Goal: Task Accomplishment & Management: Complete application form

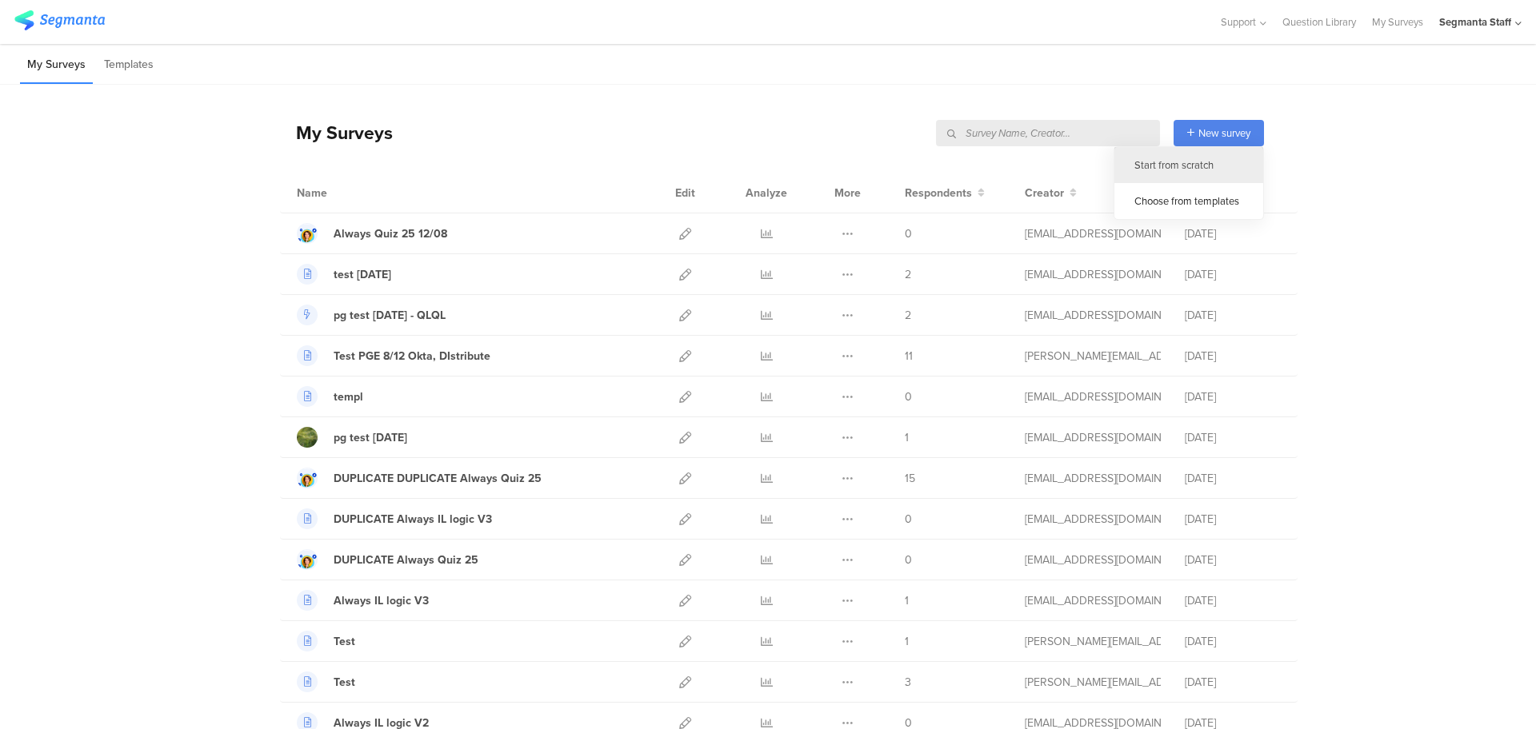
click at [1201, 161] on div "Start from scratch" at bounding box center [1188, 165] width 149 height 36
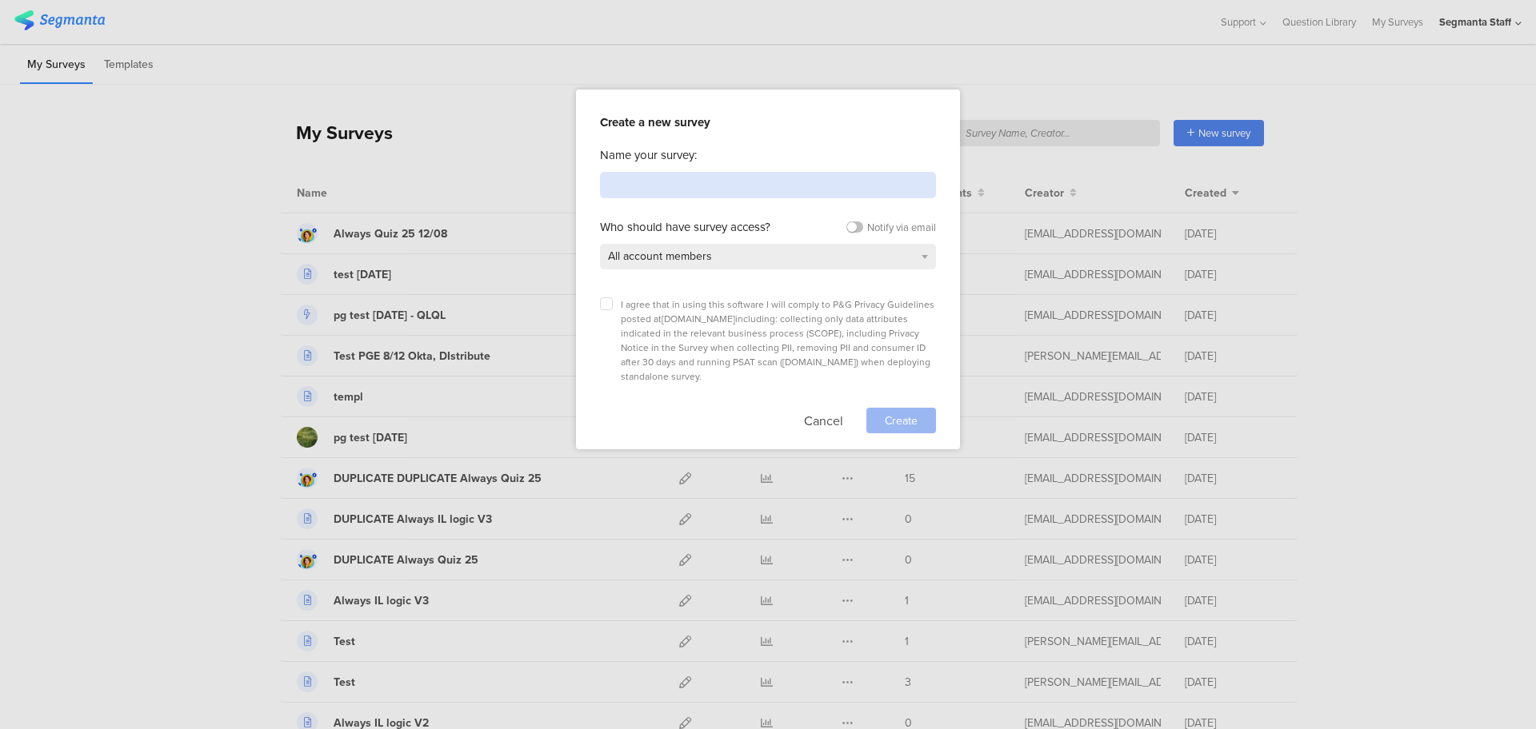
click at [806, 180] on input at bounding box center [768, 185] width 336 height 26
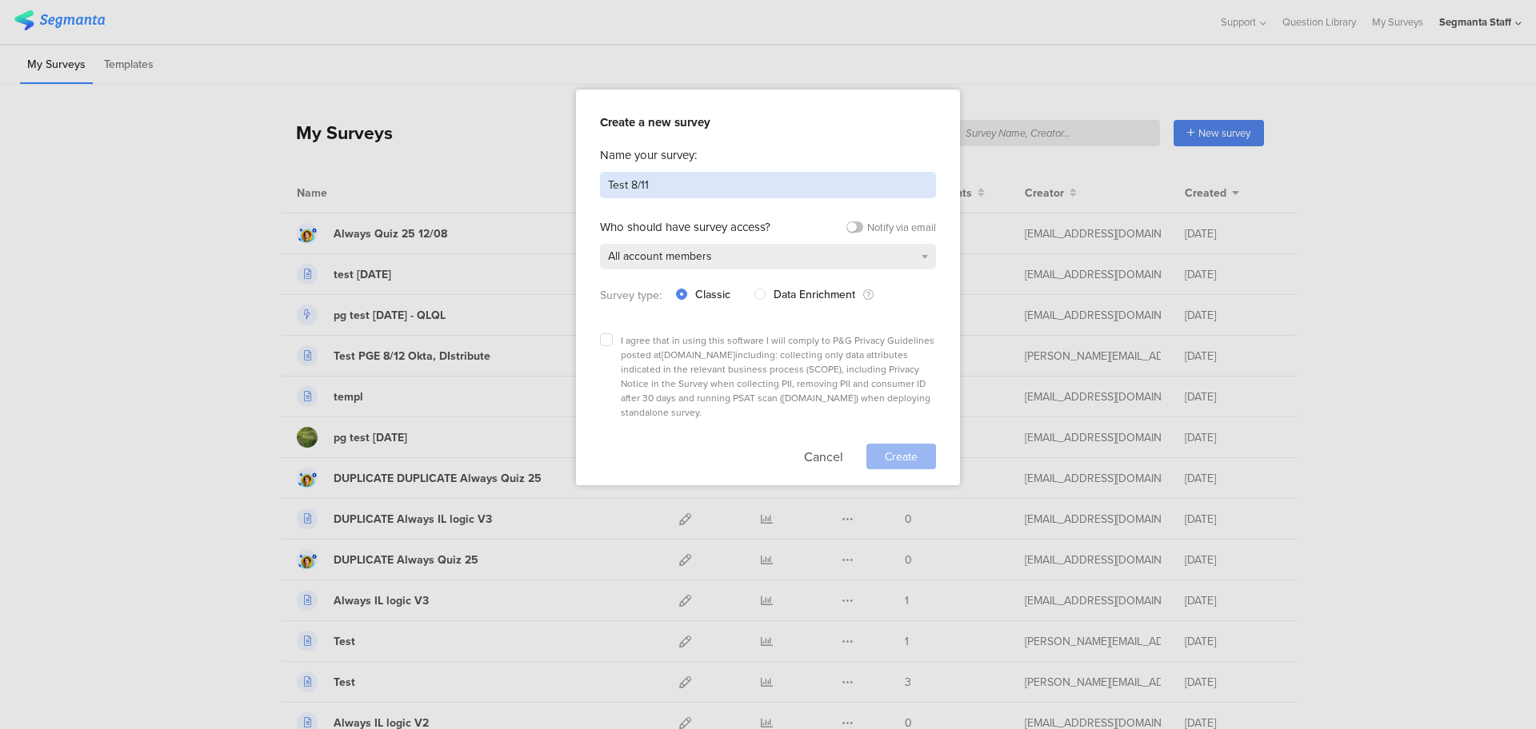
type input "Test 8/11"
drag, startPoint x: 731, startPoint y: 179, endPoint x: 618, endPoint y: 141, distance: 119.1
click at [565, 196] on div "Create a new survey Name your survey: Test 8/11 Who should have survey access? …" at bounding box center [768, 364] width 1536 height 729
type input "E"
type input "2"
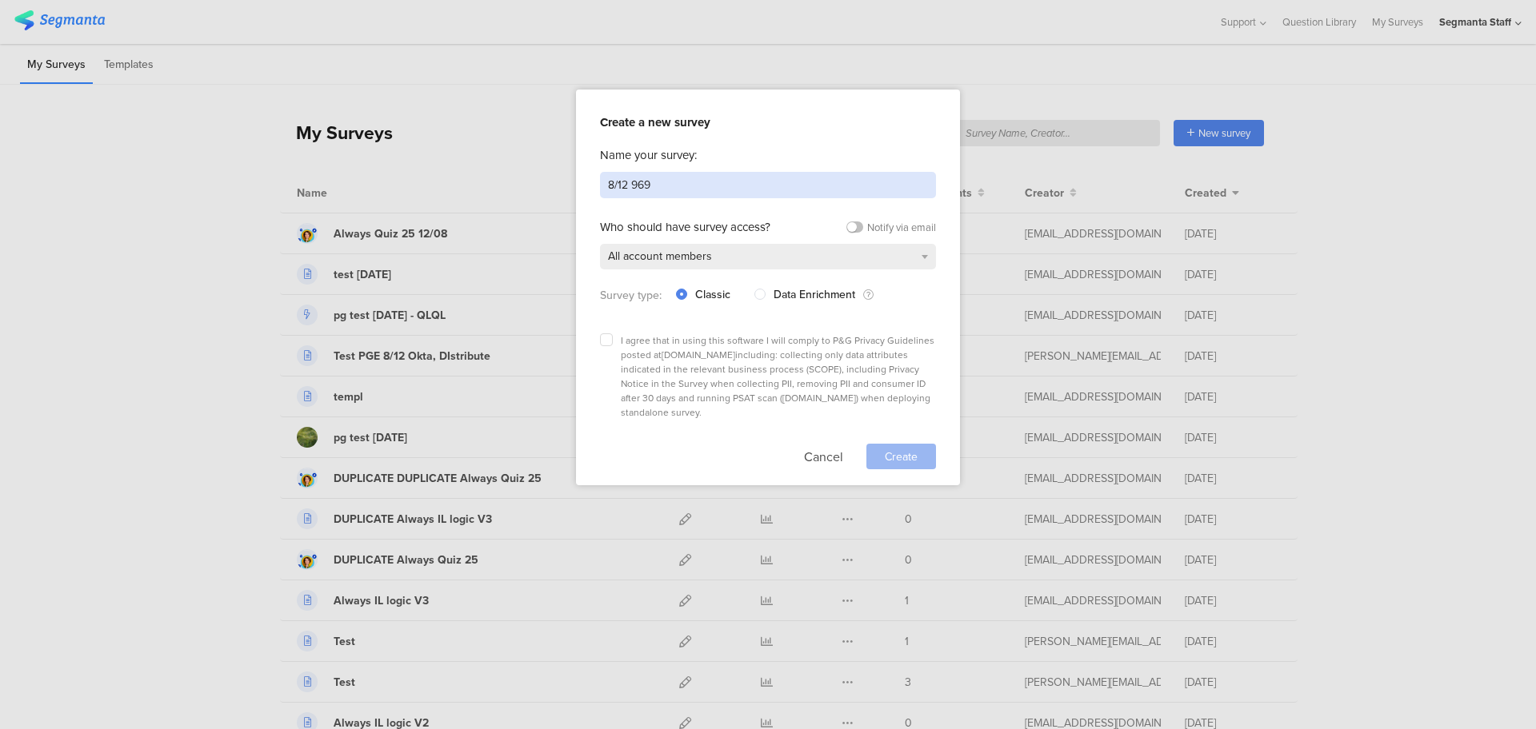
click at [628, 186] on input "8/12 969" at bounding box center [768, 185] width 336 height 26
type input "8/12 SEG-969"
click at [602, 328] on div "I agree that in using this software I will comply to P&G Privacy Guidelines pos…" at bounding box center [768, 398] width 336 height 144
click at [607, 337] on icon at bounding box center [606, 340] width 6 height 6
click at [0, 0] on input "checkbox" at bounding box center [0, 0] width 0 height 0
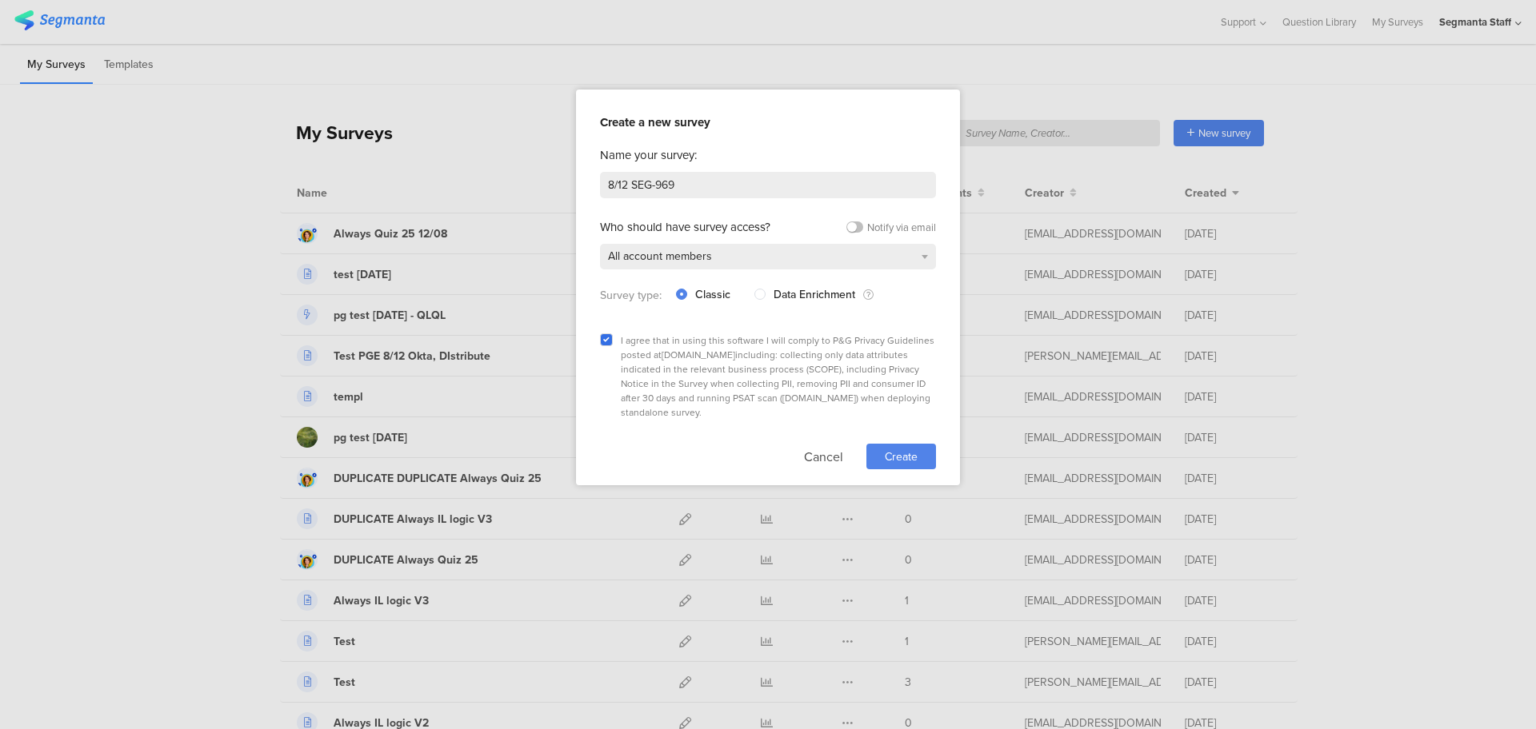
click at [900, 449] on span "Create" at bounding box center [901, 457] width 33 height 17
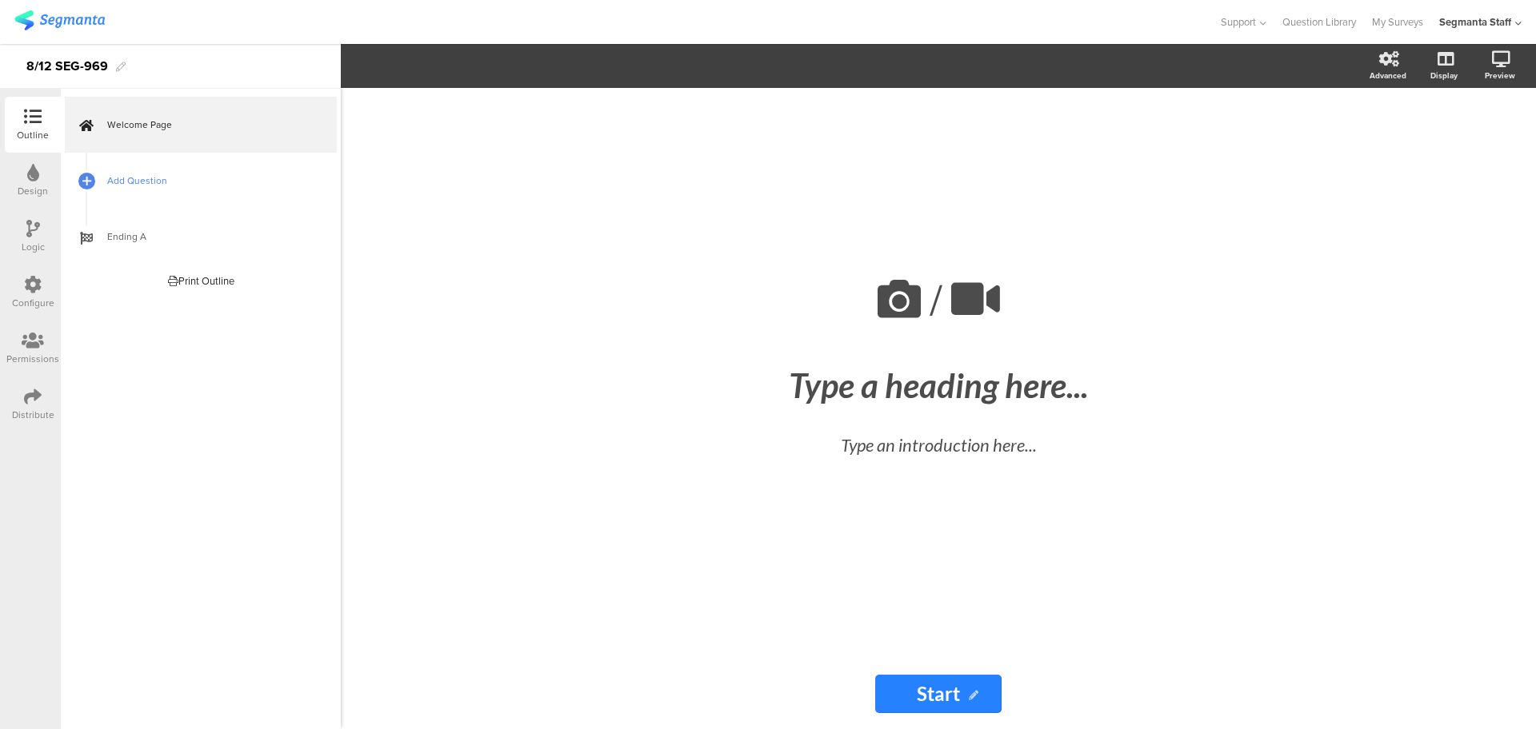
click at [111, 182] on span "Add Question" at bounding box center [209, 181] width 205 height 16
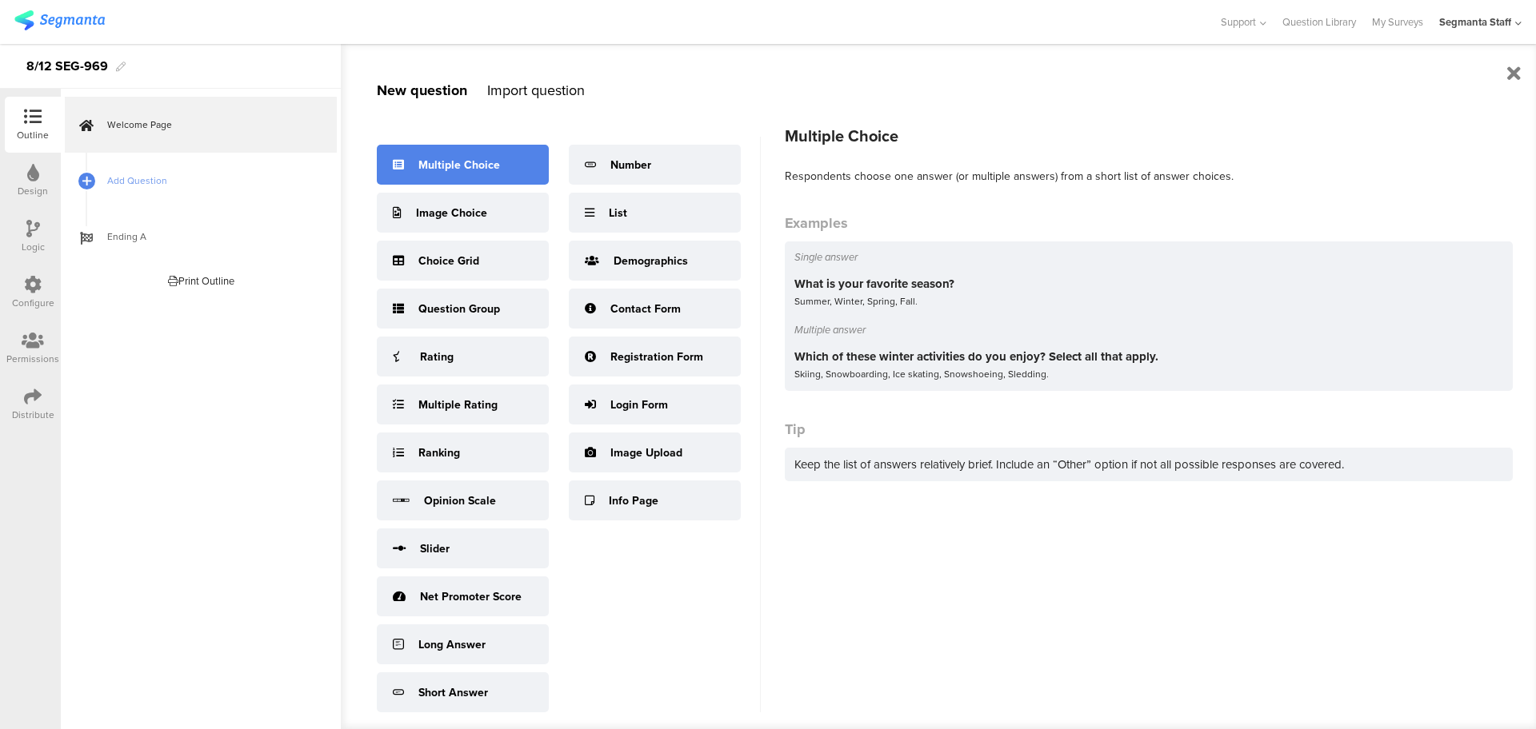
click at [452, 181] on div "Multiple Choice" at bounding box center [463, 165] width 172 height 40
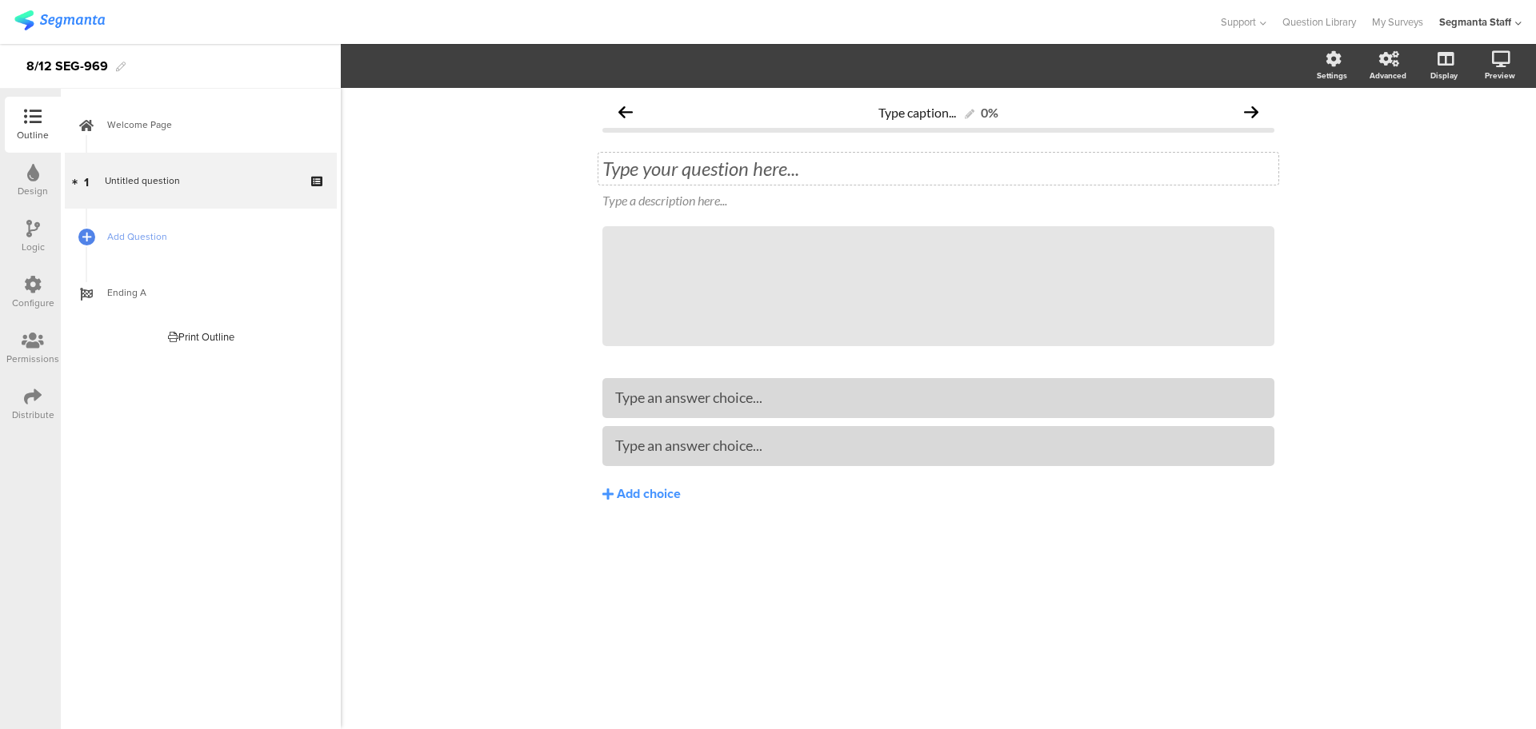
click at [757, 162] on div "Type your question here..." at bounding box center [938, 169] width 680 height 32
click at [130, 231] on span "Add Question" at bounding box center [209, 237] width 205 height 16
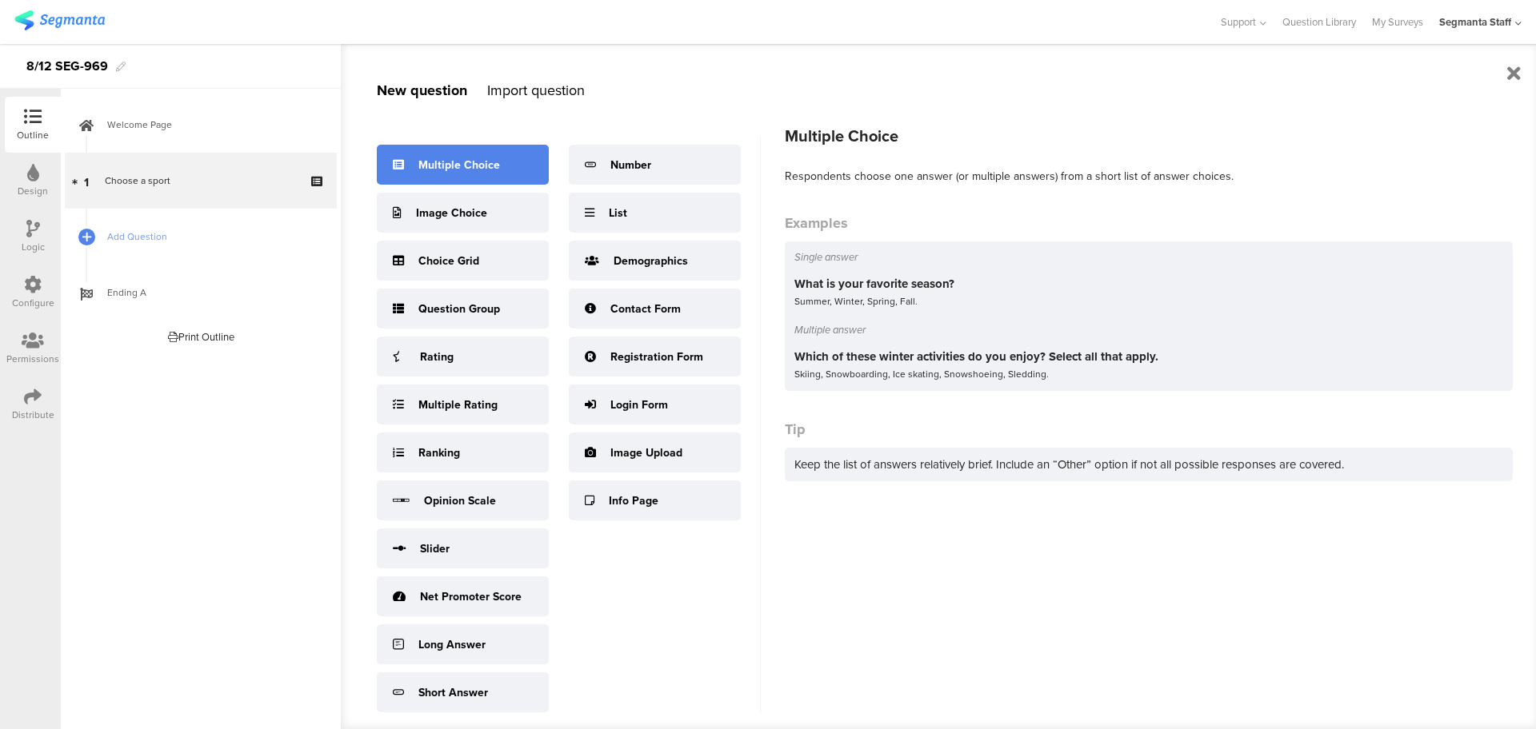
click at [438, 159] on div "Multiple Choice" at bounding box center [459, 165] width 82 height 17
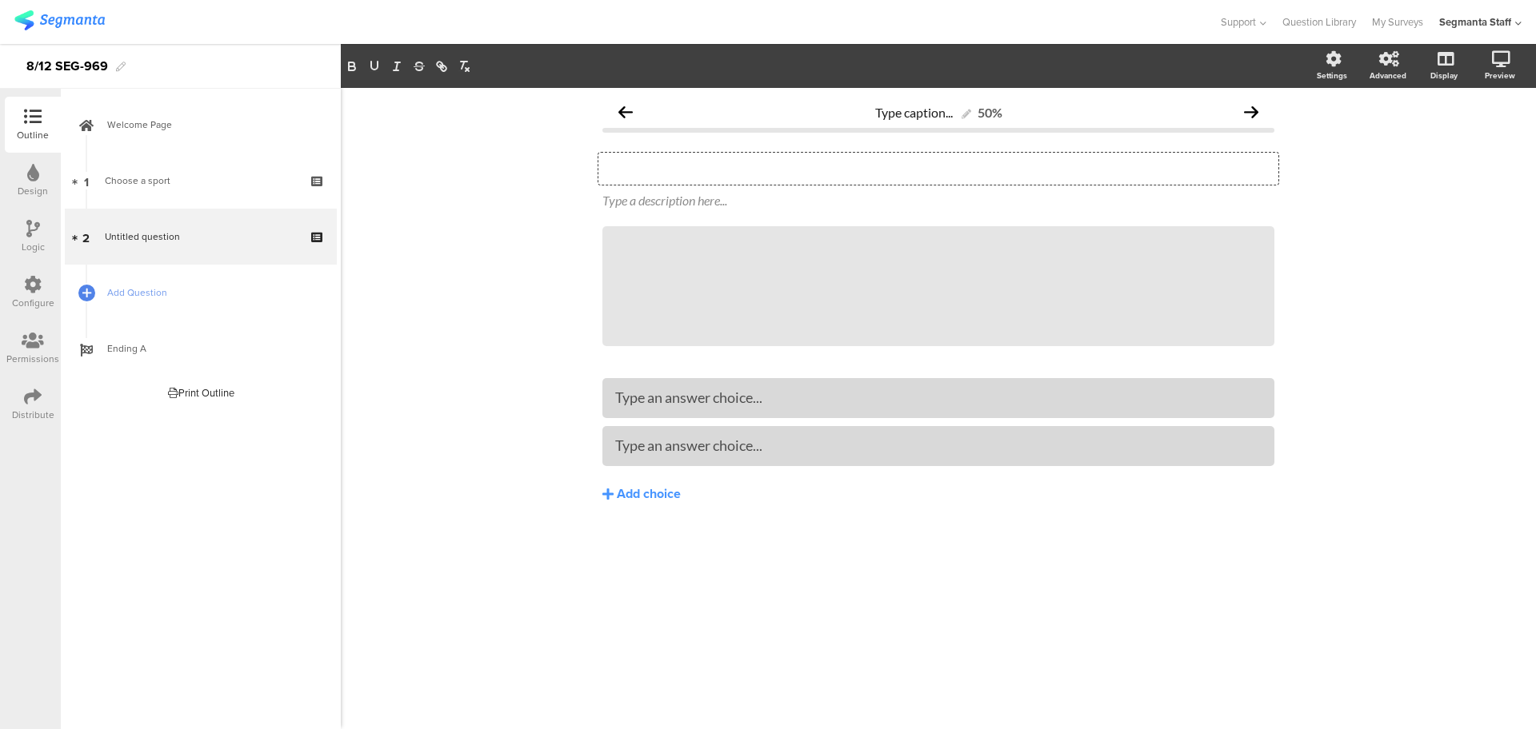
click at [690, 161] on div "Type your question here..." at bounding box center [938, 169] width 680 height 32
click at [122, 285] on span "Add Question" at bounding box center [209, 293] width 205 height 16
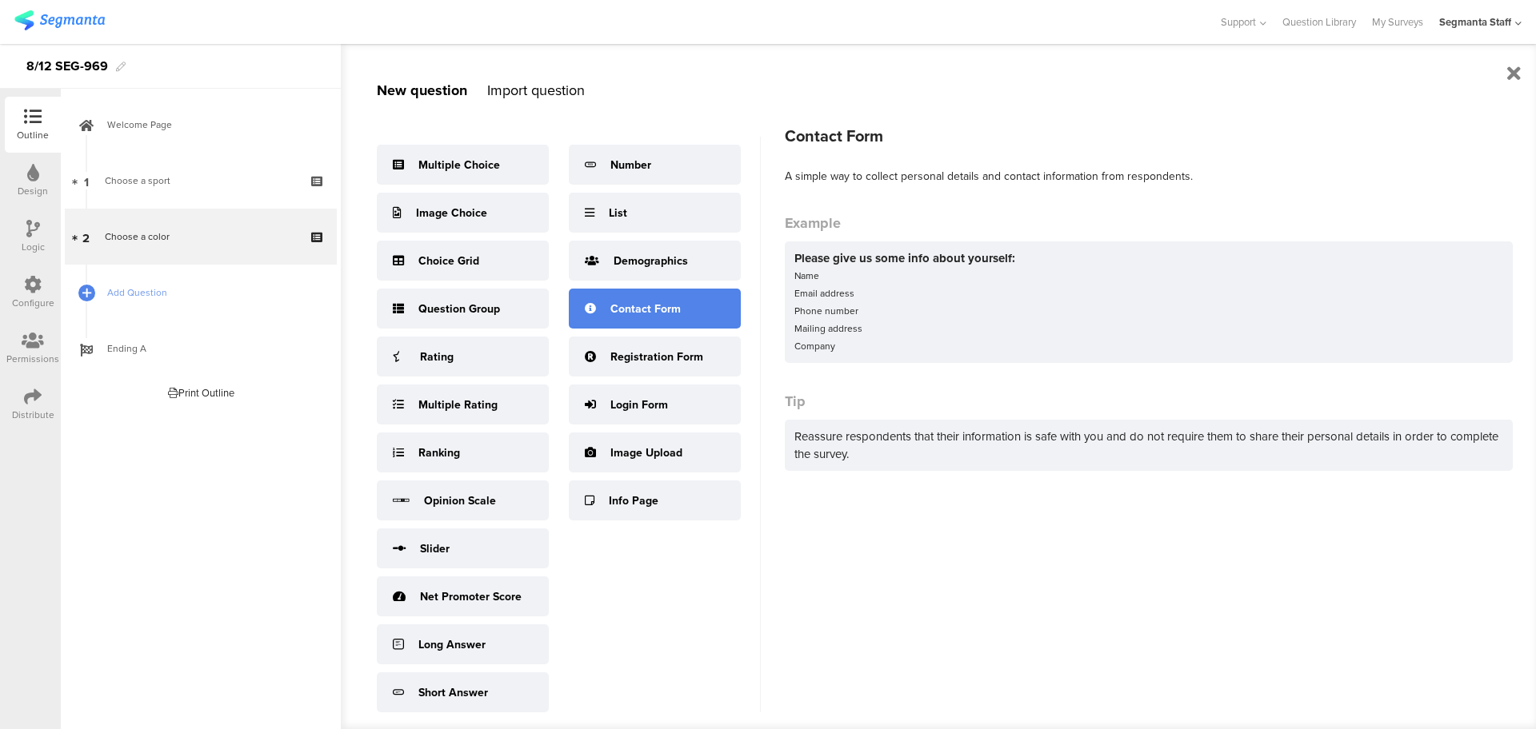
click at [650, 329] on div "Contact Form" at bounding box center [655, 309] width 172 height 40
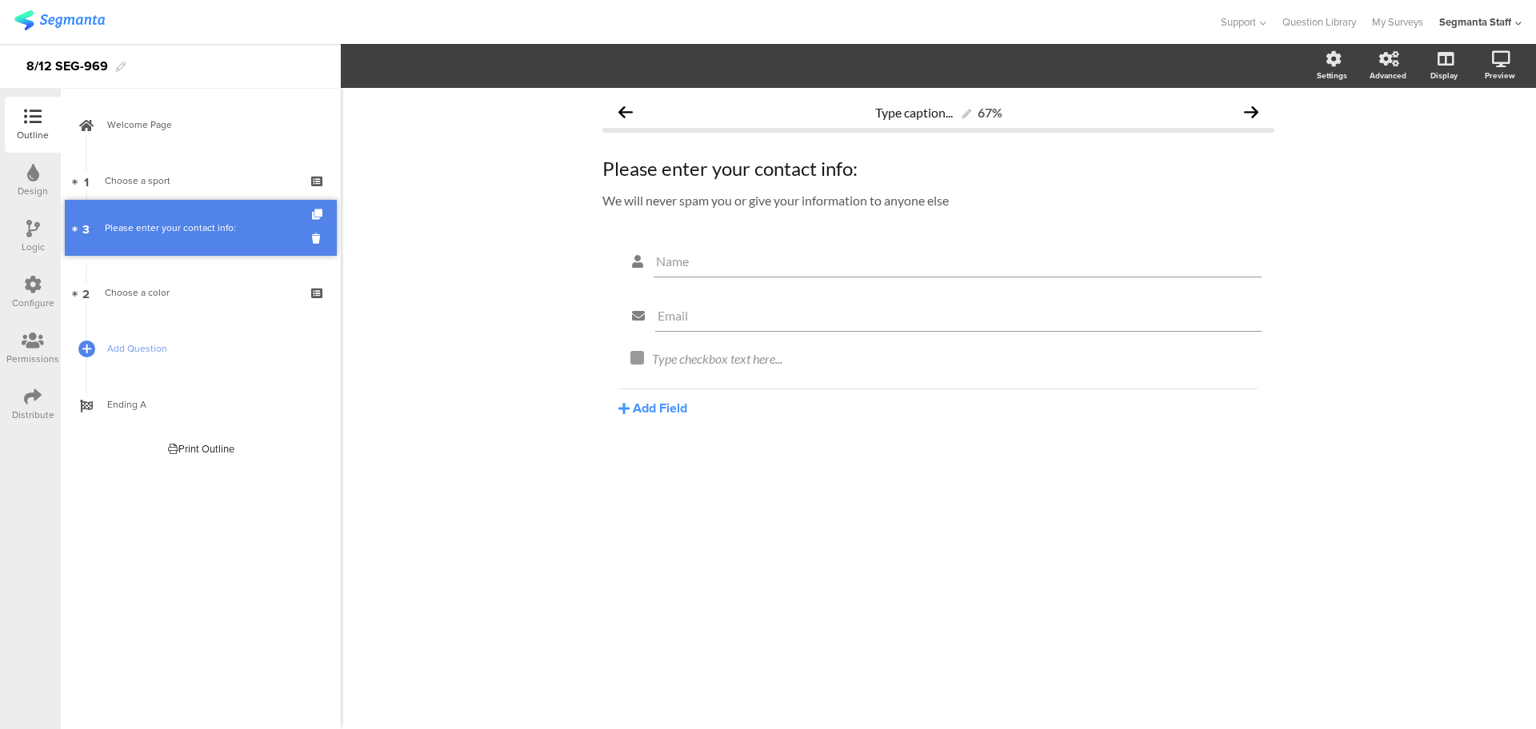
drag, startPoint x: 226, startPoint y: 300, endPoint x: 212, endPoint y: 235, distance: 66.4
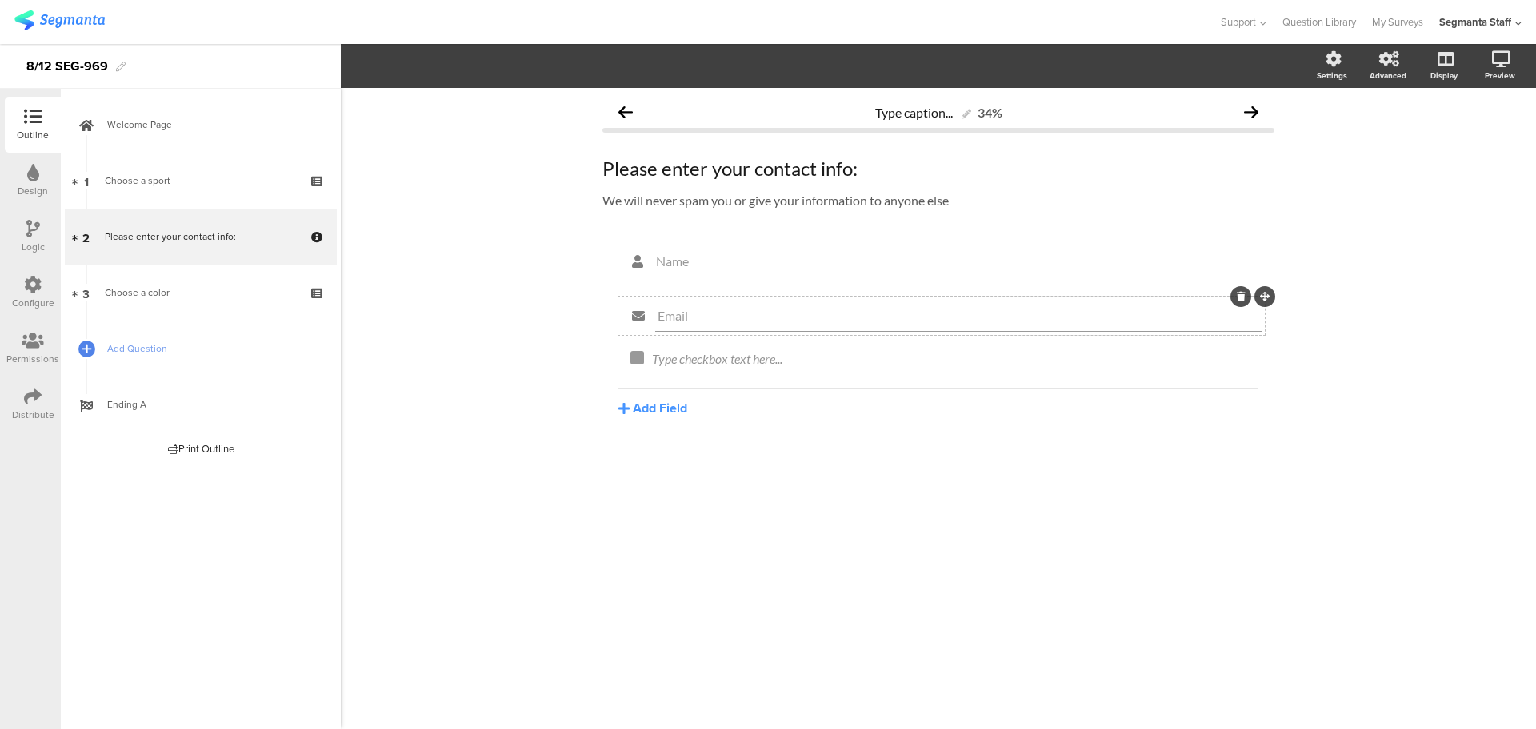
click at [1240, 298] on icon at bounding box center [1240, 297] width 9 height 10
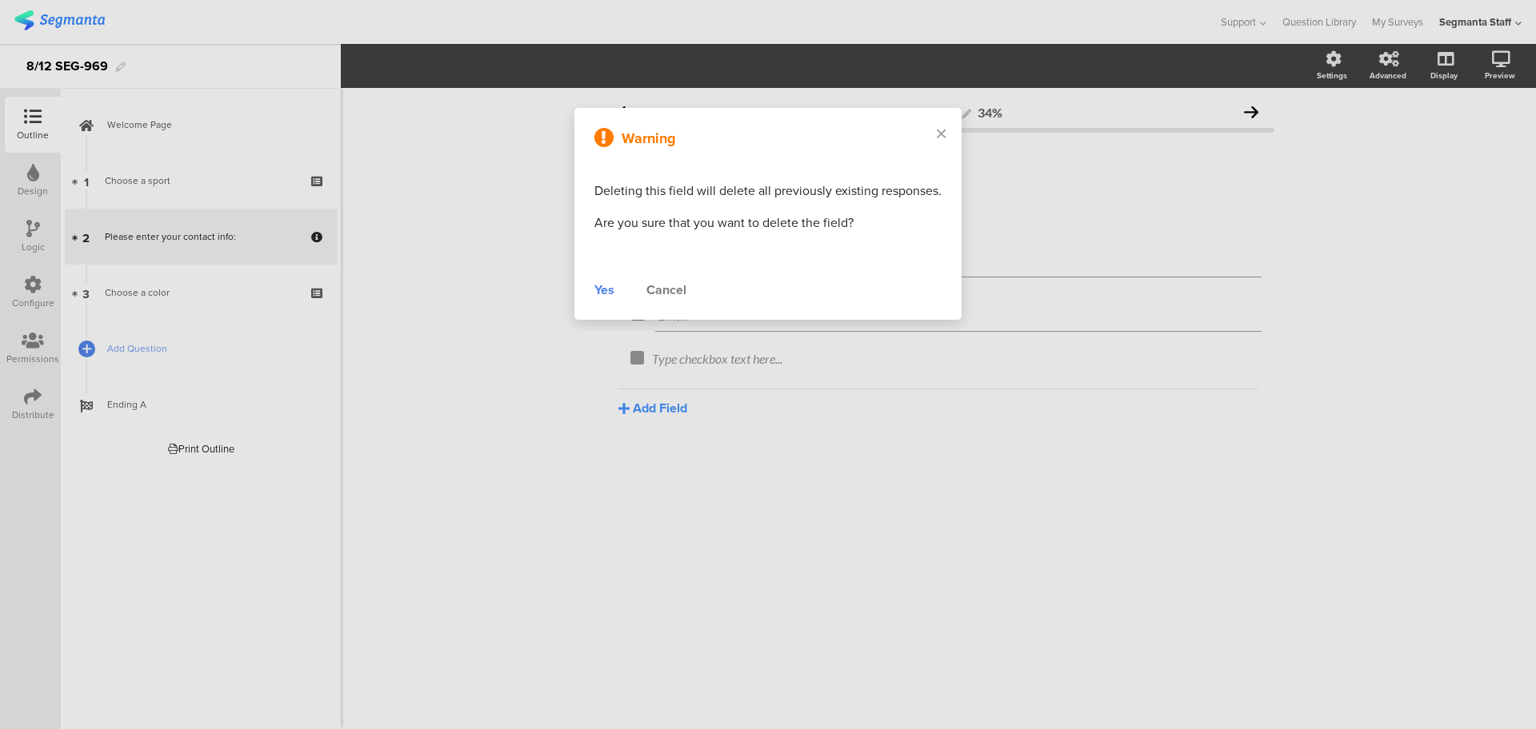
click at [597, 291] on div "Yes" at bounding box center [604, 290] width 20 height 19
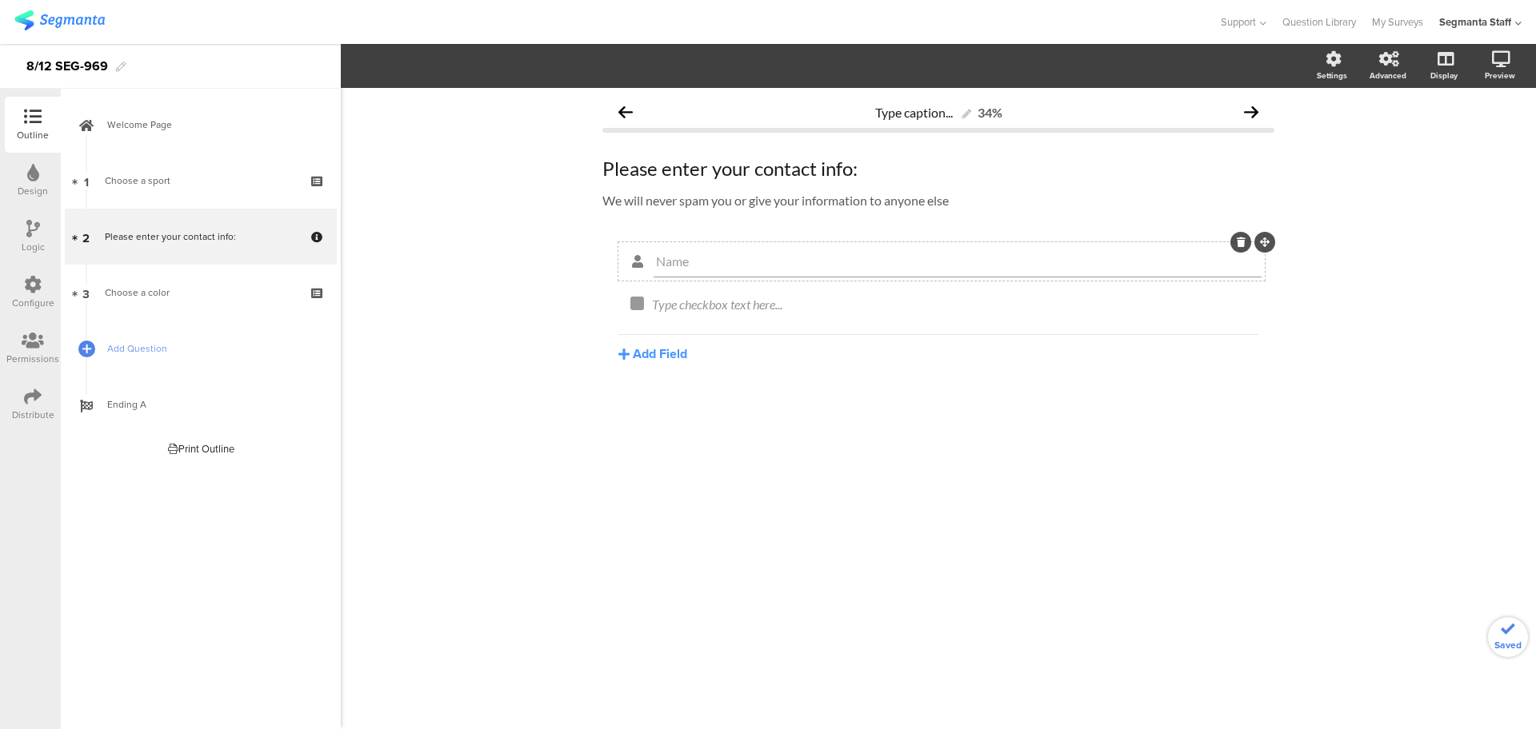
click at [1242, 240] on icon at bounding box center [1240, 243] width 9 height 10
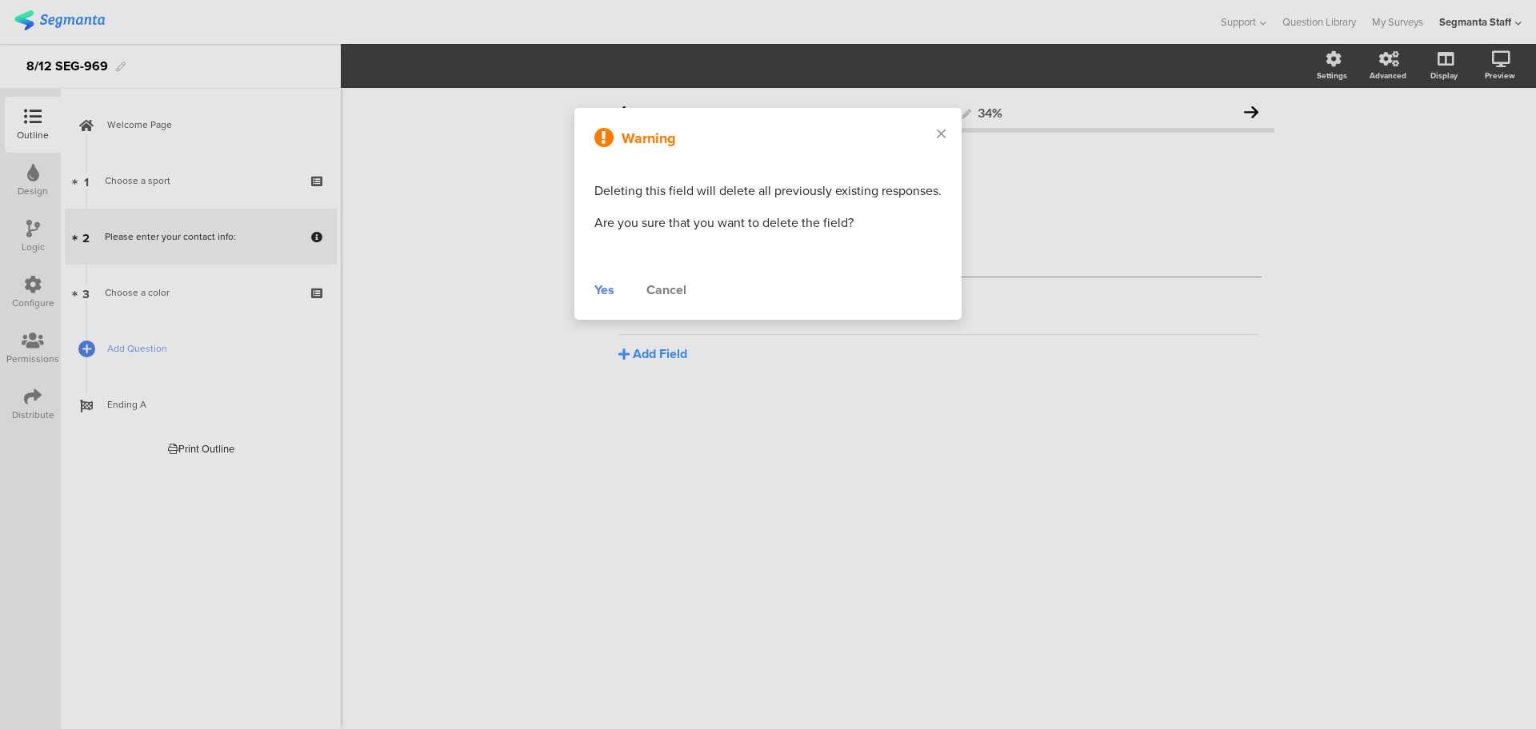
click at [598, 290] on div "Yes" at bounding box center [604, 290] width 20 height 19
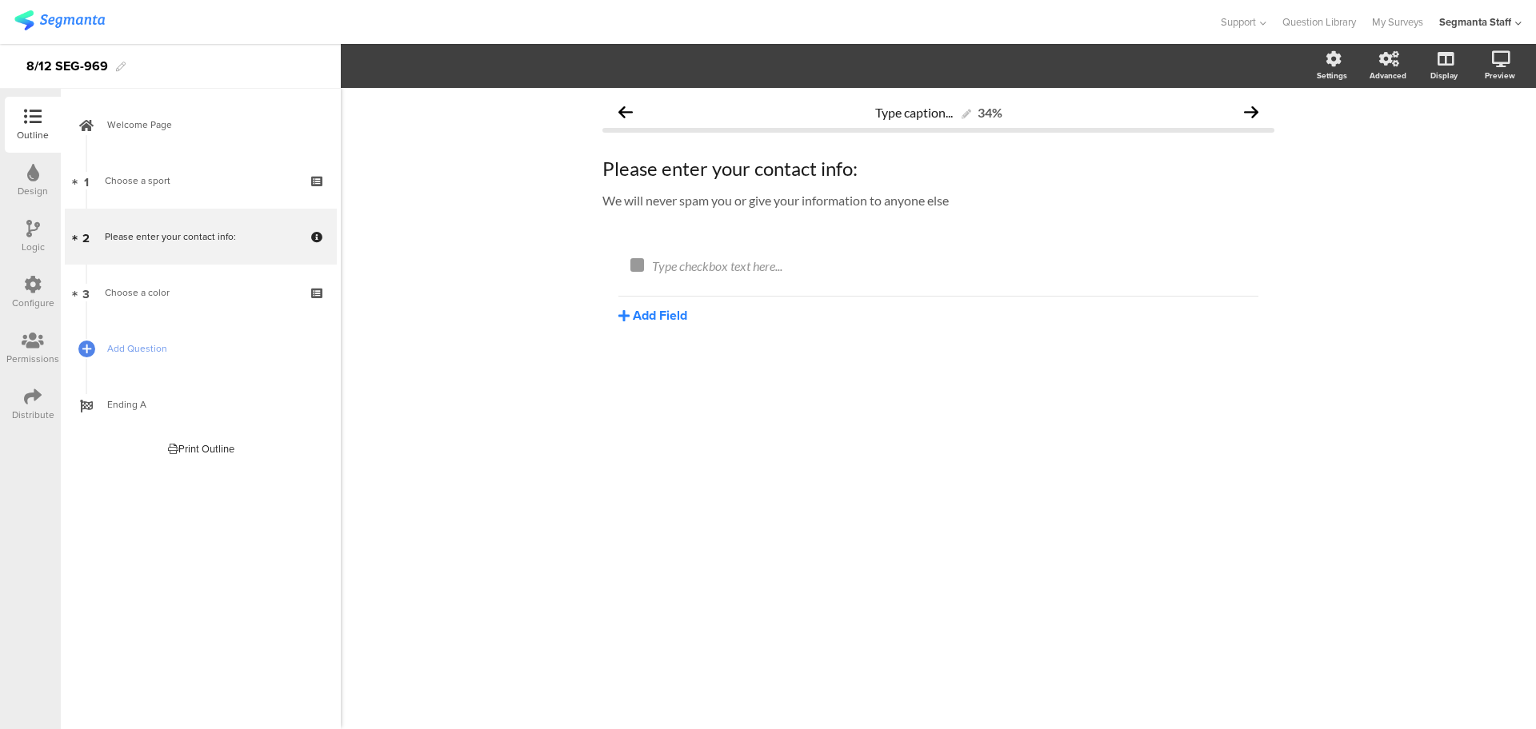
click at [633, 319] on button "Add Field" at bounding box center [652, 315] width 69 height 18
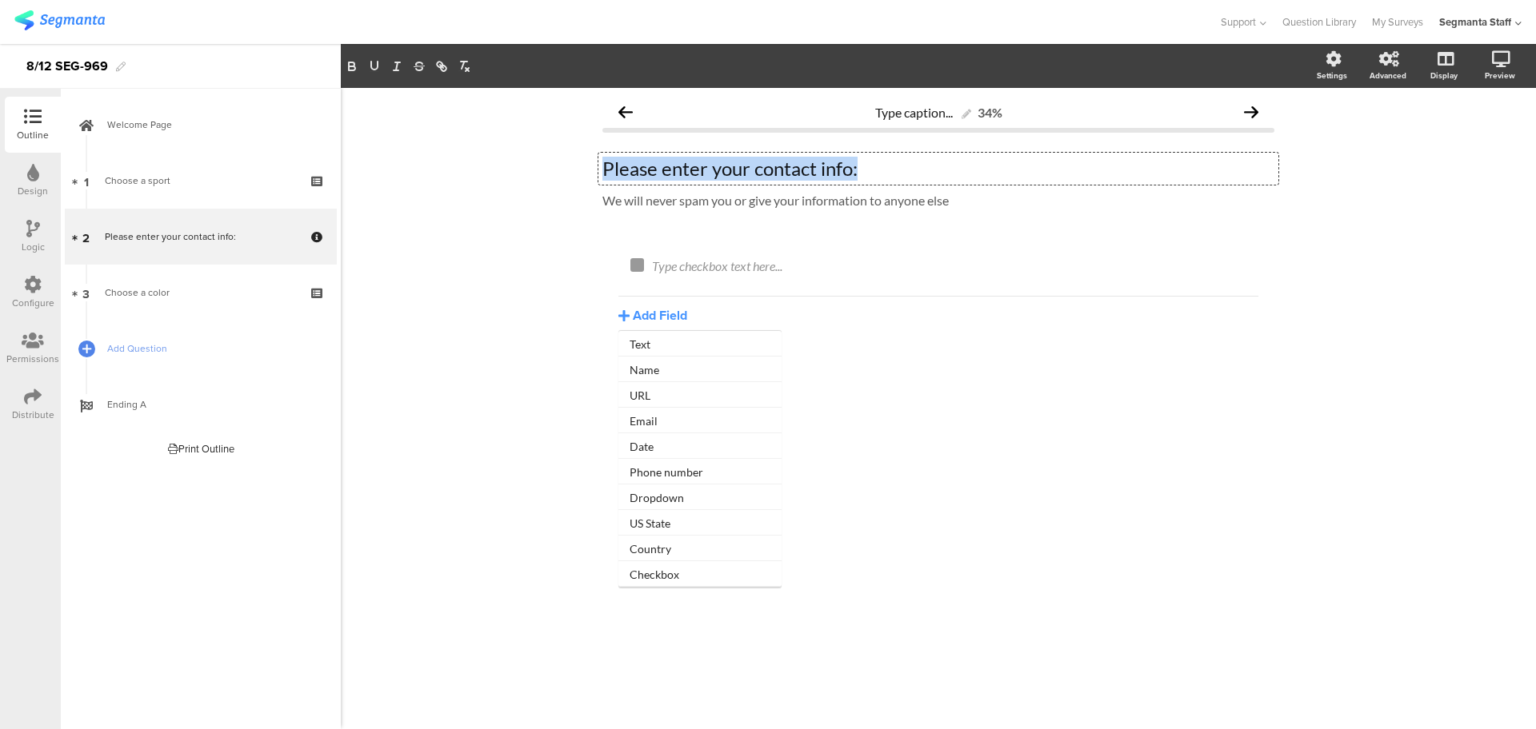
drag, startPoint x: 887, startPoint y: 162, endPoint x: 565, endPoint y: 152, distance: 322.5
click at [565, 152] on div "Type caption... 34% Please enter your contact info: Please enter your contact i…" at bounding box center [938, 408] width 1195 height 641
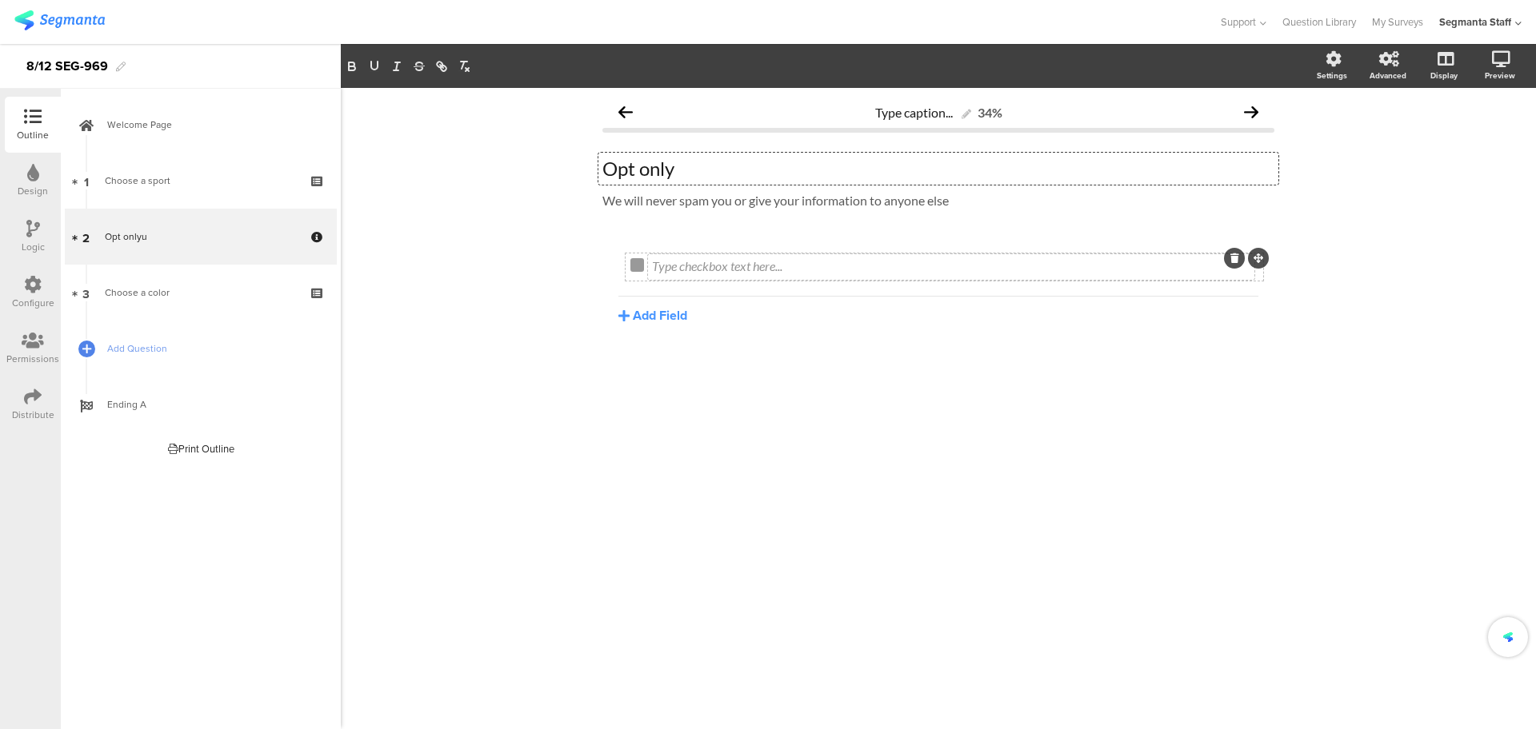
click at [783, 268] on div "Type checkbox text here..." at bounding box center [951, 267] width 606 height 26
click at [123, 349] on span "Add Question" at bounding box center [209, 349] width 205 height 16
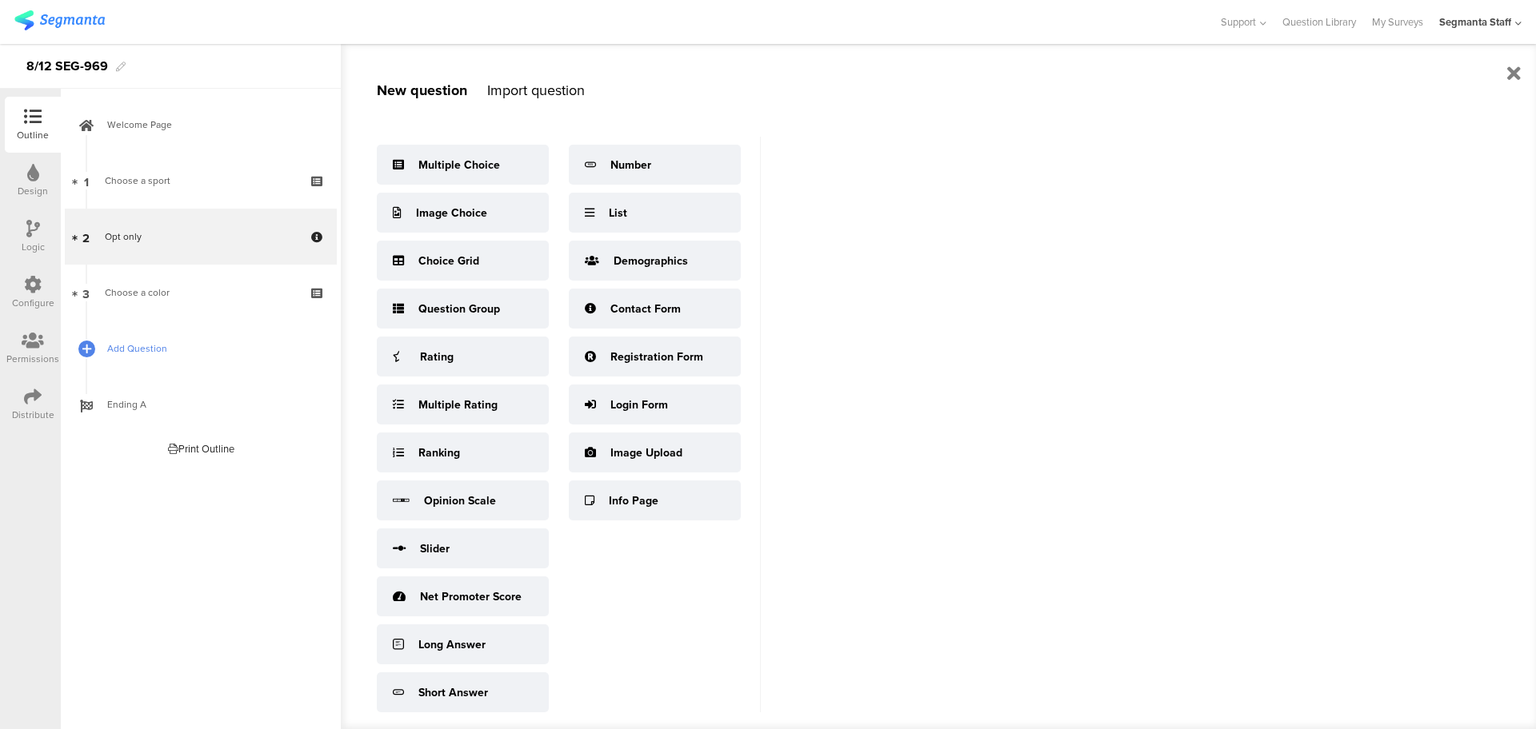
click at [155, 357] on link "Add Question" at bounding box center [201, 349] width 272 height 56
click at [145, 343] on span "Add Question" at bounding box center [209, 349] width 205 height 16
click at [88, 354] on icon at bounding box center [87, 349] width 10 height 14
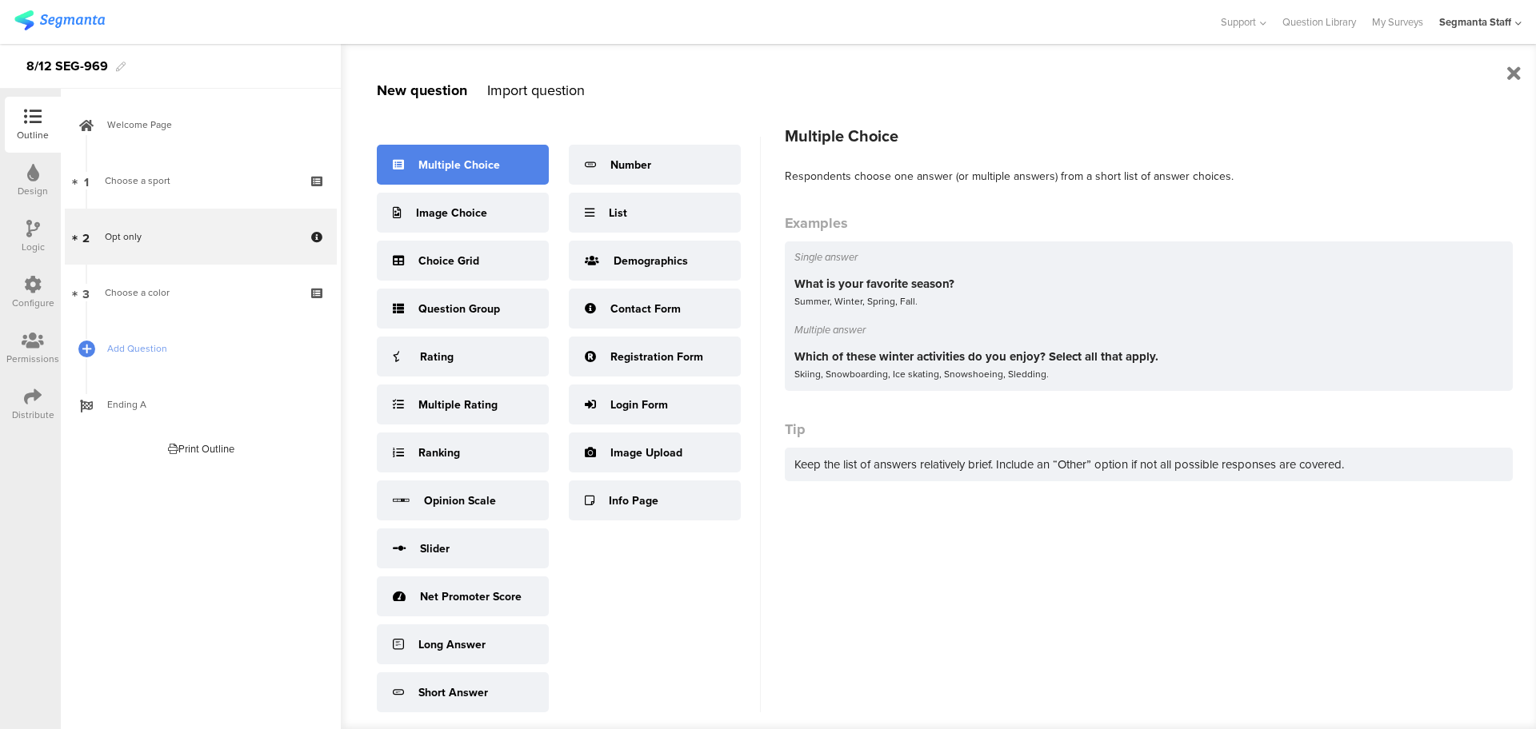
click at [466, 167] on div "Multiple Choice" at bounding box center [459, 165] width 82 height 17
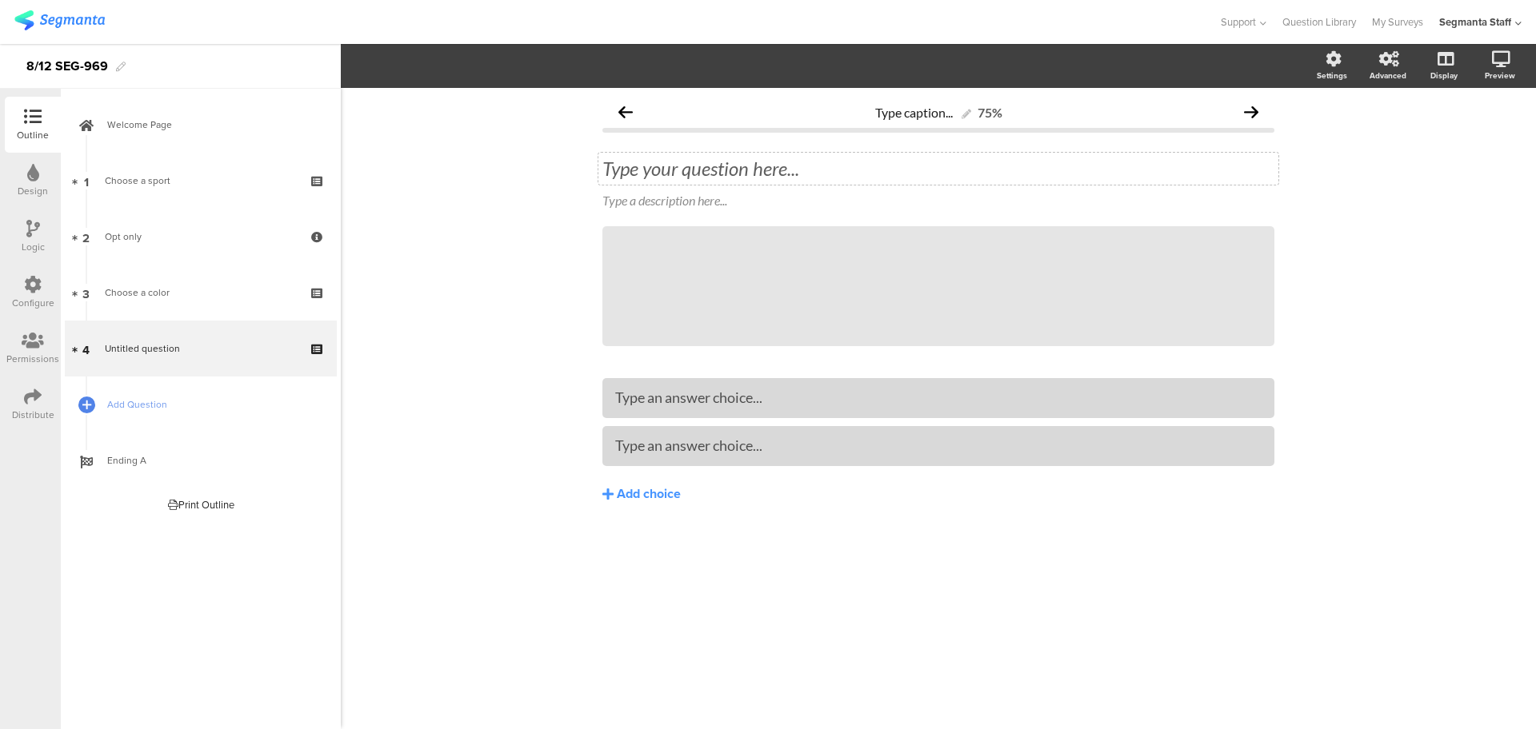
click at [720, 174] on div "Type your question here..." at bounding box center [938, 169] width 680 height 32
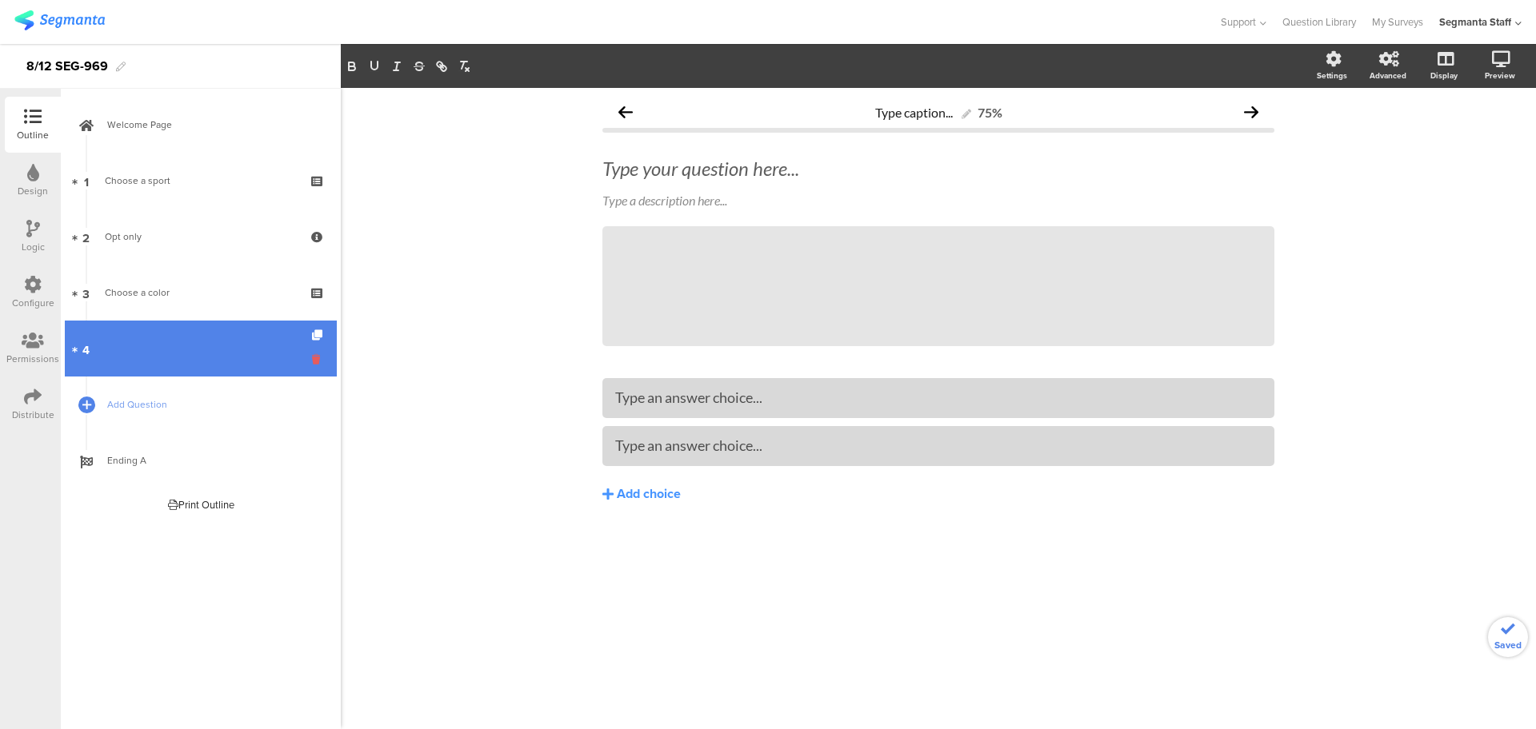
click at [319, 357] on icon at bounding box center [319, 359] width 14 height 15
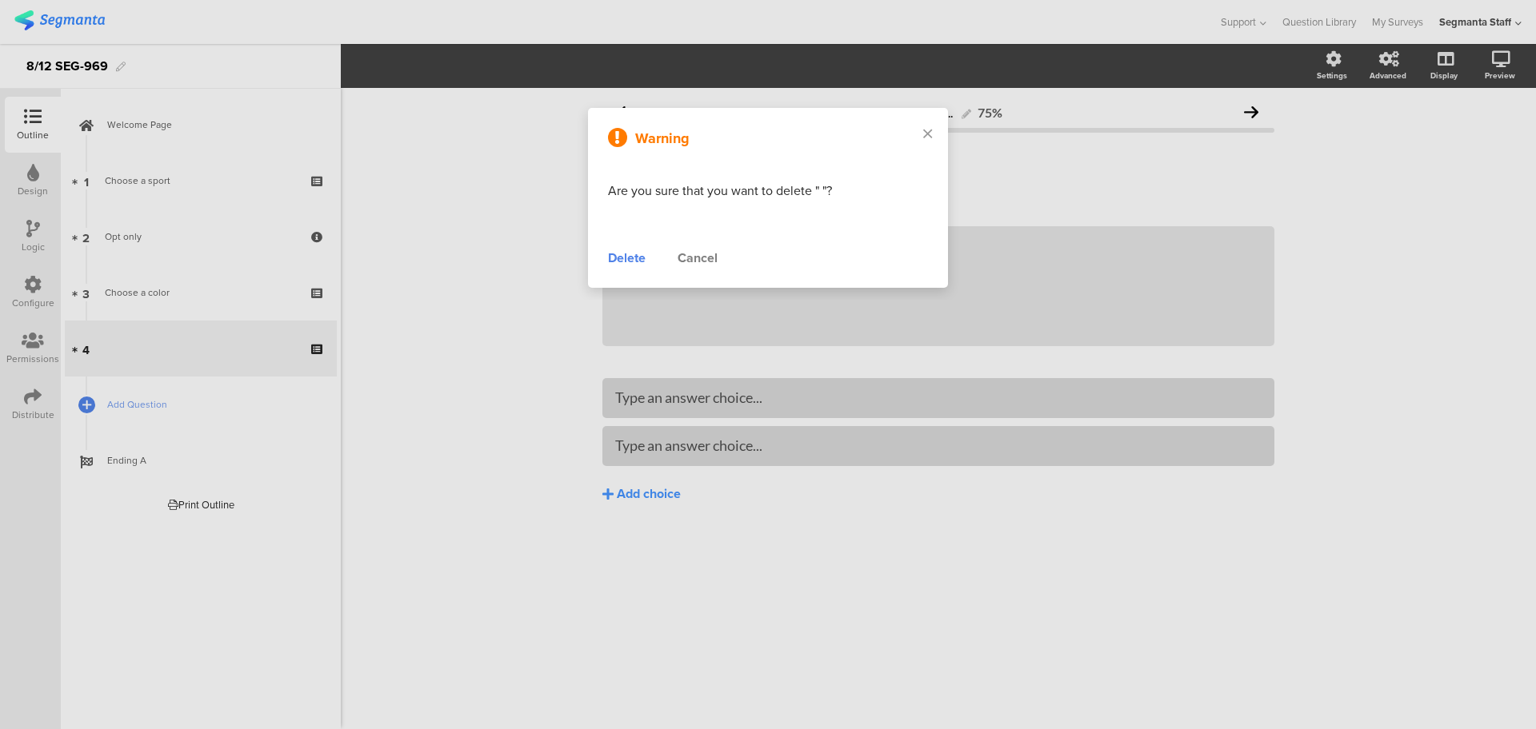
click at [617, 262] on div "Delete" at bounding box center [627, 258] width 38 height 19
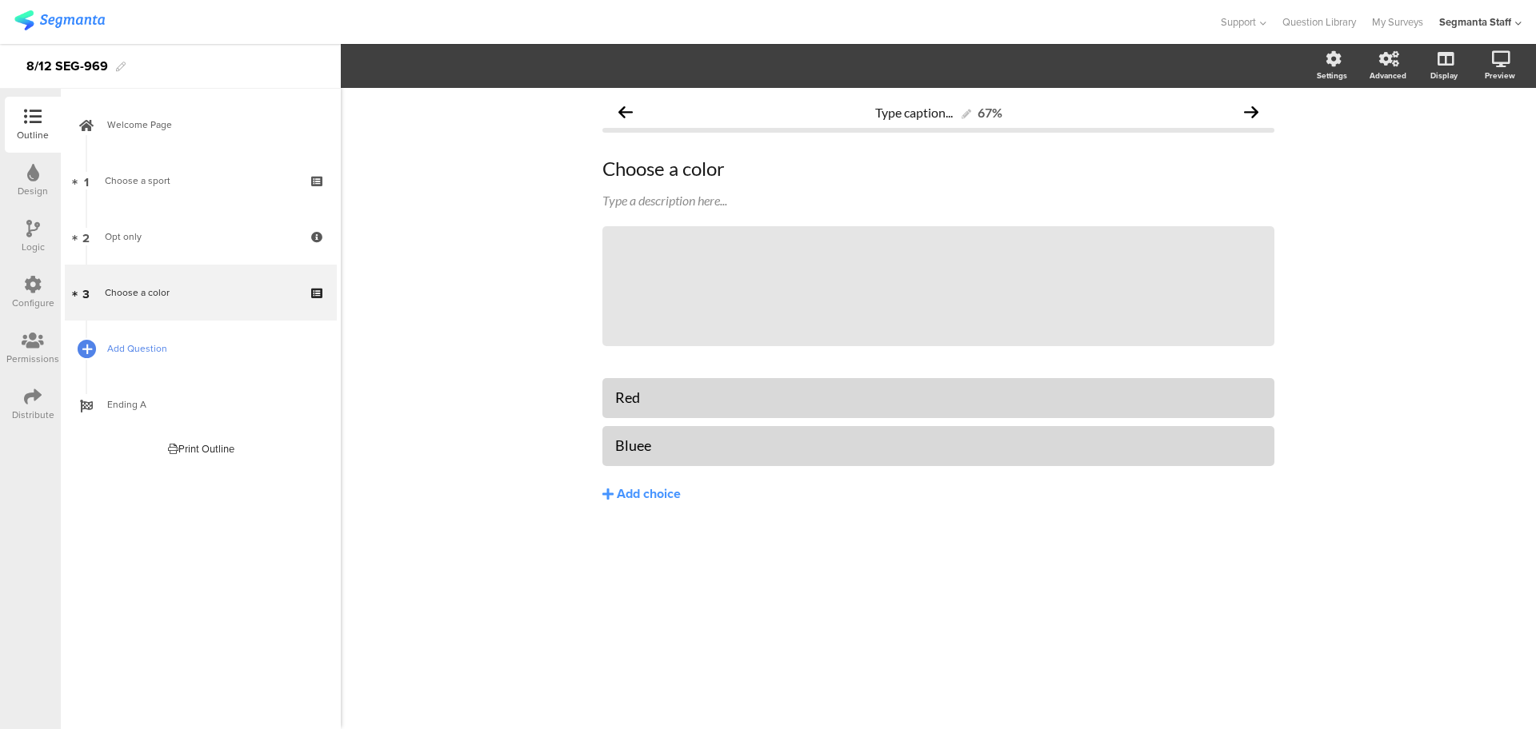
click at [95, 351] on div at bounding box center [86, 348] width 22 height 22
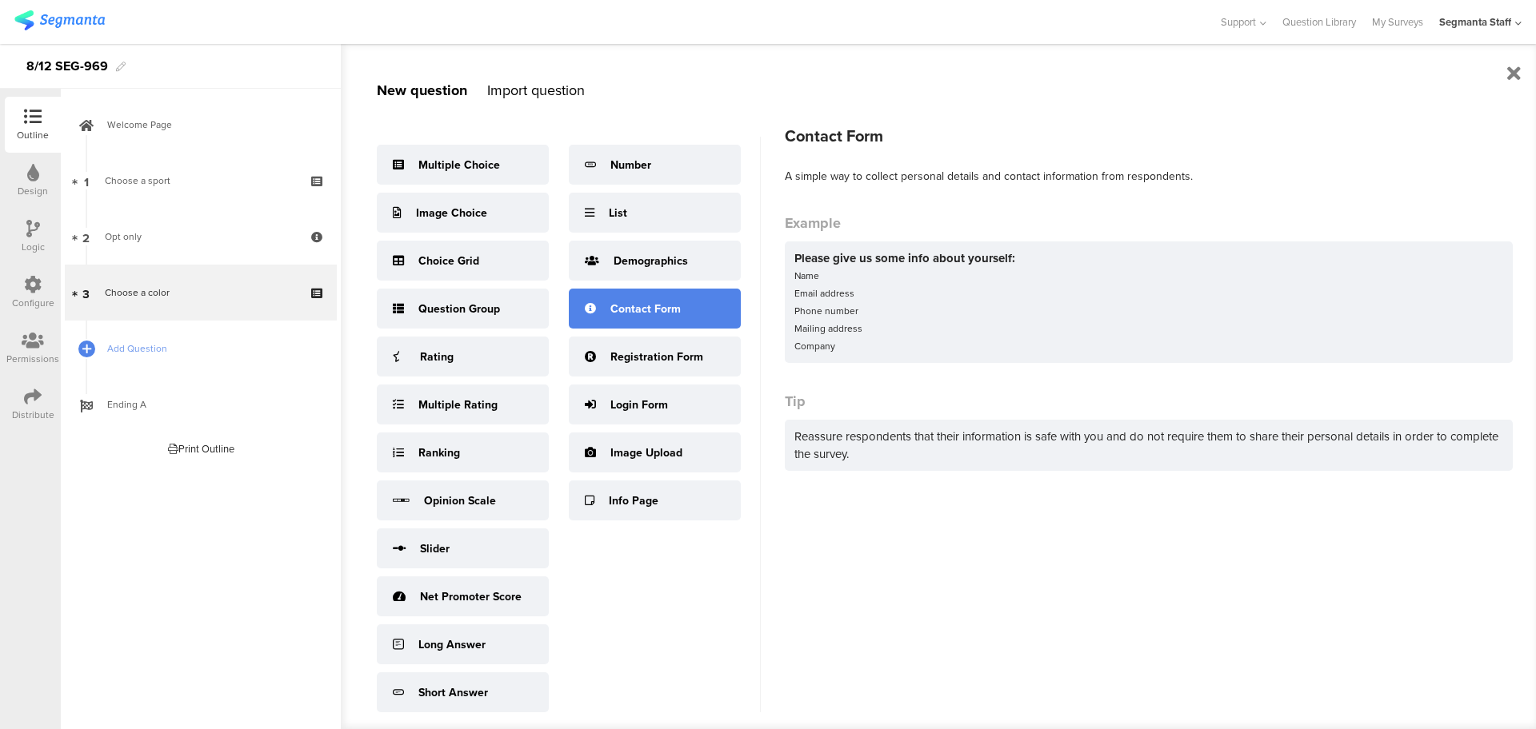
click at [683, 329] on div "Contact Form" at bounding box center [655, 309] width 172 height 40
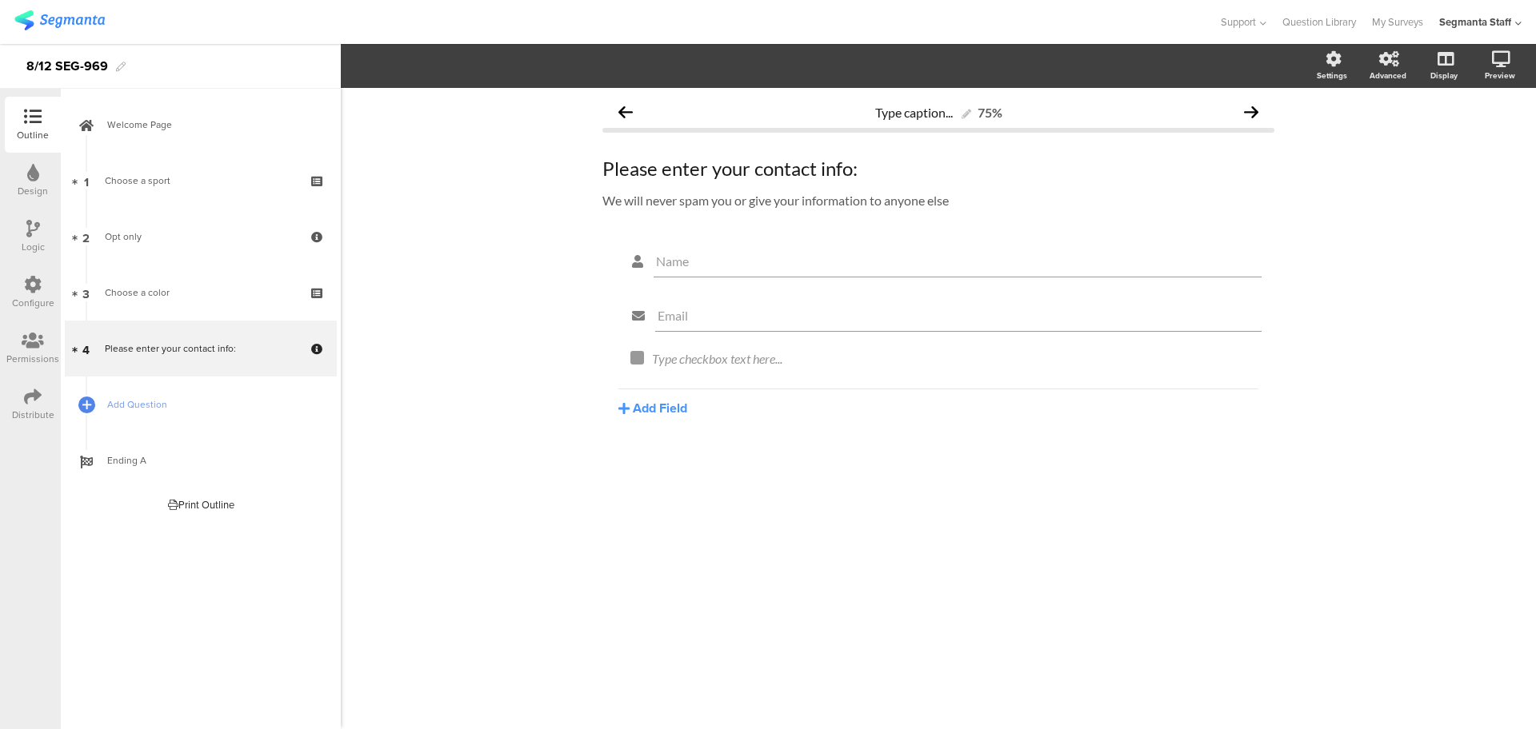
click at [621, 419] on div "Name Email Type checkbox text here... Add Field Text Name URL Email Date Phone …" at bounding box center [938, 367] width 672 height 251
click at [630, 408] on button "Add Field" at bounding box center [652, 408] width 69 height 18
click at [678, 461] on button "Name" at bounding box center [699, 462] width 163 height 26
click at [650, 458] on button "Add Field" at bounding box center [652, 462] width 69 height 18
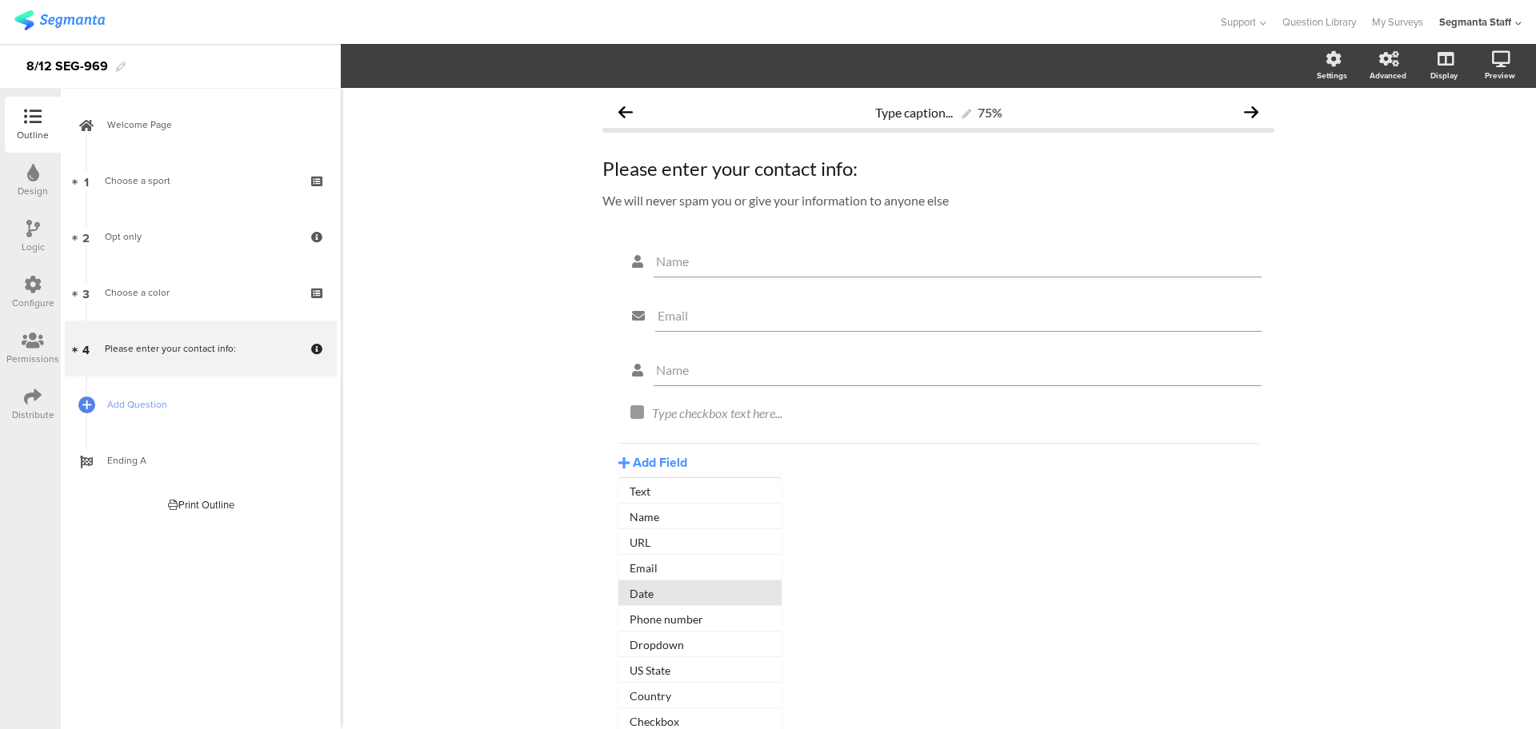
click at [665, 591] on button "Date" at bounding box center [699, 594] width 163 height 26
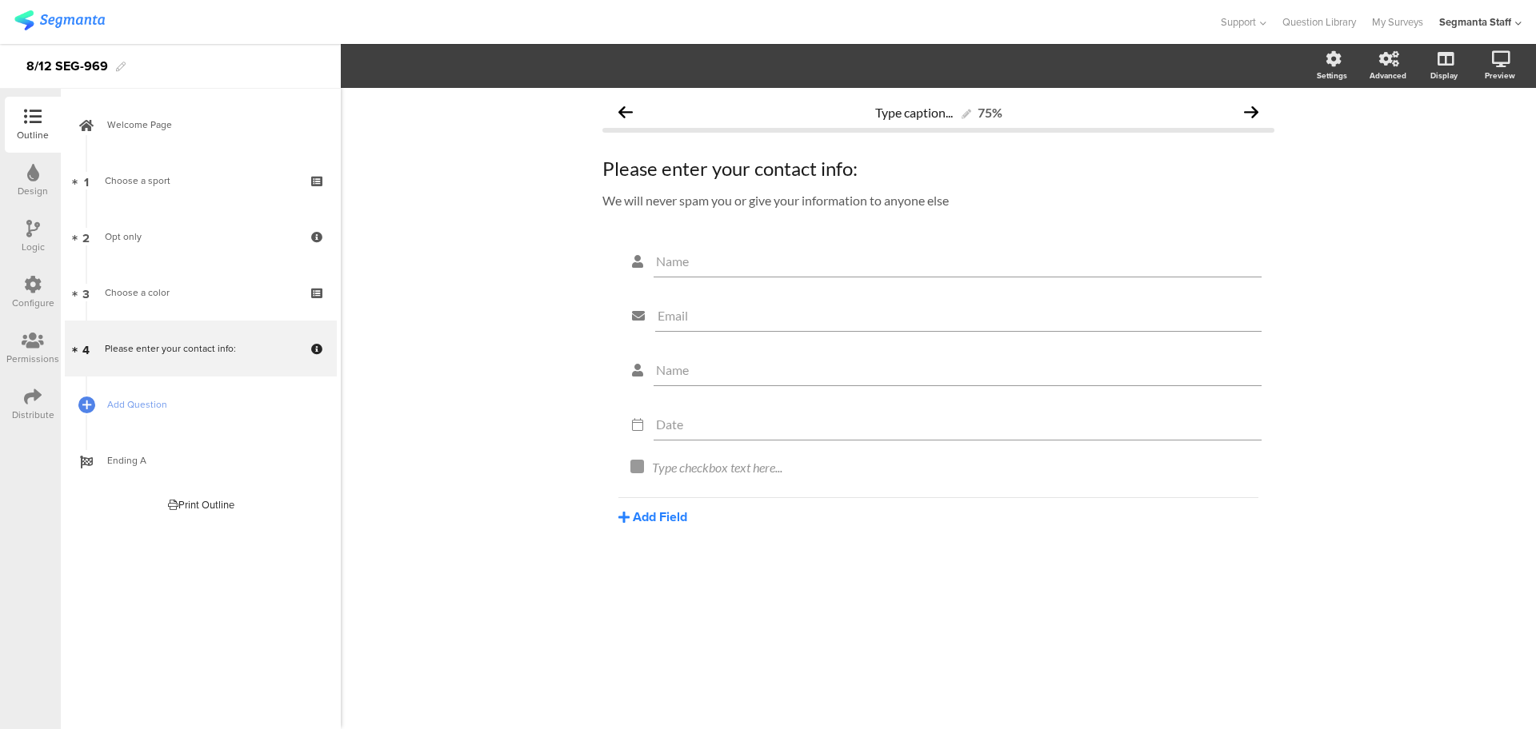
click at [630, 514] on button "Add Field" at bounding box center [652, 517] width 69 height 18
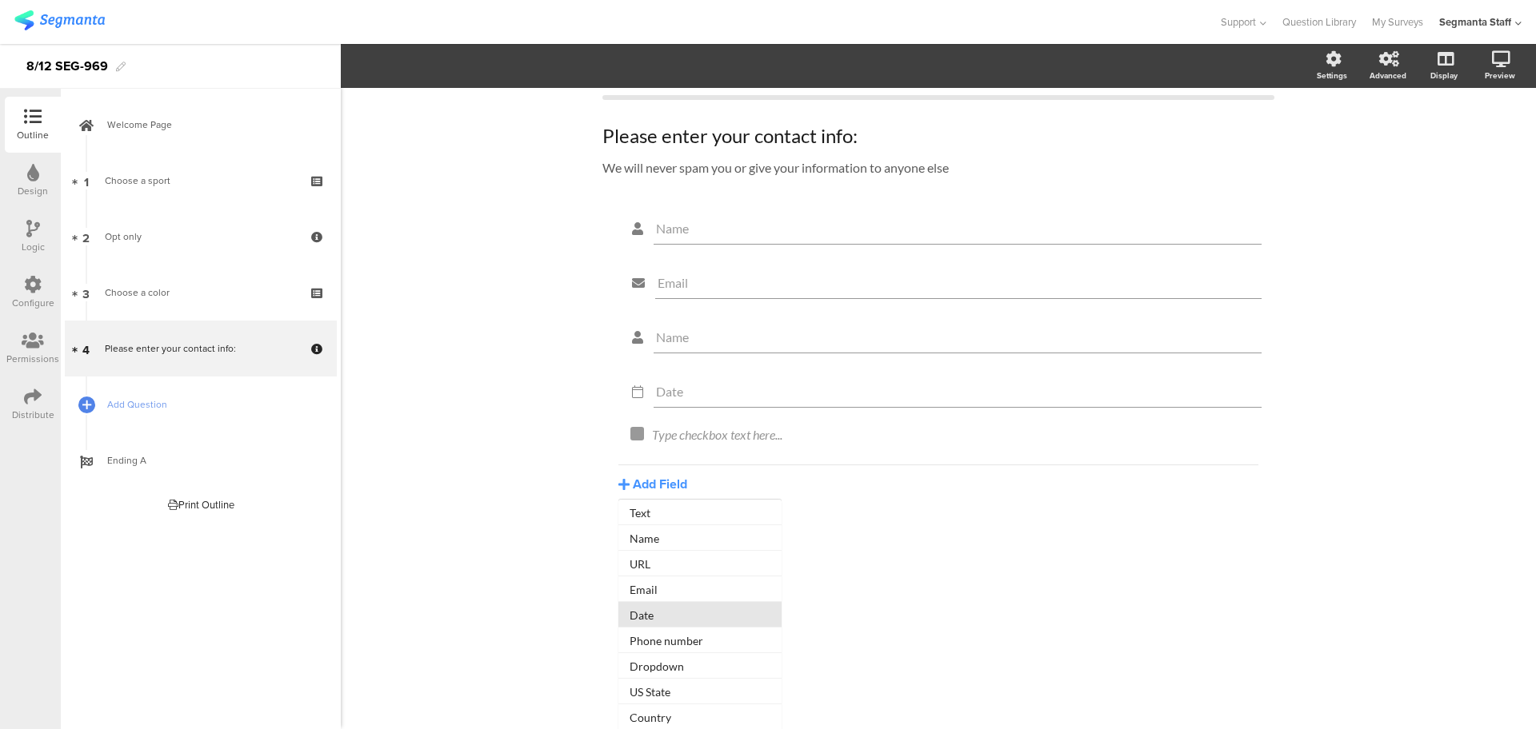
scroll to position [59, 0]
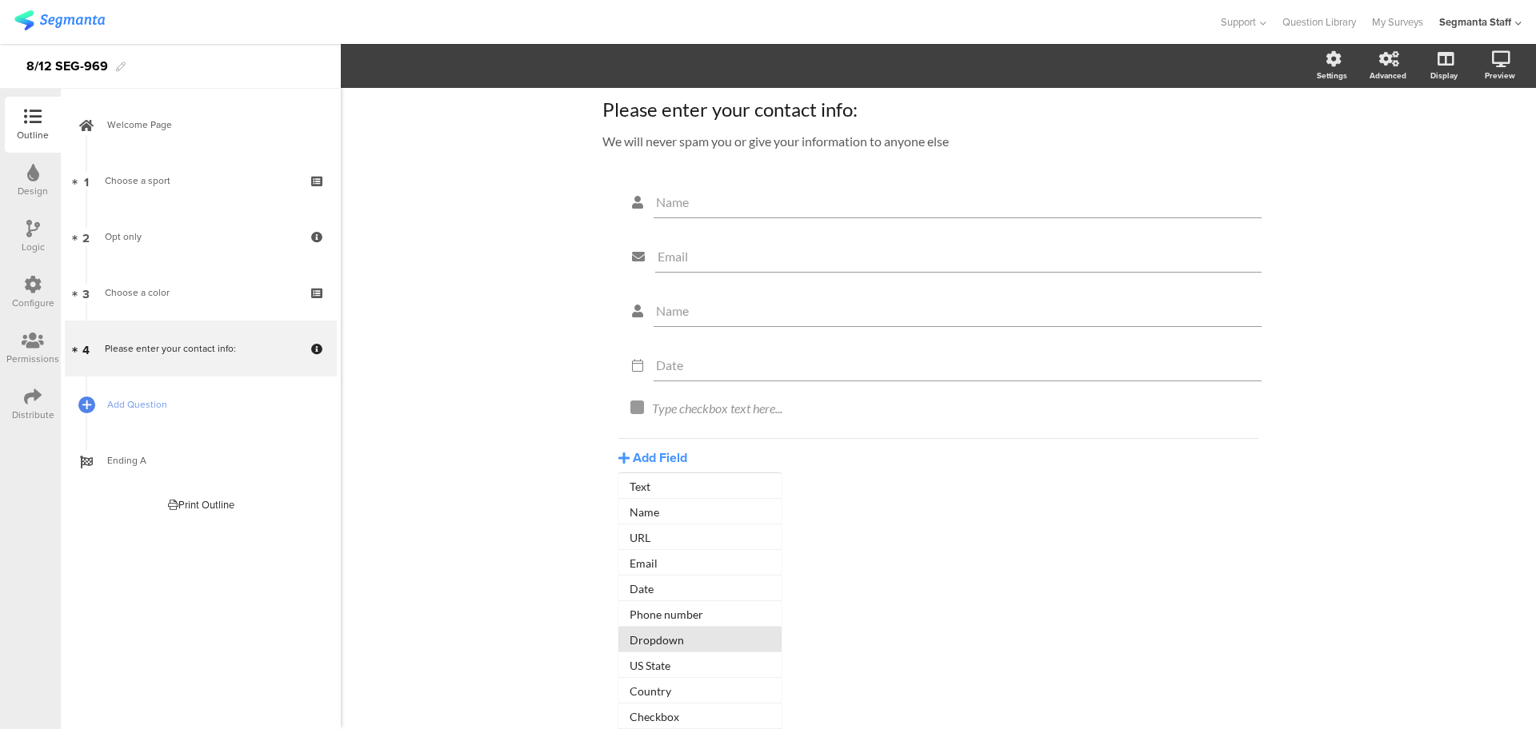
click at [701, 627] on button "Dropdown" at bounding box center [699, 640] width 163 height 26
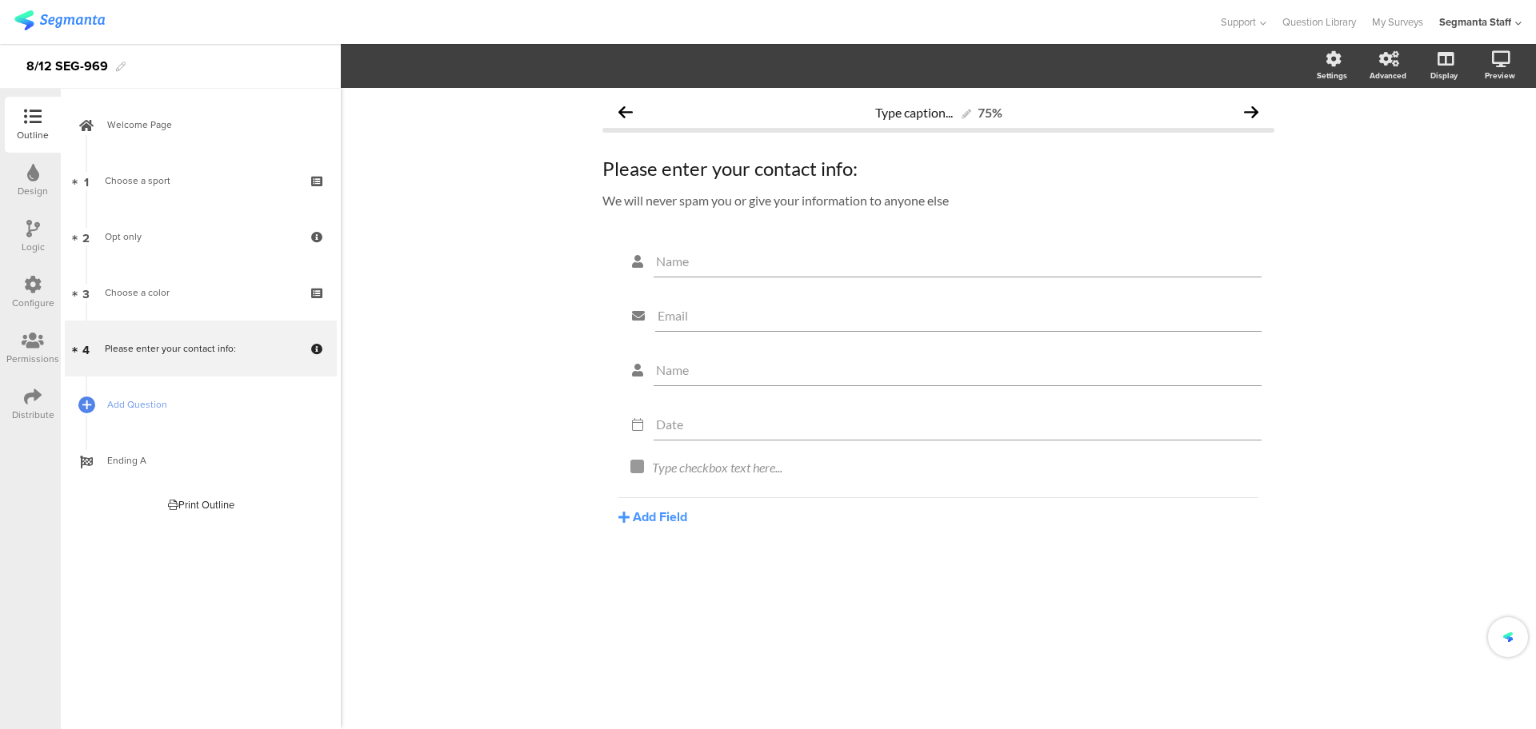
scroll to position [0, 0]
drag, startPoint x: 1270, startPoint y: 457, endPoint x: 1263, endPoint y: 430, distance: 27.4
click at [1258, 430] on section "Name Email Name Date Dropdown" at bounding box center [938, 370] width 640 height 256
click at [1257, 463] on div at bounding box center [1264, 459] width 21 height 21
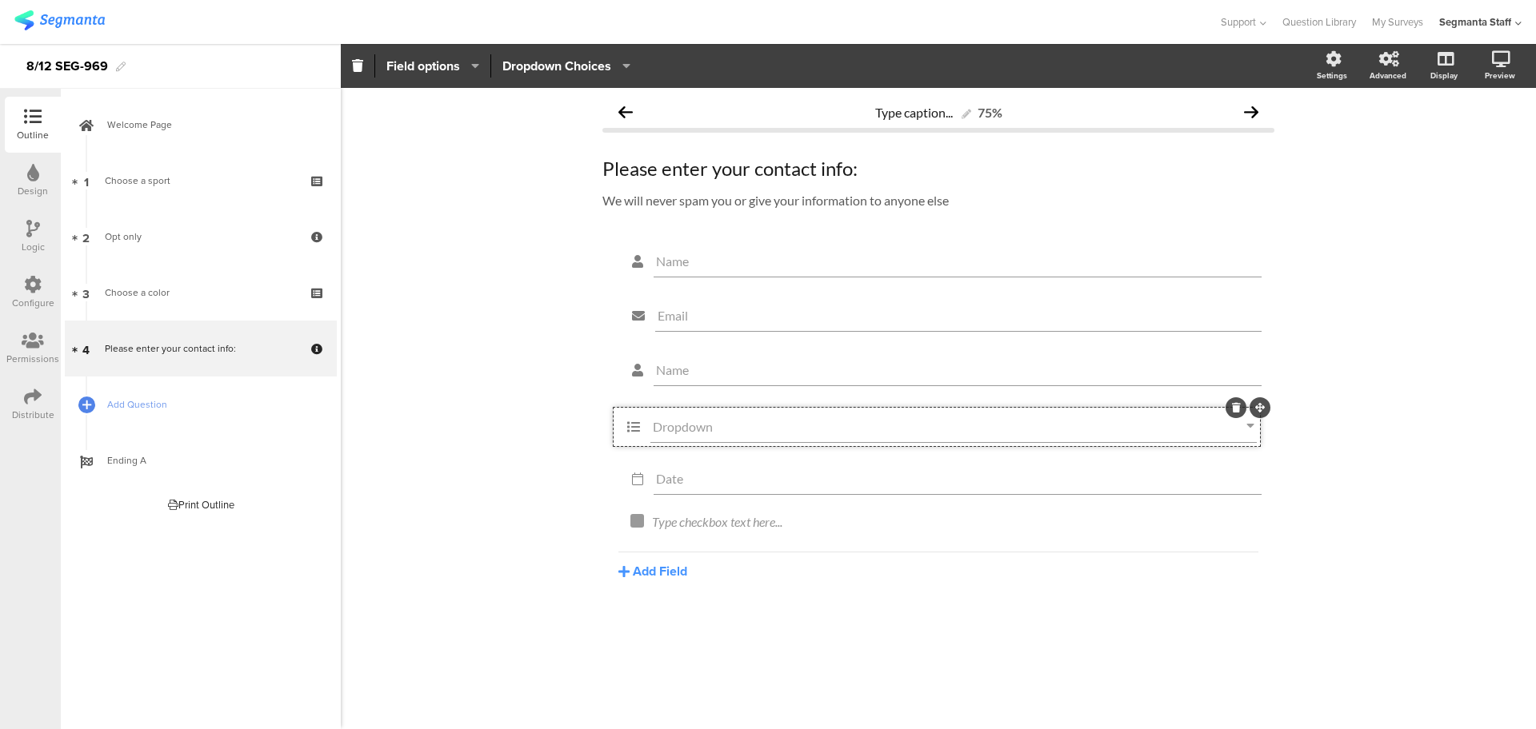
drag, startPoint x: 1264, startPoint y: 457, endPoint x: 1260, endPoint y: 405, distance: 53.0
click at [865, 421] on input "Dropdown" at bounding box center [953, 424] width 593 height 15
drag, startPoint x: 841, startPoint y: 428, endPoint x: 544, endPoint y: 453, distance: 298.6
click at [544, 453] on div "Type caption... 75% Please enter your contact info: Please enter your contact i…" at bounding box center [938, 408] width 1195 height 641
type input "Gender"
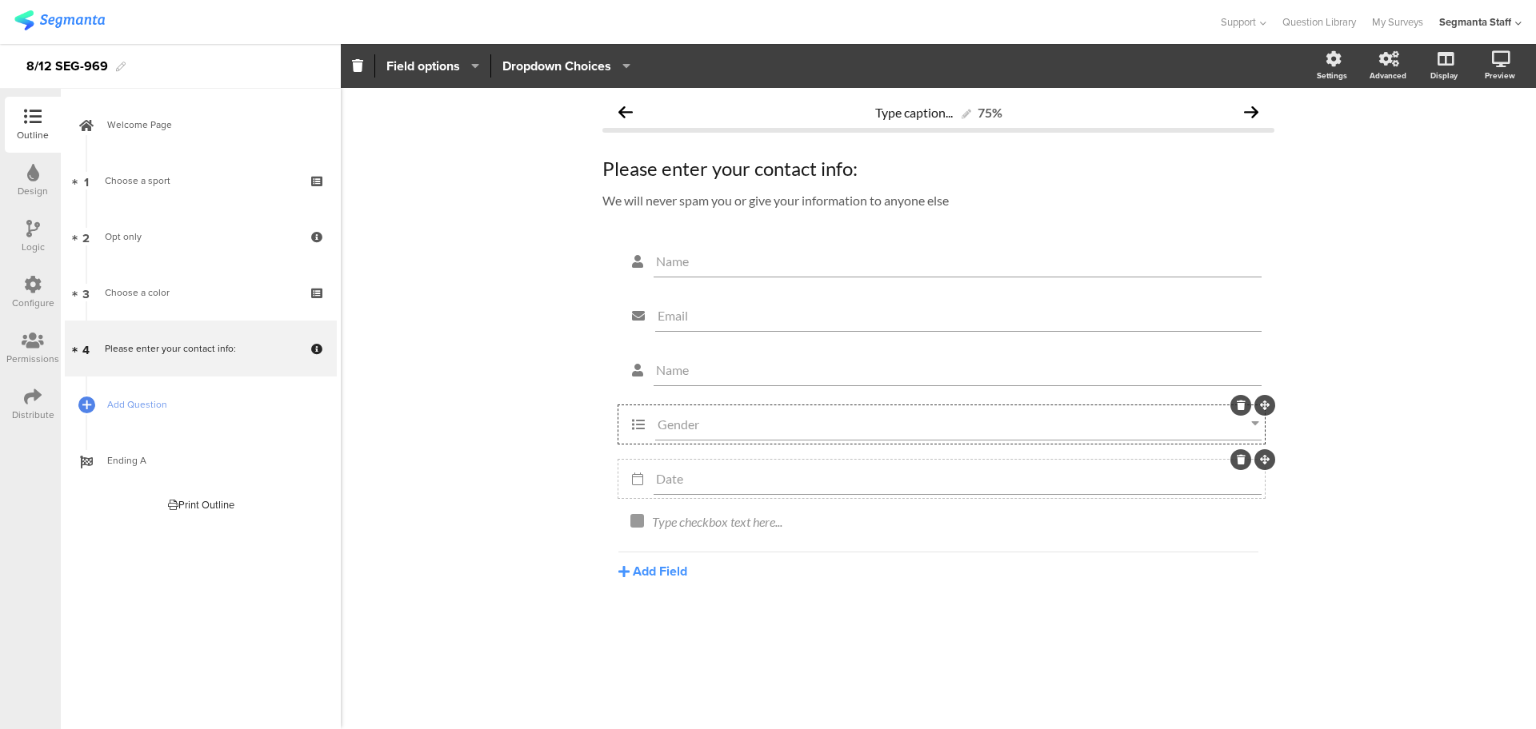
type input "Gender"
click at [677, 470] on div "Date" at bounding box center [957, 479] width 608 height 32
click at [687, 474] on input "Date" at bounding box center [957, 478] width 603 height 15
type input "Birth date"
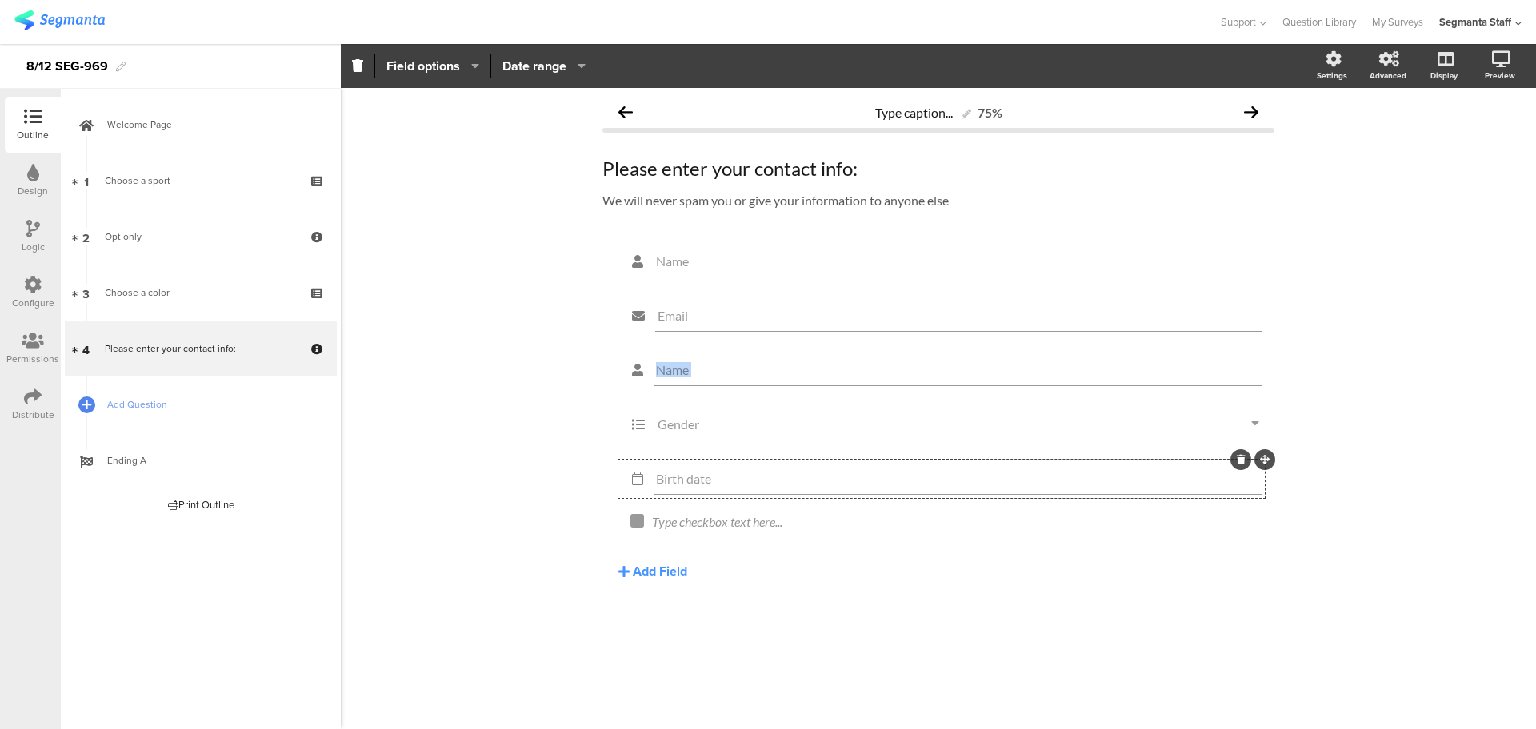
drag, startPoint x: 1268, startPoint y: 342, endPoint x: 1271, endPoint y: 293, distance: 49.7
click at [1271, 293] on div "Name Email Name Gender Birth date Type checkbox text here... Add Field Text Nam…" at bounding box center [938, 411] width 672 height 338
click at [1264, 344] on div "Name Email Name Gender Birth date Type checkbox text here... Add Field Text Nam…" at bounding box center [938, 411] width 672 height 338
click at [1254, 349] on section "Name Email Name Gender Birth date" at bounding box center [938, 370] width 640 height 256
drag, startPoint x: 1265, startPoint y: 349, endPoint x: 1261, endPoint y: 278, distance: 70.5
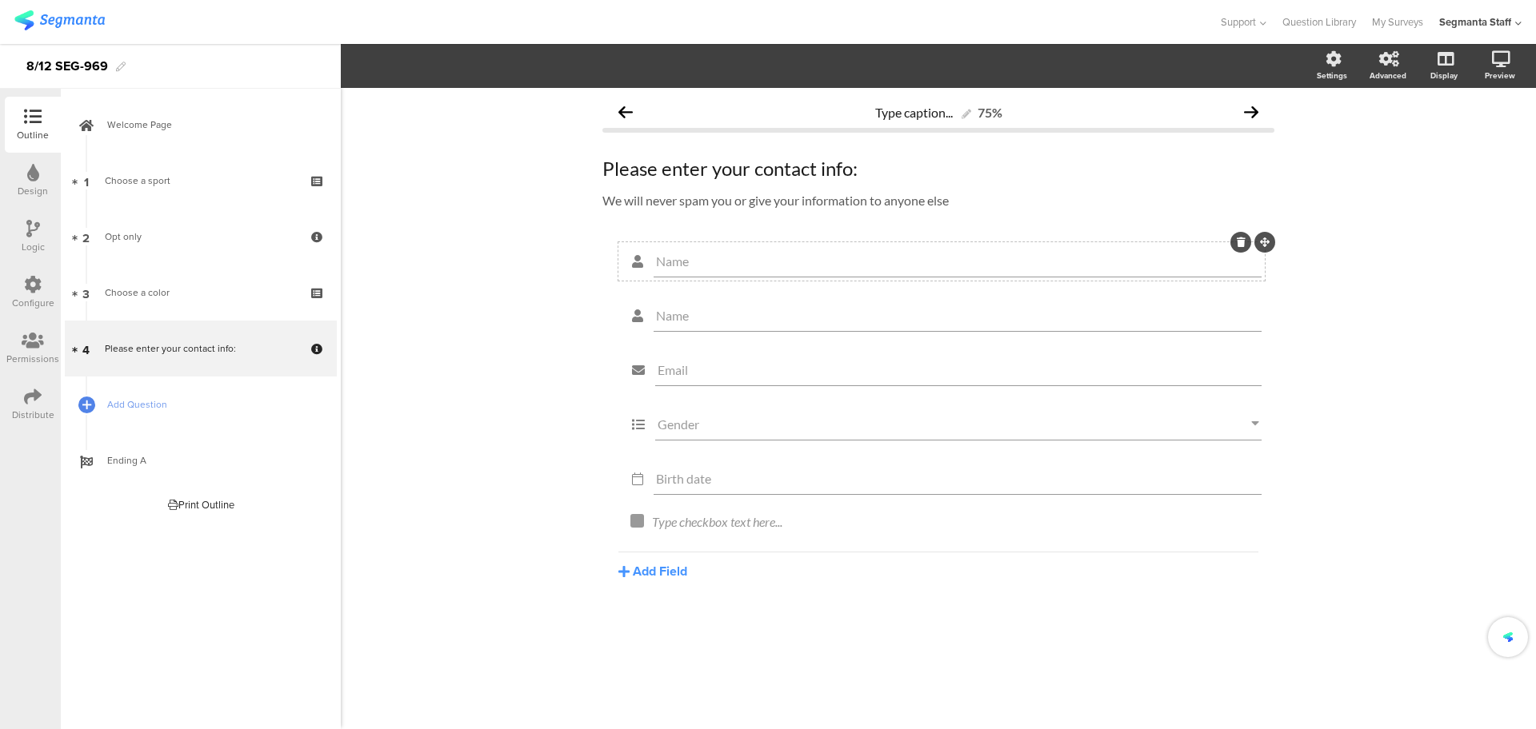
click at [712, 260] on input "Name" at bounding box center [957, 261] width 603 height 15
type input "First Name"
click at [756, 312] on input "Name" at bounding box center [957, 315] width 603 height 15
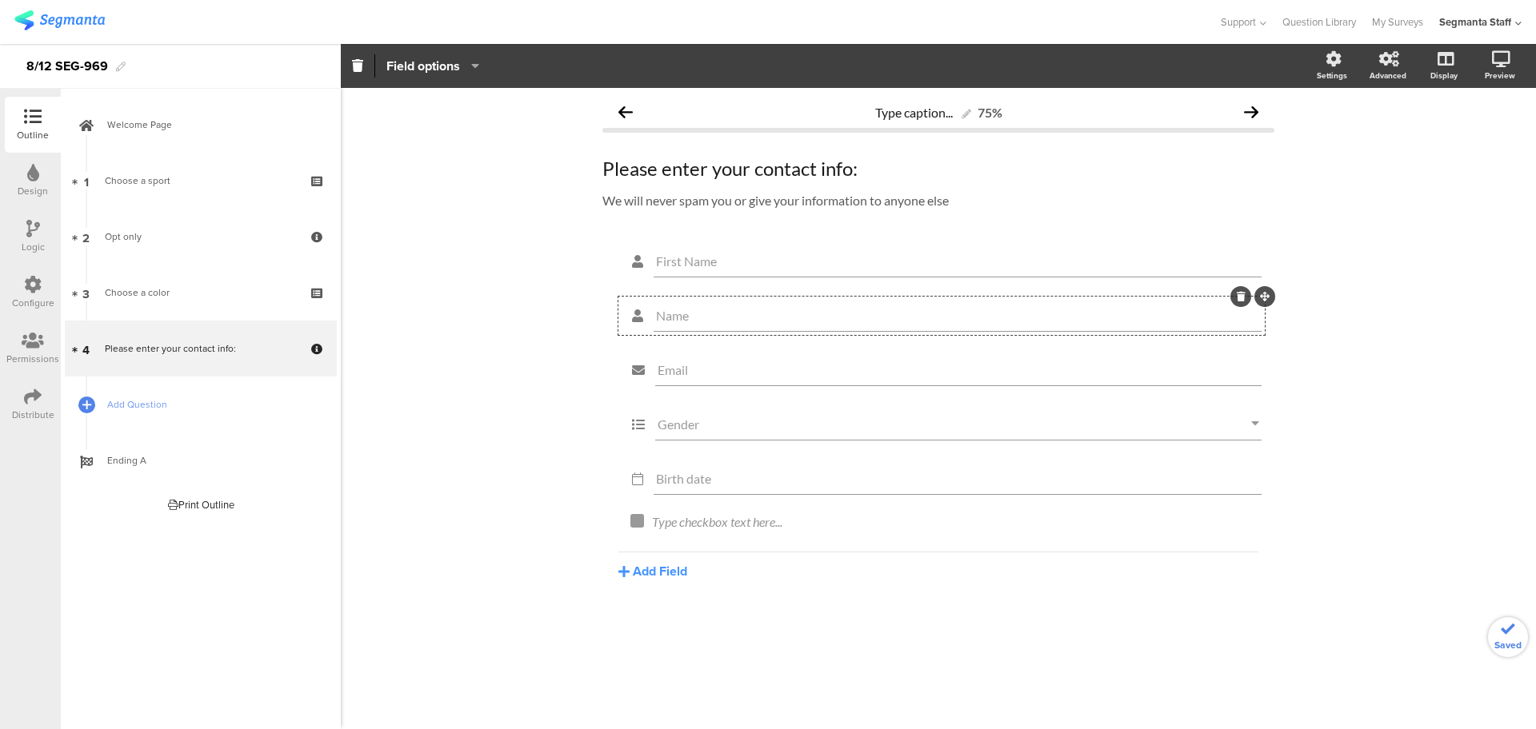
click at [756, 312] on input "Name" at bounding box center [957, 315] width 603 height 15
type input "Last Name"
click at [719, 513] on div "Type checkbox text here..." at bounding box center [951, 523] width 606 height 26
click at [625, 566] on icon at bounding box center [623, 571] width 11 height 13
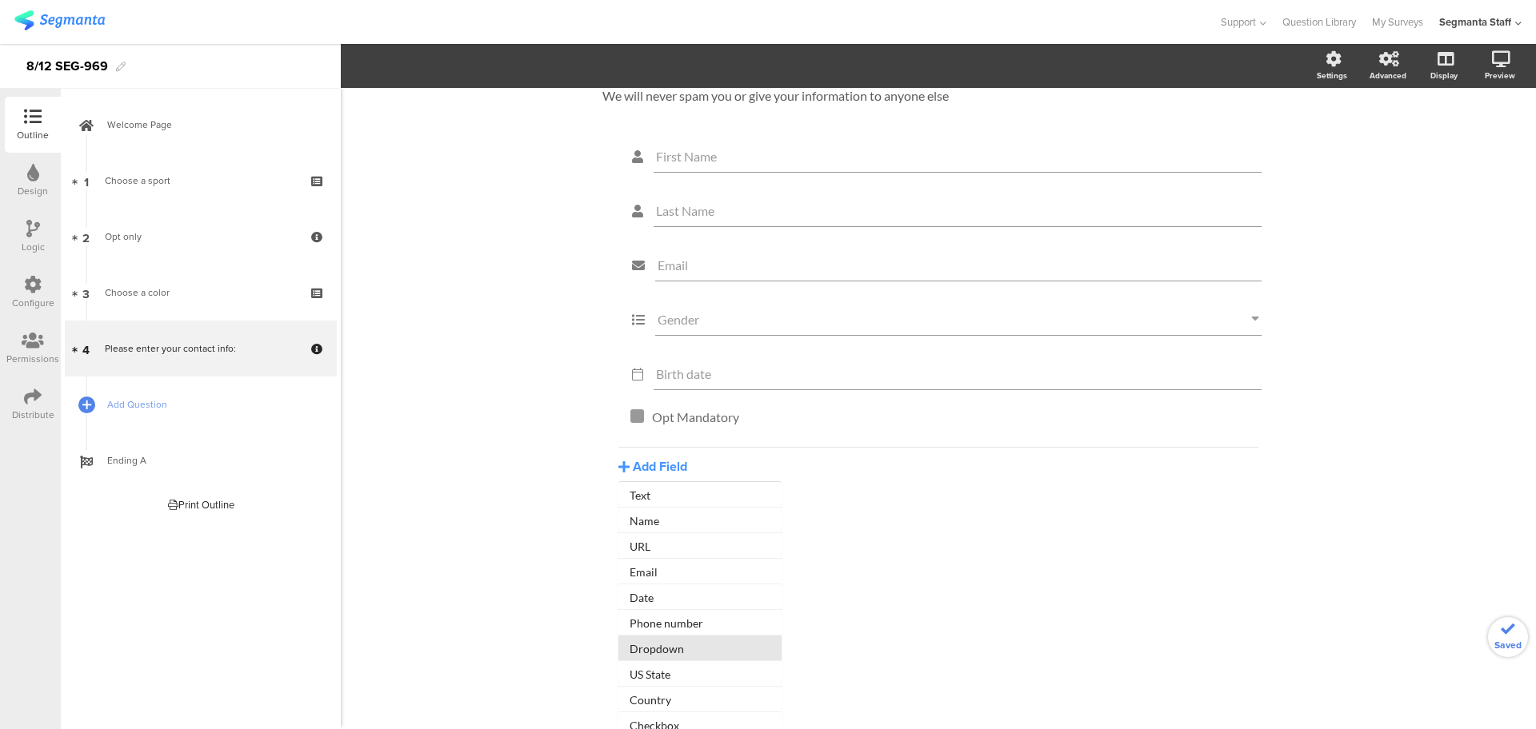
scroll to position [114, 0]
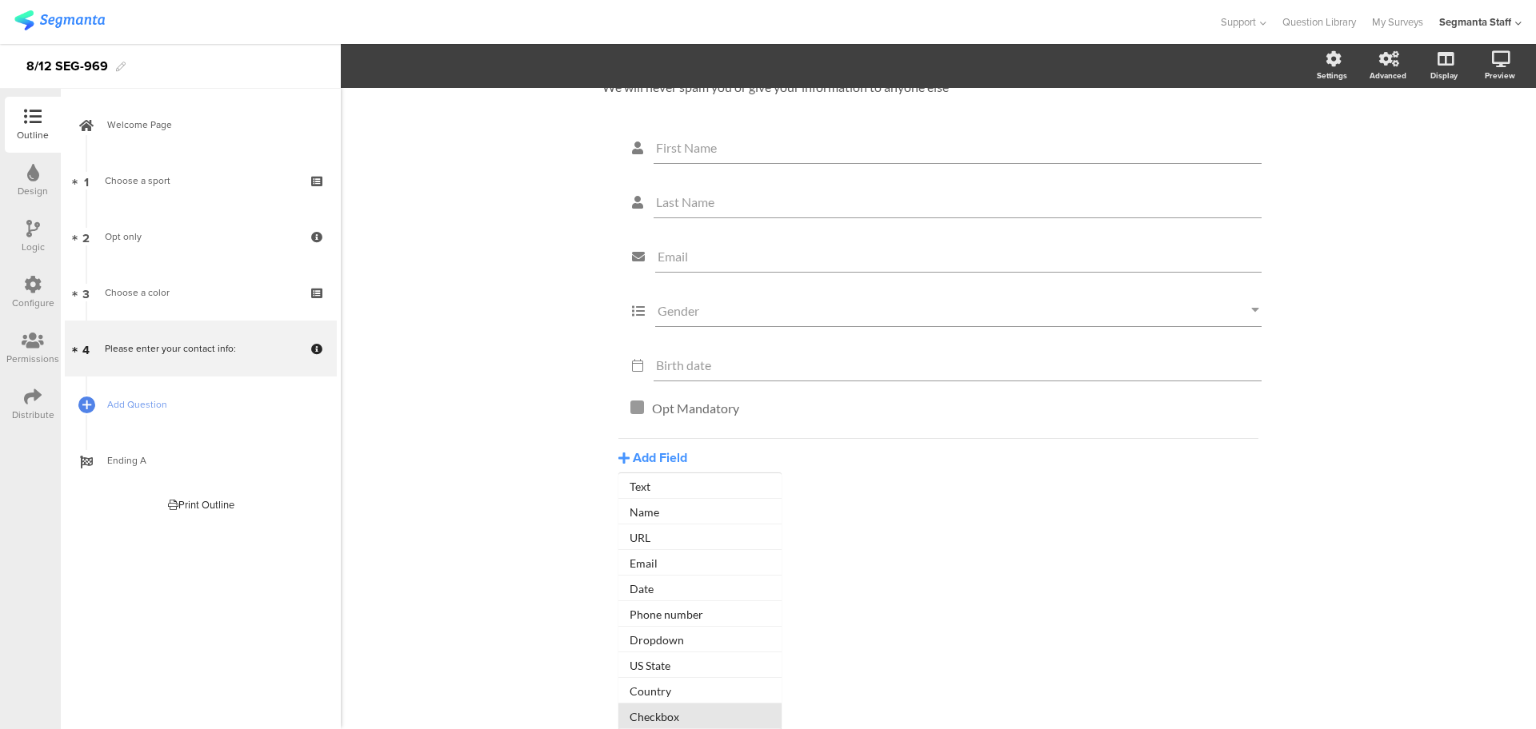
click at [688, 712] on button "Checkbox" at bounding box center [699, 717] width 163 height 26
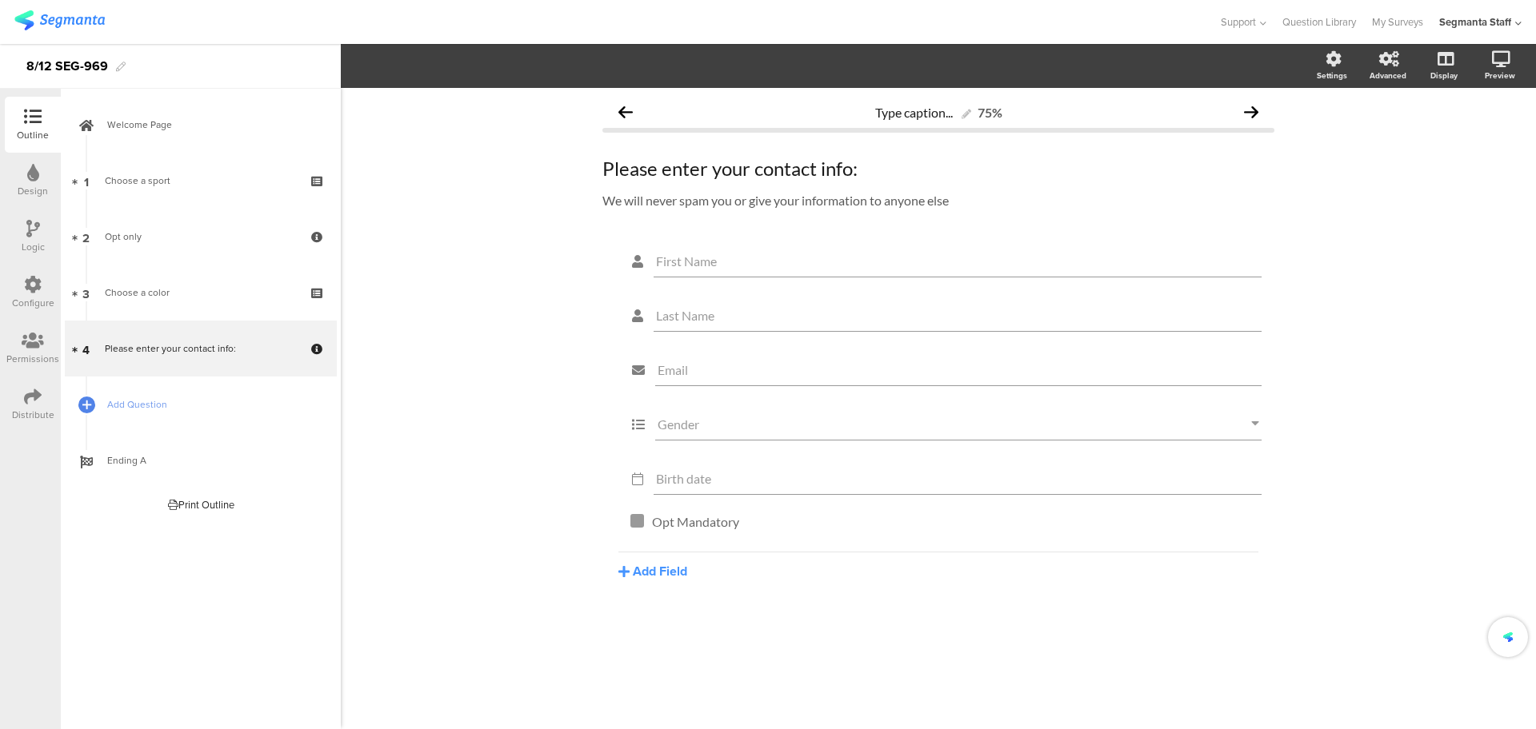
scroll to position [0, 0]
click at [696, 542] on div "Opt Mandatory Opt Mandatory Type checkbox text here..." at bounding box center [944, 539] width 628 height 51
click at [685, 561] on div "Type checkbox text here..." at bounding box center [951, 557] width 606 height 26
click at [709, 474] on input "Birth date" at bounding box center [957, 478] width 603 height 15
click at [699, 479] on input "Birth date" at bounding box center [957, 478] width 603 height 15
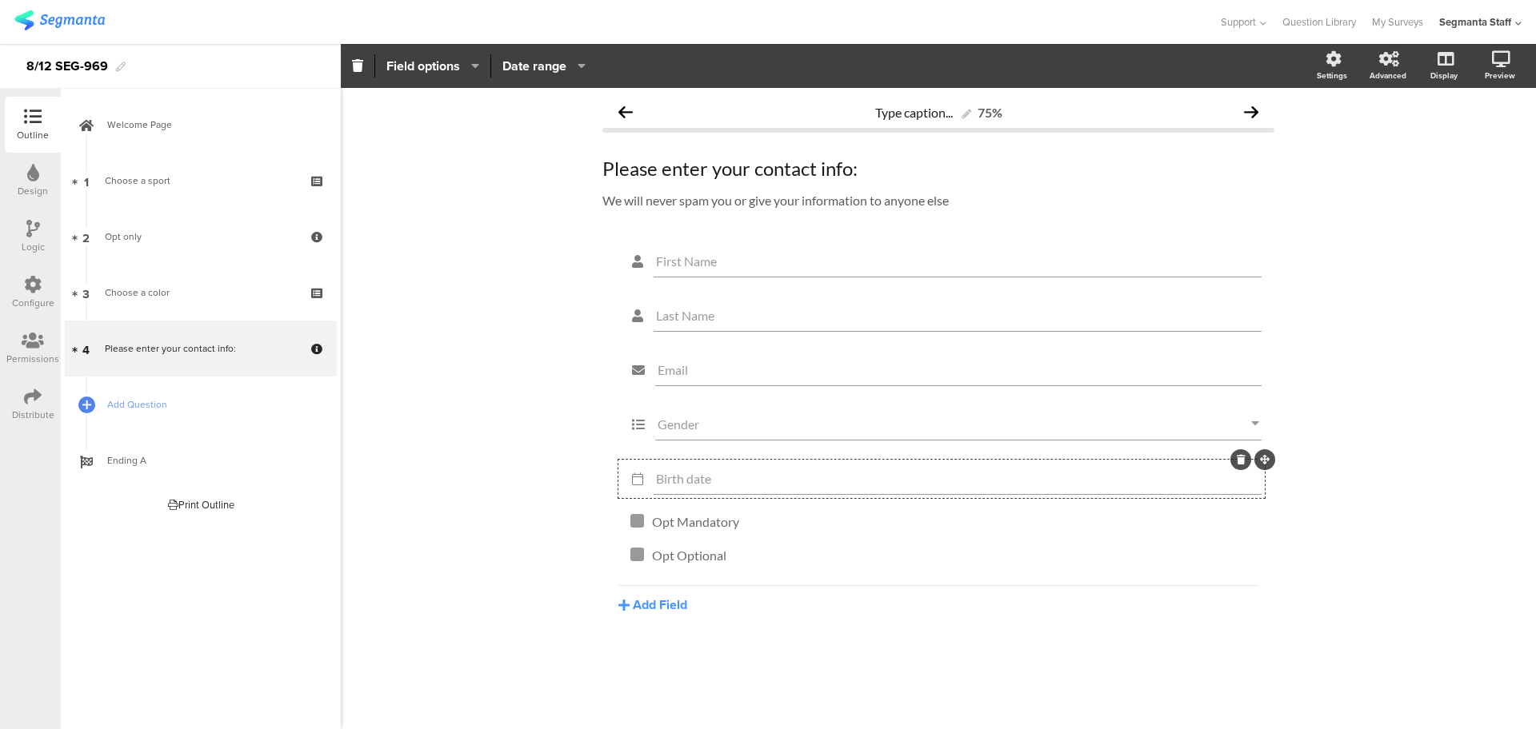
click at [683, 469] on div "Birth date" at bounding box center [957, 479] width 608 height 32
click at [688, 479] on input "Birth date" at bounding box center [957, 478] width 603 height 15
type input "Birthdate"
click at [947, 677] on div "First Name Last Name Email Gender Birthdate Opt Mandatory Opt Mandatory Opt Opt…" at bounding box center [938, 466] width 672 height 448
click at [37, 287] on icon at bounding box center [33, 285] width 18 height 18
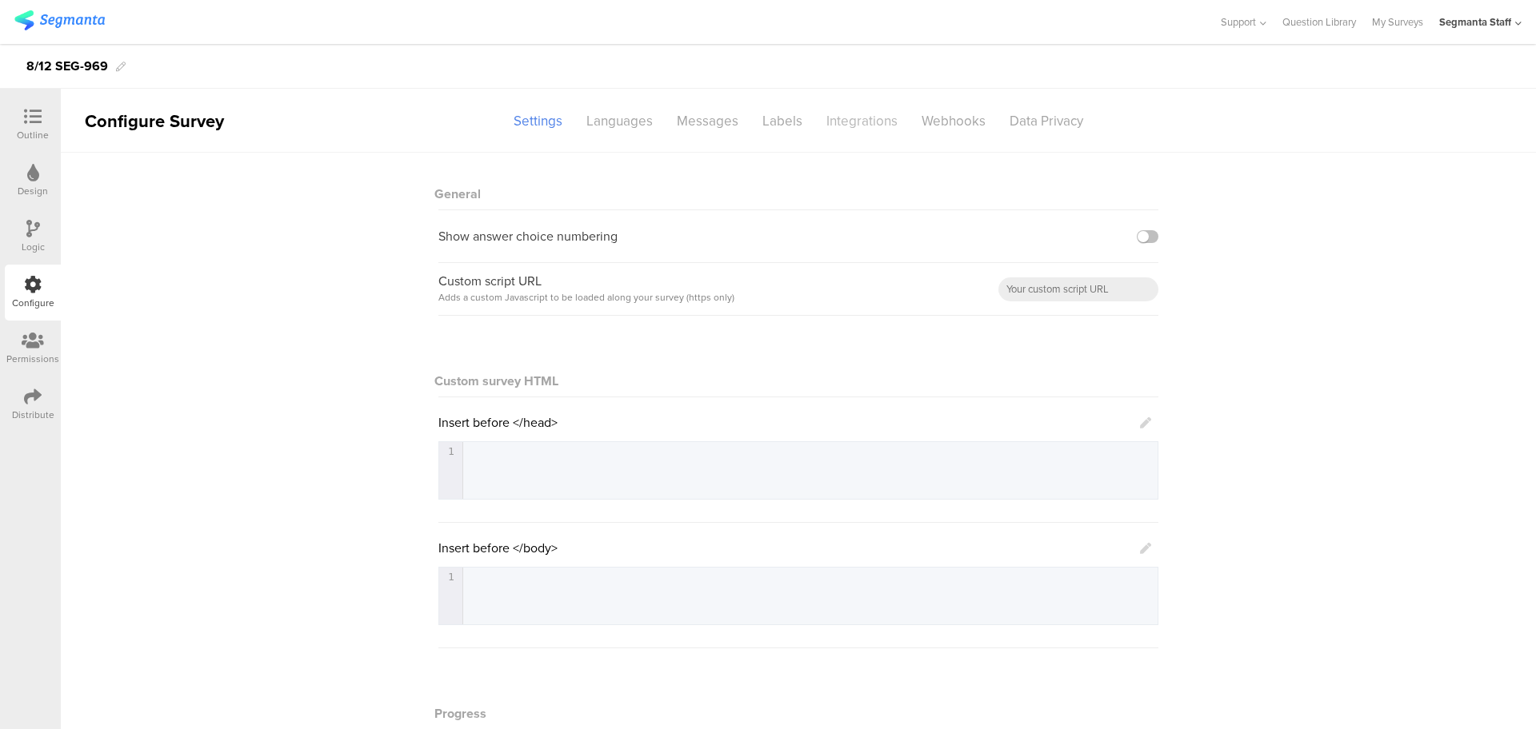
click at [880, 124] on div "Integrations" at bounding box center [861, 121] width 95 height 28
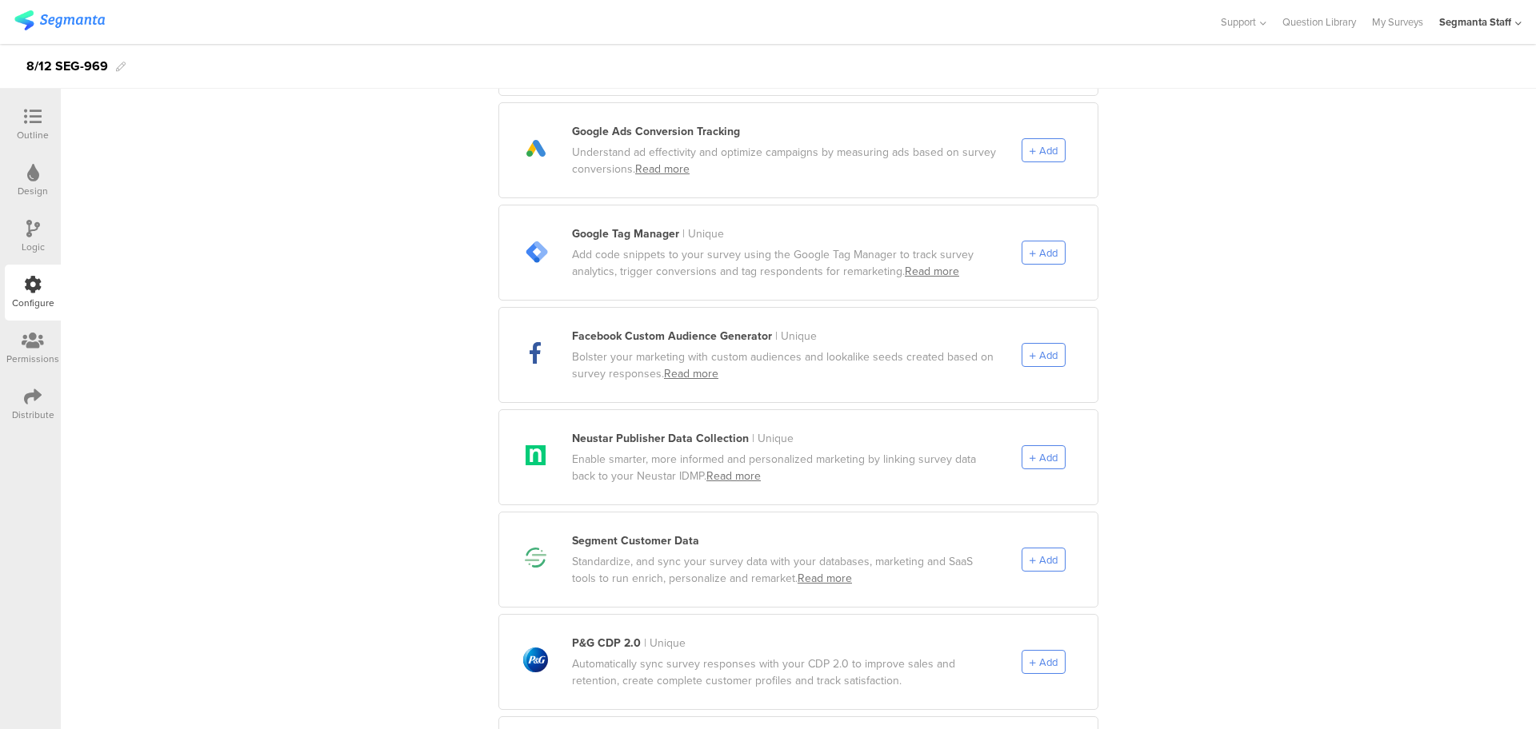
scroll to position [600, 0]
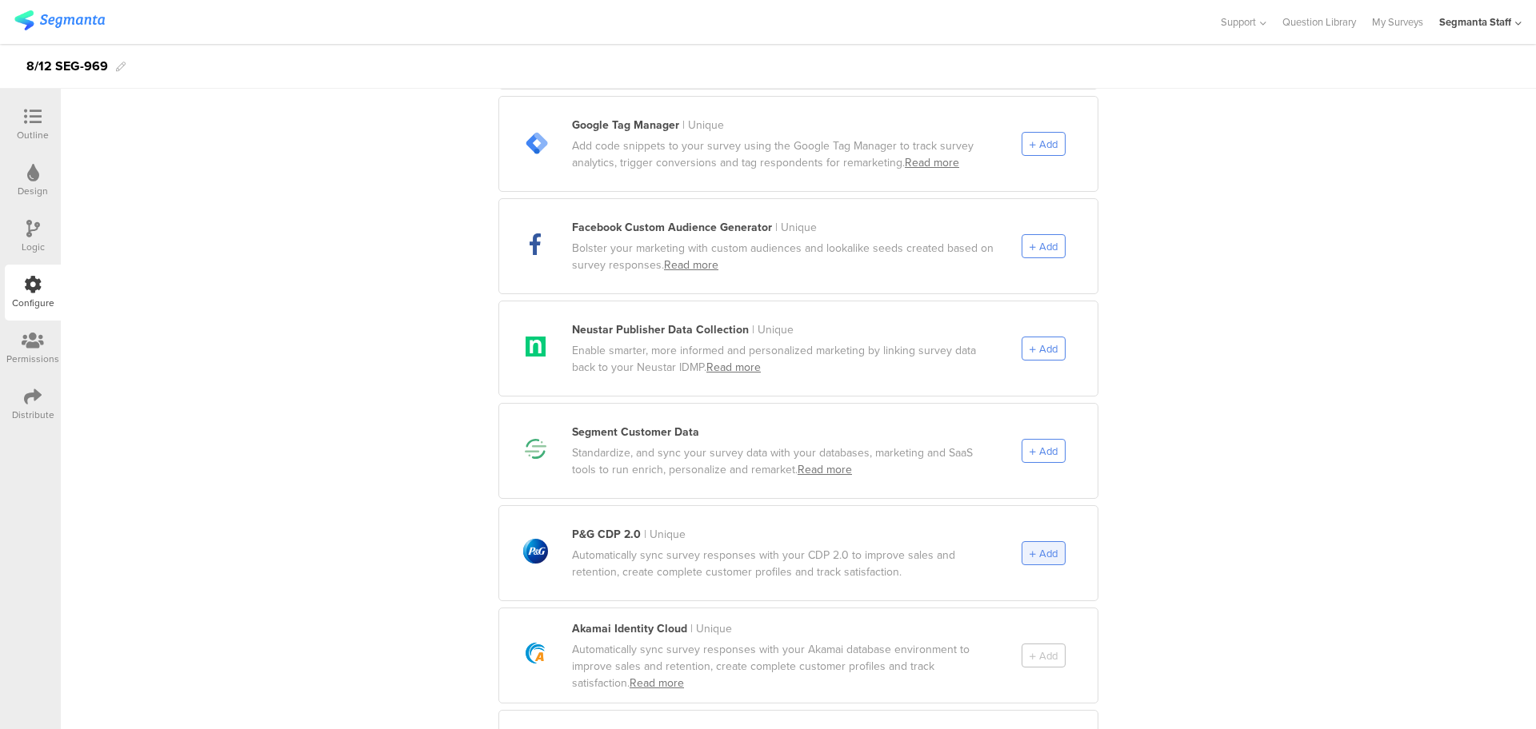
click at [1023, 541] on div "Add" at bounding box center [1043, 553] width 44 height 24
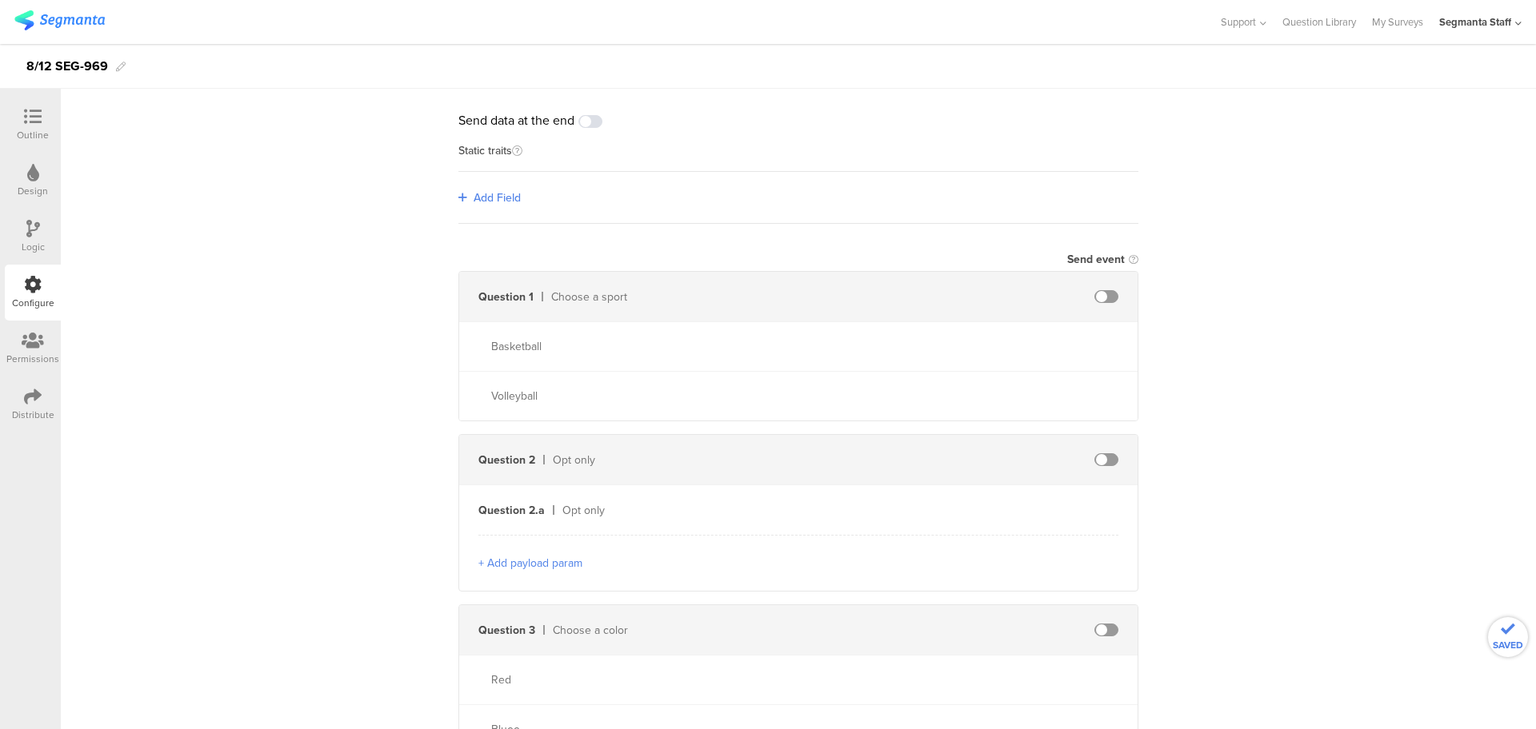
scroll to position [0, 0]
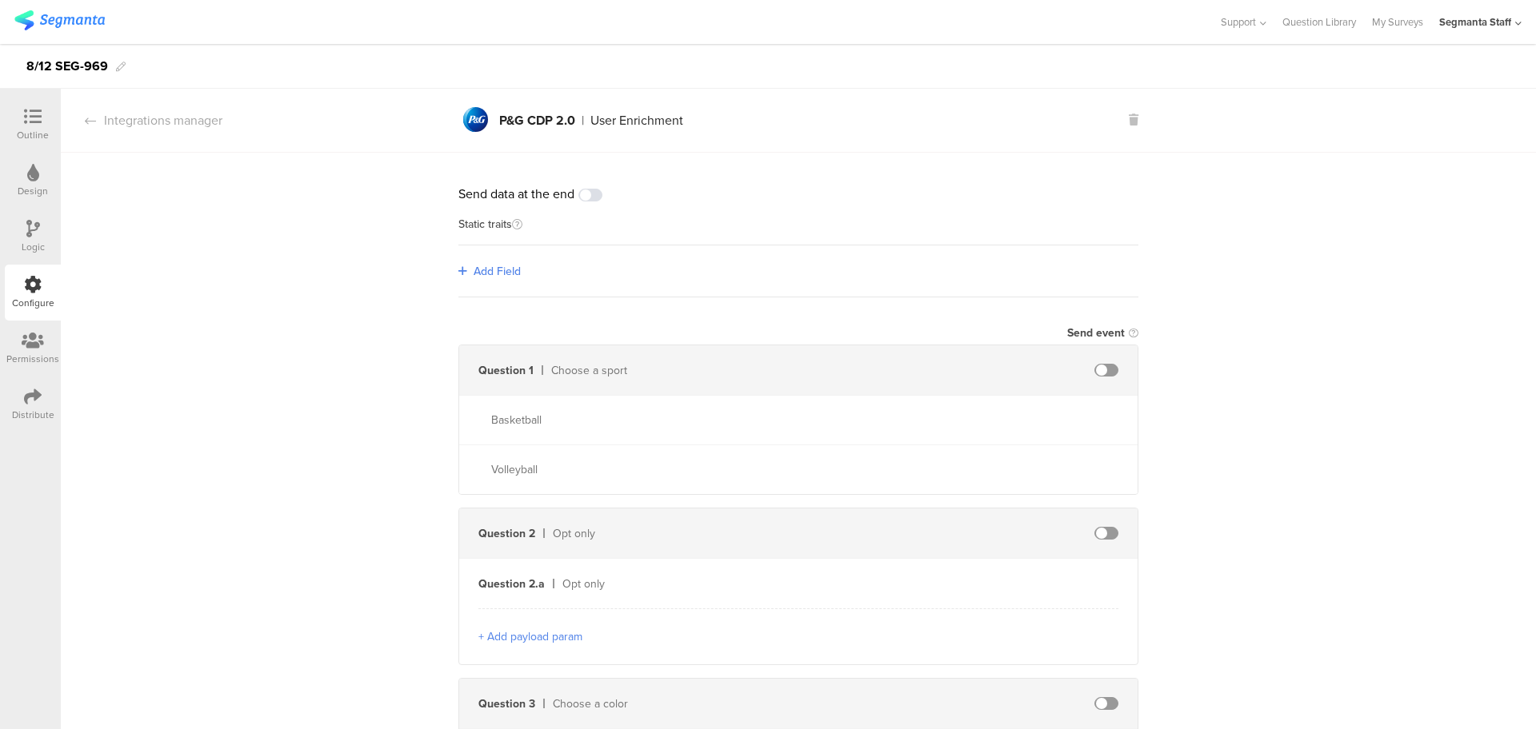
click at [484, 285] on div "Add Field" at bounding box center [798, 272] width 680 height 52
click at [485, 276] on span "Add Field" at bounding box center [496, 271] width 47 height 17
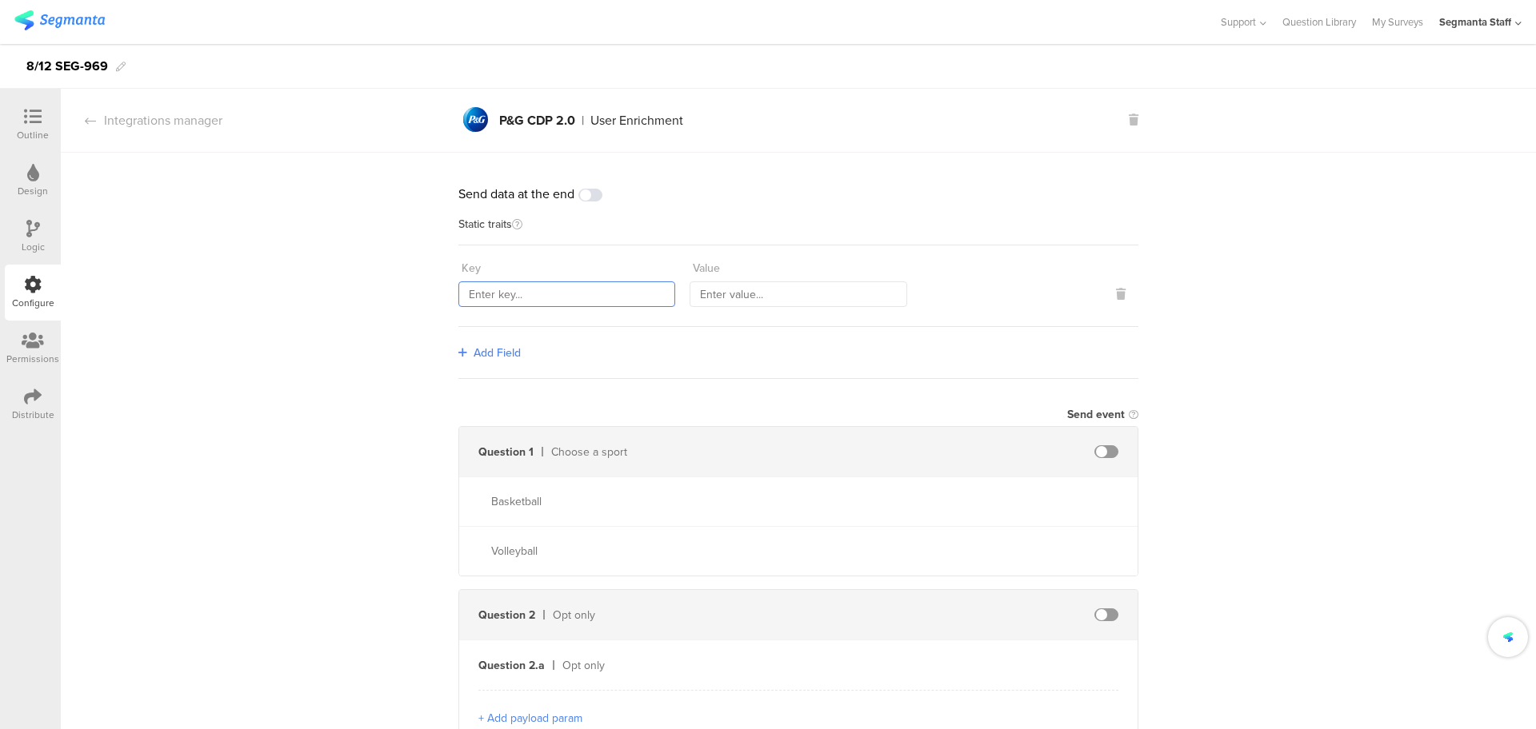
click at [531, 293] on input "text" at bounding box center [566, 295] width 217 height 26
paste input "countryCode"
type input "countryCode"
click at [701, 290] on input "text" at bounding box center [797, 295] width 217 height 26
type input "PHL"
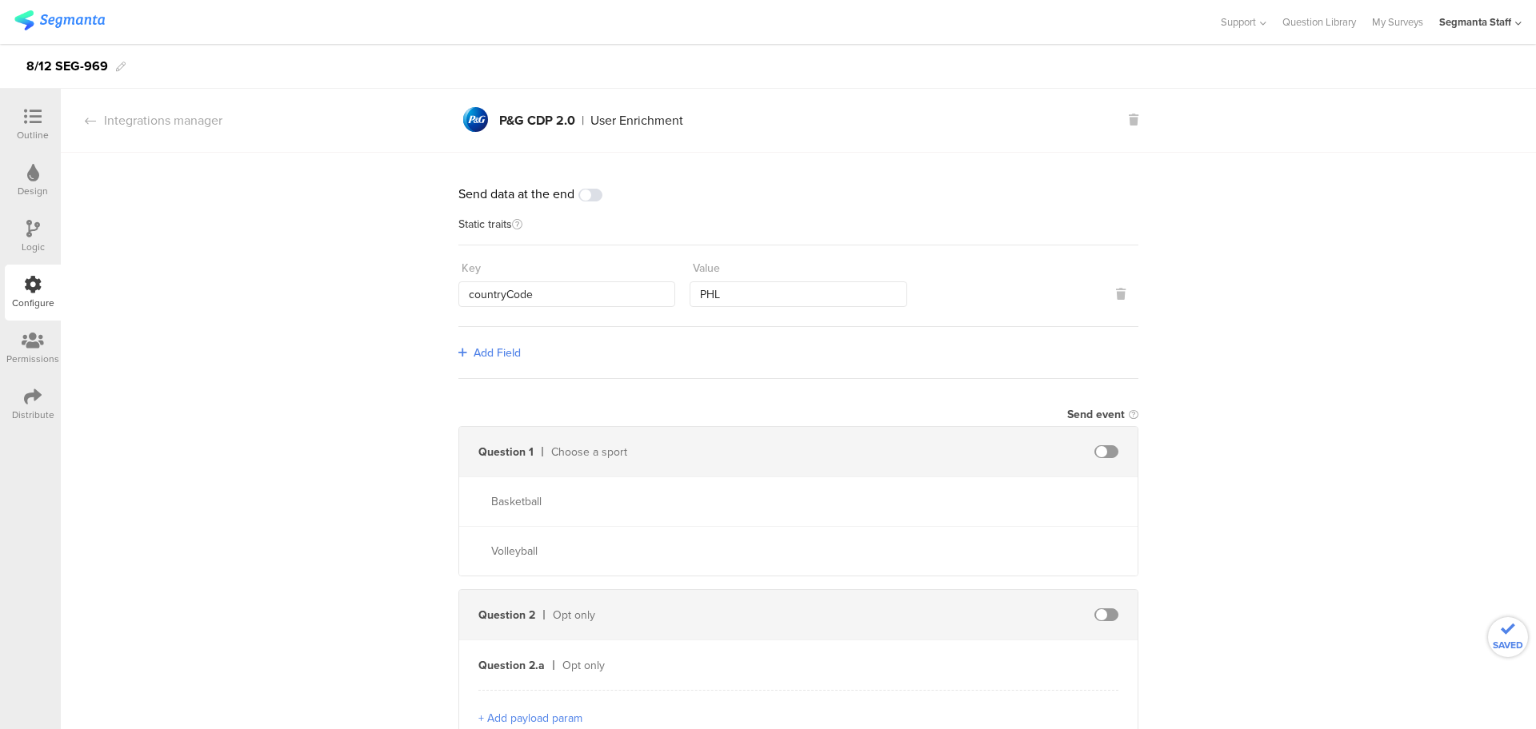
click at [502, 356] on span "Add Field" at bounding box center [496, 353] width 47 height 17
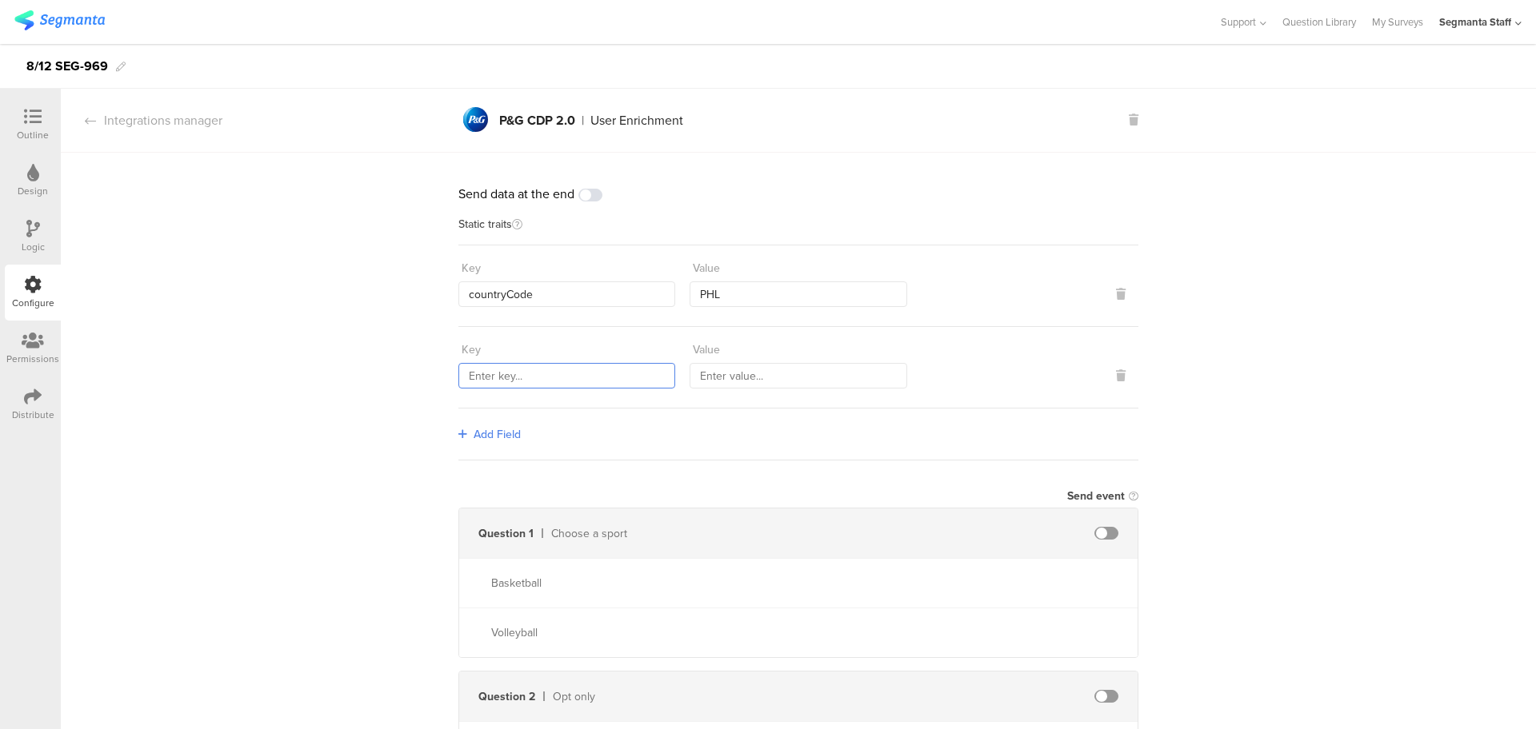
click at [493, 381] on input "text" at bounding box center [566, 376] width 217 height 26
paste input "transmitterSourceId"
type input "transmitterSourceId"
click at [803, 380] on input "text" at bounding box center [797, 376] width 217 height 26
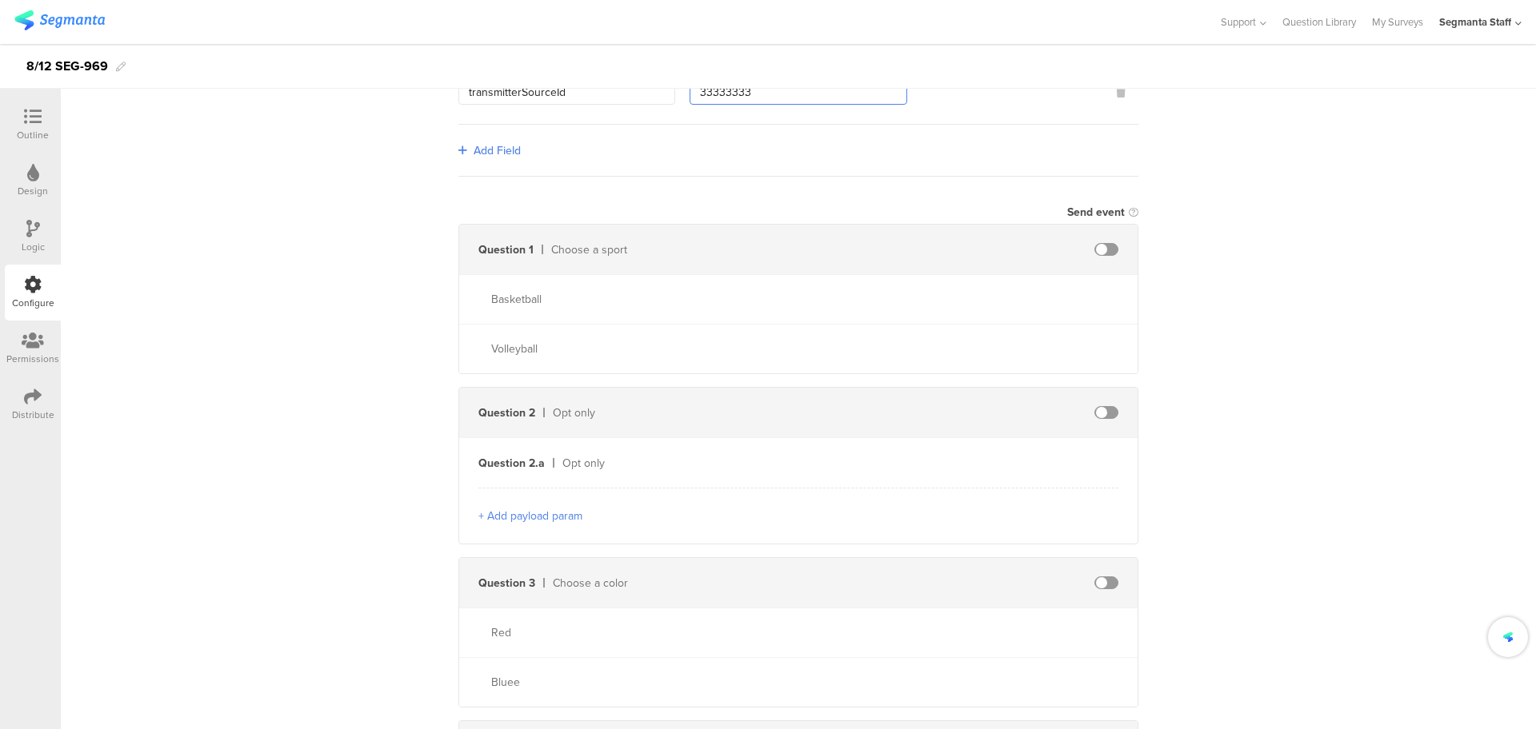
scroll to position [300, 0]
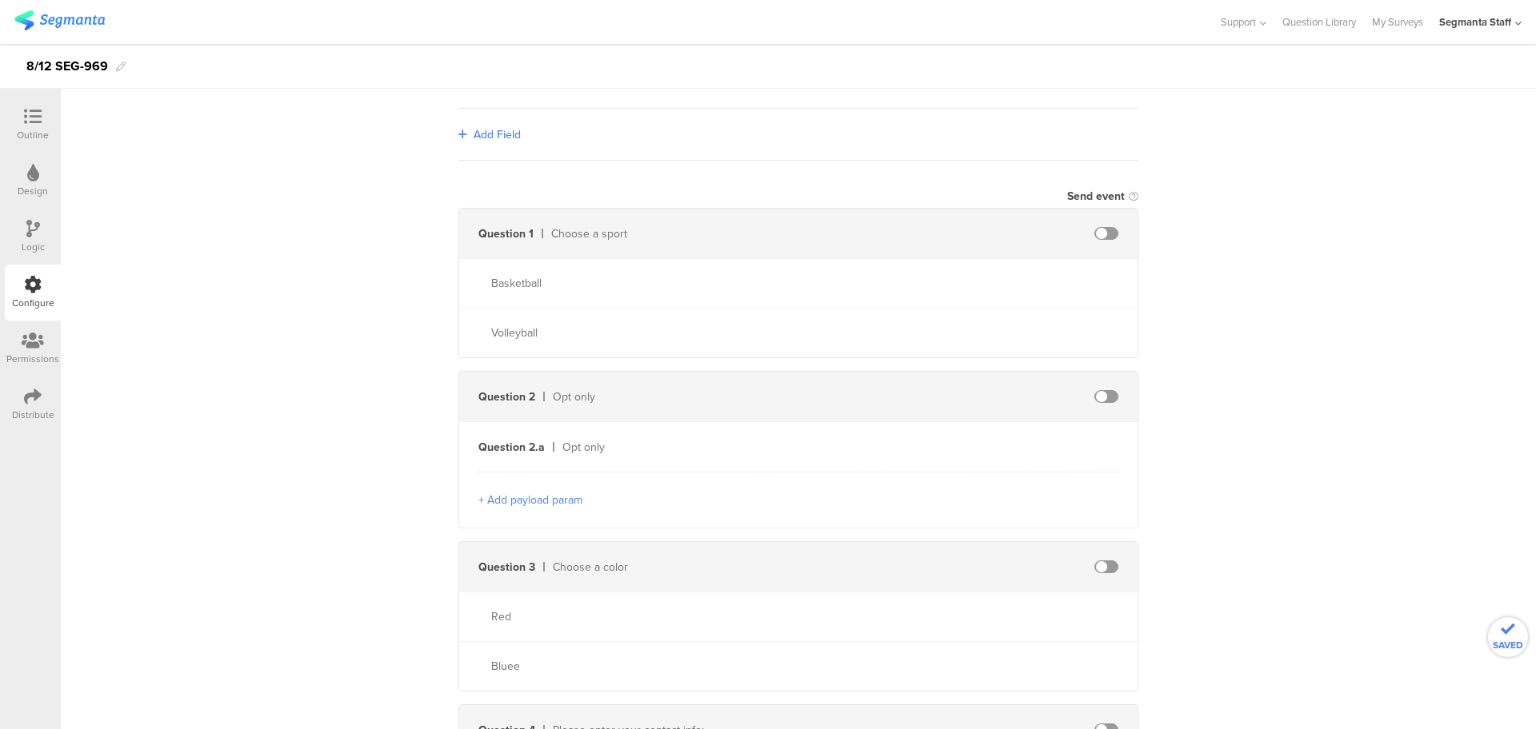
type input "33333333"
click at [1098, 230] on span at bounding box center [1106, 233] width 24 height 13
click at [928, 235] on input "text" at bounding box center [968, 234] width 176 height 26
click at [912, 239] on input "s" at bounding box center [968, 234] width 176 height 26
type input "sport"
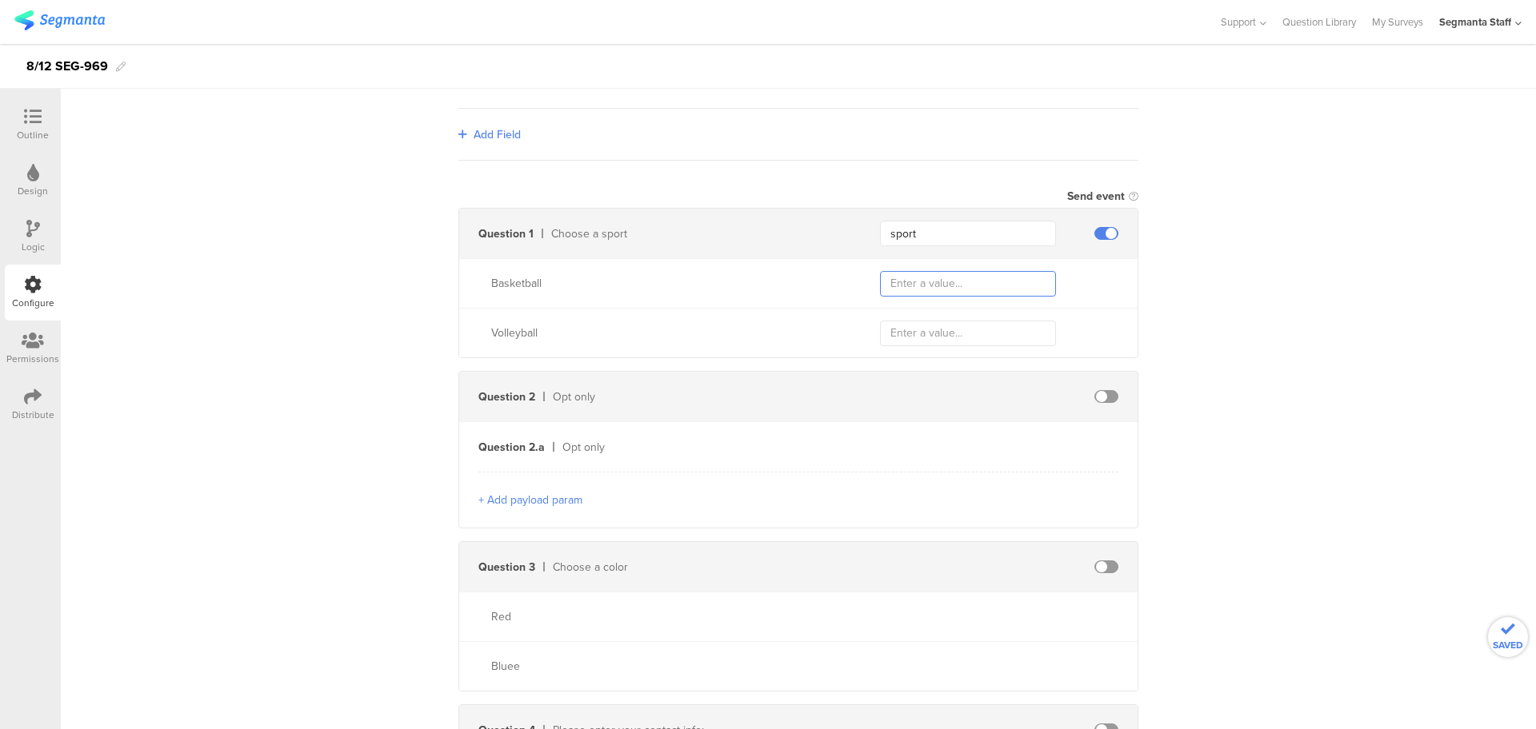
click at [901, 284] on input "text" at bounding box center [968, 284] width 176 height 26
type input "basketball"
click at [1105, 390] on span at bounding box center [1106, 396] width 24 height 13
click at [924, 331] on input "volleyb" at bounding box center [968, 334] width 176 height 26
type input "volleyball"
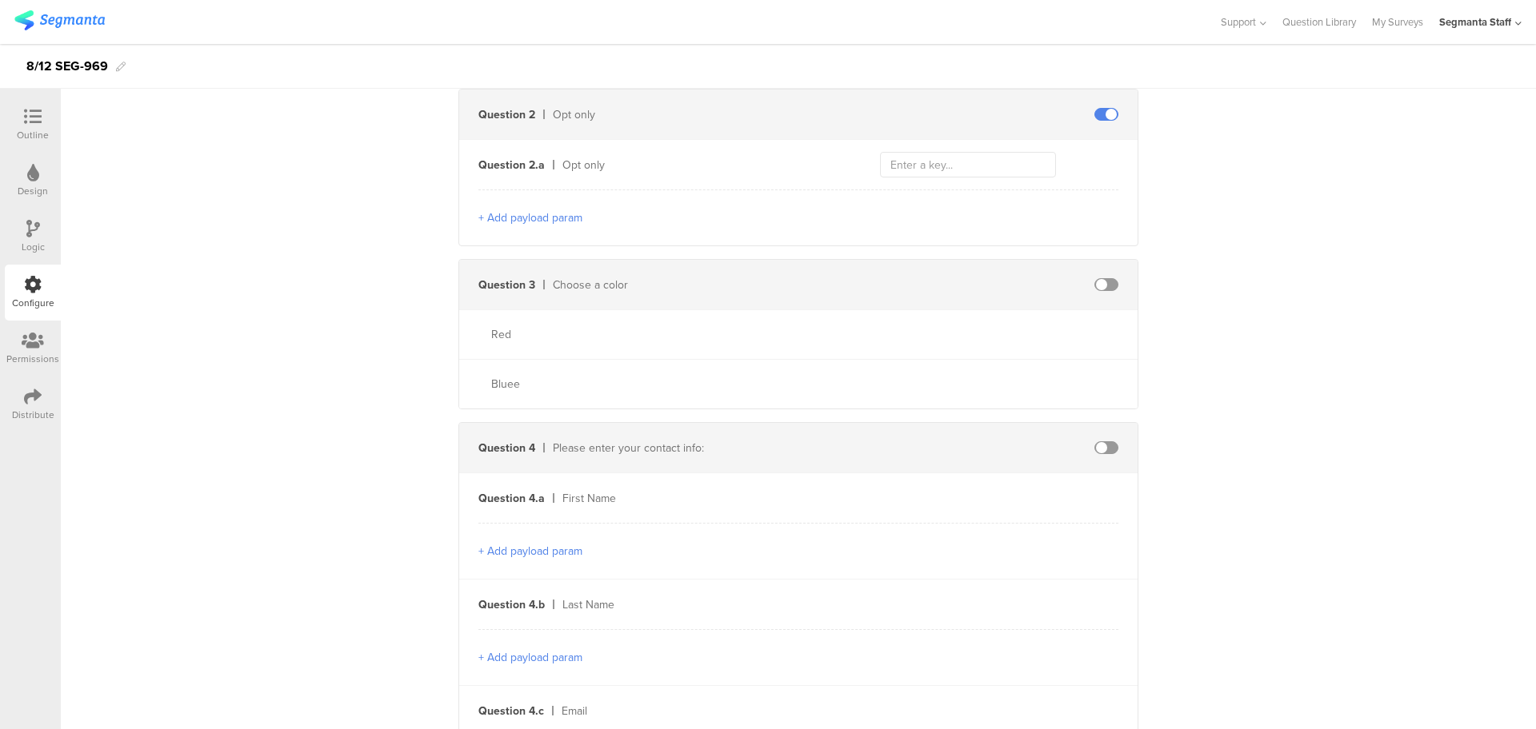
scroll to position [800, 0]
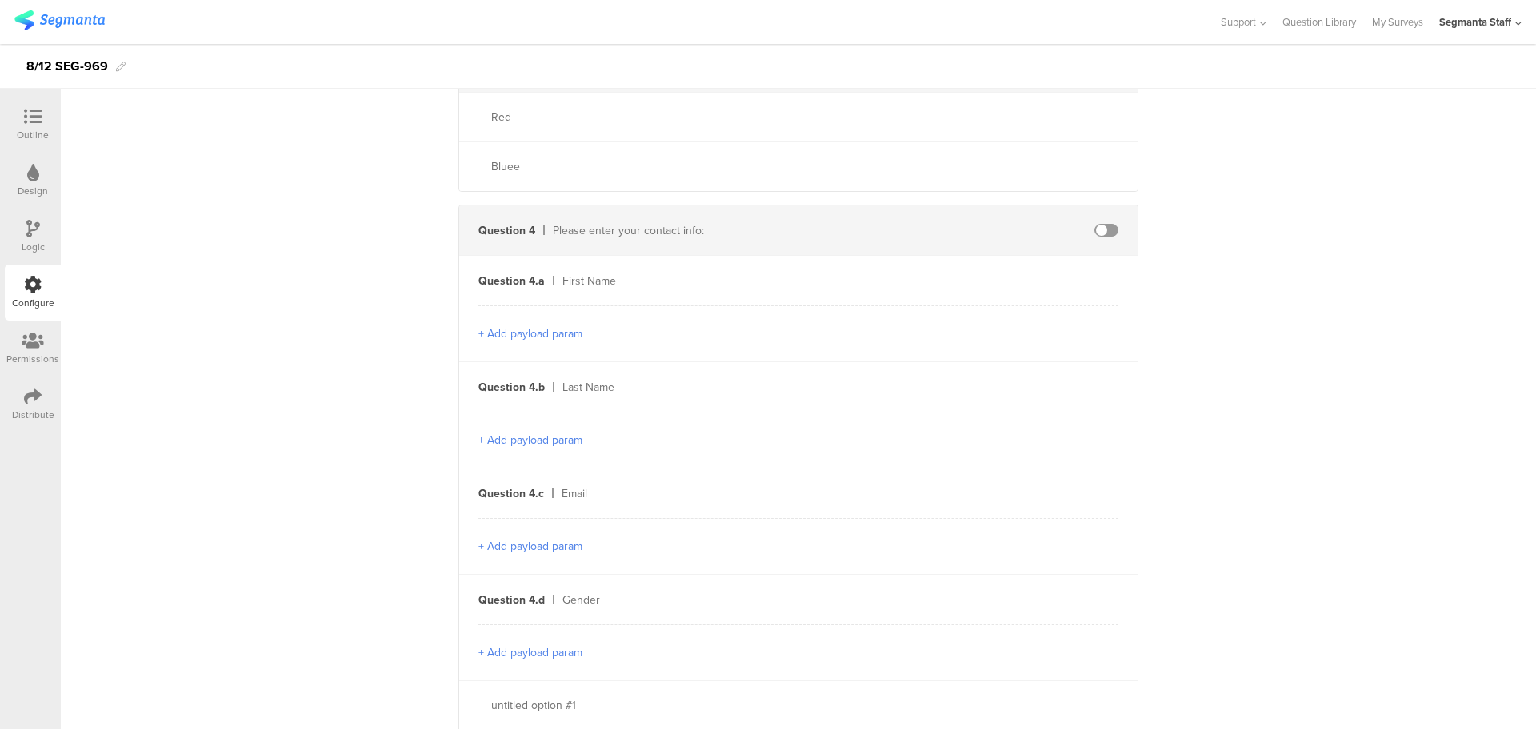
click at [1101, 226] on span at bounding box center [1106, 230] width 24 height 13
click at [1096, 227] on span at bounding box center [1106, 230] width 24 height 13
click at [959, 287] on input "text" at bounding box center [968, 281] width 176 height 26
type input "firstName"
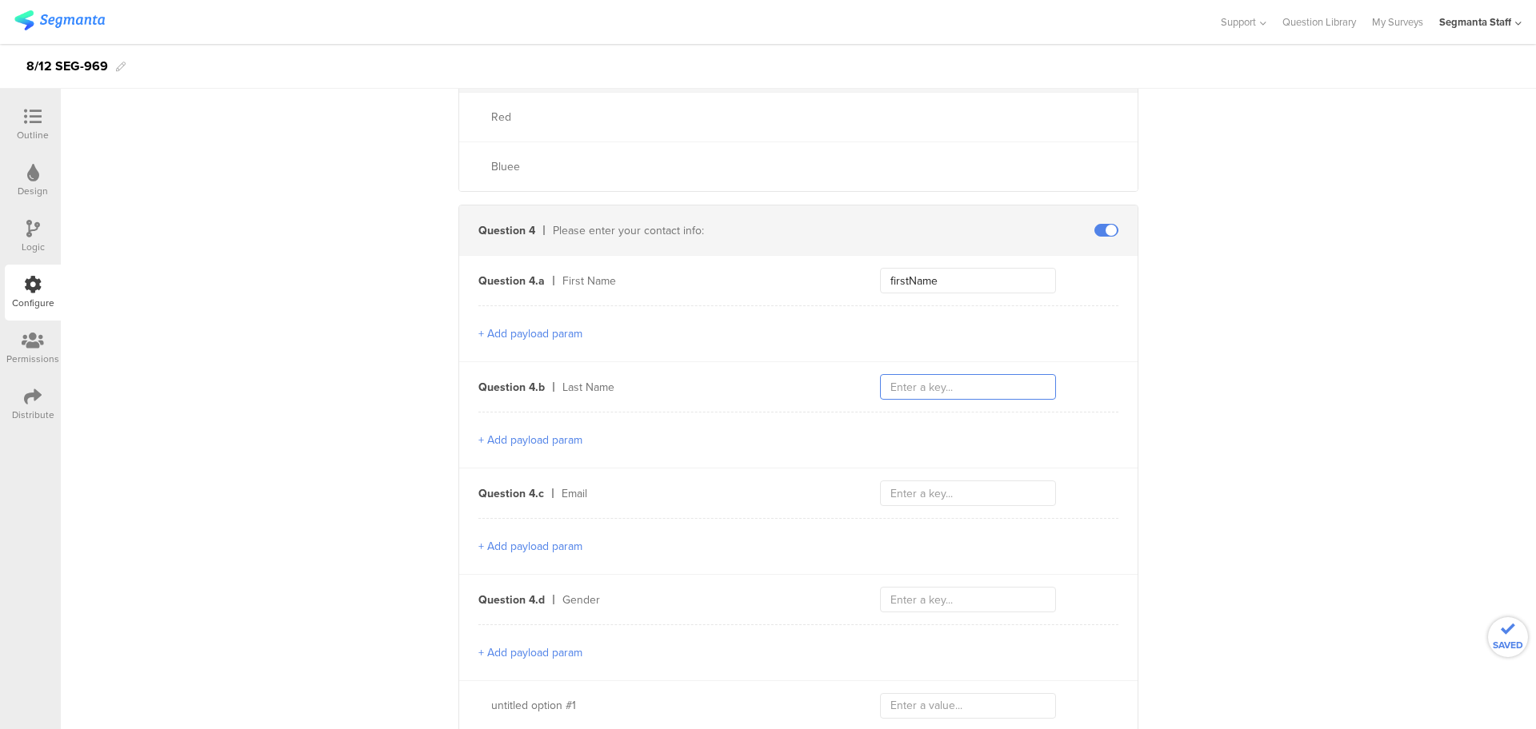
click at [941, 389] on input "text" at bounding box center [968, 387] width 176 height 26
type input "lastName"
click at [919, 488] on input "text" at bounding box center [968, 494] width 176 height 26
type input "email"
click at [485, 545] on button "+ Add payload param" at bounding box center [530, 546] width 104 height 17
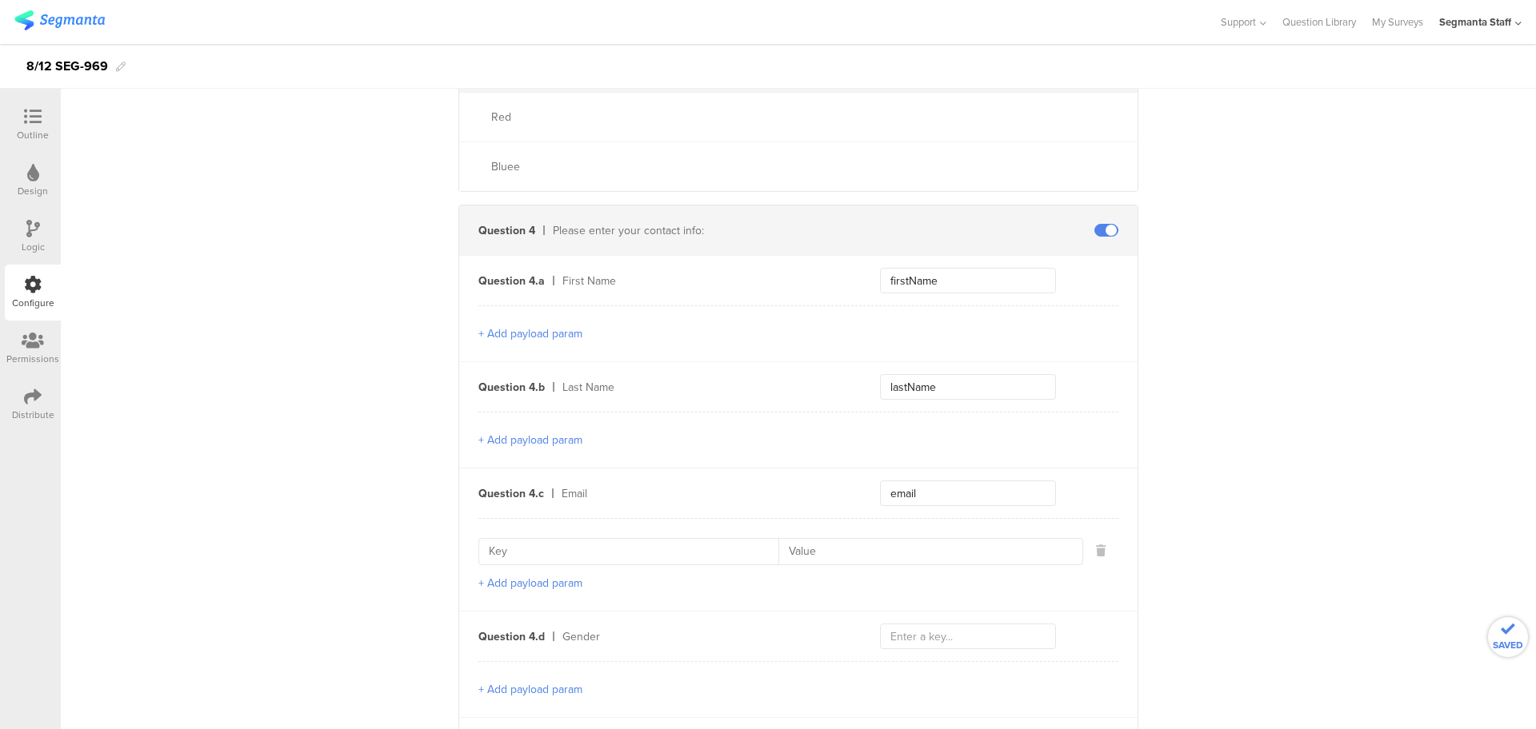
click at [512, 546] on input at bounding box center [634, 552] width 290 height 26
click at [547, 539] on input at bounding box center [634, 552] width 290 height 26
paste input "emailContactPointCategoryCode"
type input "emailContactPointCategoryCode"
click at [873, 539] on input at bounding box center [925, 552] width 294 height 26
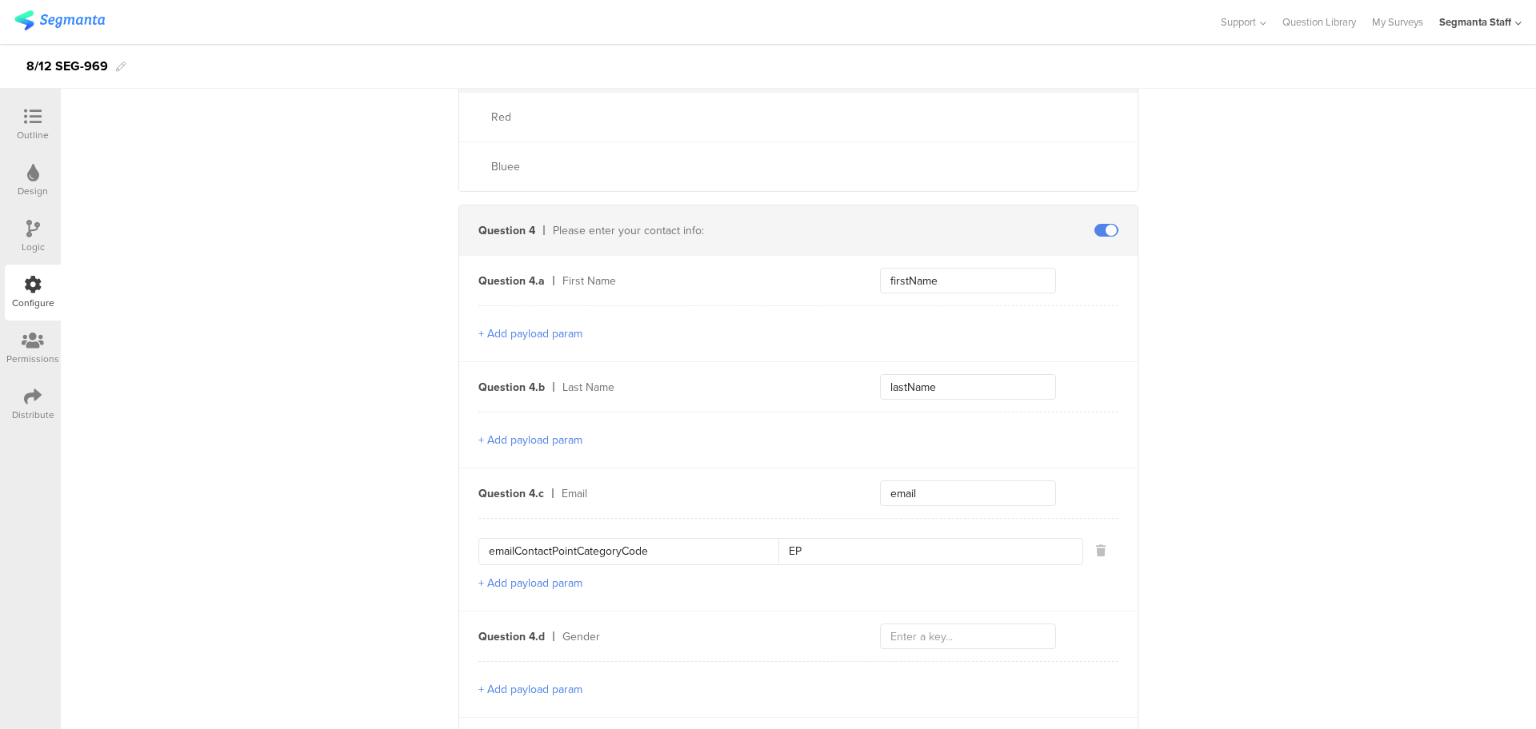
type input "EP"
click at [528, 579] on button "+ Add payload param" at bounding box center [530, 583] width 104 height 17
click at [620, 578] on input at bounding box center [634, 589] width 290 height 26
paste input "emailValidContactPointIndicator"
type input "emailValidContactPointIndicator"
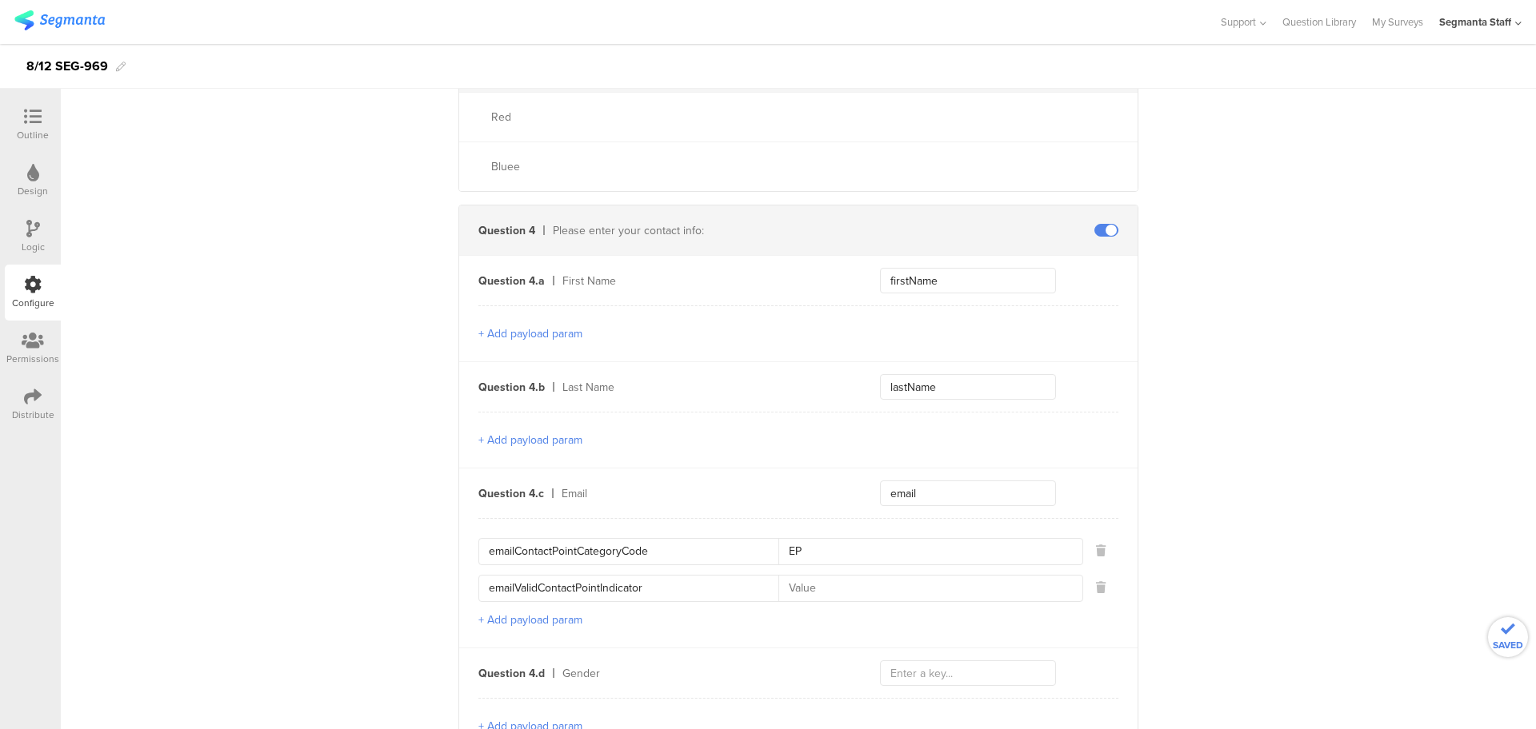
click at [844, 585] on input at bounding box center [925, 589] width 294 height 26
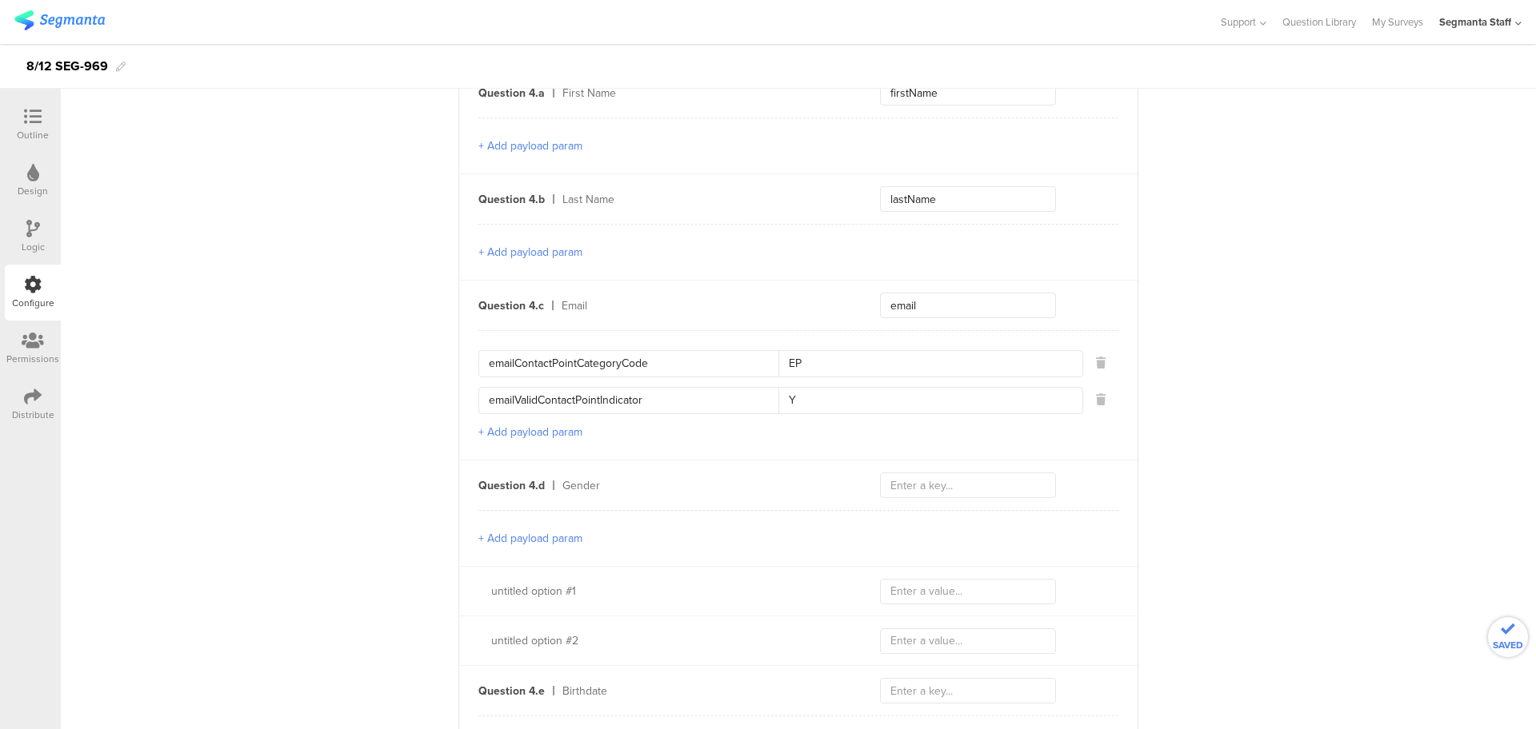
scroll to position [1000, 0]
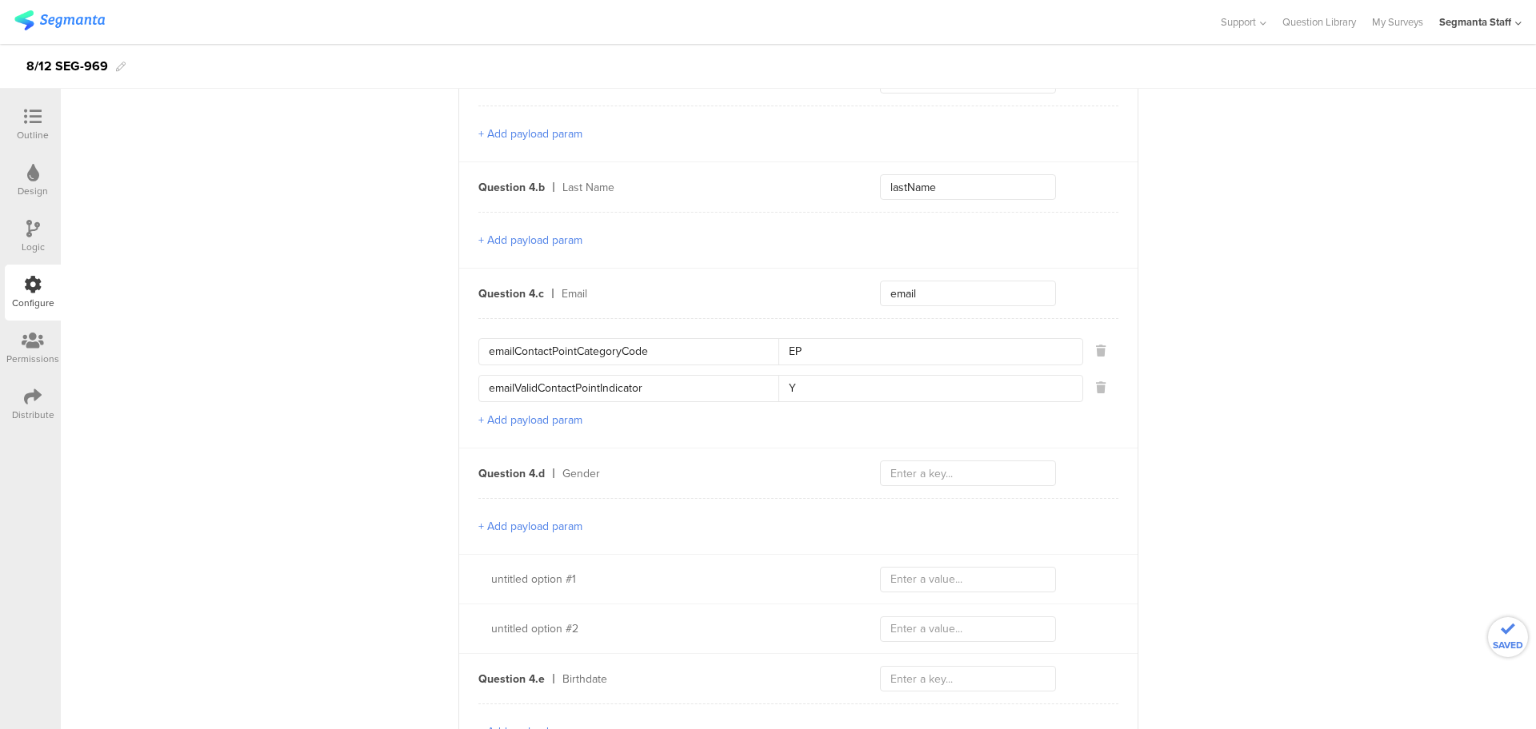
type input "Y"
click at [933, 466] on input "text" at bounding box center [968, 474] width 176 height 26
type input "G"
type input "gender"
click at [34, 116] on icon at bounding box center [33, 117] width 18 height 18
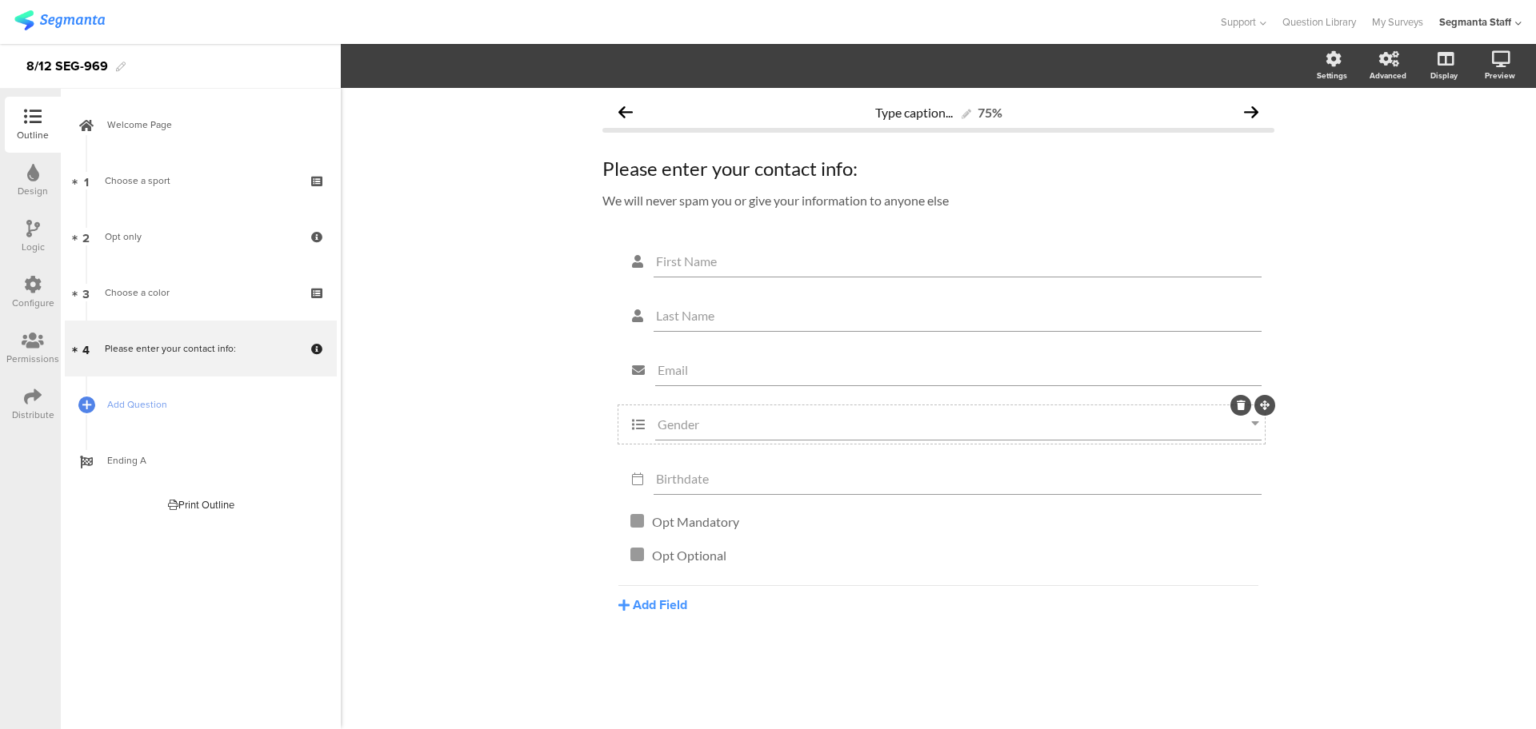
click at [721, 422] on input "Gender" at bounding box center [953, 424] width 593 height 15
click at [597, 61] on span "Dropdown Choices" at bounding box center [556, 66] width 109 height 18
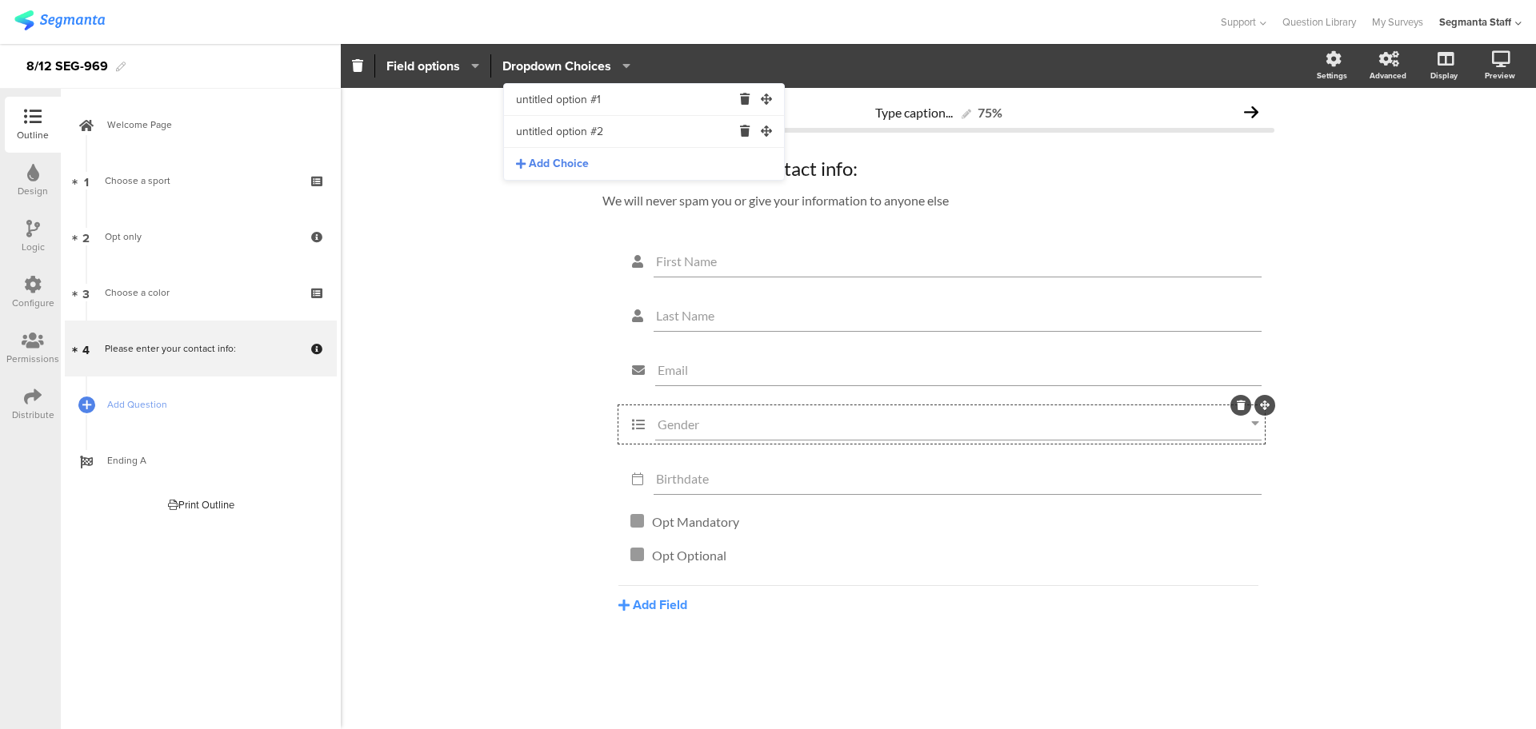
drag, startPoint x: 634, startPoint y: 100, endPoint x: 441, endPoint y: 96, distance: 193.6
click at [441, 96] on body "You are using an unsupported version of Internet Explorer. Unsupported browsers…" at bounding box center [768, 364] width 1536 height 729
type input "Male"
drag, startPoint x: 637, startPoint y: 135, endPoint x: 491, endPoint y: 142, distance: 146.5
click at [444, 133] on body "You are using an unsupported version of Internet Explorer. Unsupported browsers…" at bounding box center [768, 364] width 1536 height 729
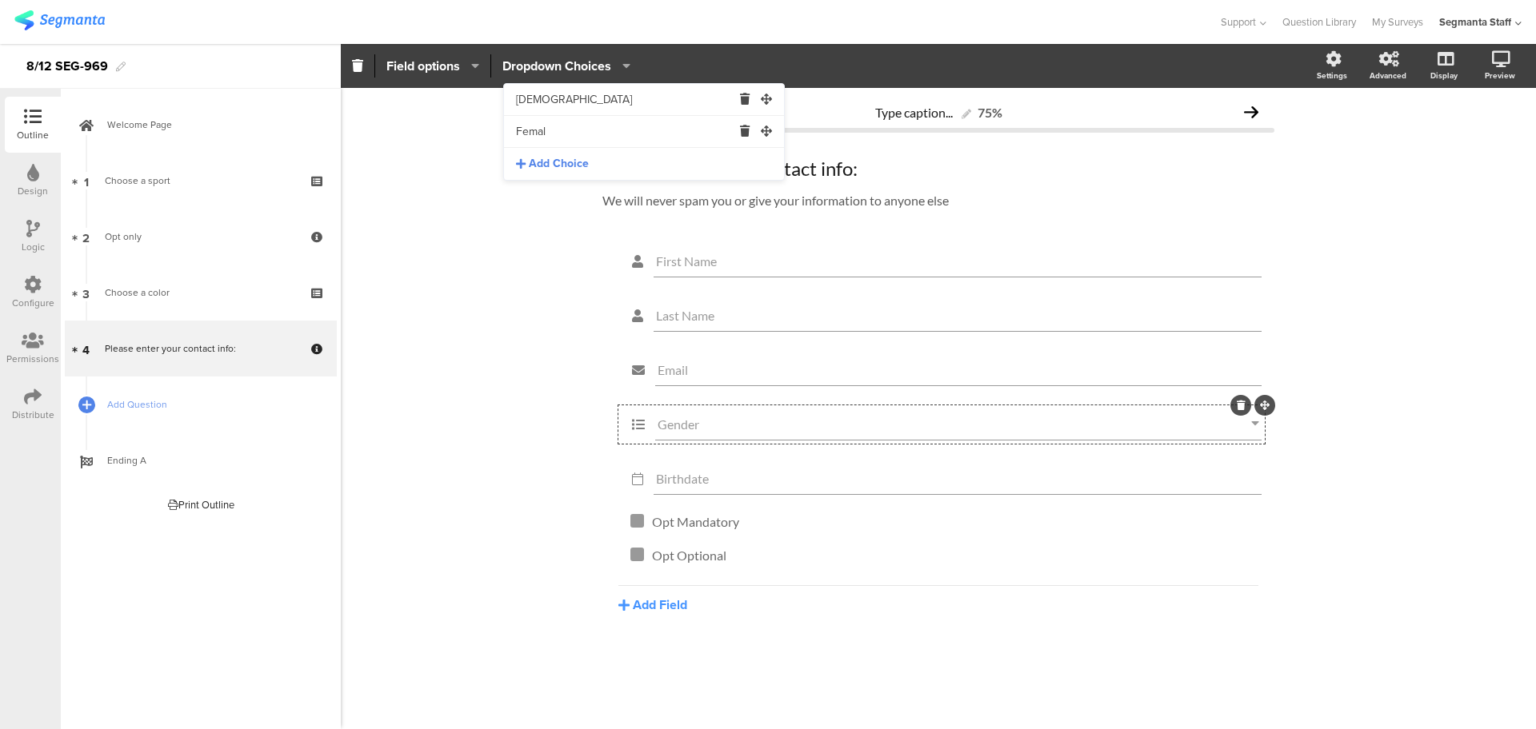
type input "Female"
click at [595, 293] on div "Type caption... 75% Please enter your contact info: Please enter your contact i…" at bounding box center [938, 393] width 704 height 610
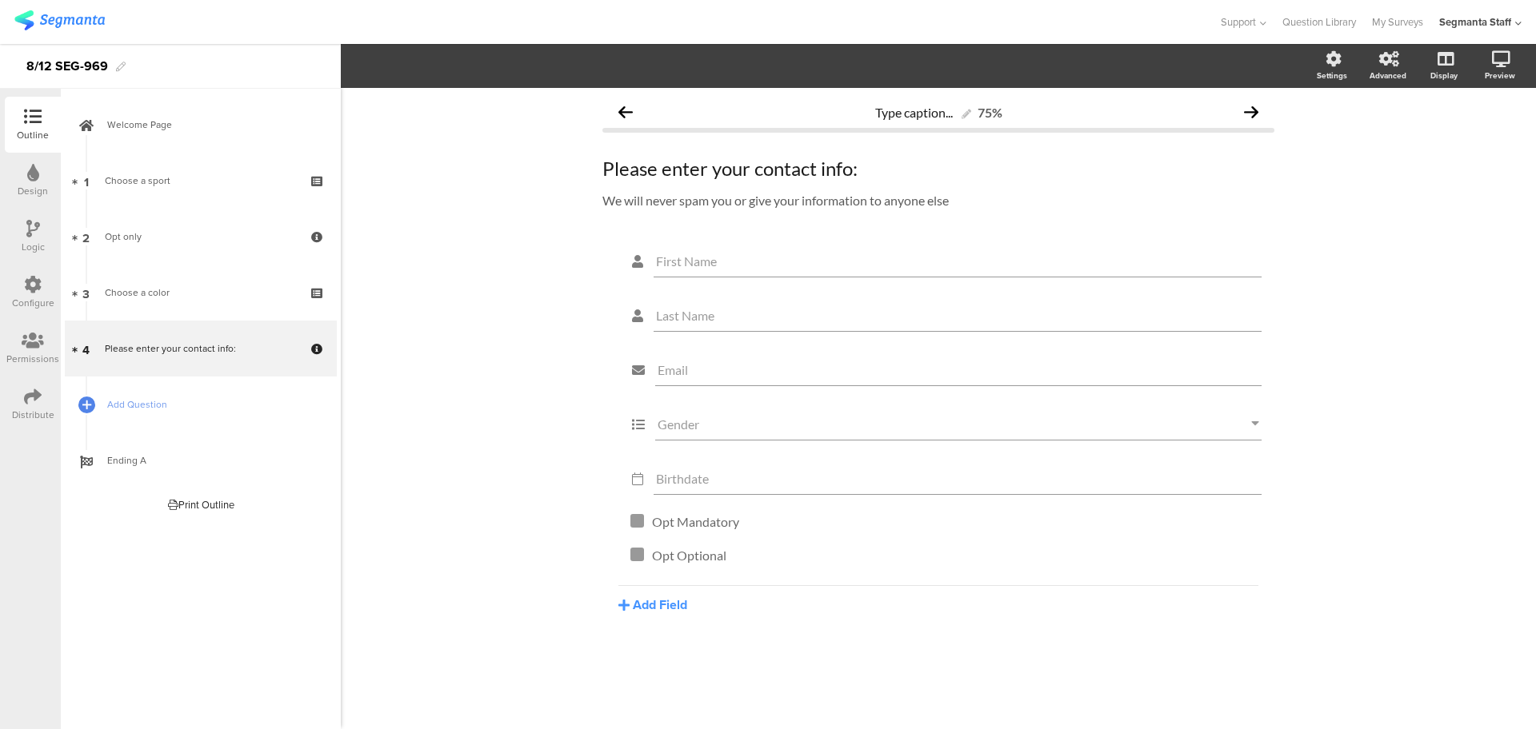
click at [20, 299] on div "Configure" at bounding box center [33, 303] width 42 height 14
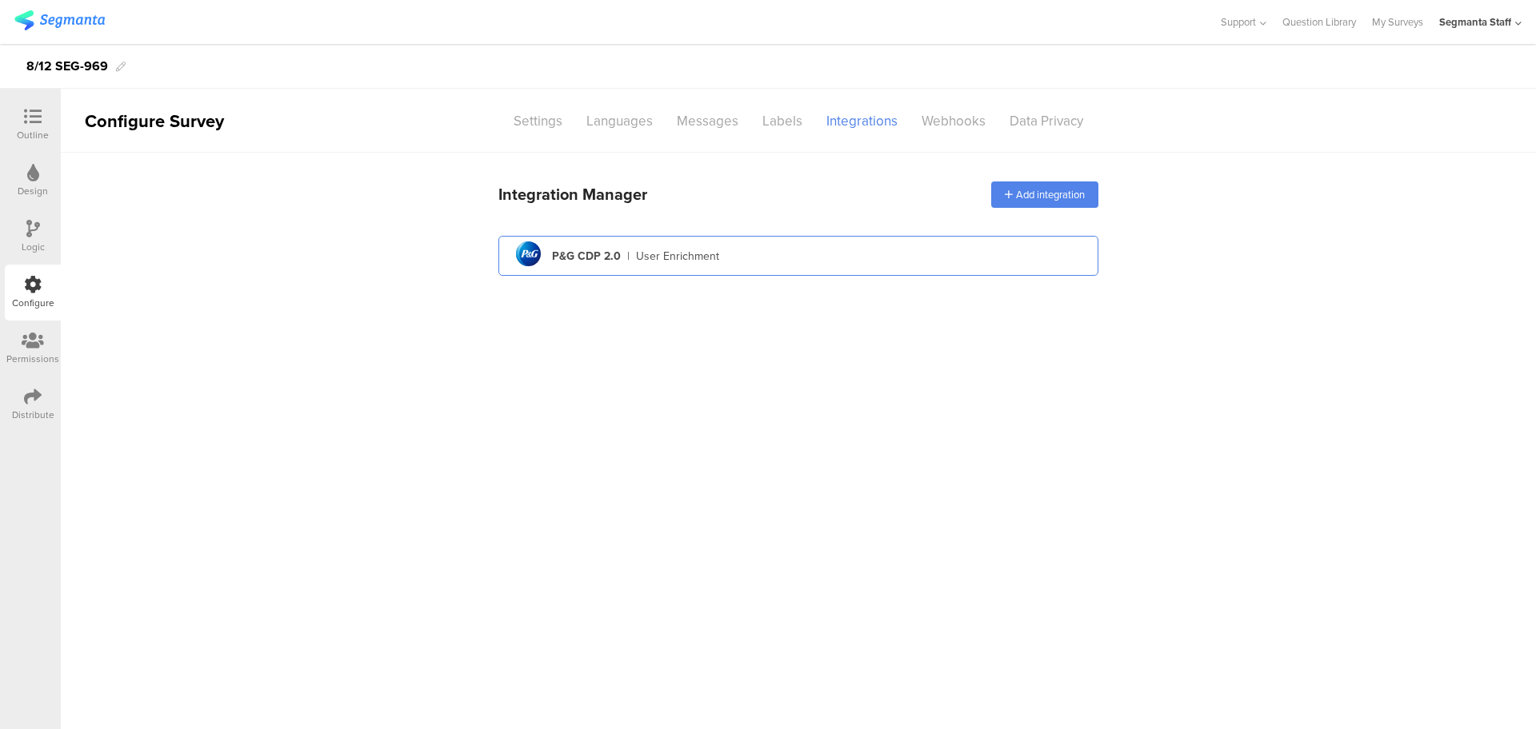
click at [738, 253] on div "pg logo P&G CDP 2.0 | User Enrichment" at bounding box center [798, 256] width 574 height 39
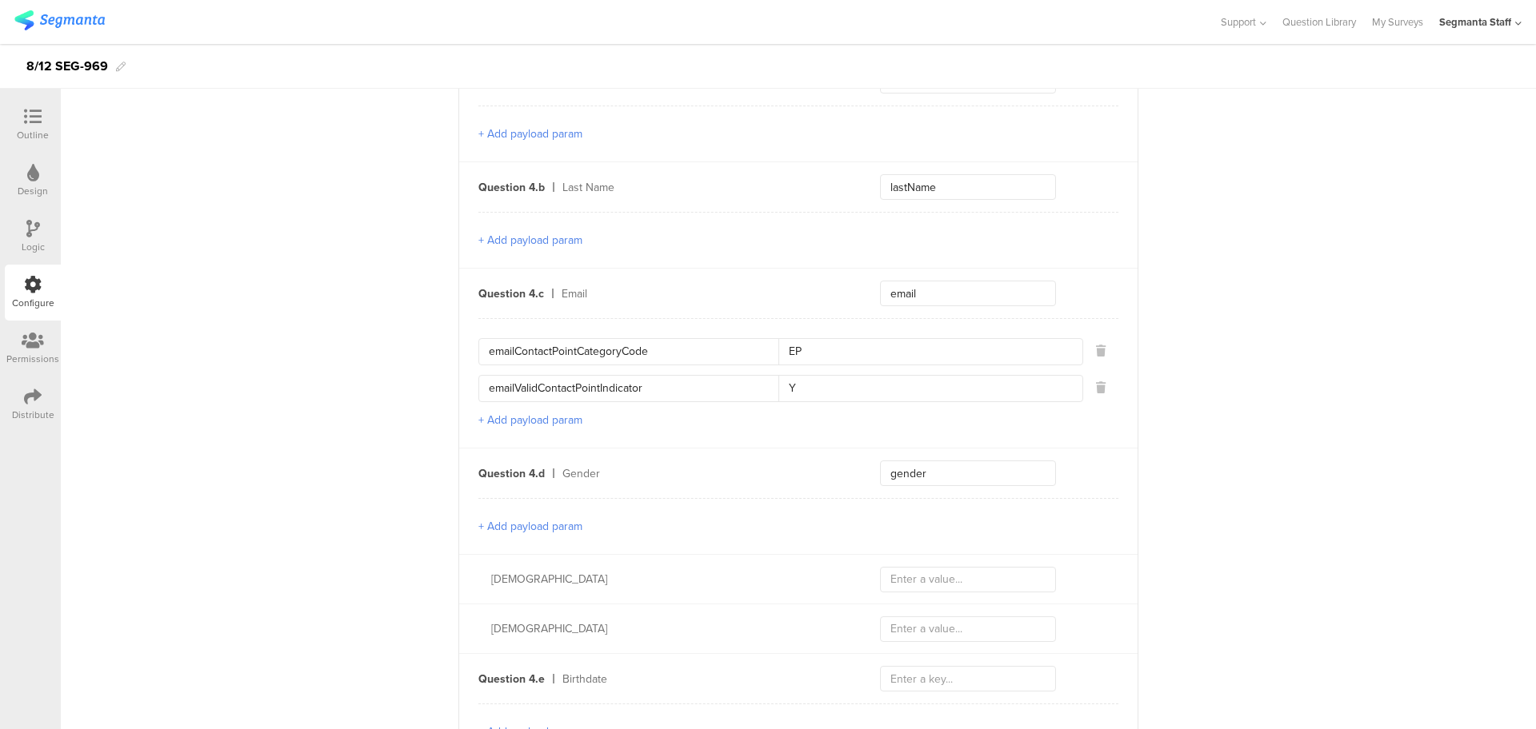
scroll to position [1200, 0]
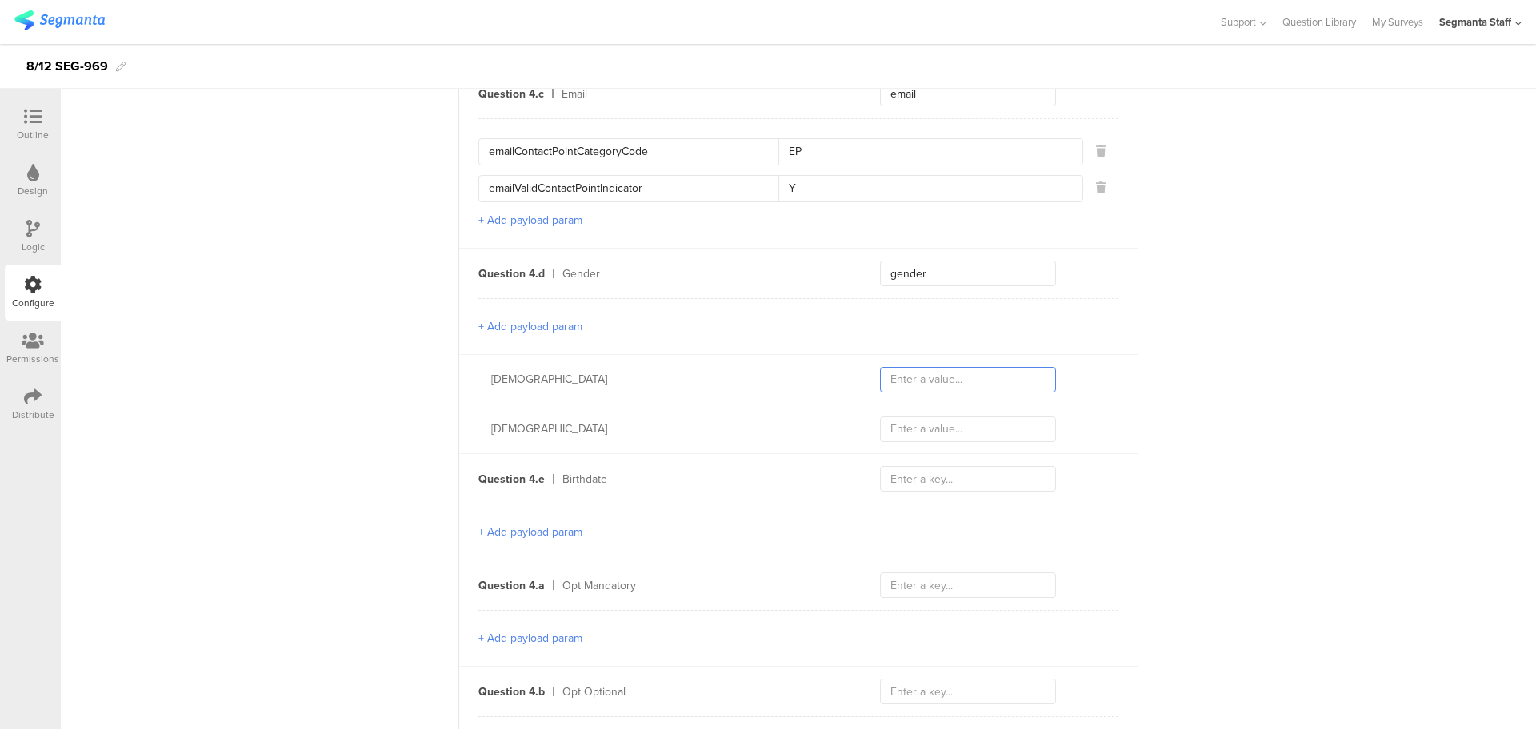
click at [923, 382] on input "text" at bounding box center [968, 380] width 176 height 26
type input "F"
click at [891, 423] on input "text" at bounding box center [968, 430] width 176 height 26
type input "M"
type input "f"
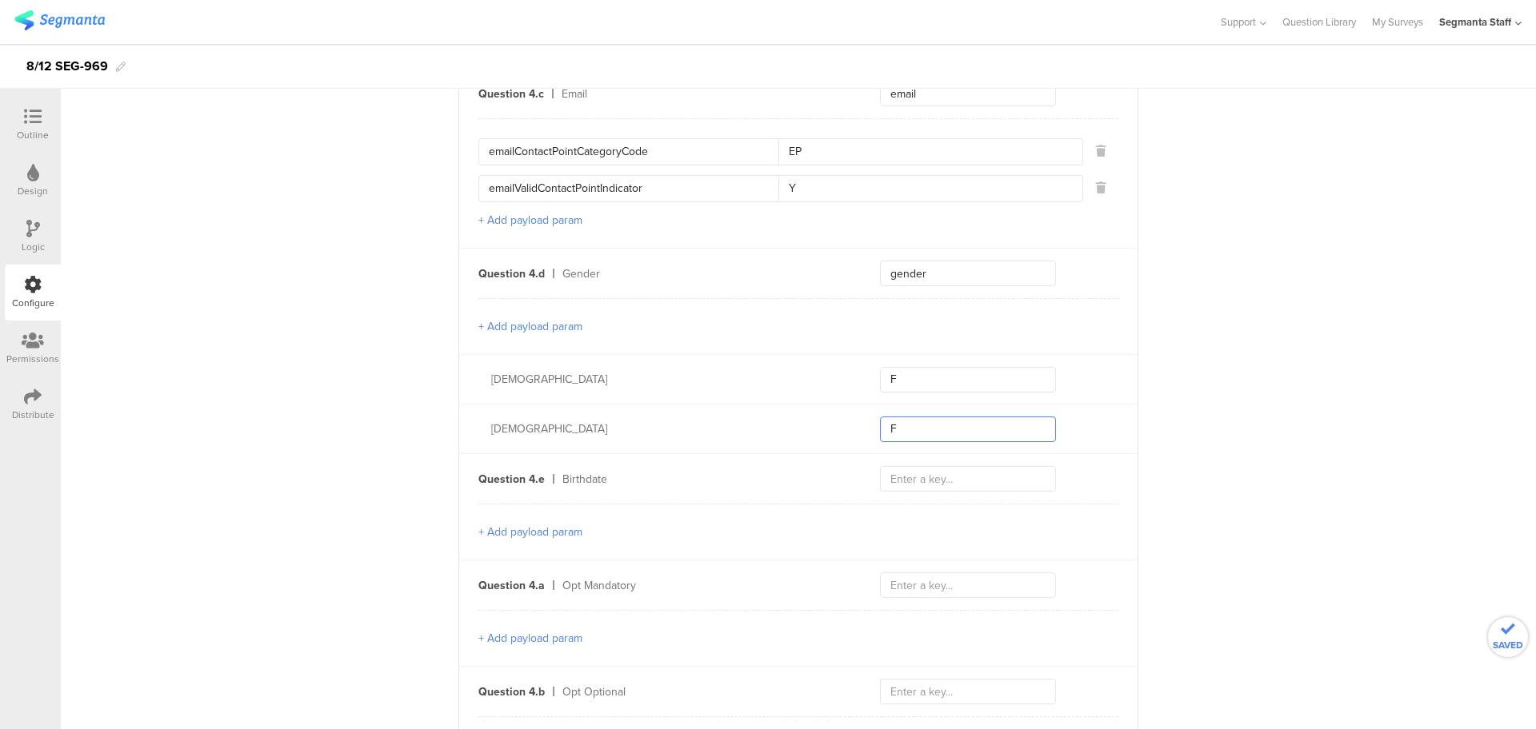
type input "F"
click at [941, 373] on input "F" at bounding box center [968, 380] width 176 height 26
type input "M"
click at [909, 473] on input "text" at bounding box center [968, 479] width 176 height 26
type input "B"
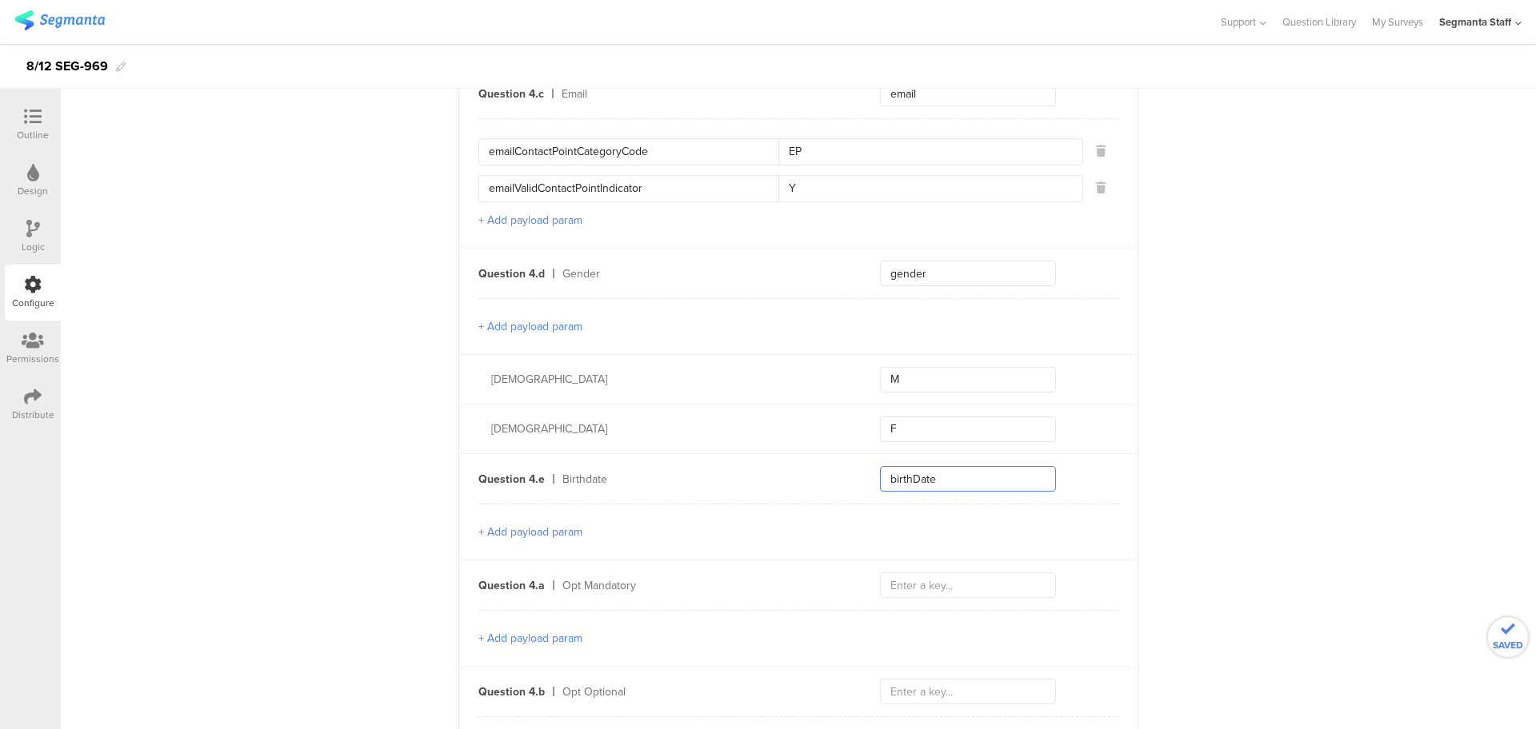
type input "birthDate"
click at [920, 573] on input "text" at bounding box center [968, 586] width 176 height 26
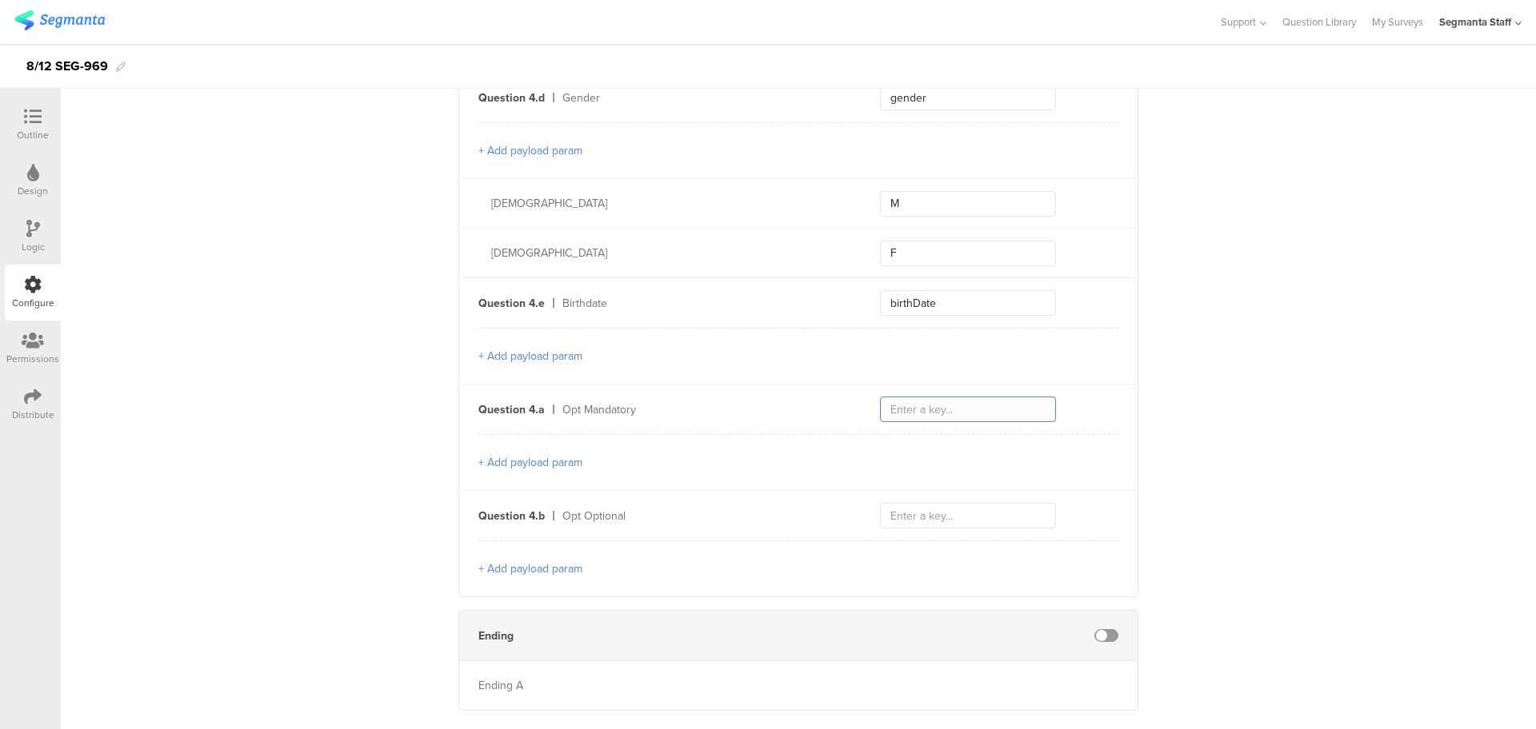
scroll to position [1400, 0]
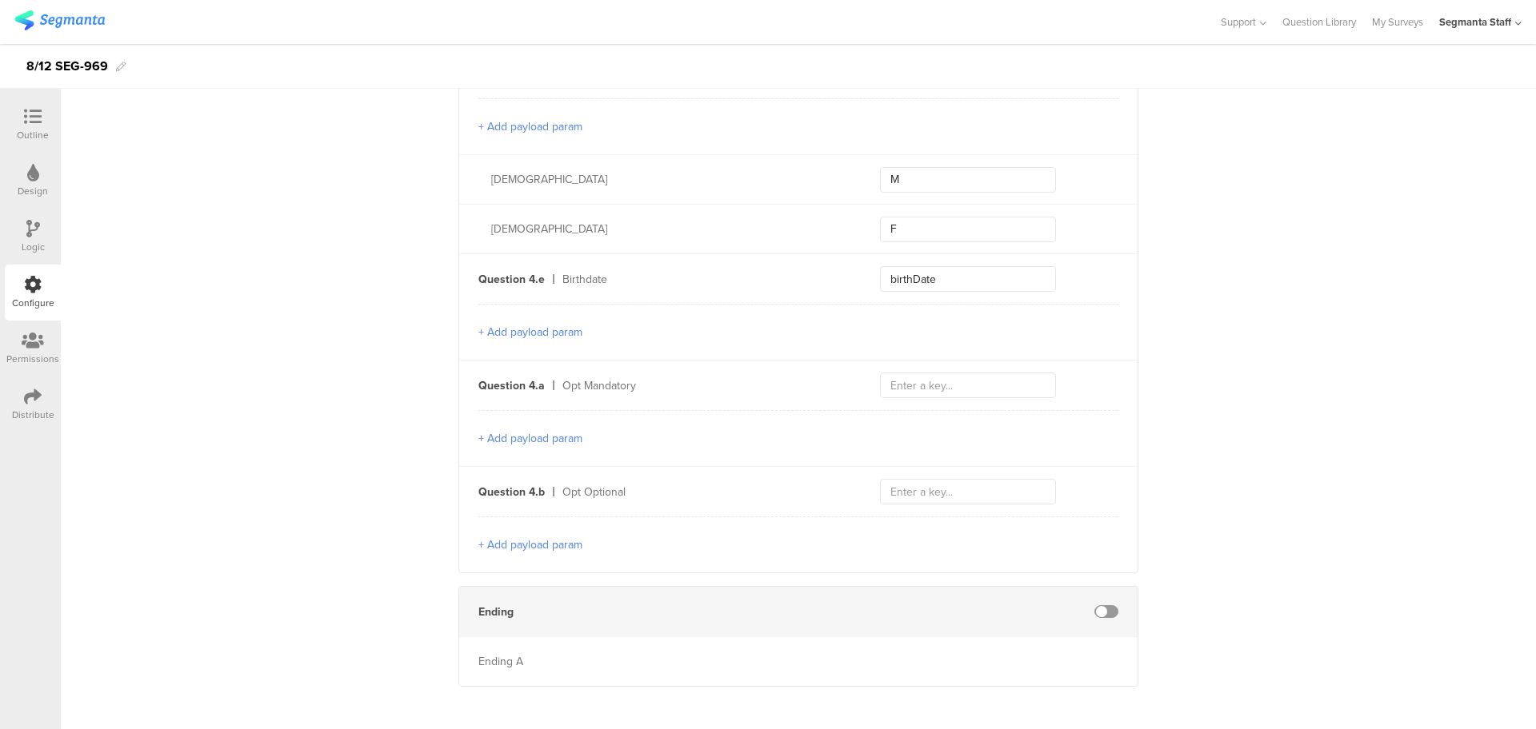
click at [916, 361] on div "Question 4.a Opt Mandatory" at bounding box center [798, 386] width 678 height 50
click at [900, 385] on input "text" at bounding box center [968, 386] width 176 height 26
paste input "optId"
type input "o"
type input "O"
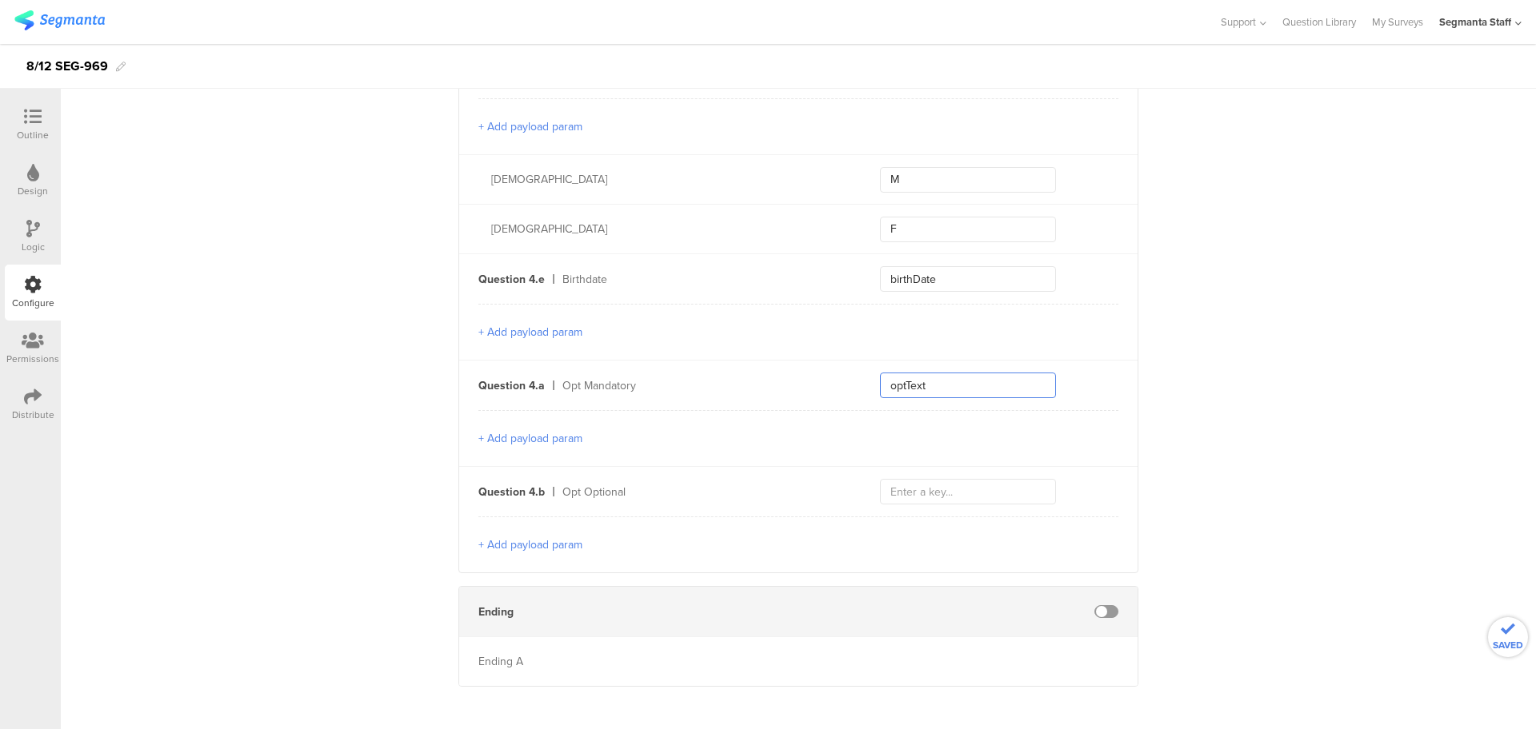
type input "optText"
click at [491, 431] on button "+ Add payload param" at bounding box center [530, 438] width 104 height 17
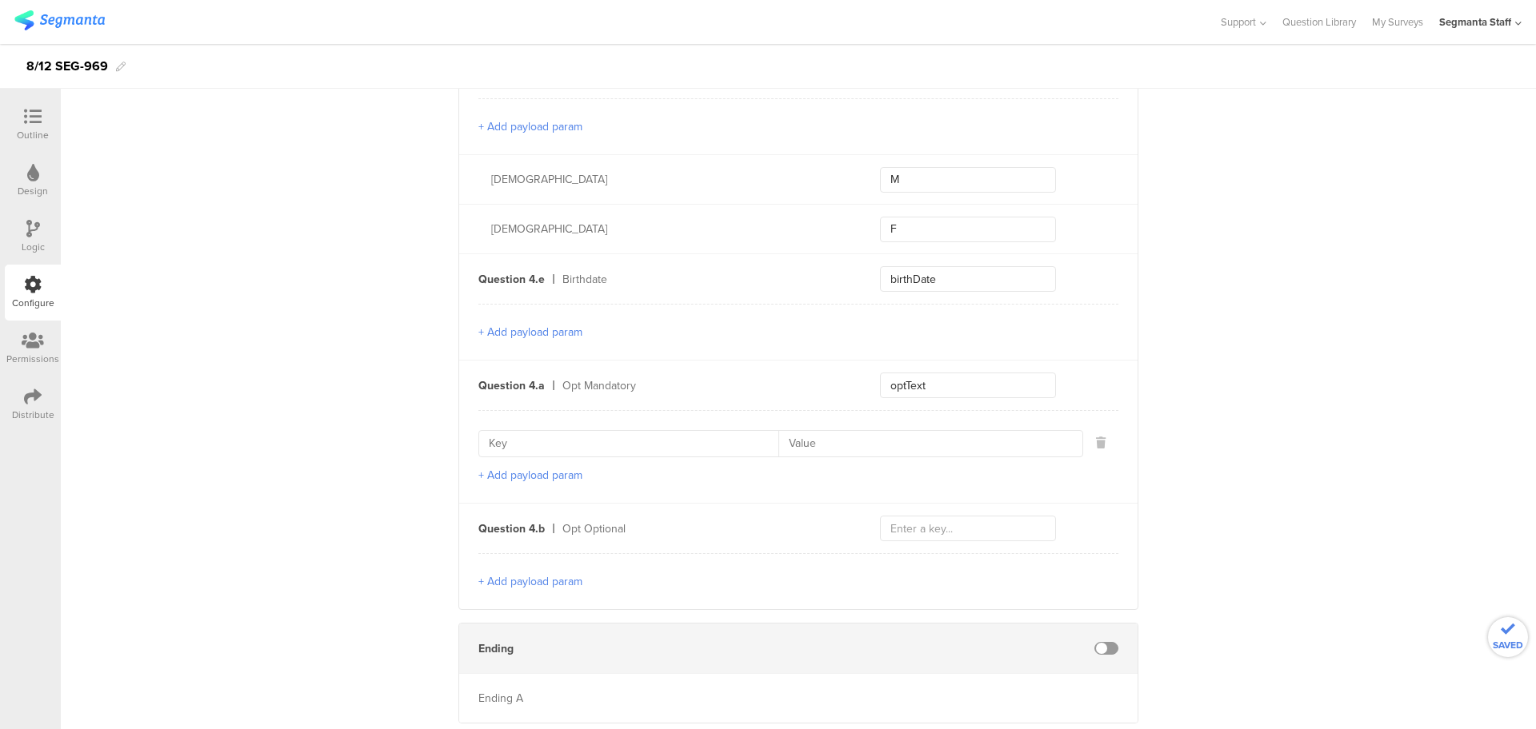
click at [545, 433] on input at bounding box center [634, 444] width 290 height 26
type input "optId"
click at [828, 431] on input at bounding box center [925, 444] width 294 height 26
type input "111_11"
click at [489, 467] on button "+ Add payload param" at bounding box center [530, 475] width 104 height 17
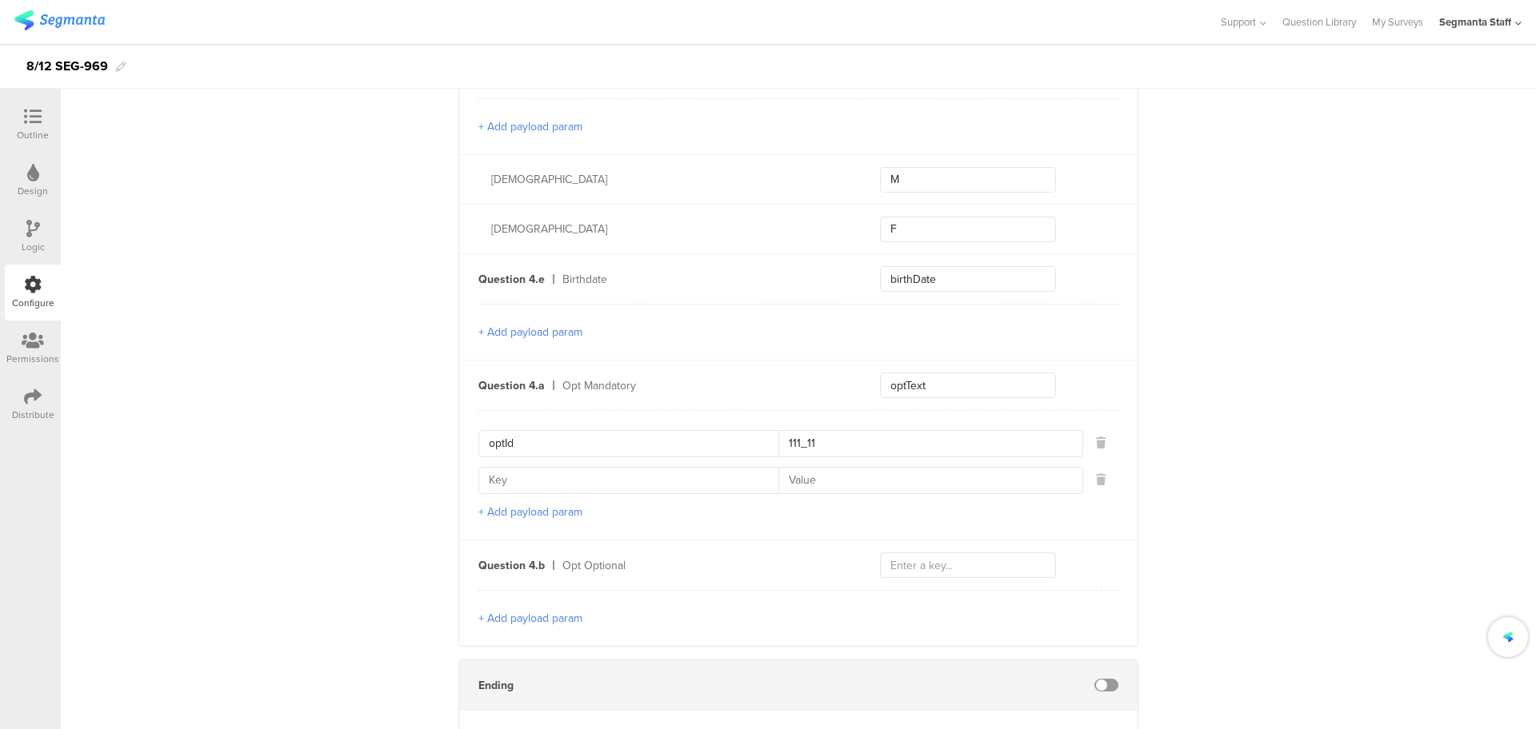
click at [529, 468] on input at bounding box center [634, 481] width 290 height 26
type input "O"
click at [818, 468] on input at bounding box center [925, 481] width 294 height 26
drag, startPoint x: 544, startPoint y: 474, endPoint x: 479, endPoint y: 477, distance: 64.8
click at [480, 476] on div "opt" at bounding box center [780, 480] width 605 height 27
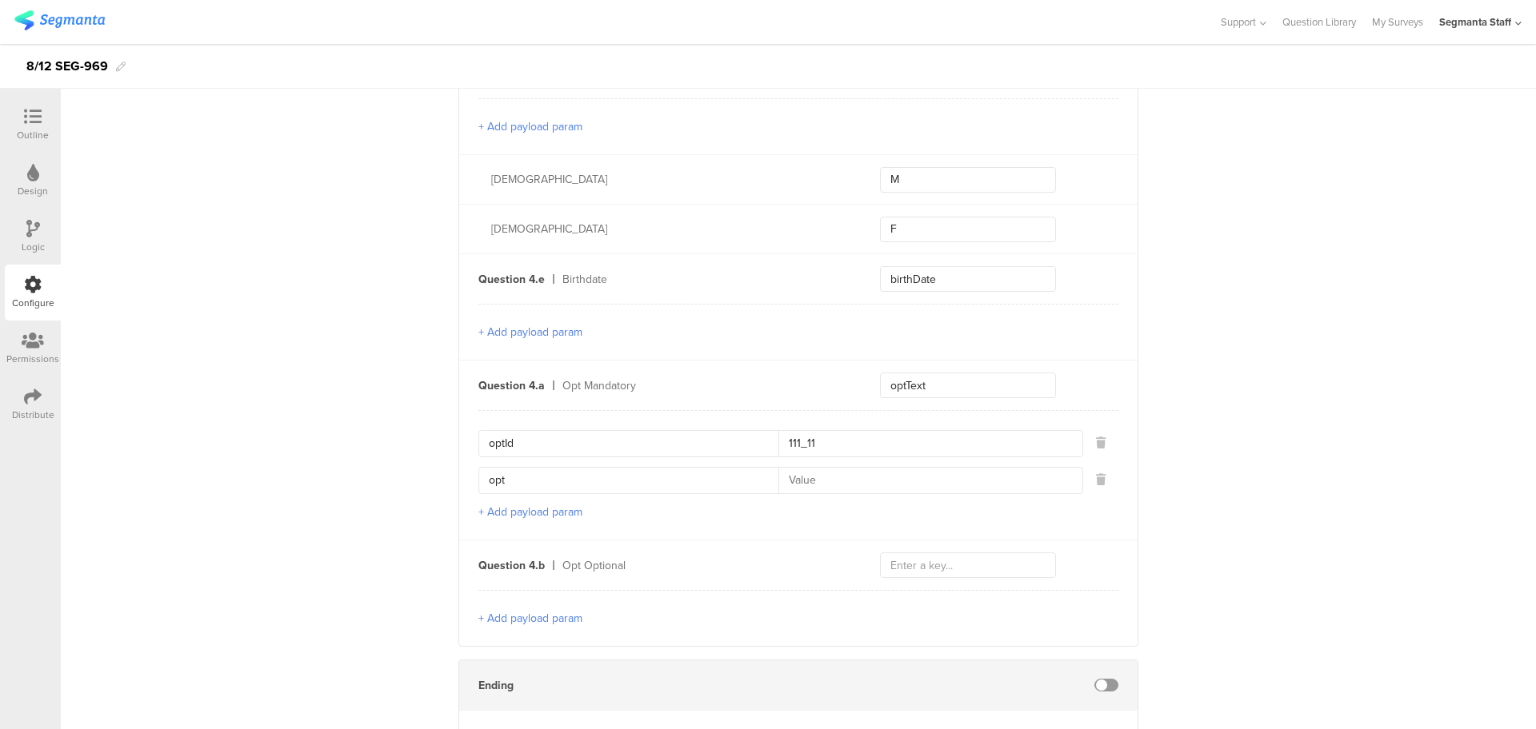
paste input "contactCategory"
type input "contactCategory"
click at [844, 477] on input at bounding box center [925, 481] width 294 height 26
type input "EP"
drag, startPoint x: 521, startPoint y: 513, endPoint x: 522, endPoint y: 502, distance: 11.2
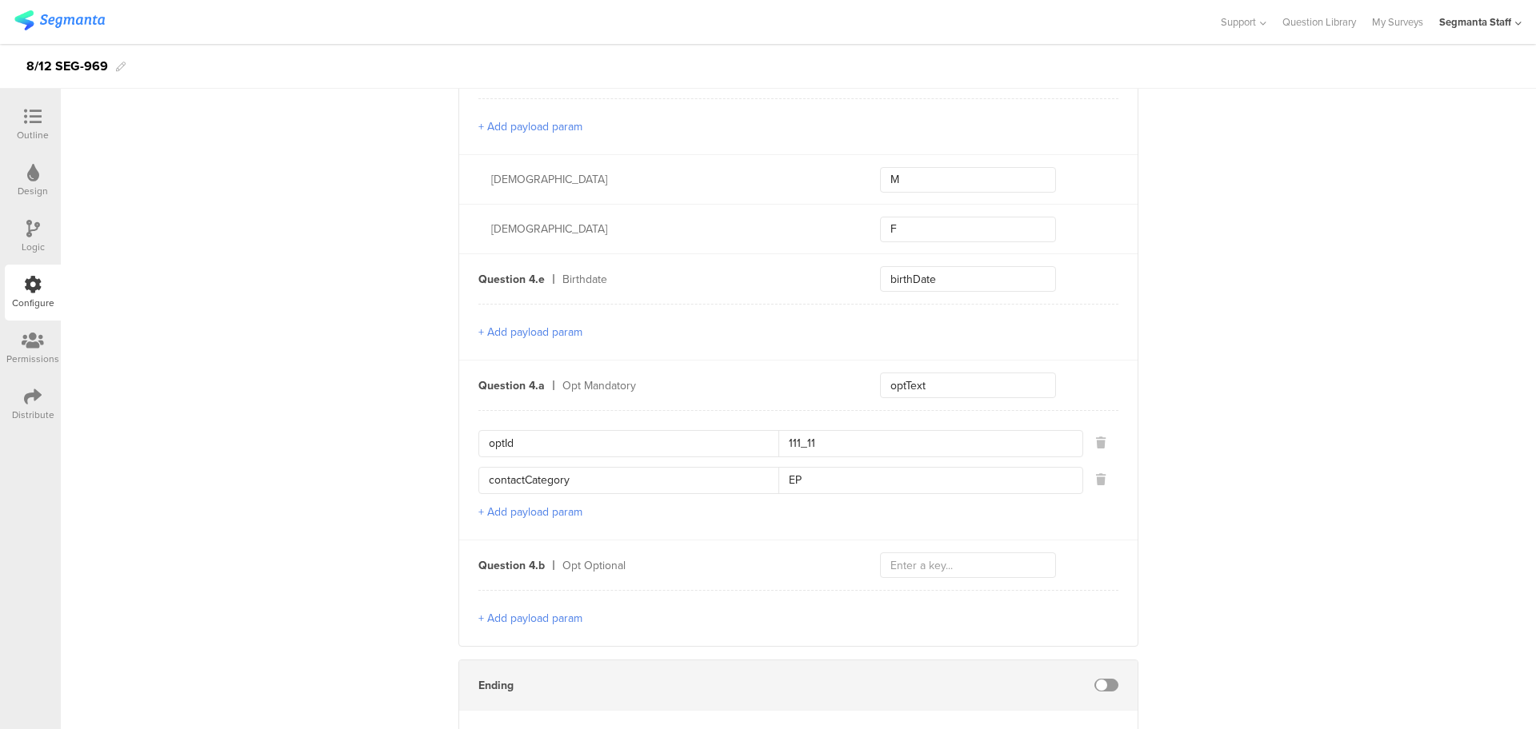
click at [521, 508] on div "optId 111_11 contactCategory EP + Add payload param" at bounding box center [798, 475] width 640 height 130
click at [522, 504] on button "+ Add payload param" at bounding box center [530, 512] width 104 height 17
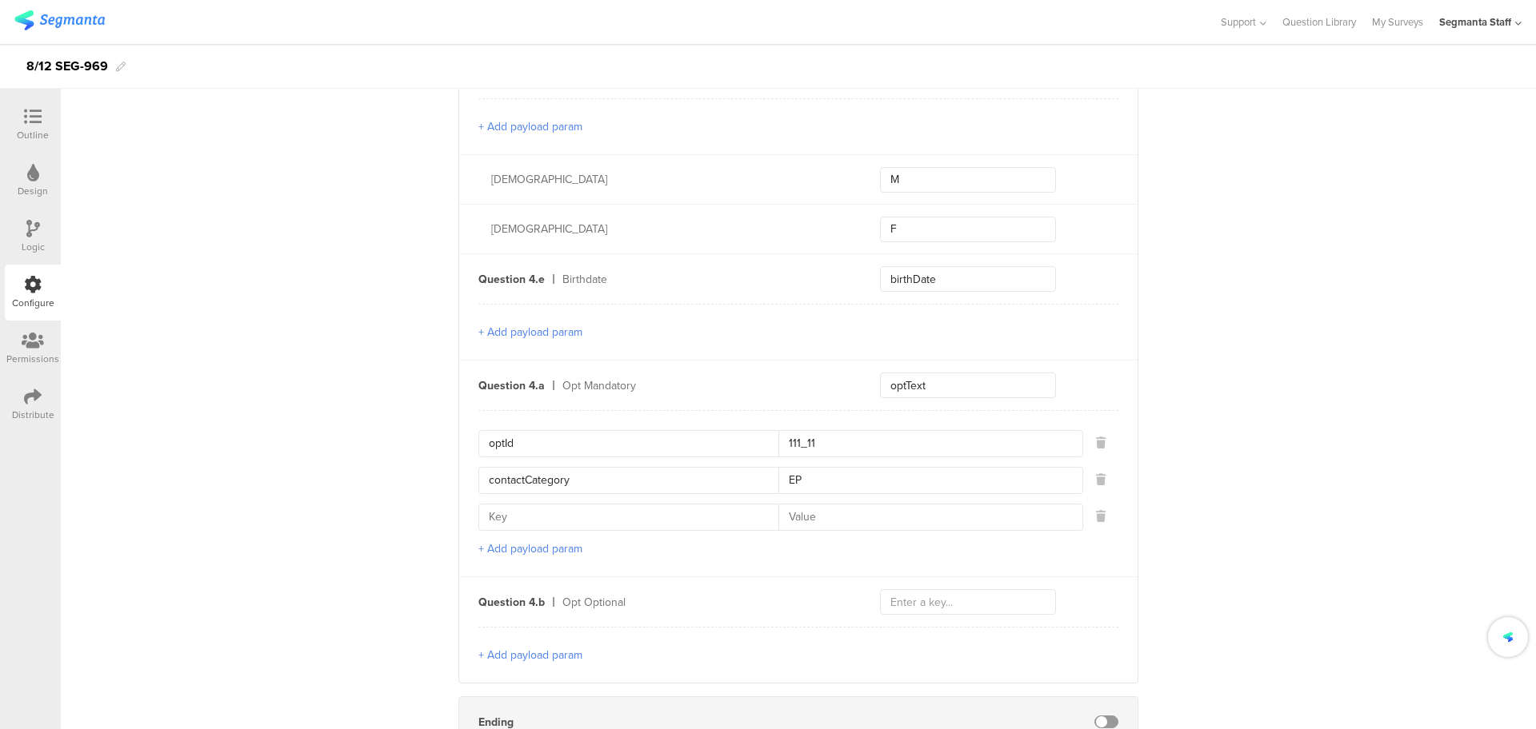
click at [522, 505] on input at bounding box center [634, 518] width 290 height 26
type input "C"
click at [805, 507] on input at bounding box center [925, 518] width 294 height 26
click at [553, 509] on input "contacttype" at bounding box center [634, 518] width 290 height 26
type input "contactType"
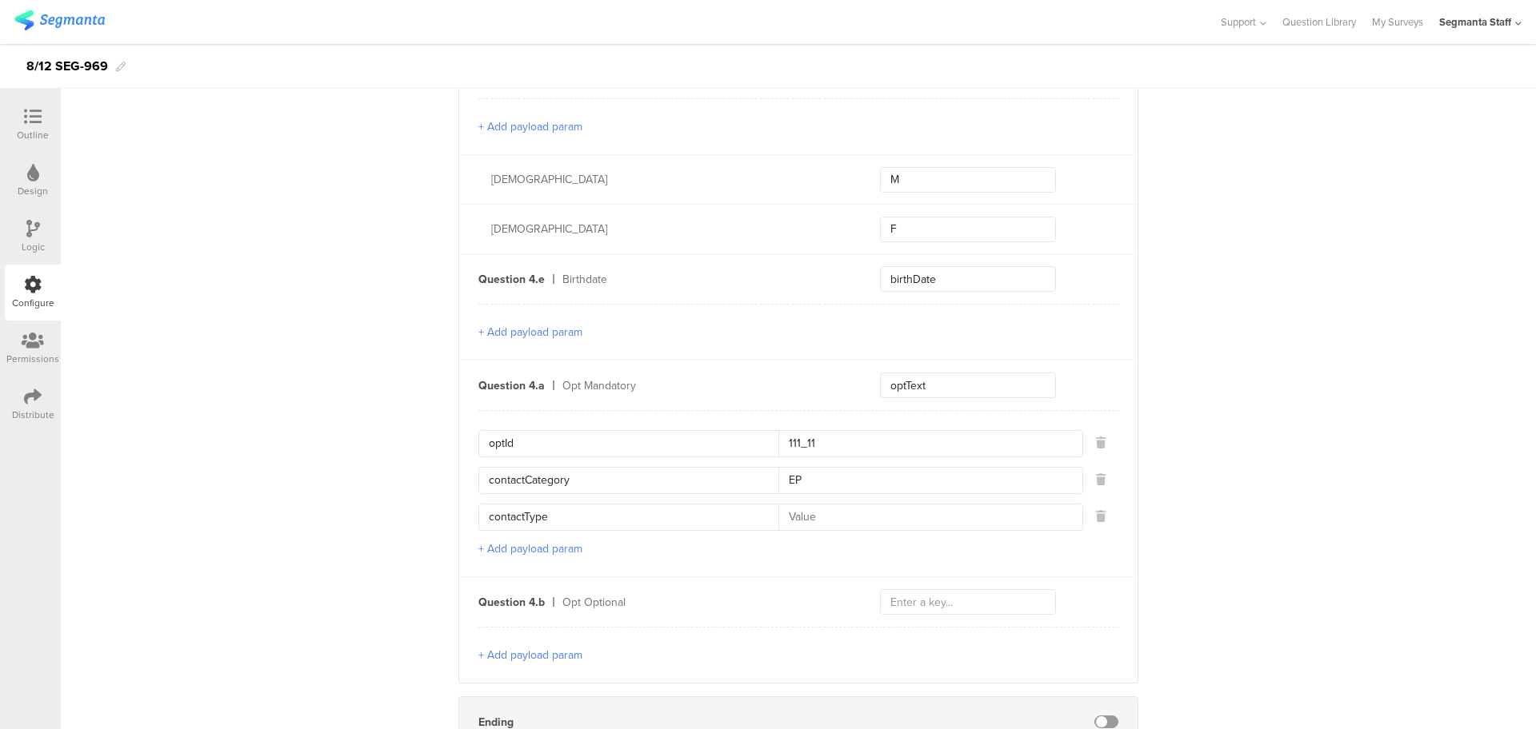
click at [827, 521] on input at bounding box center [925, 518] width 294 height 26
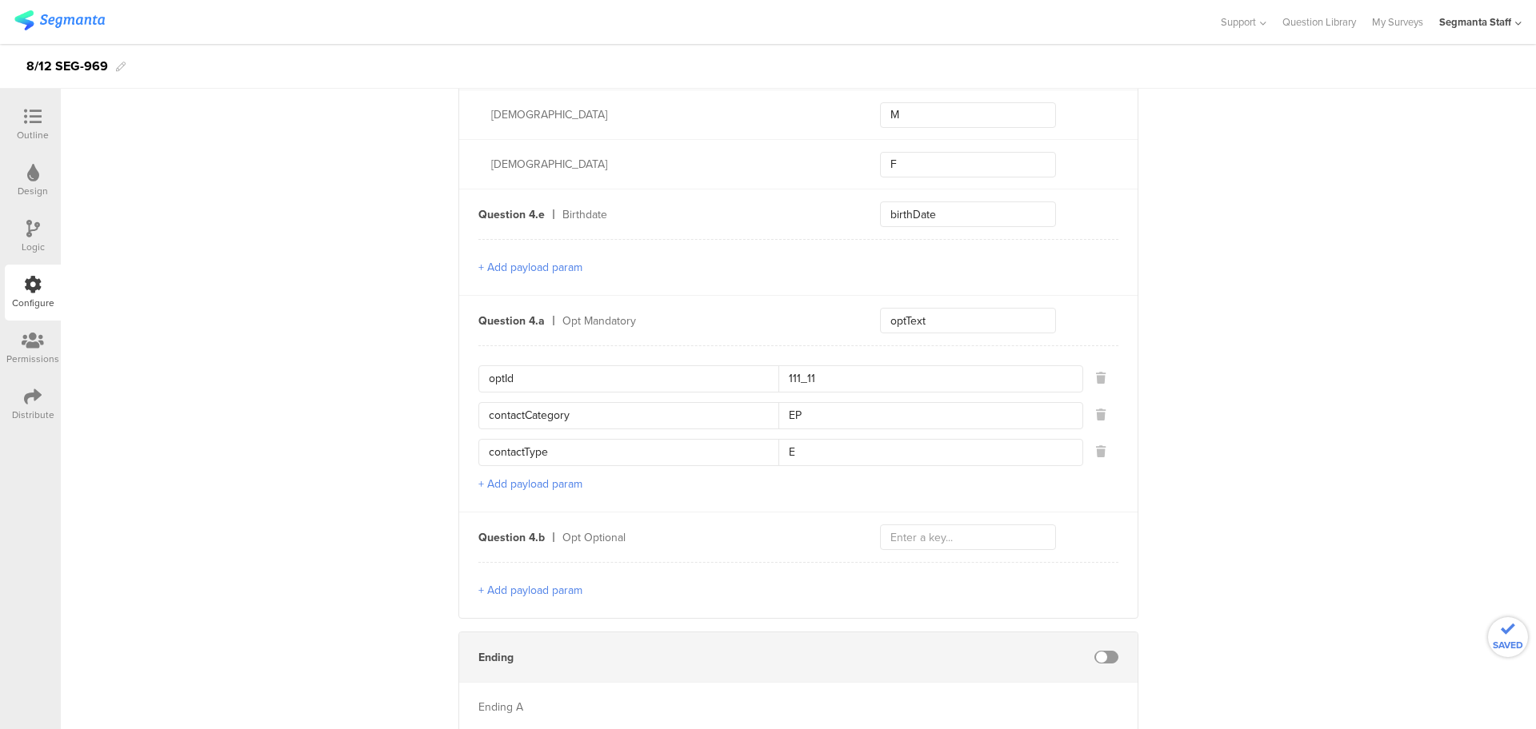
scroll to position [1512, 0]
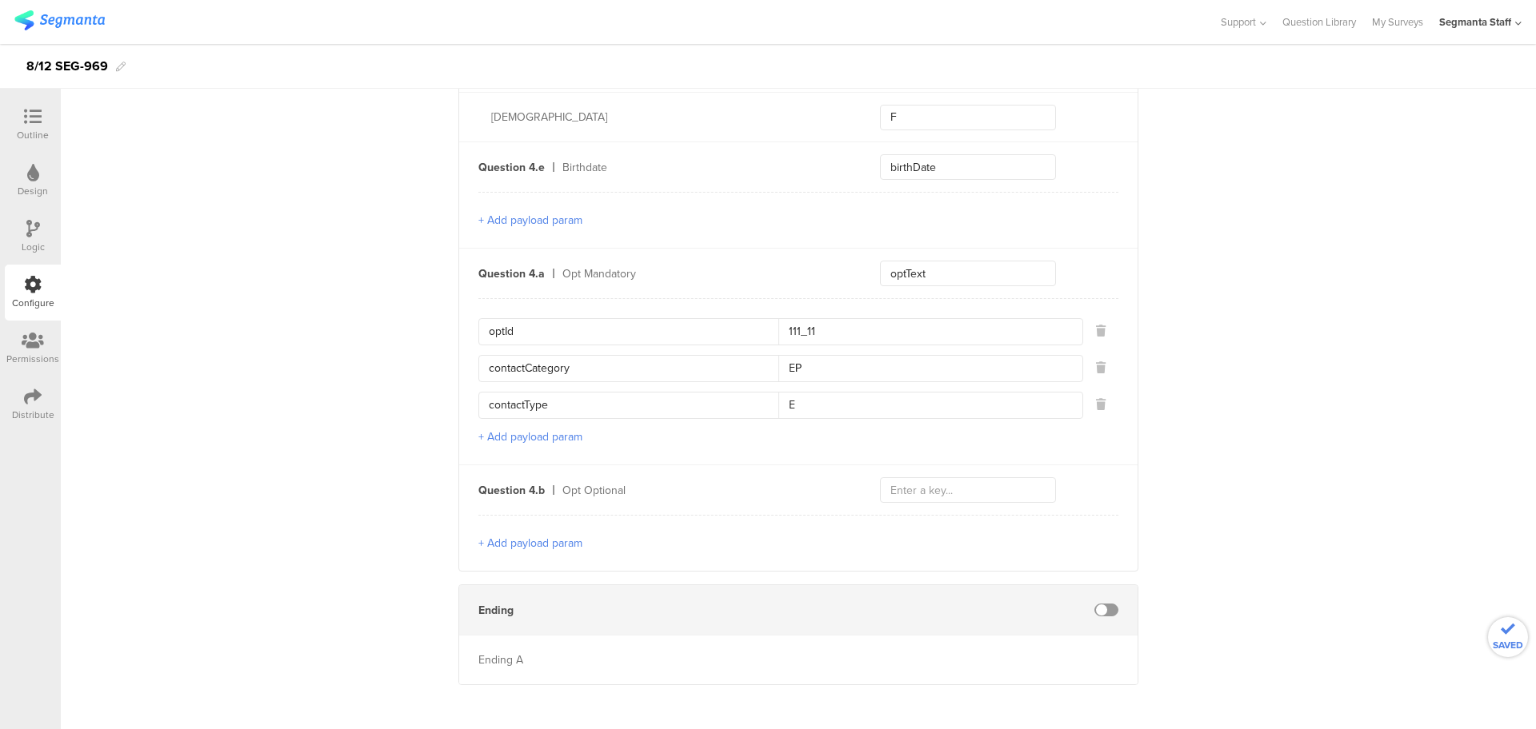
type input "E"
click at [957, 267] on input "optText" at bounding box center [968, 274] width 176 height 26
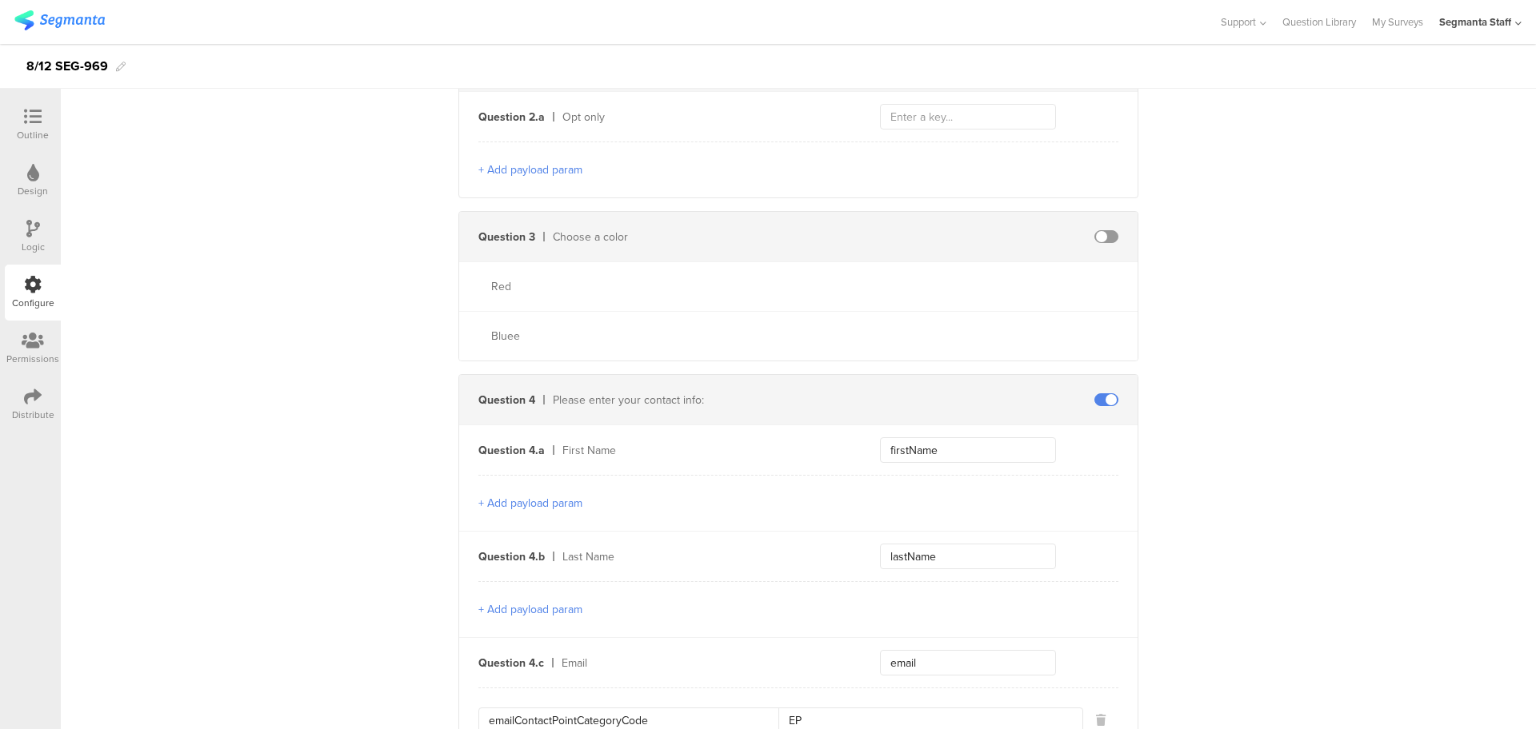
scroll to position [512, 0]
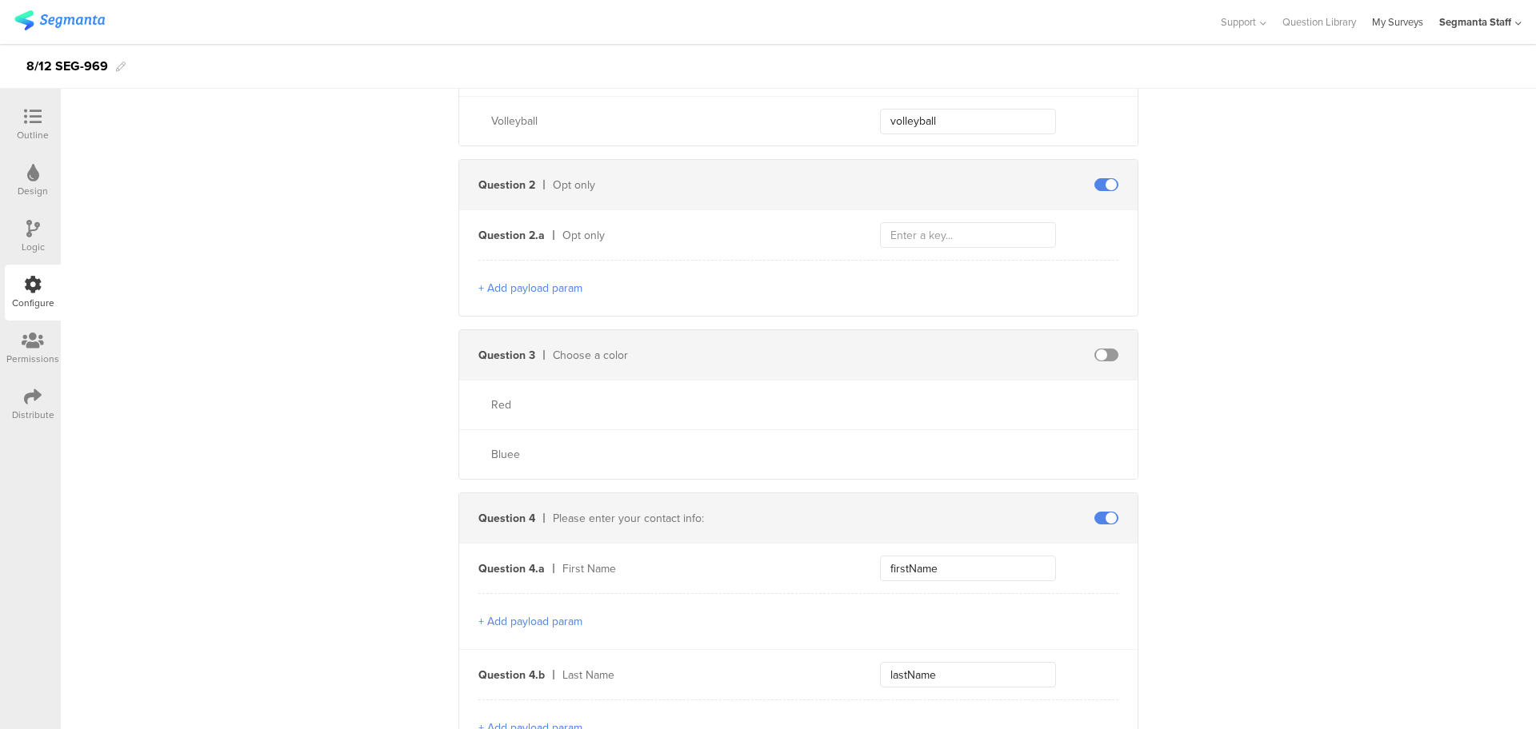
click at [1398, 14] on link "My Surveys" at bounding box center [1397, 22] width 51 height 44
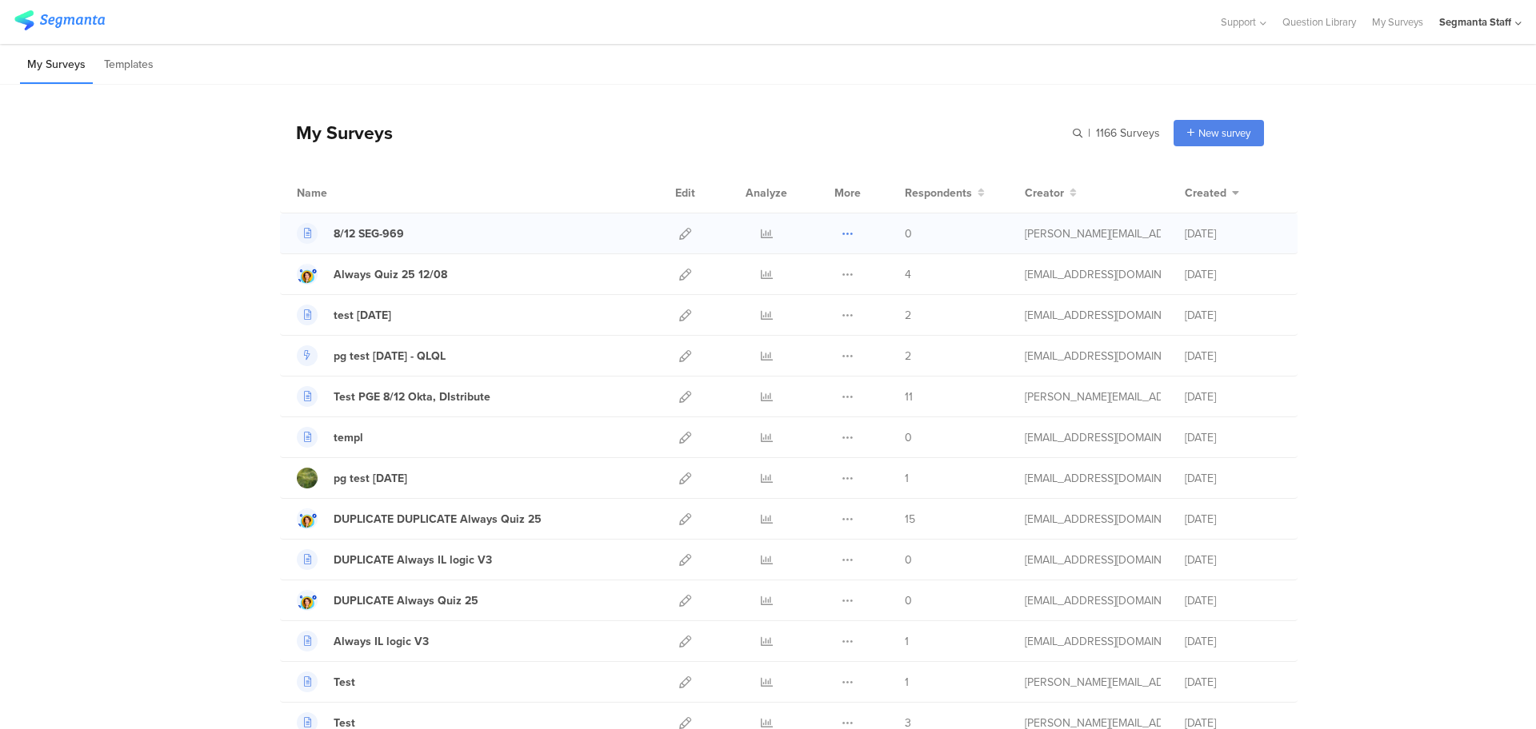
click at [845, 242] on div "Duplicate Export Delete" at bounding box center [847, 234] width 34 height 40
click at [842, 242] on button at bounding box center [847, 234] width 12 height 40
click at [816, 272] on button "Duplicate" at bounding box center [816, 274] width 88 height 29
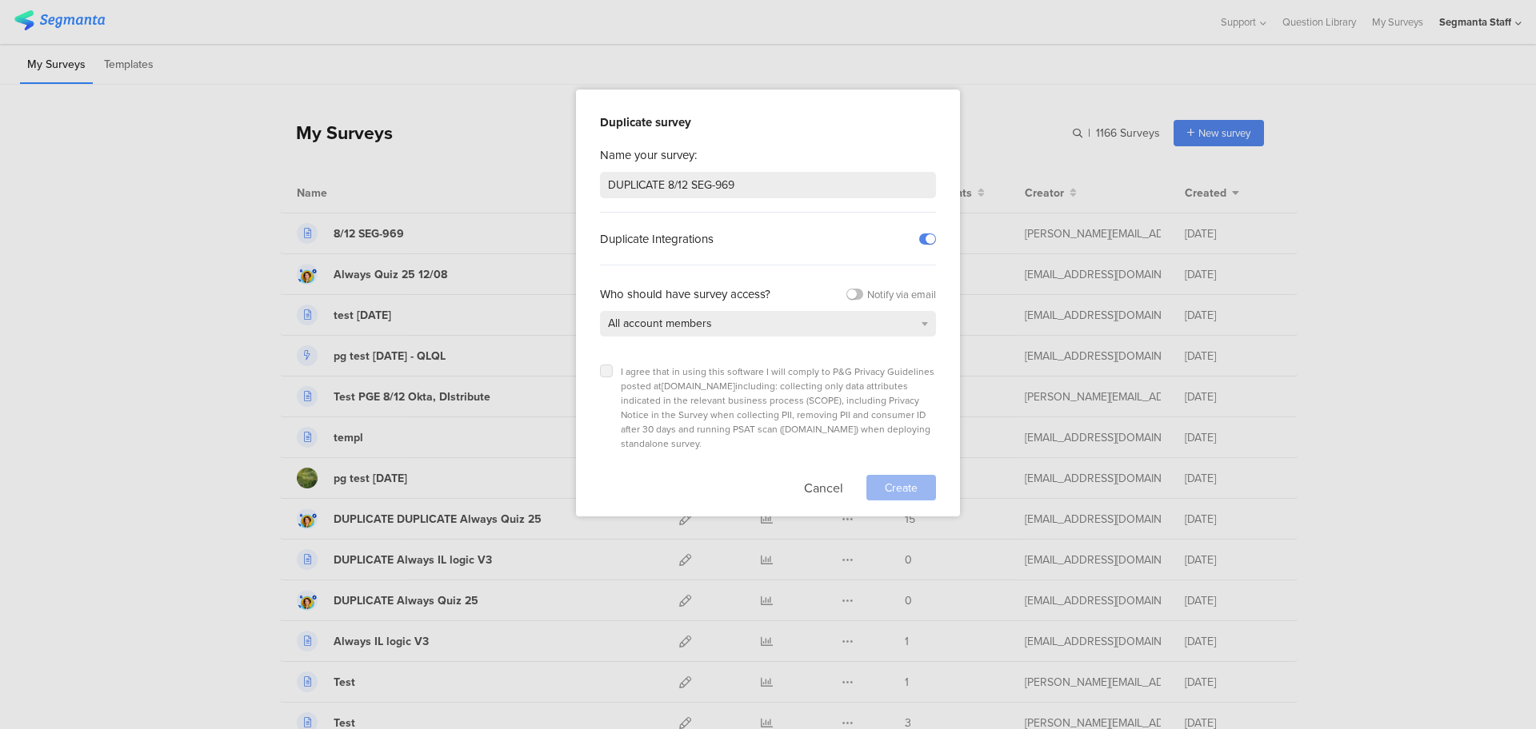
click at [600, 373] on label at bounding box center [606, 371] width 13 height 13
click at [0, 0] on input "checkbox" at bounding box center [0, 0] width 0 height 0
click at [885, 480] on span "Create" at bounding box center [901, 488] width 33 height 17
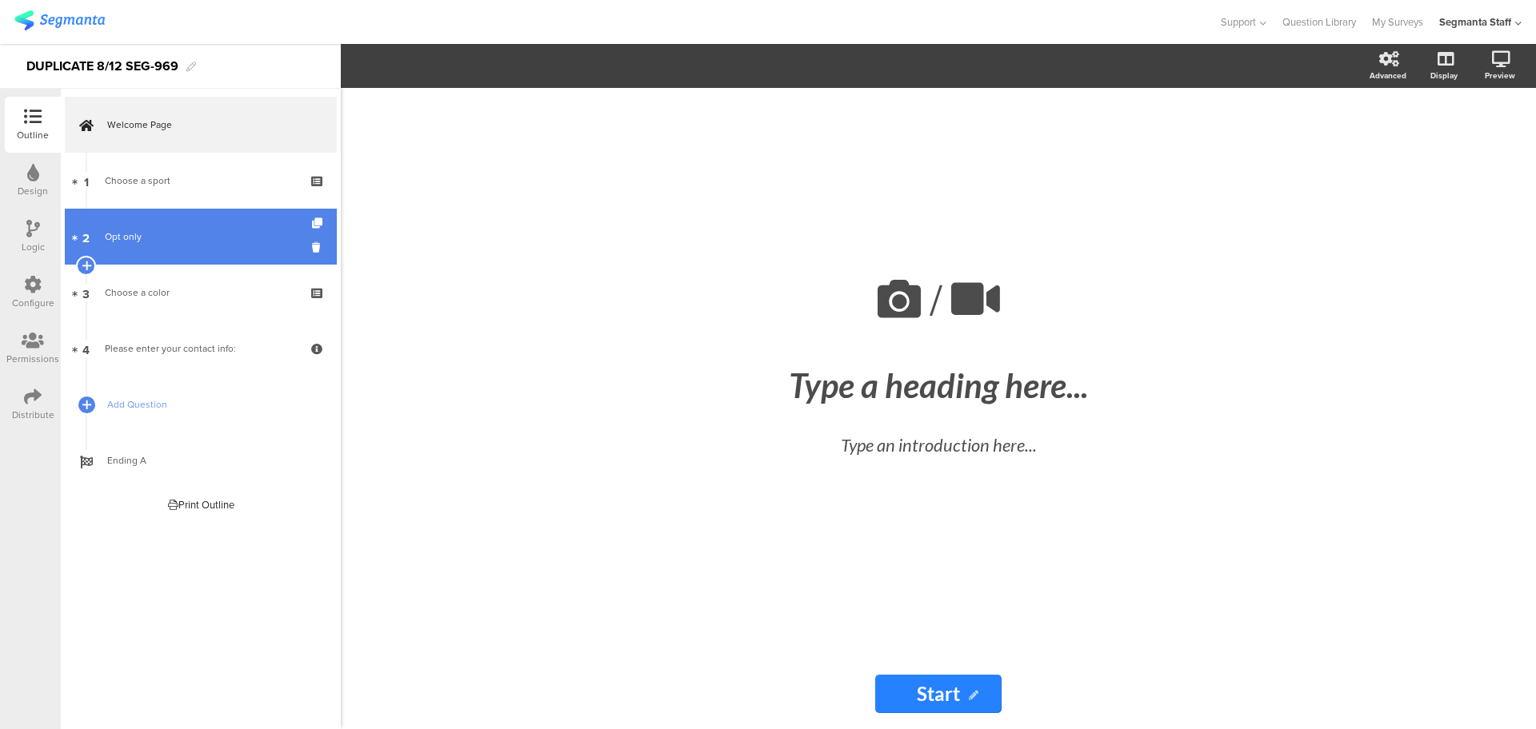
click at [212, 229] on div "Opt only" at bounding box center [200, 237] width 191 height 16
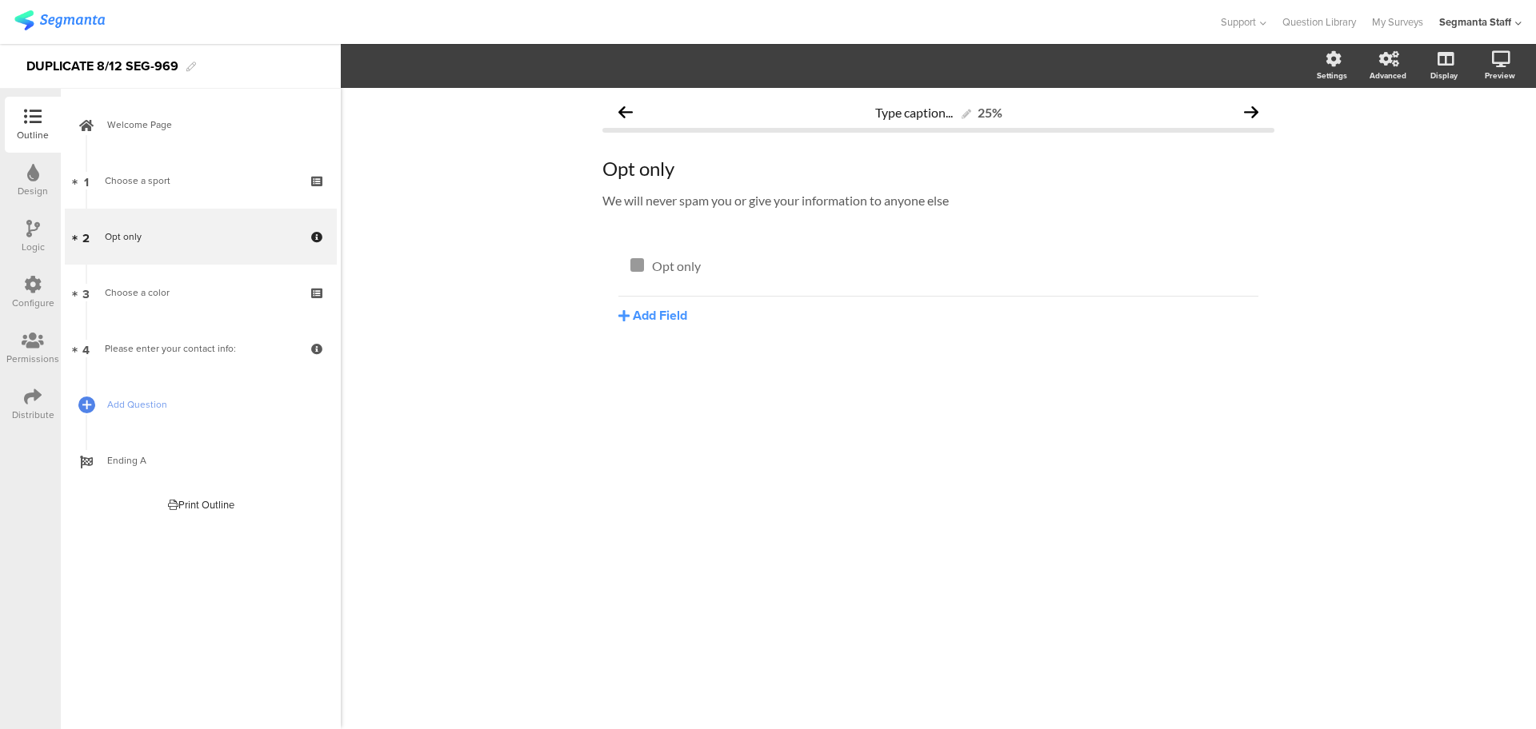
click at [37, 277] on icon at bounding box center [33, 285] width 18 height 18
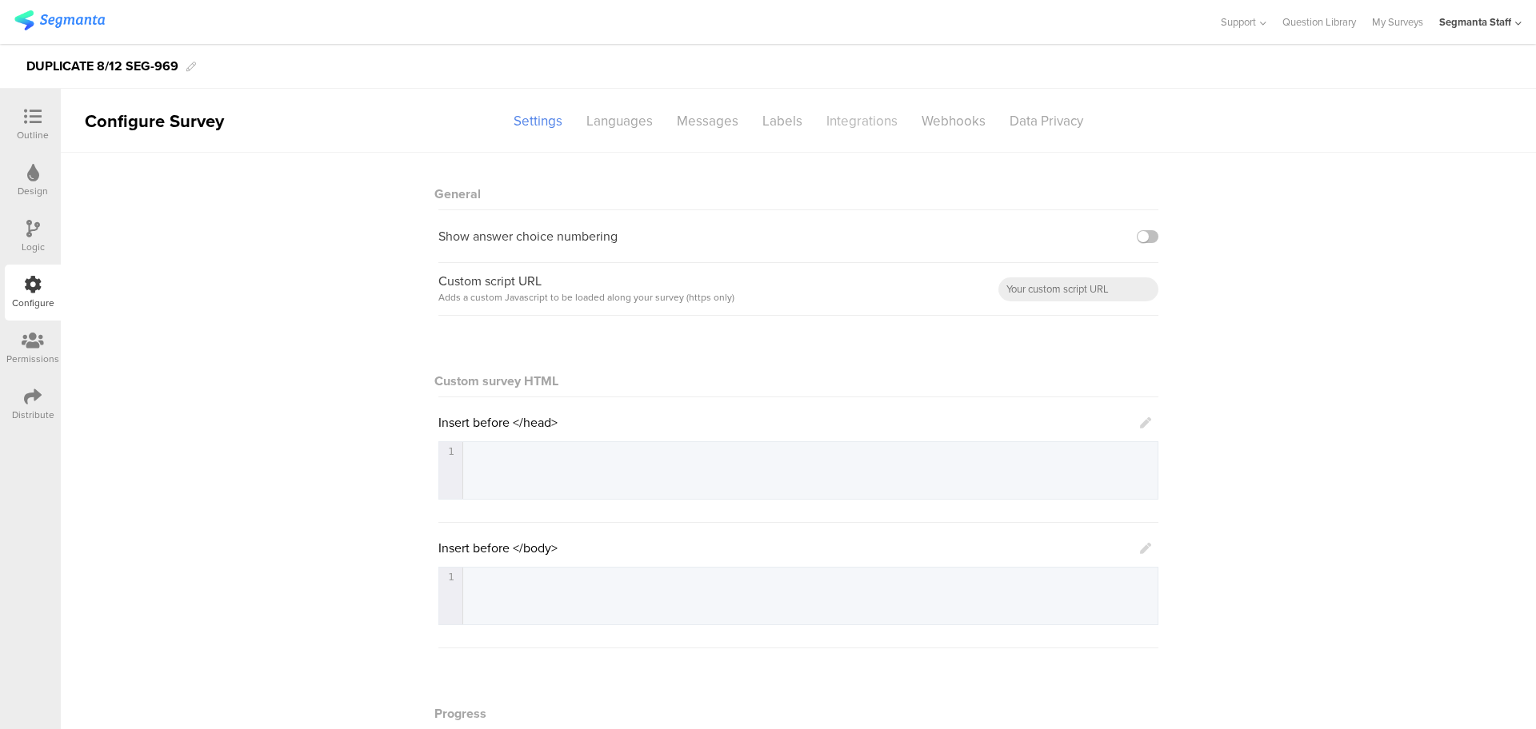
click at [851, 113] on div "Integrations" at bounding box center [861, 121] width 95 height 28
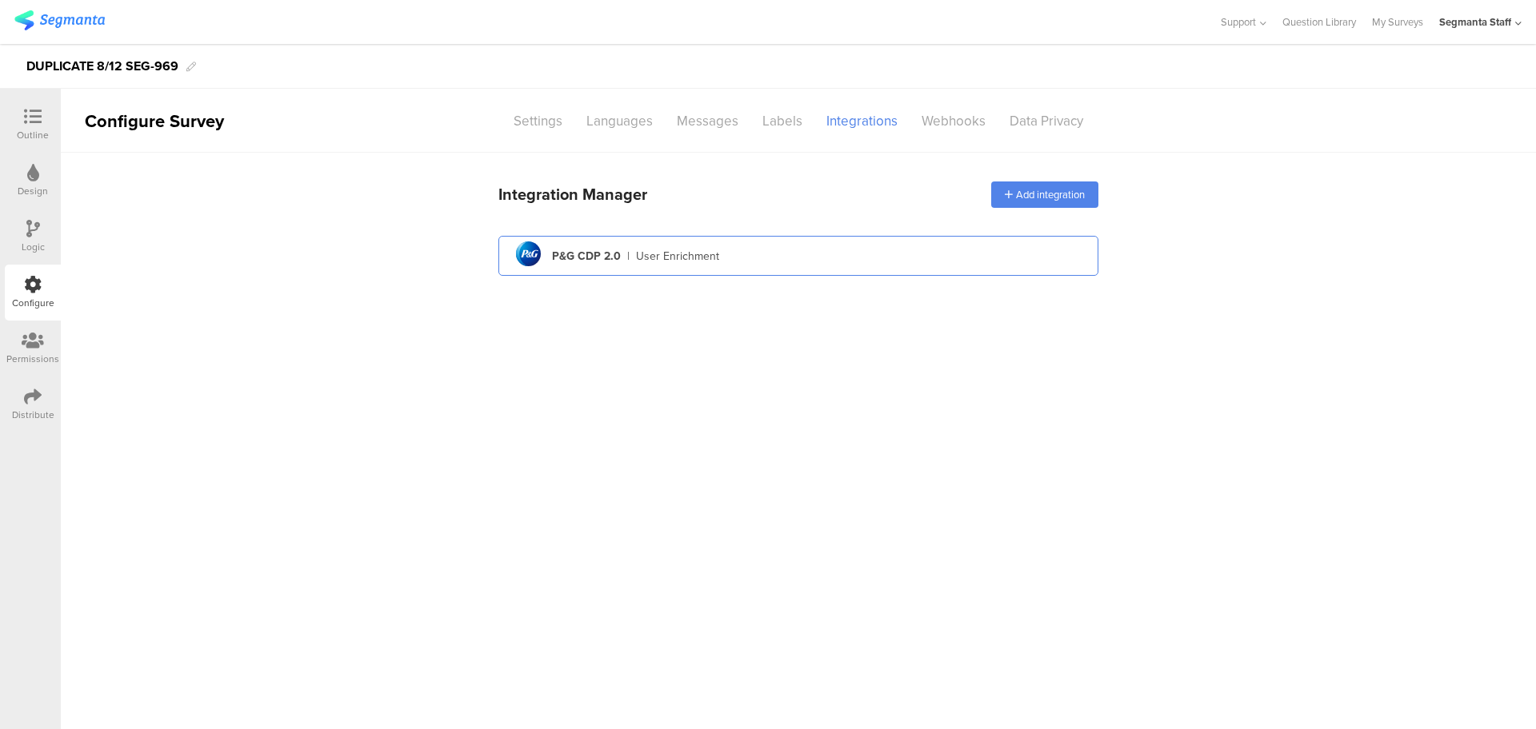
click at [747, 236] on div "pg logo P&G CDP 2.0 | User Enrichment" at bounding box center [798, 256] width 600 height 40
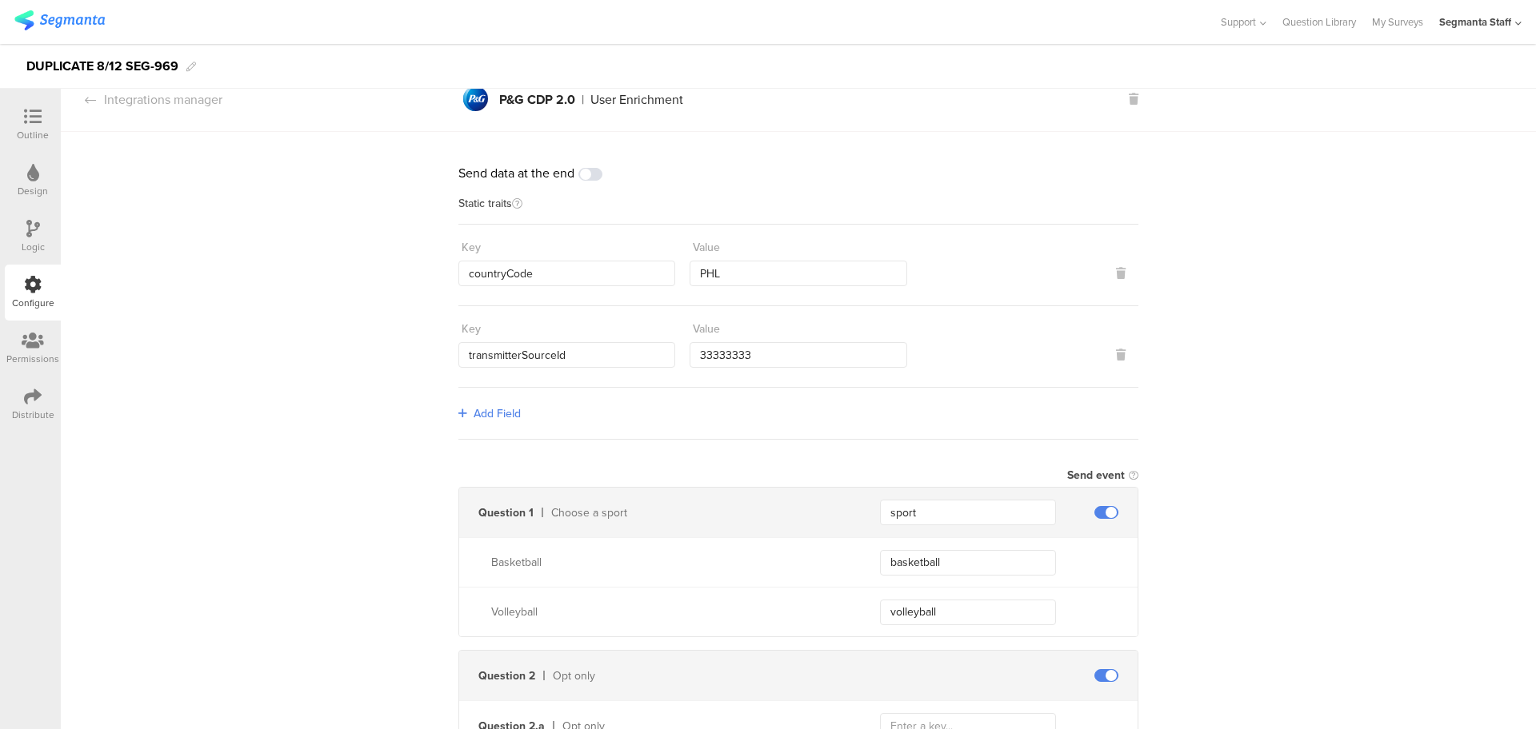
scroll to position [12, 0]
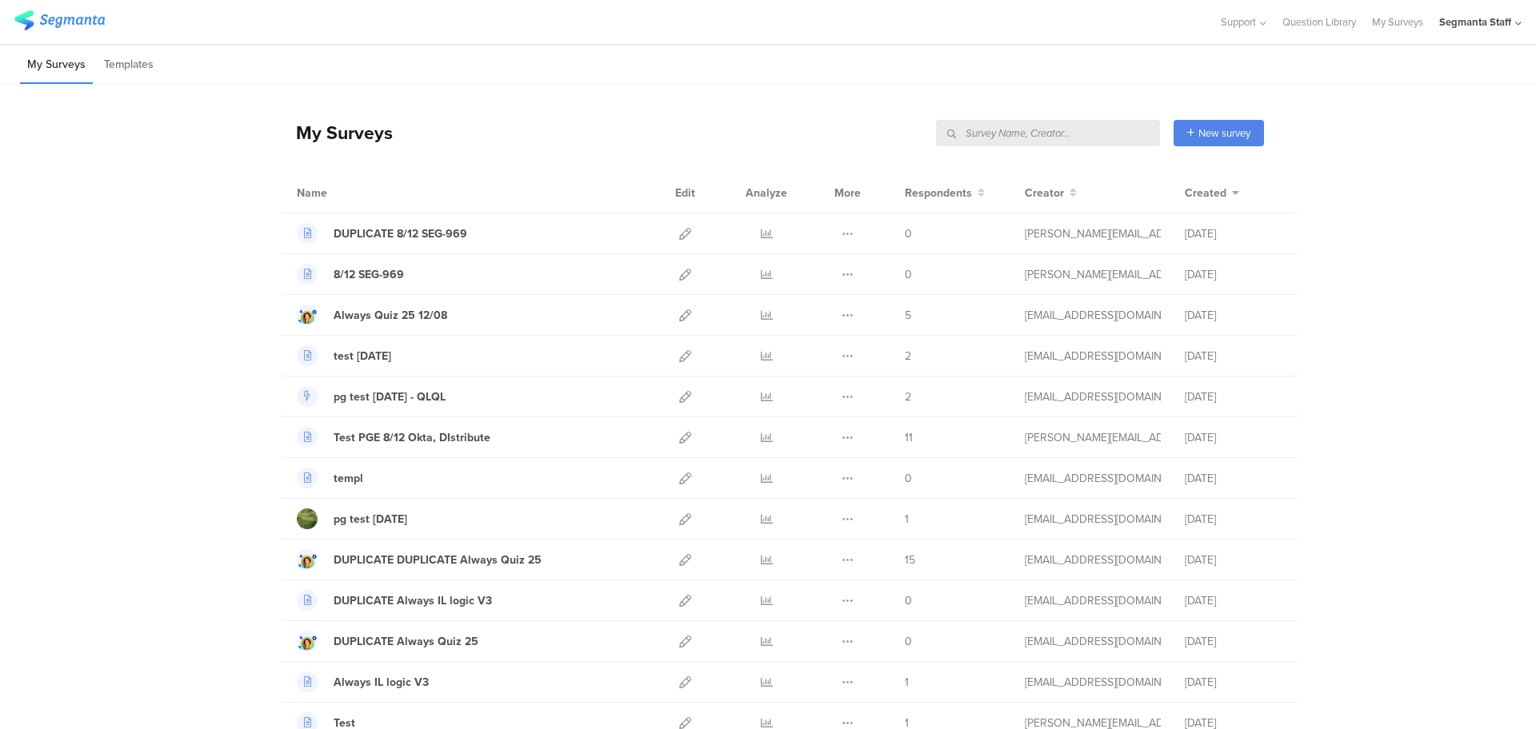
click at [1082, 139] on input "text" at bounding box center [1048, 133] width 224 height 26
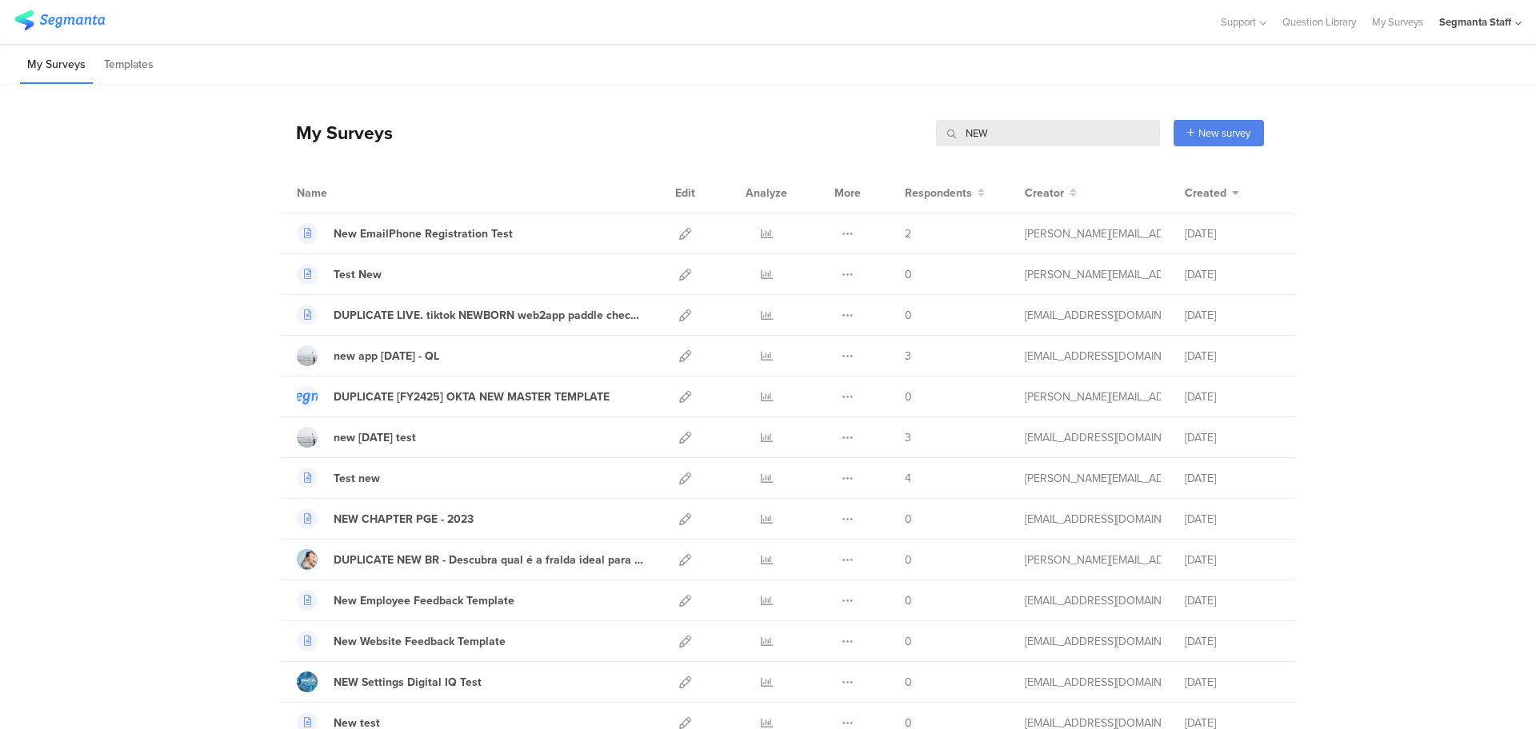
click at [1078, 139] on input "NEW" at bounding box center [1048, 133] width 224 height 26
click at [1048, 138] on input "NEW" at bounding box center [1048, 133] width 224 height 26
click at [1048, 138] on input "NEWC" at bounding box center [1048, 133] width 224 height 26
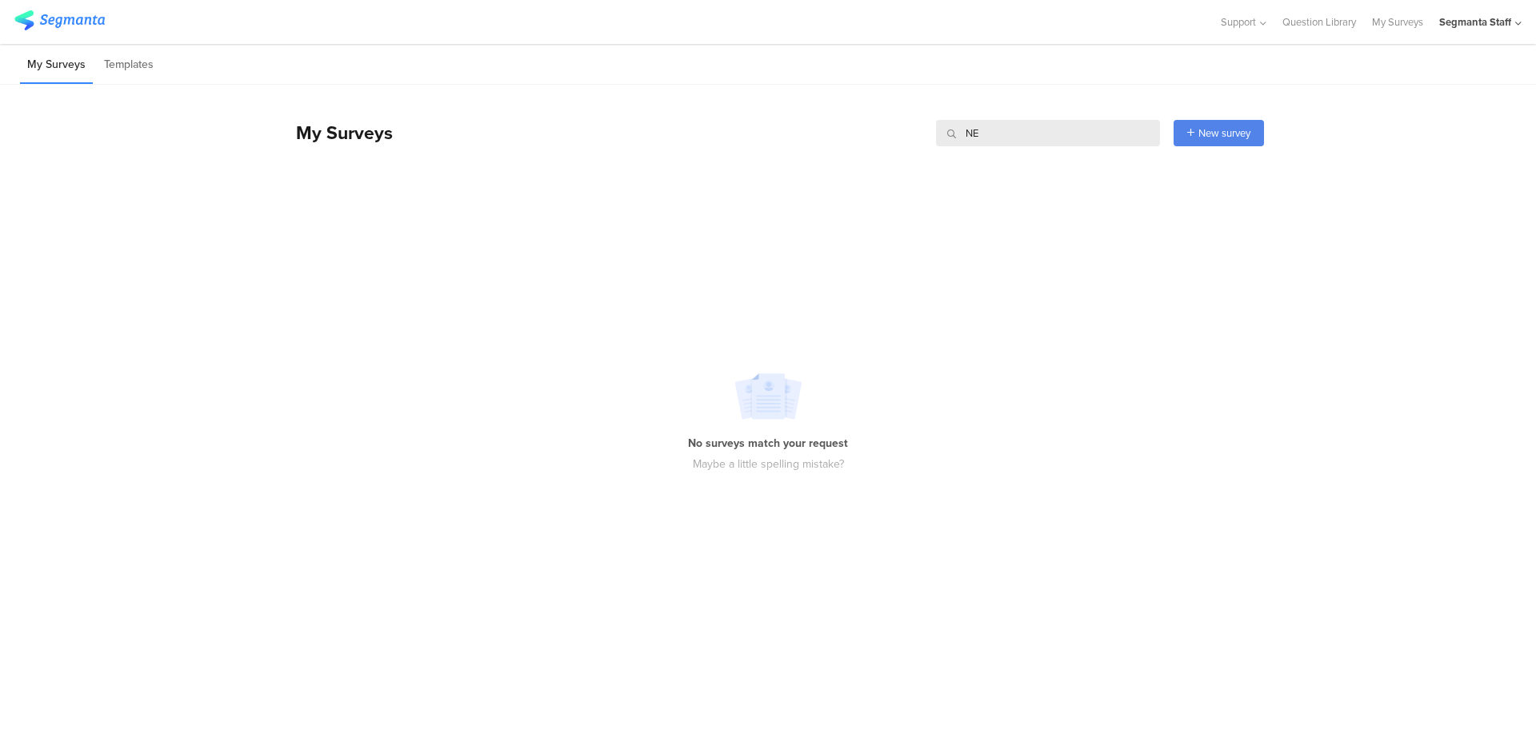
type input "N"
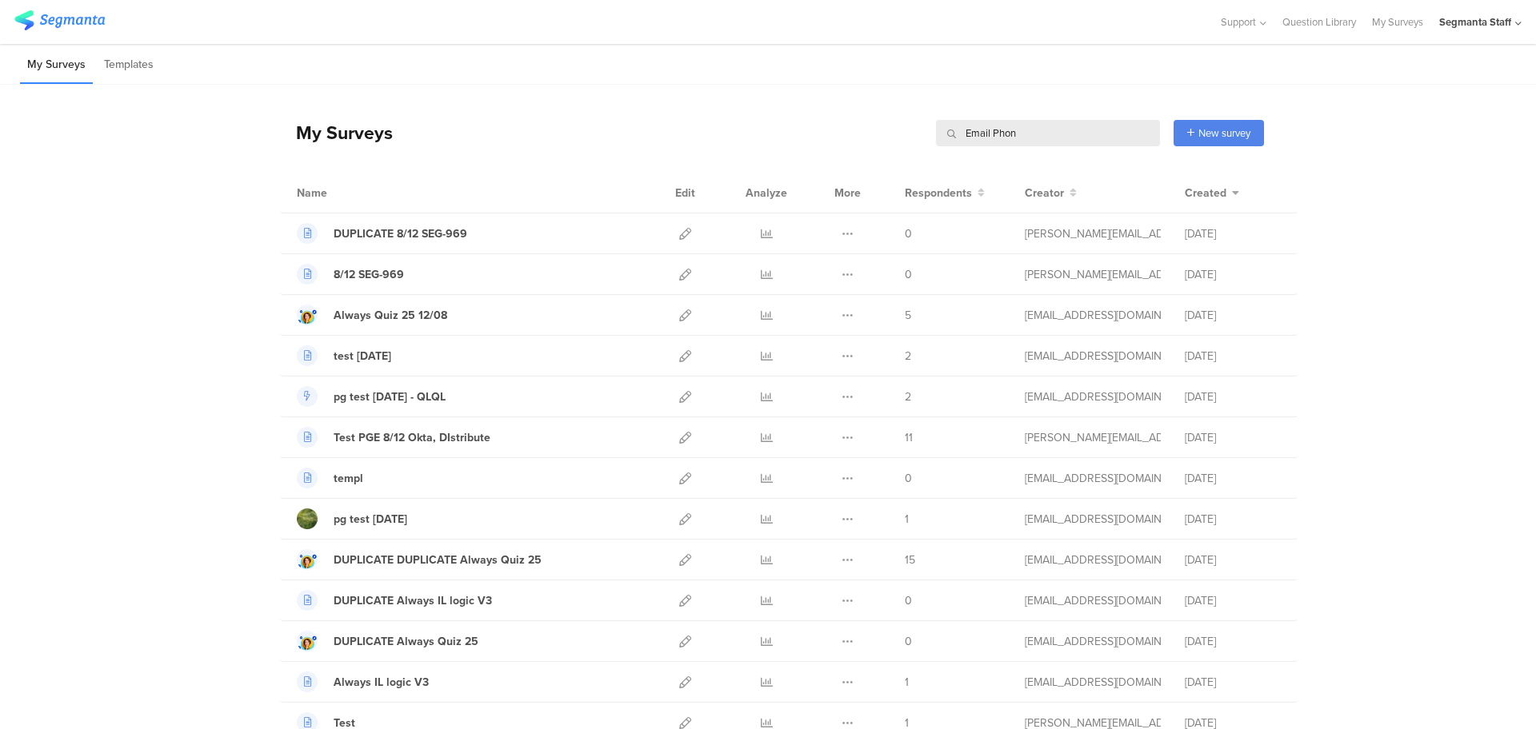
type input "Email Phone"
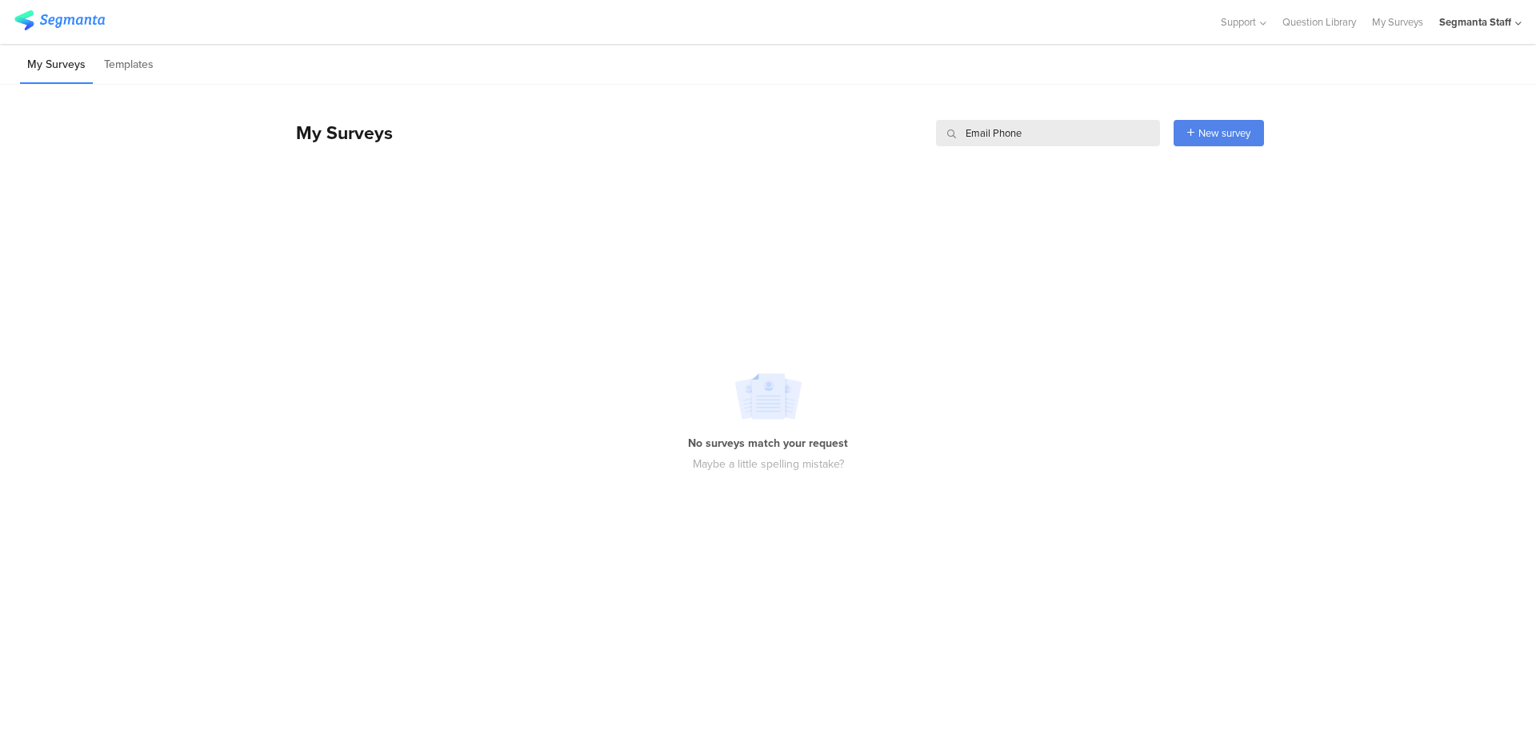
drag, startPoint x: 1048, startPoint y: 138, endPoint x: 897, endPoint y: 146, distance: 152.1
click at [897, 146] on div "My Surveys Email Phone Email Phone New survey Start from scratch Choose from te…" at bounding box center [772, 133] width 984 height 64
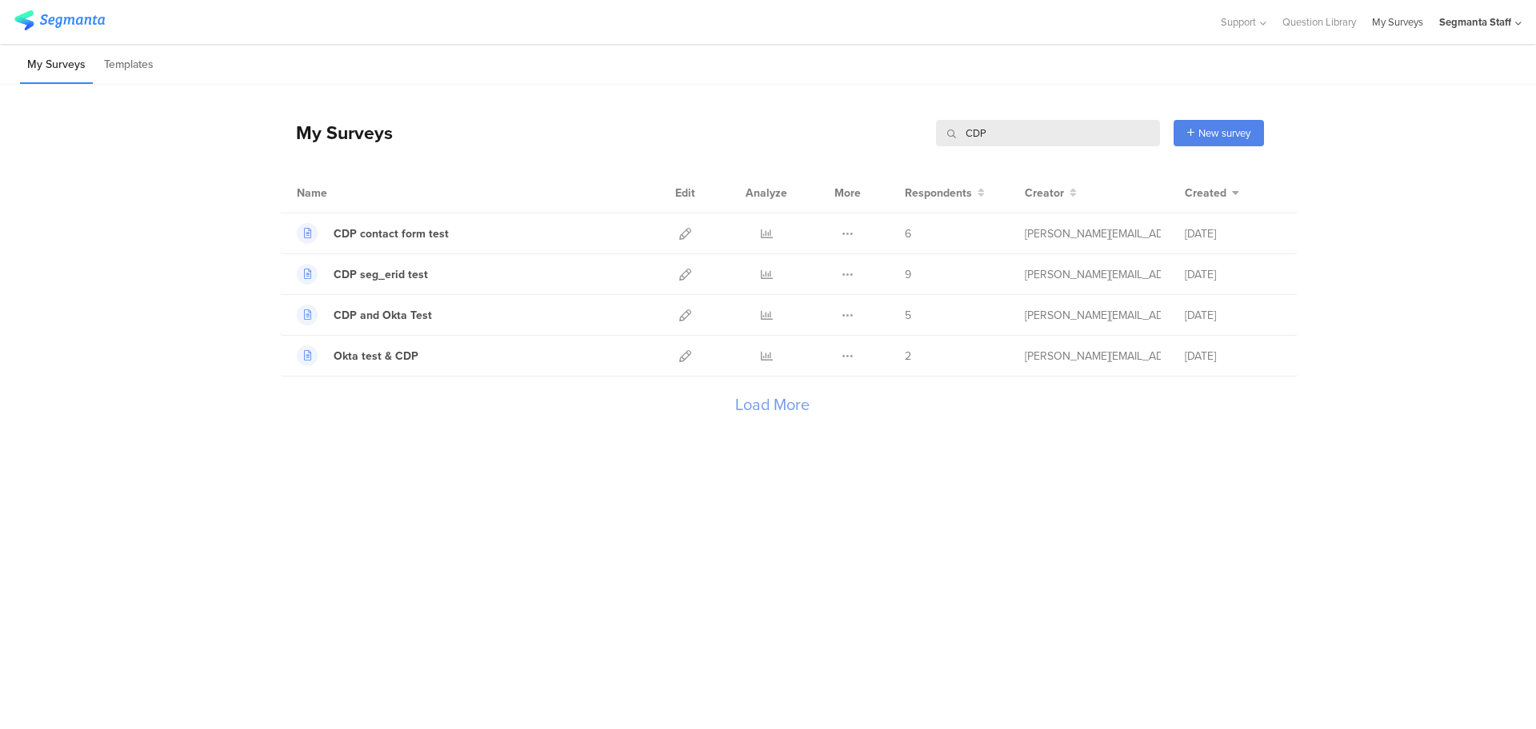
type input "CDP"
click at [1376, 28] on link "My Surveys" at bounding box center [1397, 22] width 51 height 44
click at [1387, 22] on link "My Surveys" at bounding box center [1397, 22] width 51 height 44
click at [1381, 24] on link "My Surveys" at bounding box center [1397, 22] width 51 height 44
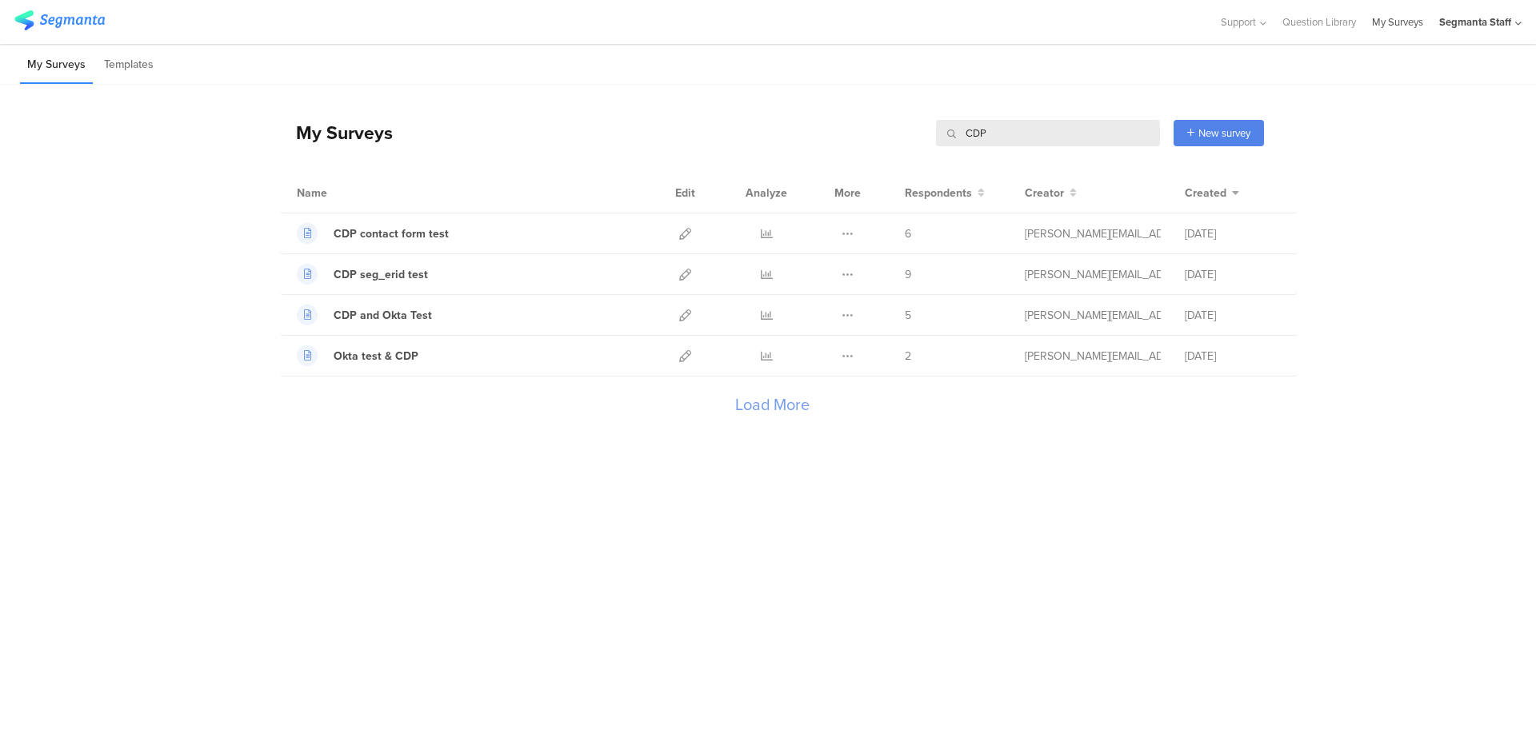
click at [1381, 24] on link "My Surveys" at bounding box center [1397, 22] width 51 height 44
click at [1400, 18] on link "My Surveys" at bounding box center [1397, 22] width 51 height 44
click at [1399, 19] on link "My Surveys" at bounding box center [1397, 22] width 51 height 44
click at [1396, 19] on link "My Surveys" at bounding box center [1397, 22] width 51 height 44
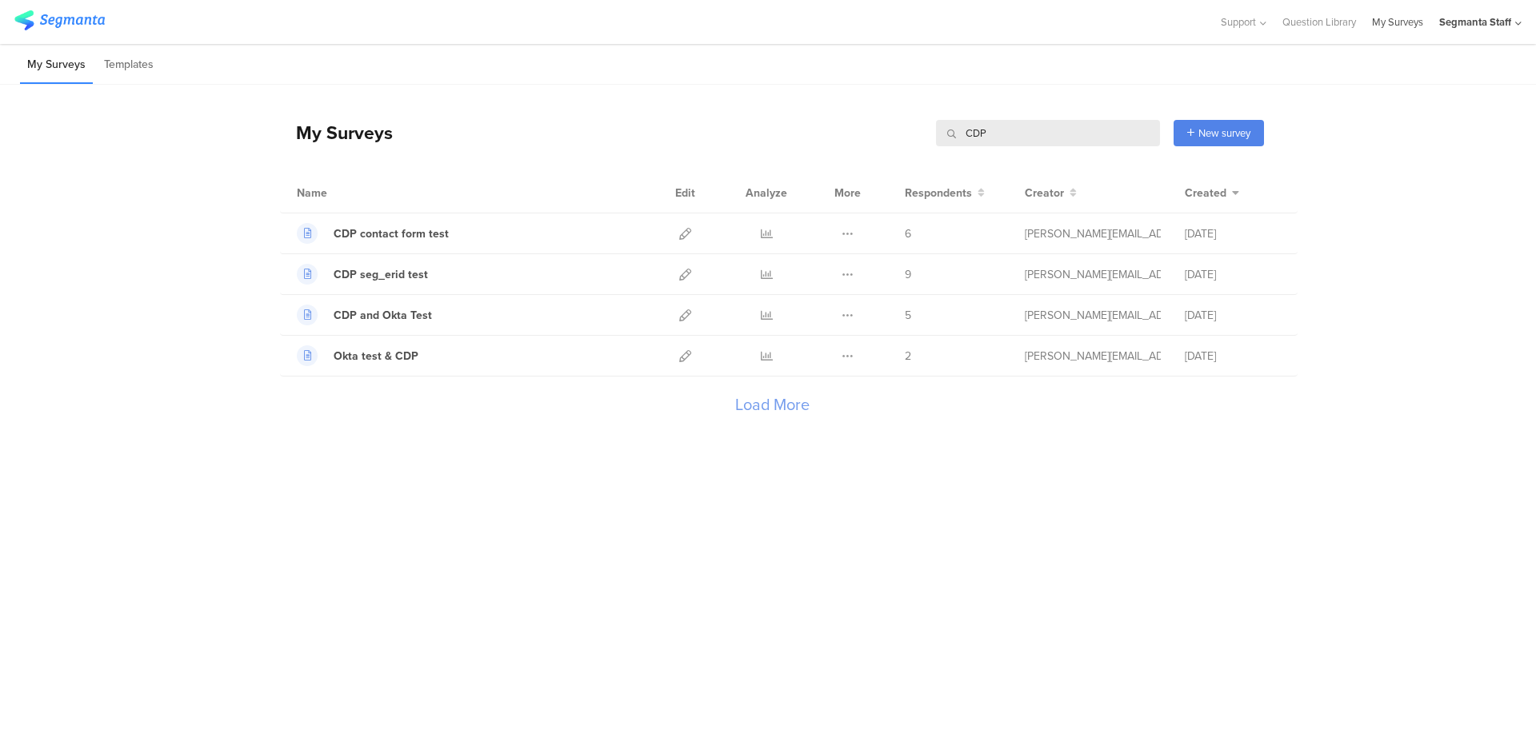
click at [1396, 19] on link "My Surveys" at bounding box center [1397, 22] width 51 height 44
click at [1376, 30] on link "My Surveys" at bounding box center [1397, 22] width 51 height 44
click at [1386, 16] on link "My Surveys" at bounding box center [1397, 22] width 51 height 44
click at [1384, 17] on link "My Surveys" at bounding box center [1397, 22] width 51 height 44
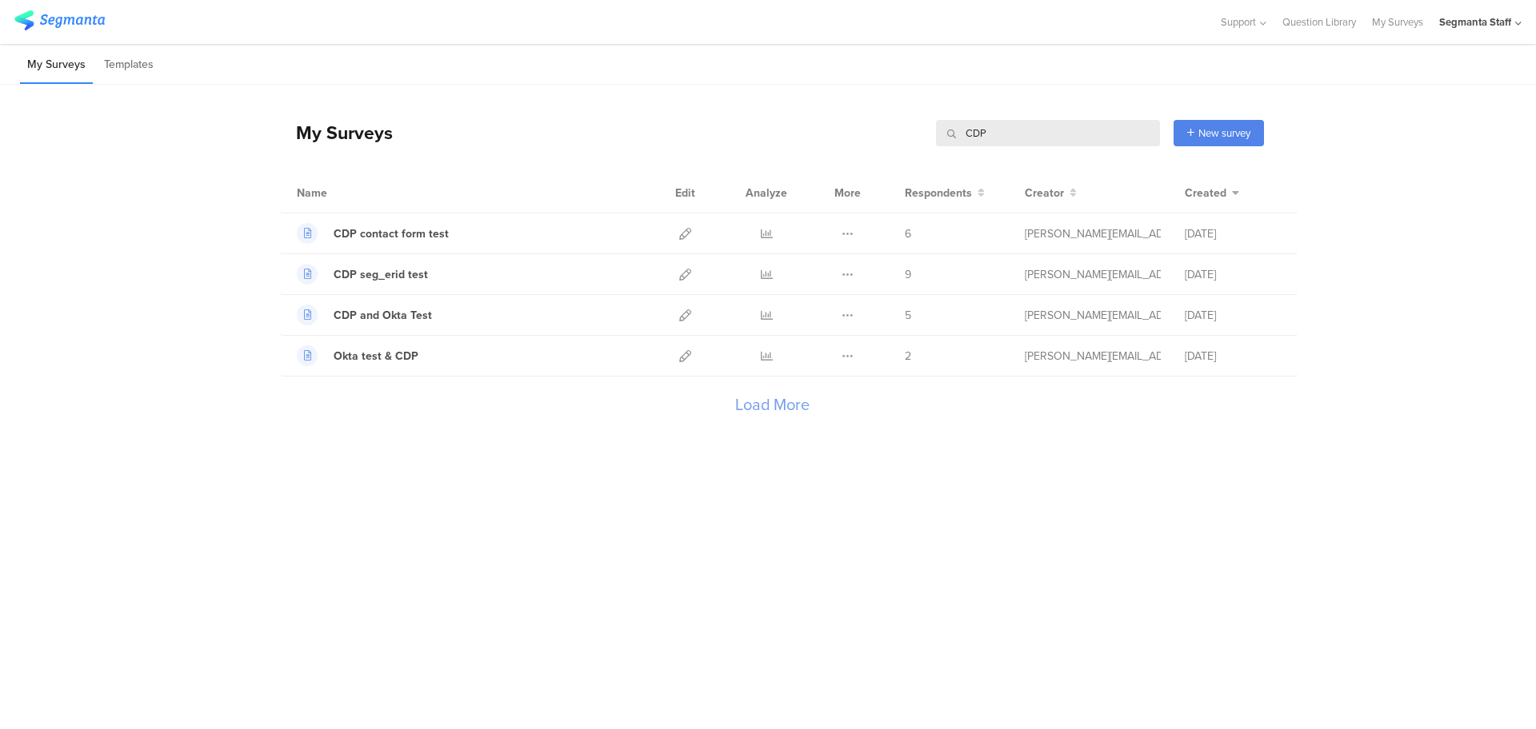
click at [1080, 126] on input "CDP" at bounding box center [1048, 133] width 224 height 26
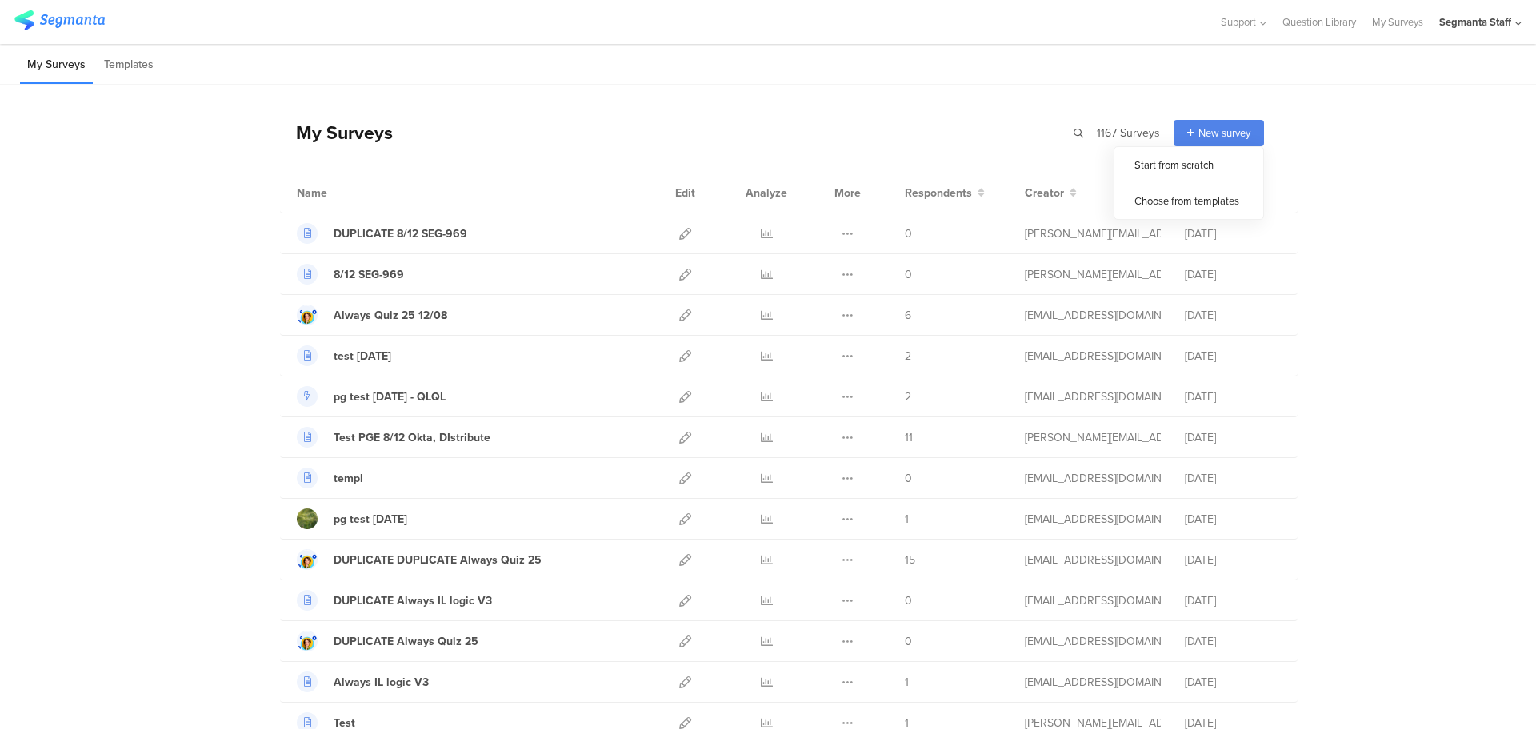
click at [1196, 123] on div "New survey" at bounding box center [1218, 133] width 90 height 26
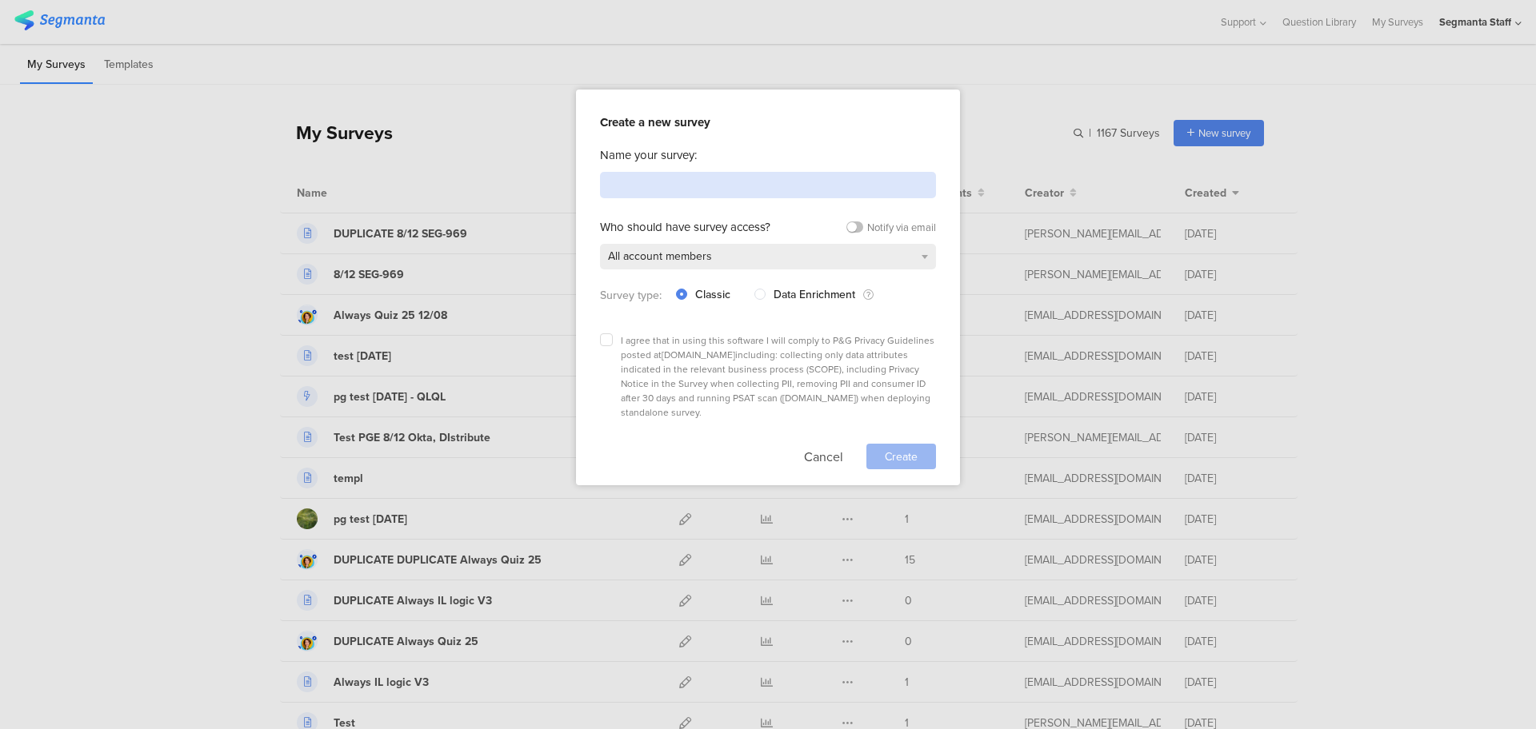
click at [734, 177] on input at bounding box center [768, 185] width 336 height 26
type input "T"
paste input "SEG-970"
drag, startPoint x: 705, startPoint y: 177, endPoint x: 545, endPoint y: 176, distance: 160.0
click at [545, 176] on div "Create a new survey Name your survey: 8/12 SEG-970 Who should have survey acces…" at bounding box center [768, 364] width 1536 height 729
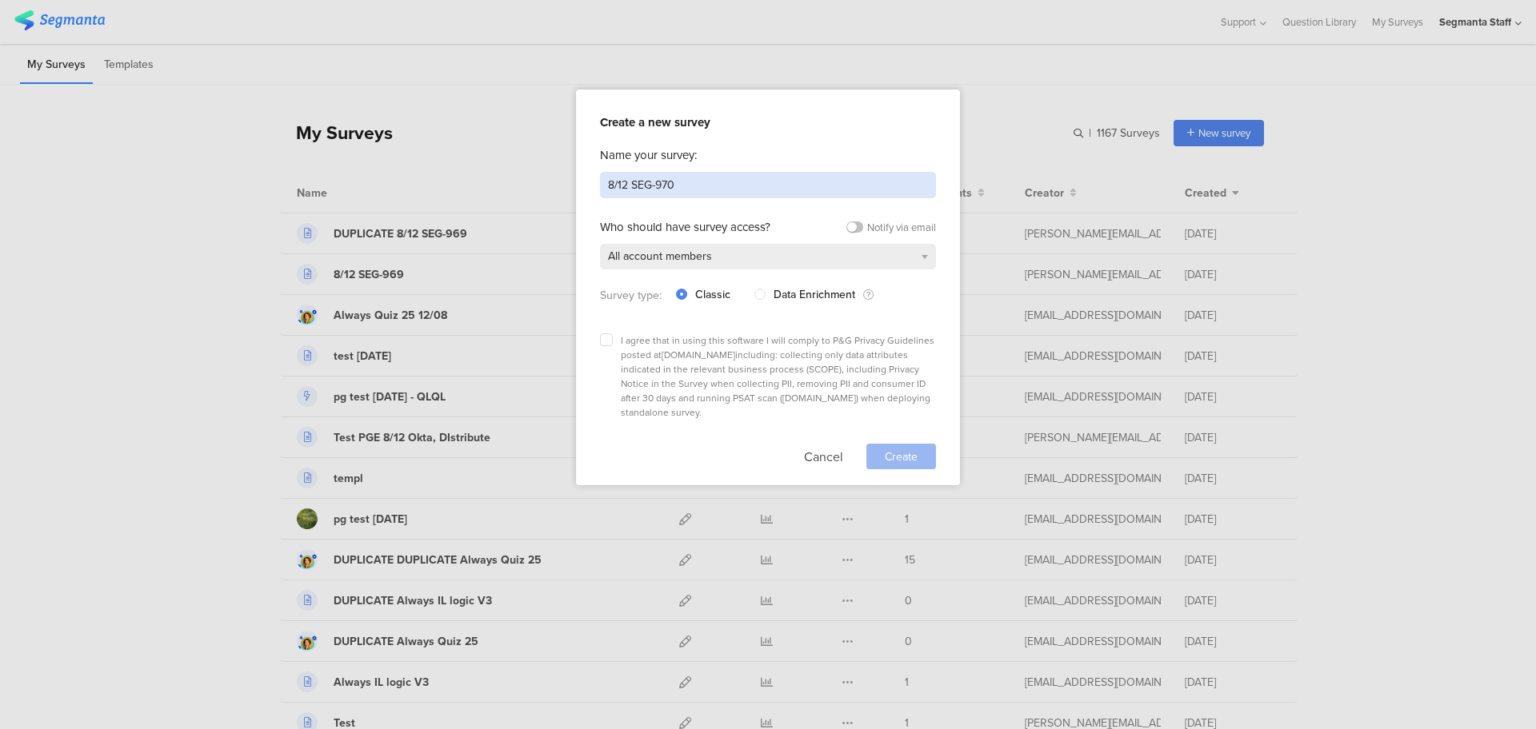
type input "8/12 SEG-970"
drag, startPoint x: 1144, startPoint y: 91, endPoint x: 1060, endPoint y: 70, distance: 85.9
click at [1136, 90] on div at bounding box center [768, 364] width 1536 height 729
click at [1060, 70] on div at bounding box center [768, 364] width 1536 height 729
drag, startPoint x: 1060, startPoint y: 70, endPoint x: 1024, endPoint y: 121, distance: 62.6
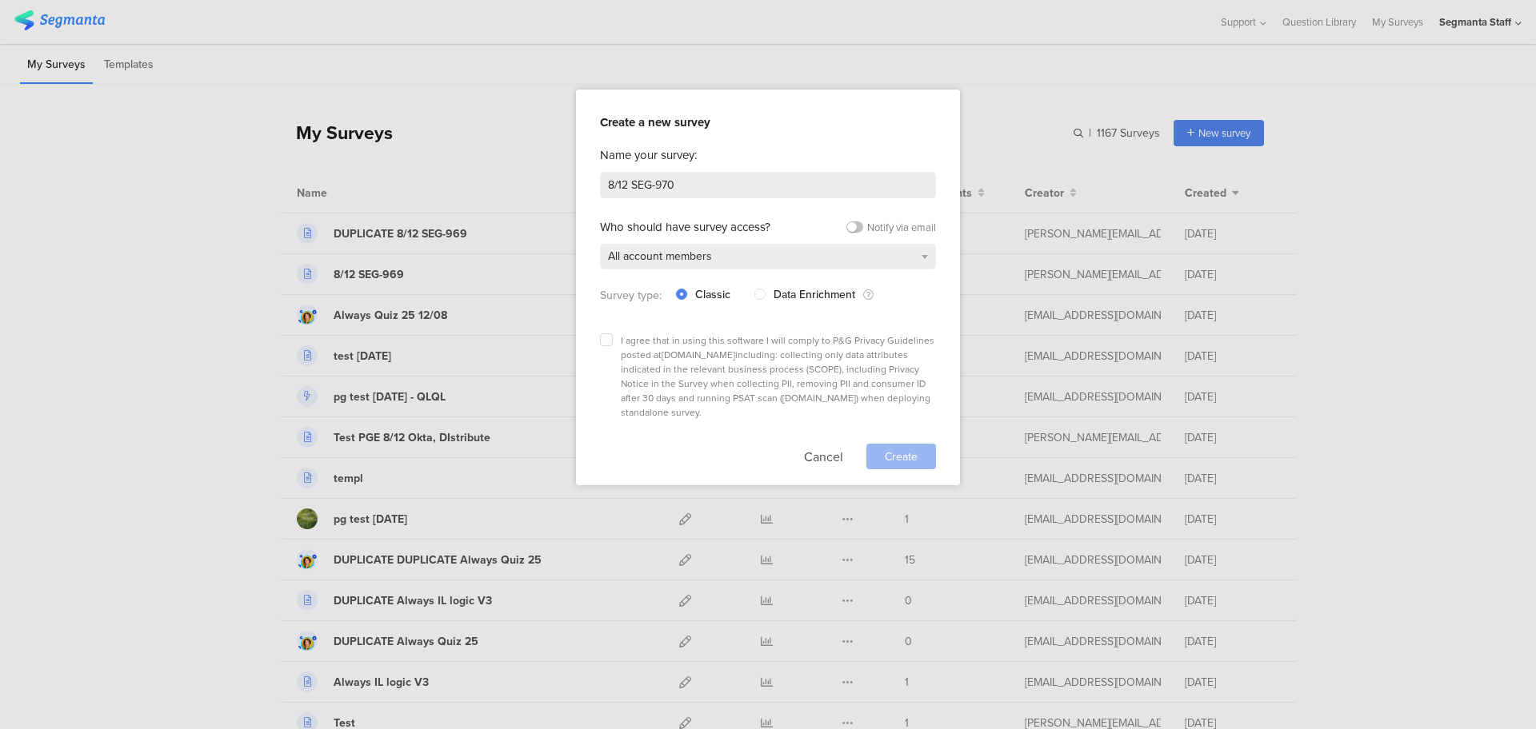
click at [1057, 74] on div at bounding box center [768, 364] width 1536 height 729
click at [508, 249] on div at bounding box center [768, 364] width 1536 height 729
click at [827, 444] on button "Cancel" at bounding box center [823, 457] width 39 height 26
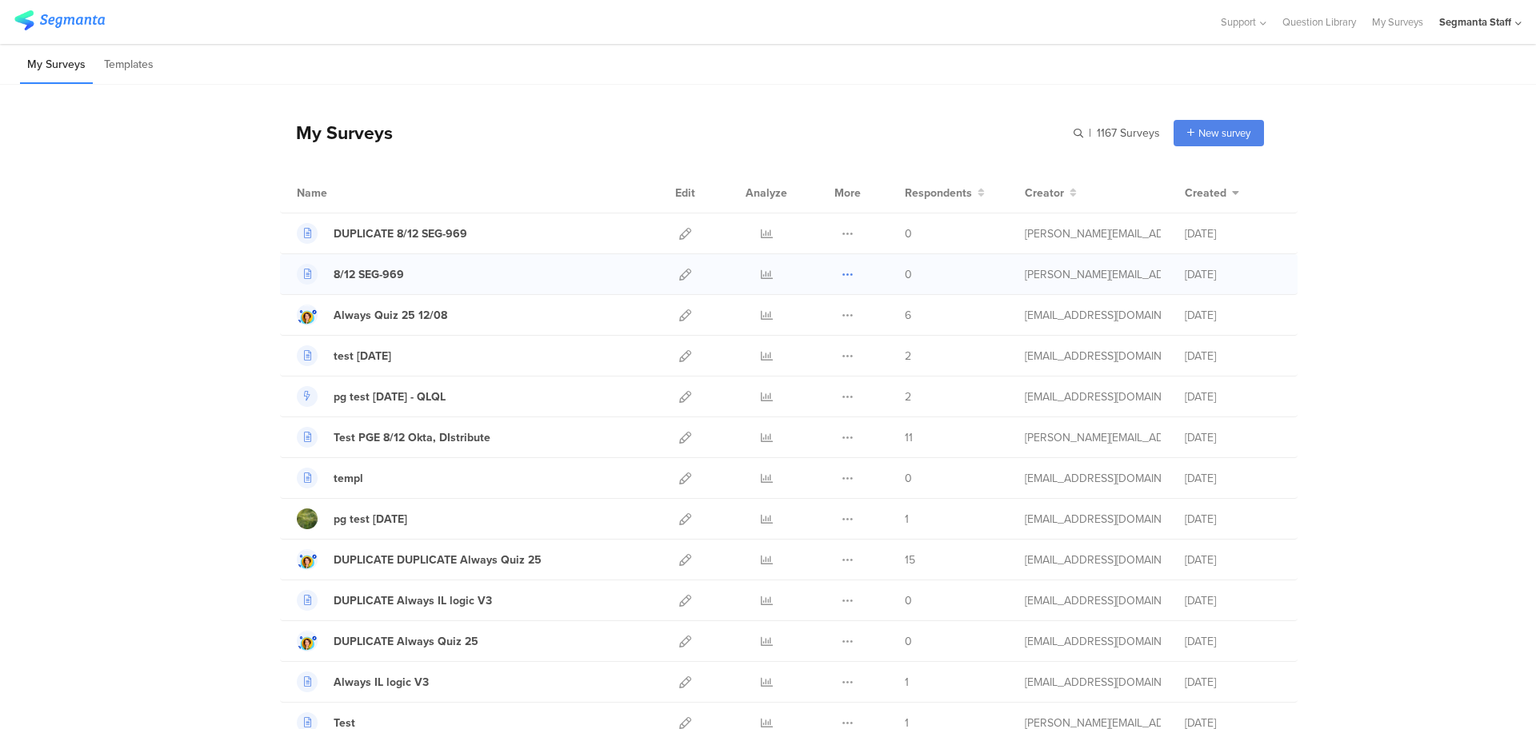
click at [842, 277] on icon at bounding box center [847, 275] width 12 height 12
click at [819, 327] on button "Duplicate" at bounding box center [816, 315] width 88 height 29
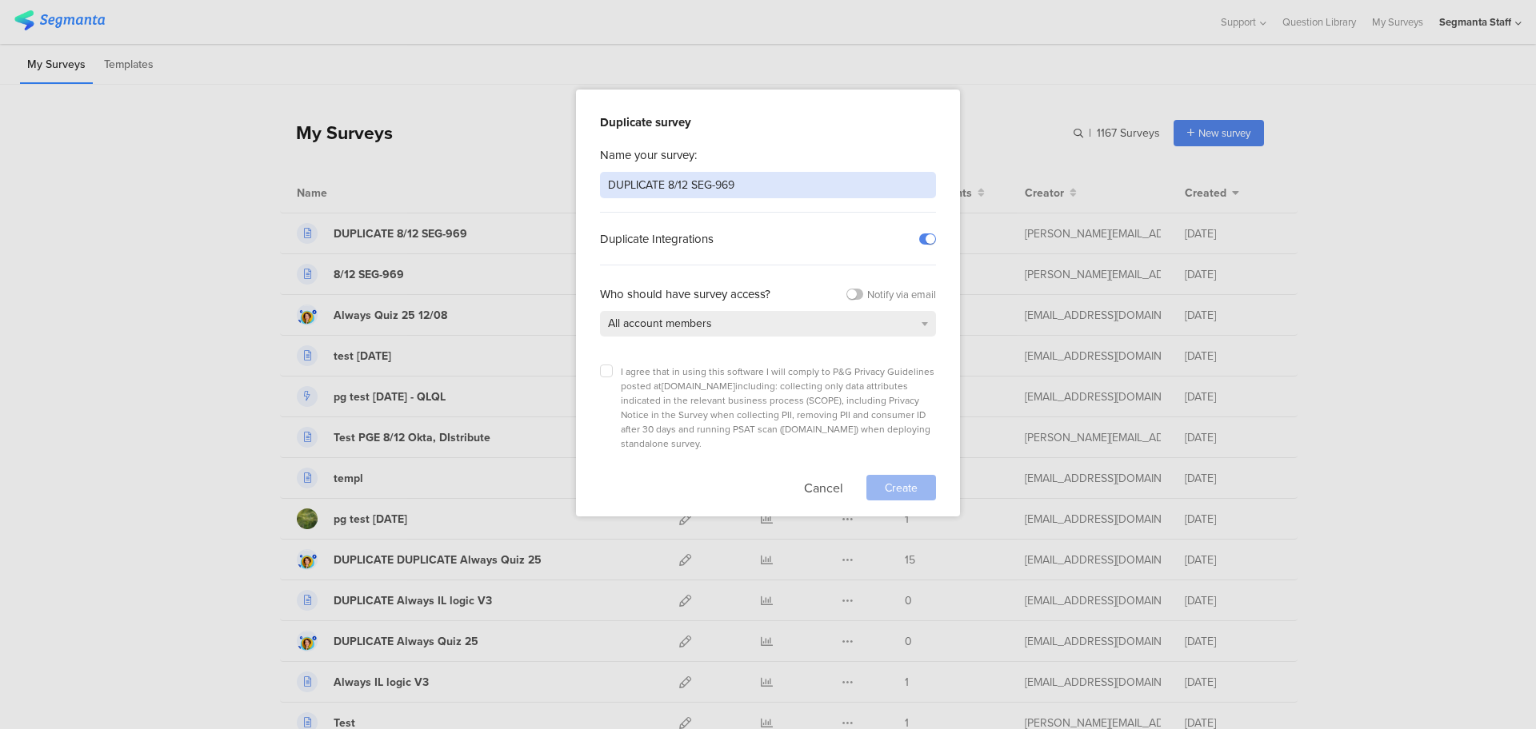
drag, startPoint x: 753, startPoint y: 172, endPoint x: 445, endPoint y: 141, distance: 309.5
click at [445, 141] on div "Duplicate survey Name your survey: DUPLICATE 8/12 SEG-969 Duplicate Integration…" at bounding box center [768, 364] width 1536 height 729
paste input "8/12 SEG-970"
type input "8/12 SEG-970"
click at [608, 368] on icon at bounding box center [606, 371] width 6 height 6
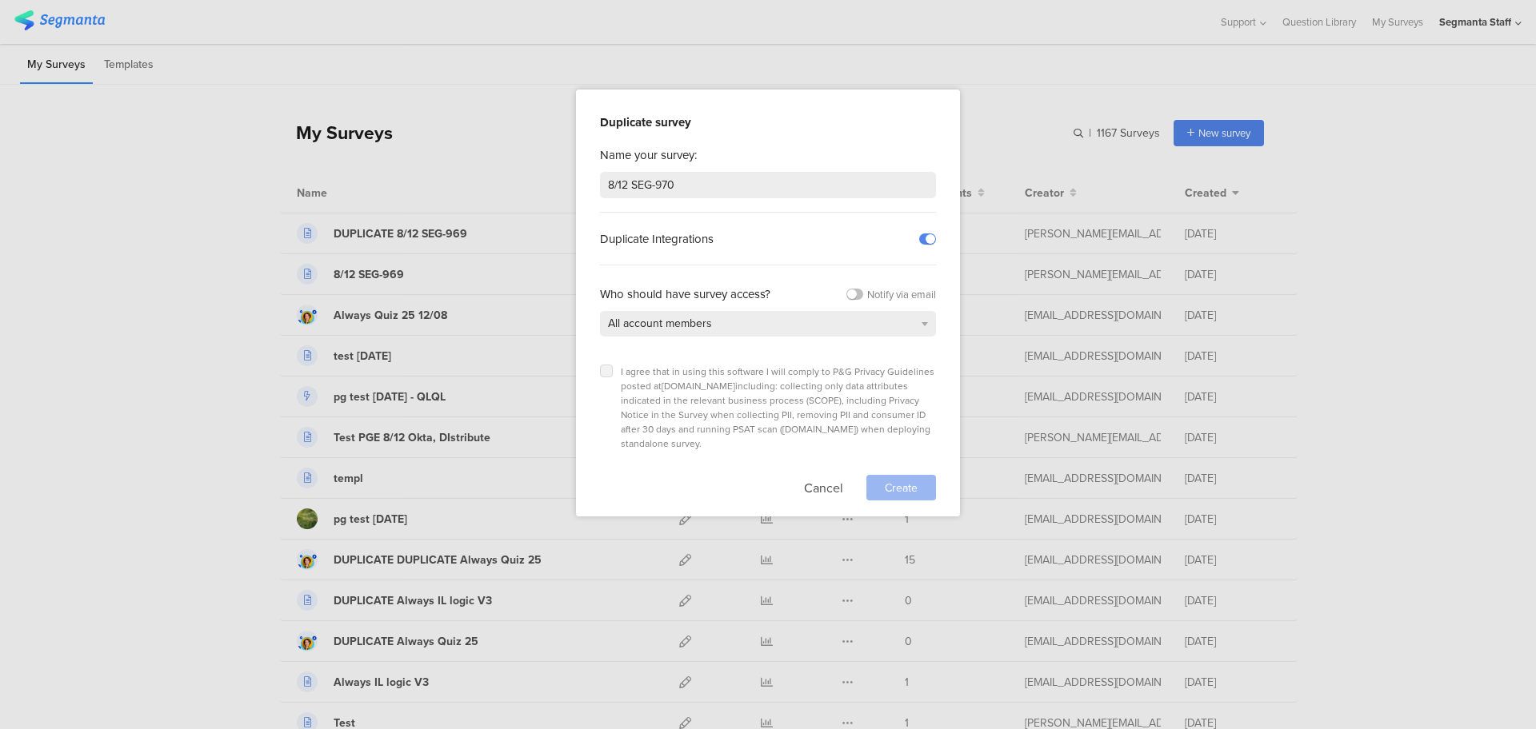
click at [0, 0] on input "checkbox" at bounding box center [0, 0] width 0 height 0
click at [886, 480] on span "Create" at bounding box center [901, 488] width 33 height 17
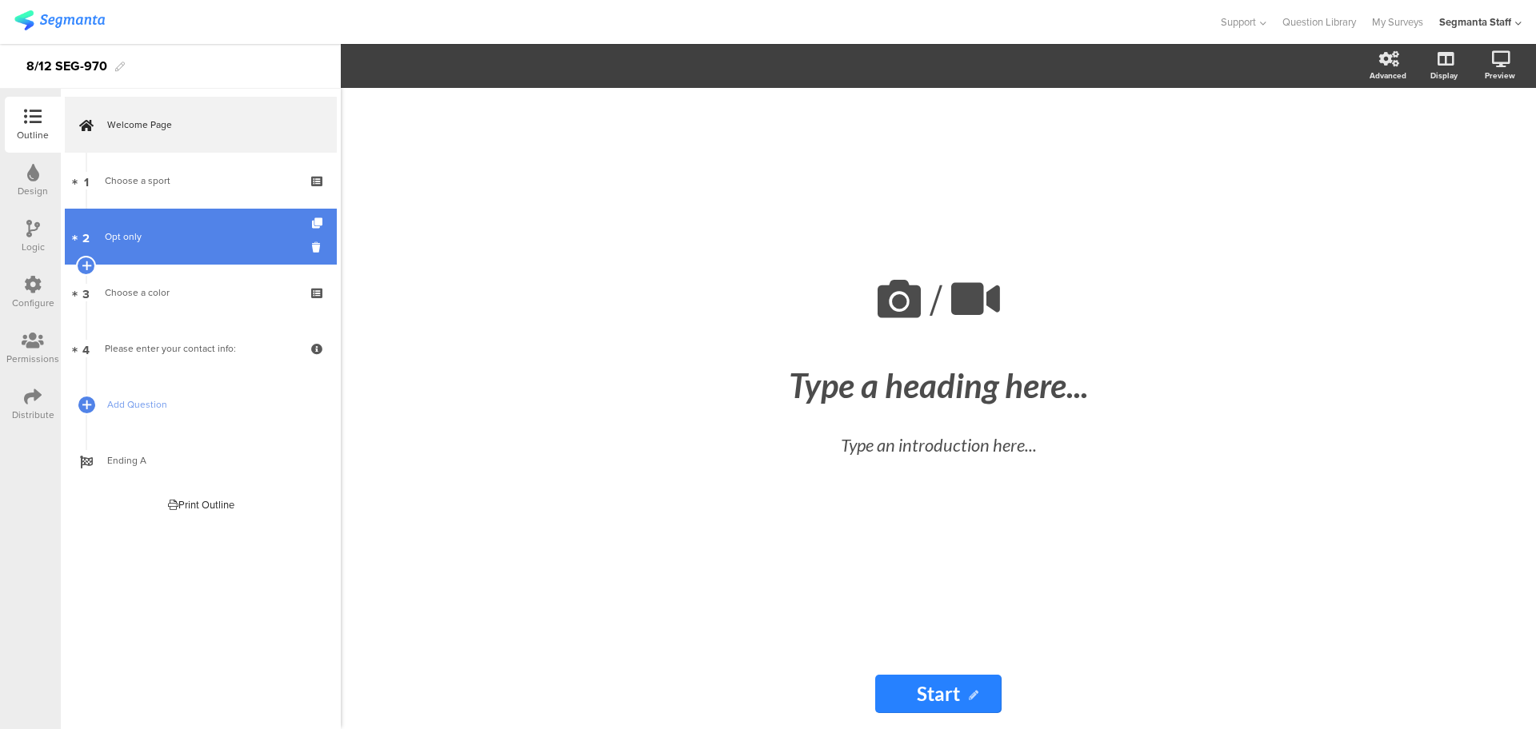
click at [154, 246] on link "2 Opt only" at bounding box center [201, 237] width 272 height 56
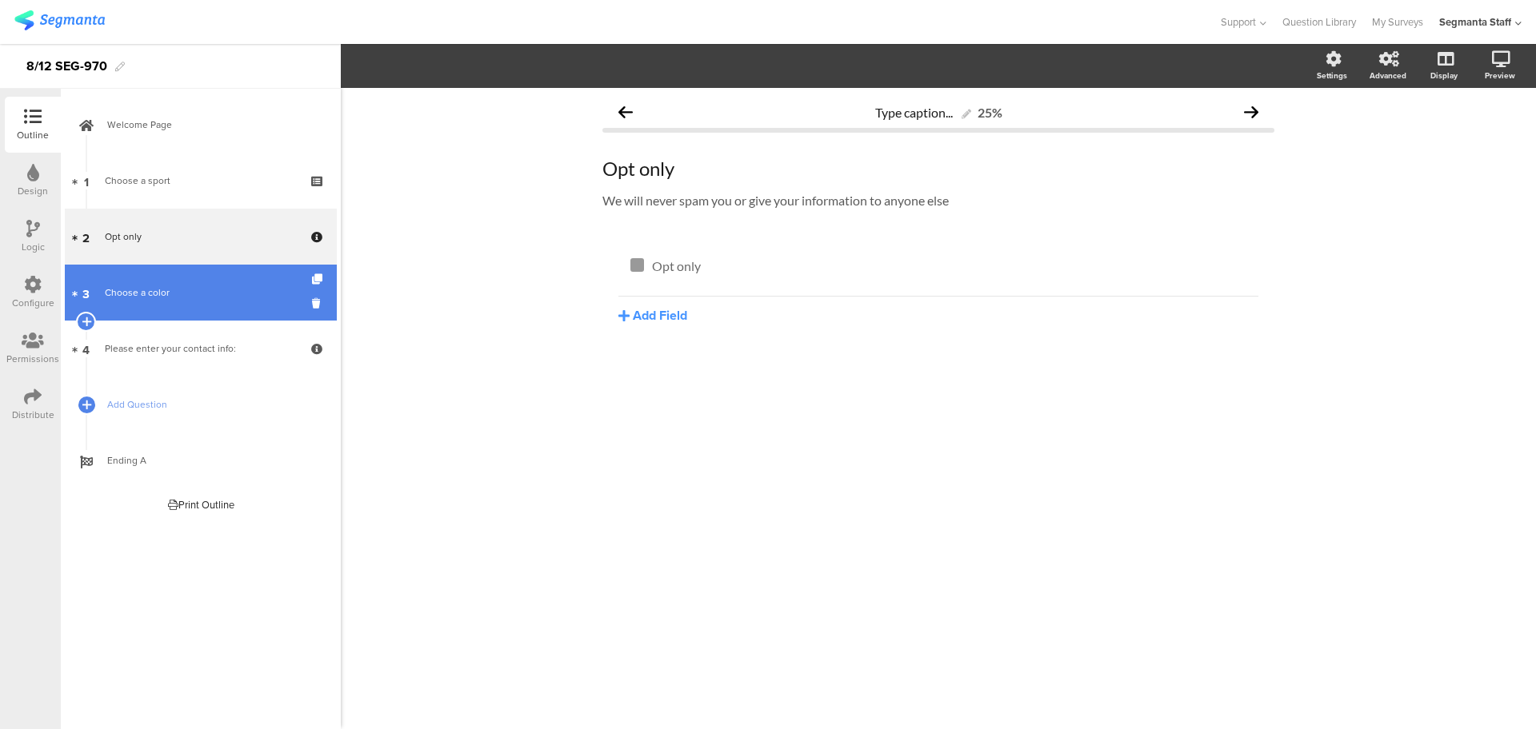
click at [211, 302] on link "3 Choose a color" at bounding box center [201, 293] width 272 height 56
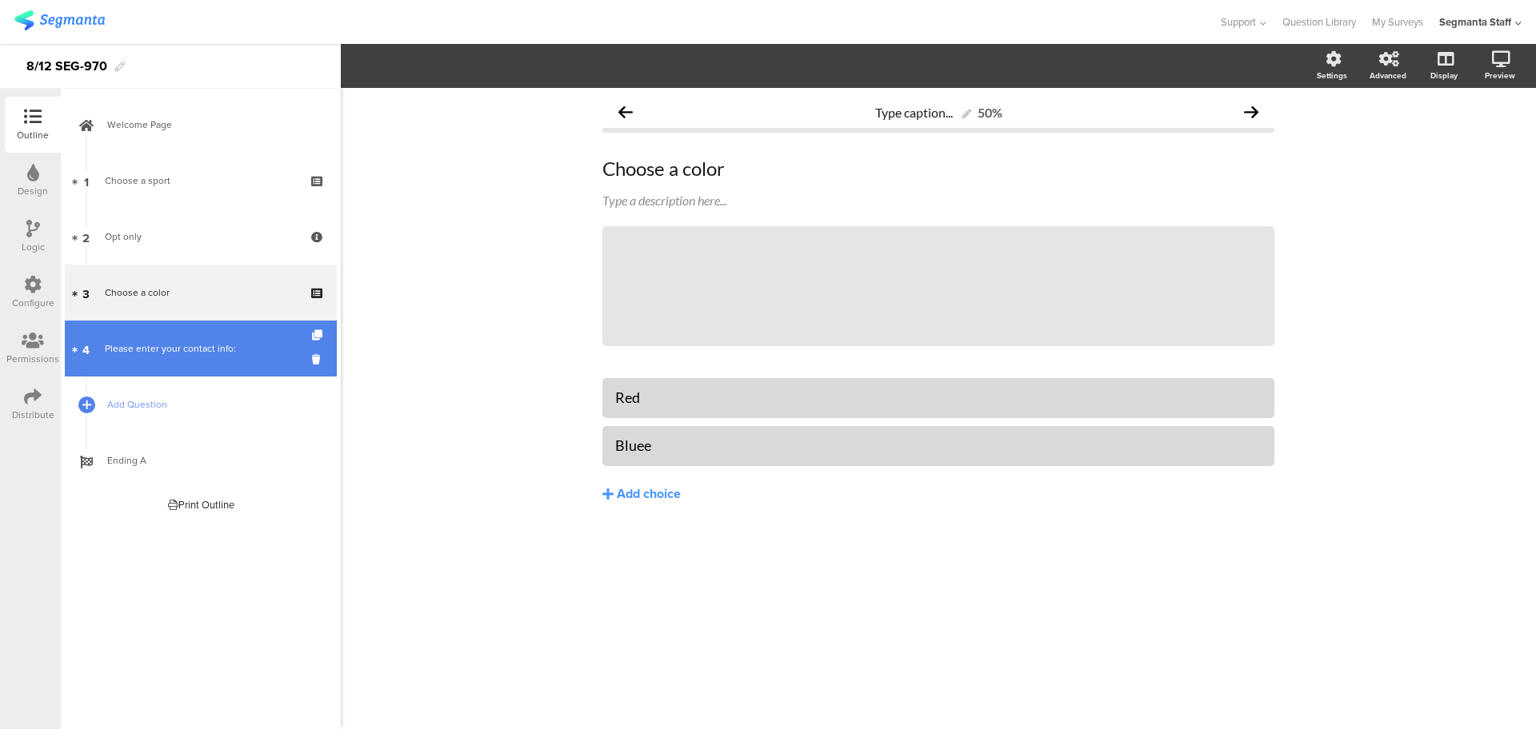
click at [182, 360] on link "4 Please enter your contact info:" at bounding box center [201, 349] width 272 height 56
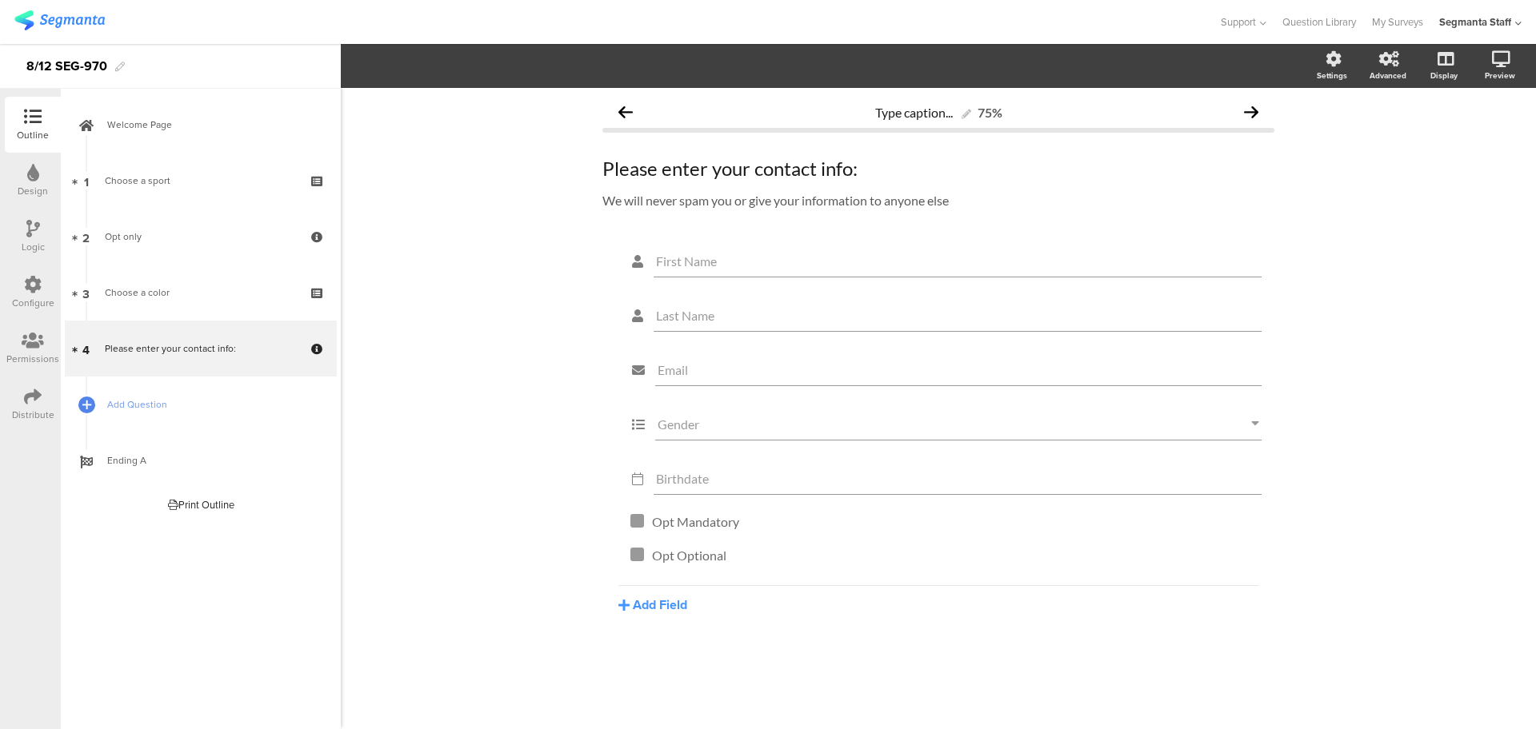
click at [38, 281] on icon at bounding box center [33, 285] width 18 height 18
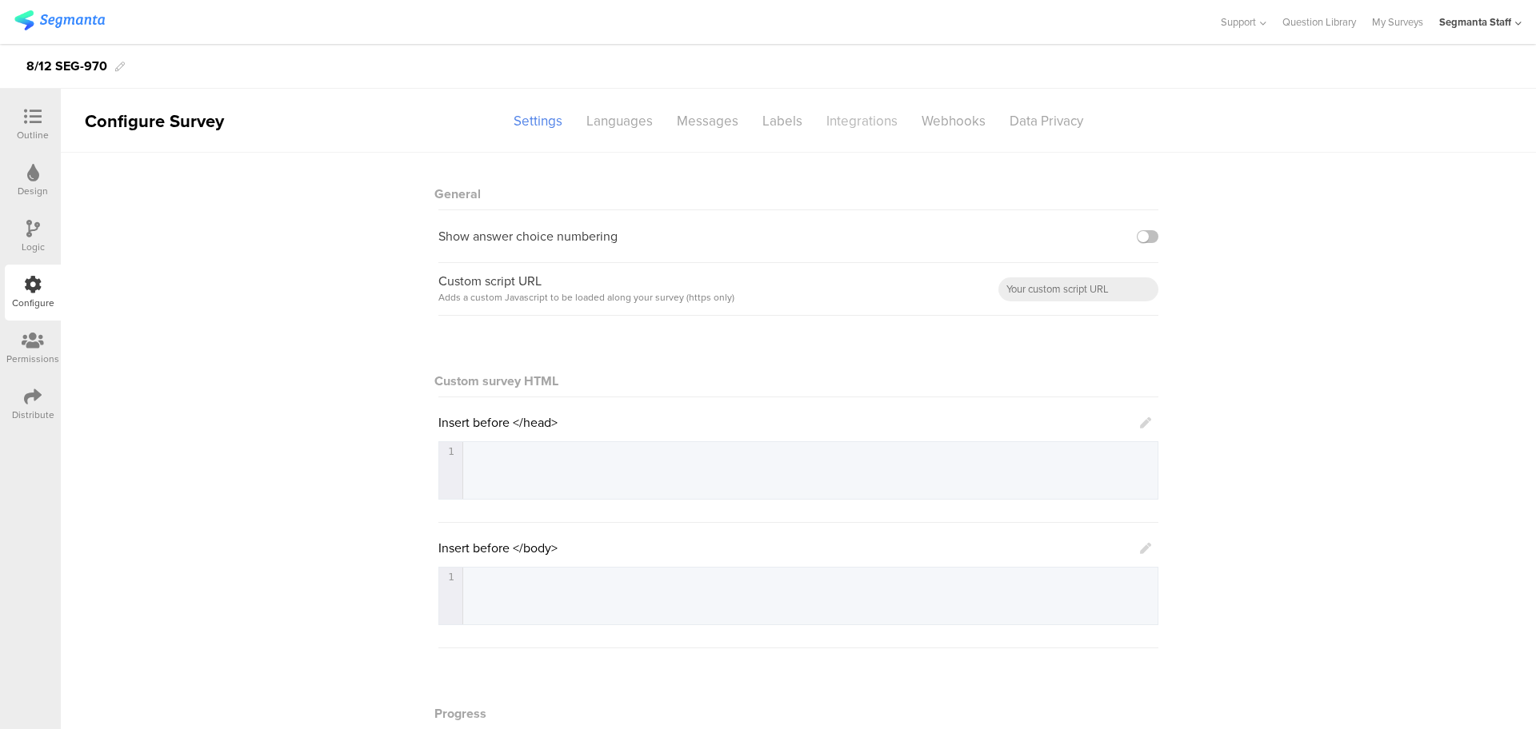
click at [845, 126] on div "Integrations" at bounding box center [861, 121] width 95 height 28
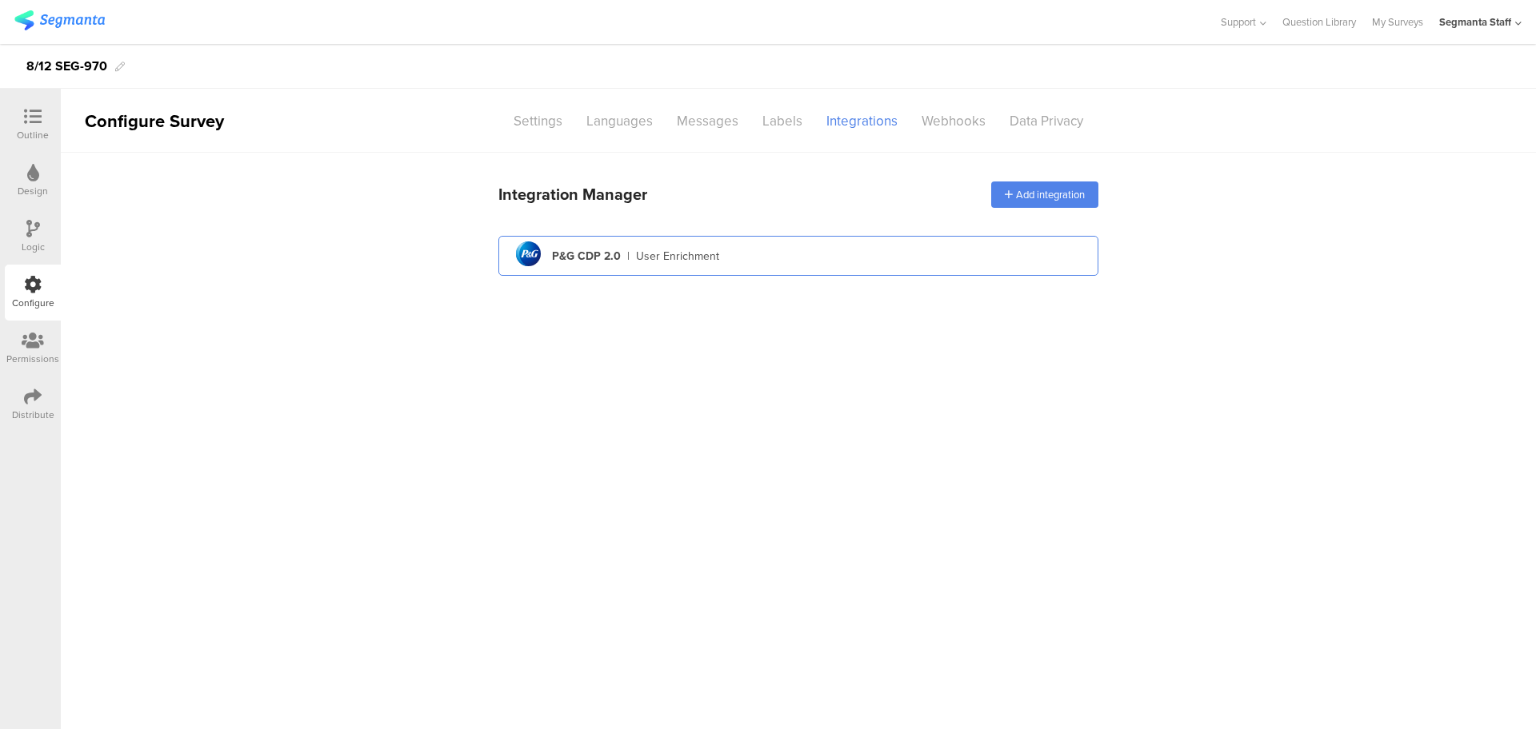
click at [771, 256] on div "pg logo P&G CDP 2.0 | User Enrichment" at bounding box center [798, 256] width 574 height 39
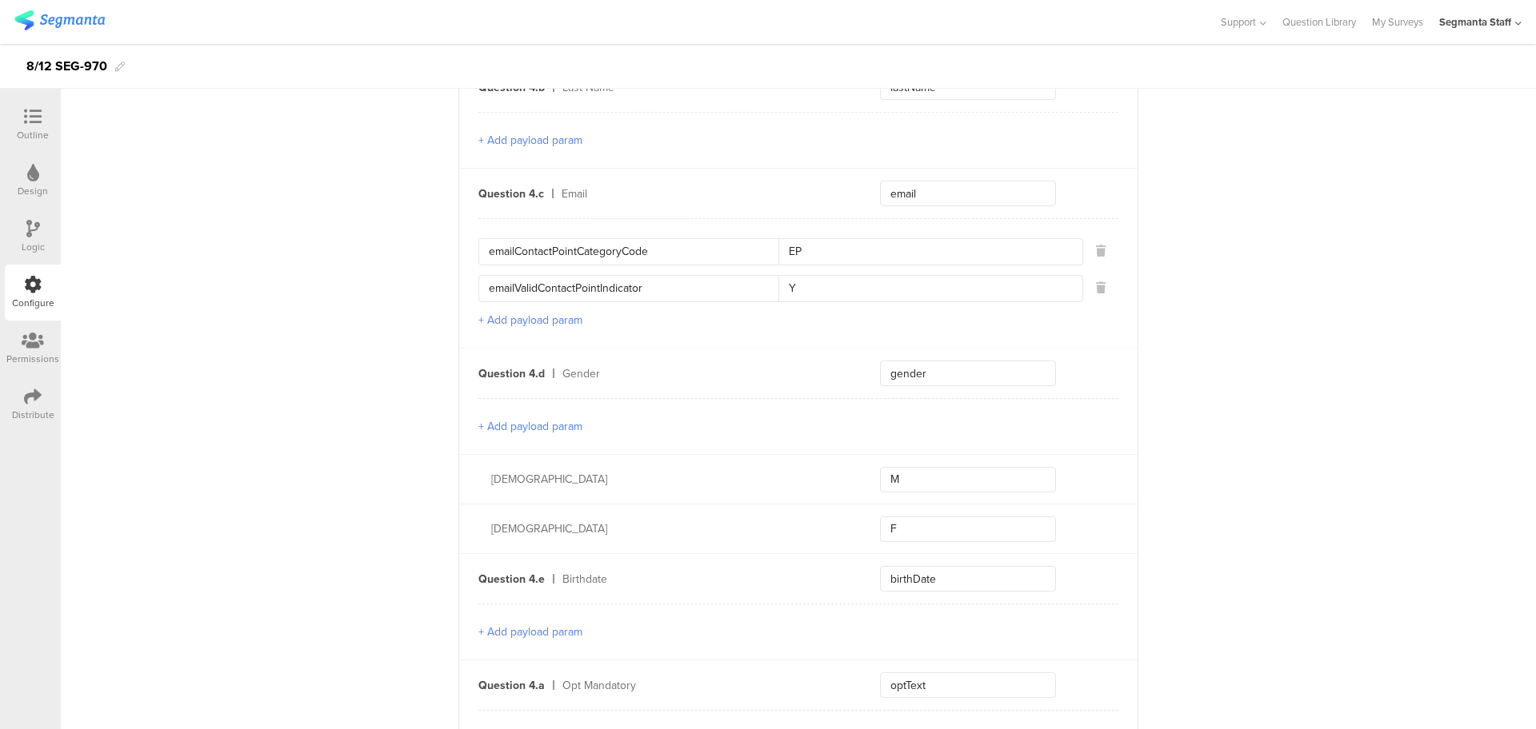
scroll to position [1512, 0]
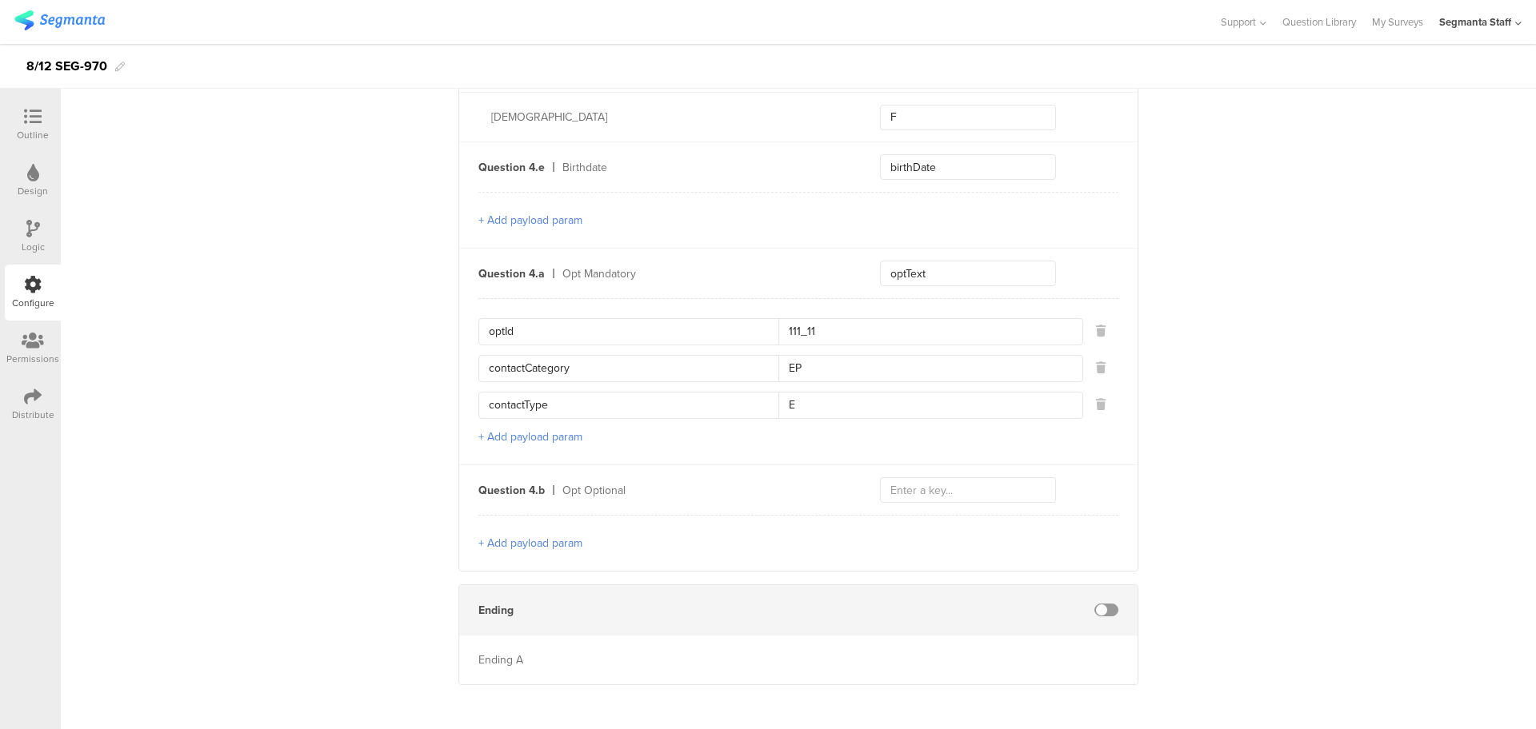
click at [533, 538] on button "+ Add payload param" at bounding box center [530, 543] width 104 height 17
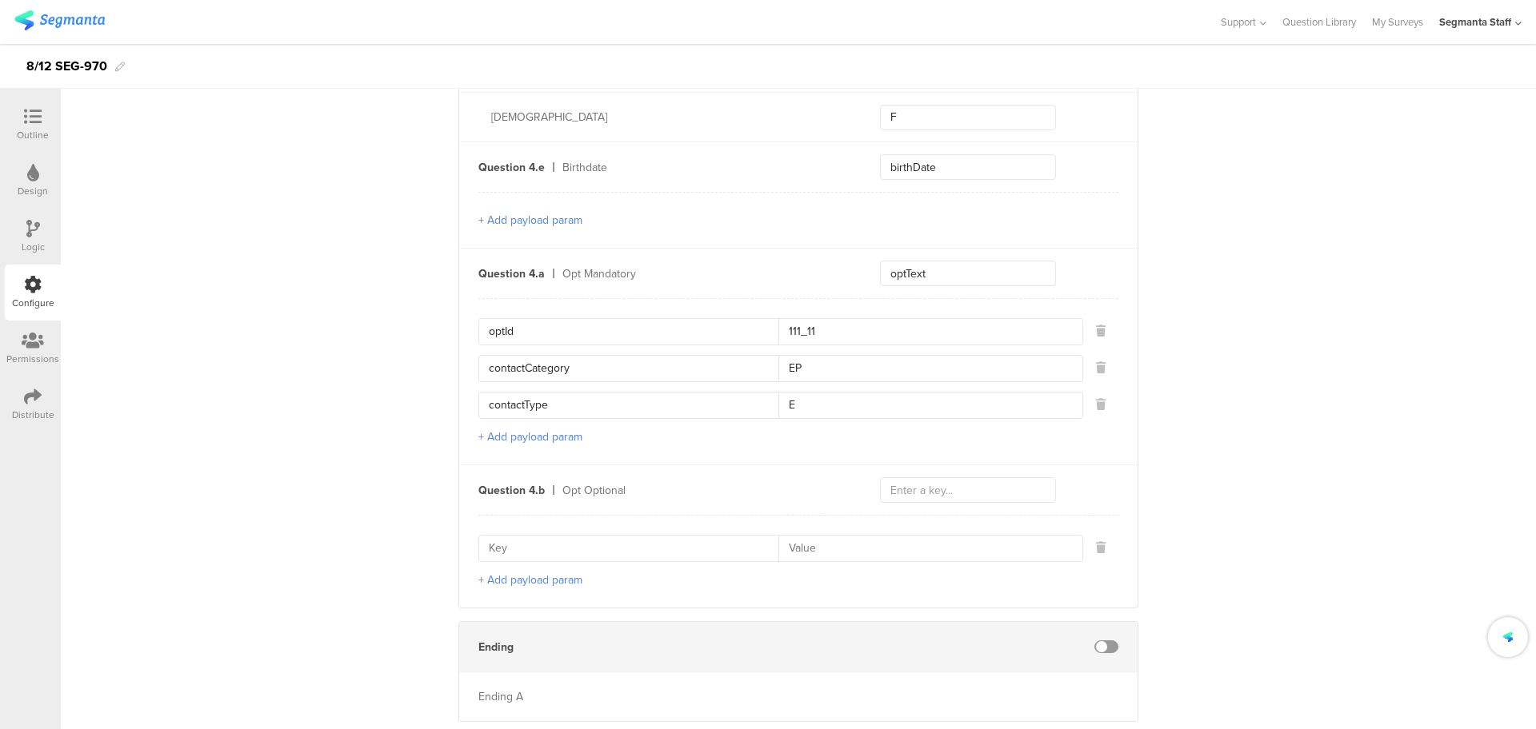
click at [585, 551] on input at bounding box center [634, 549] width 290 height 26
type input "i"
type input "optId"
type input "222_22"
click at [528, 572] on button "+ Add payload param" at bounding box center [530, 580] width 104 height 17
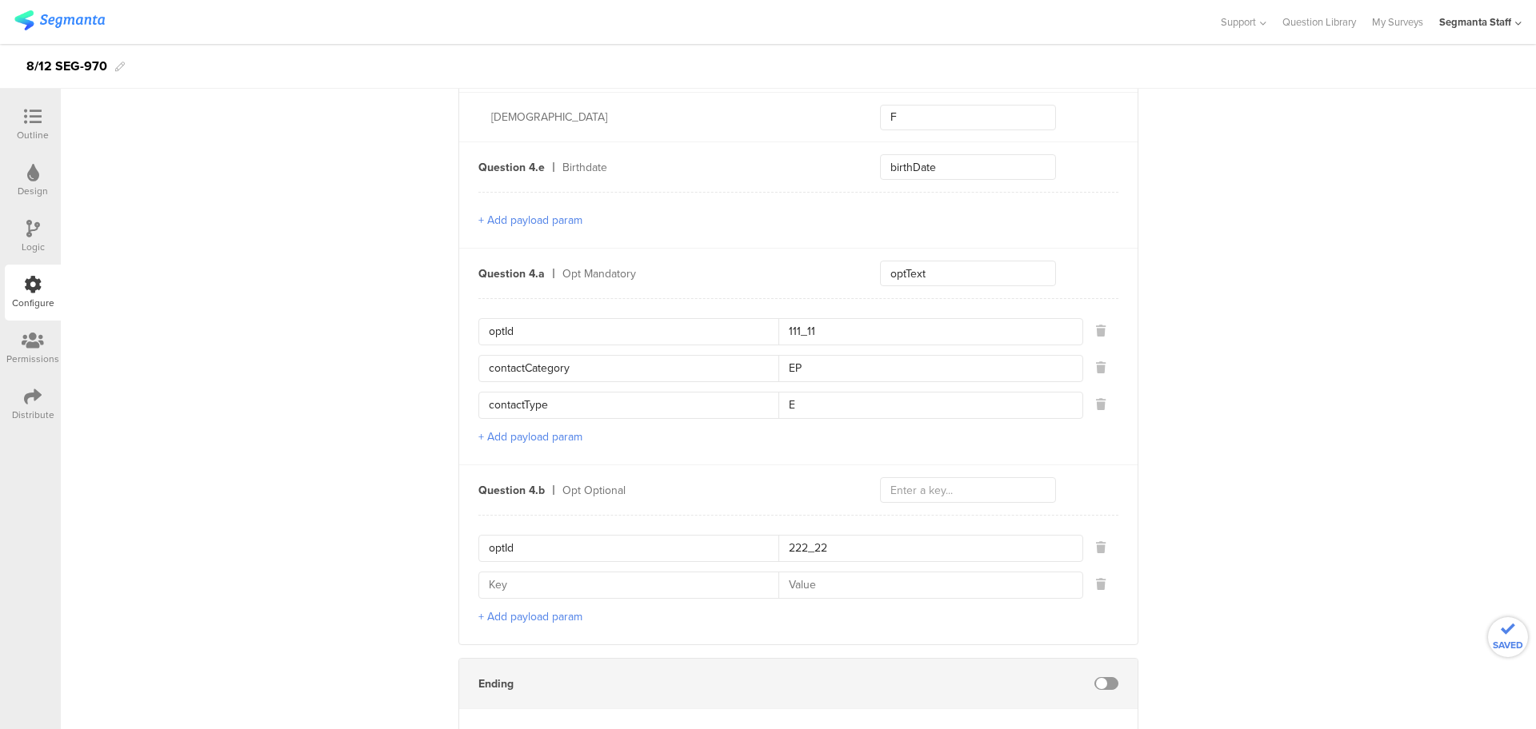
click at [528, 573] on input at bounding box center [634, 586] width 290 height 26
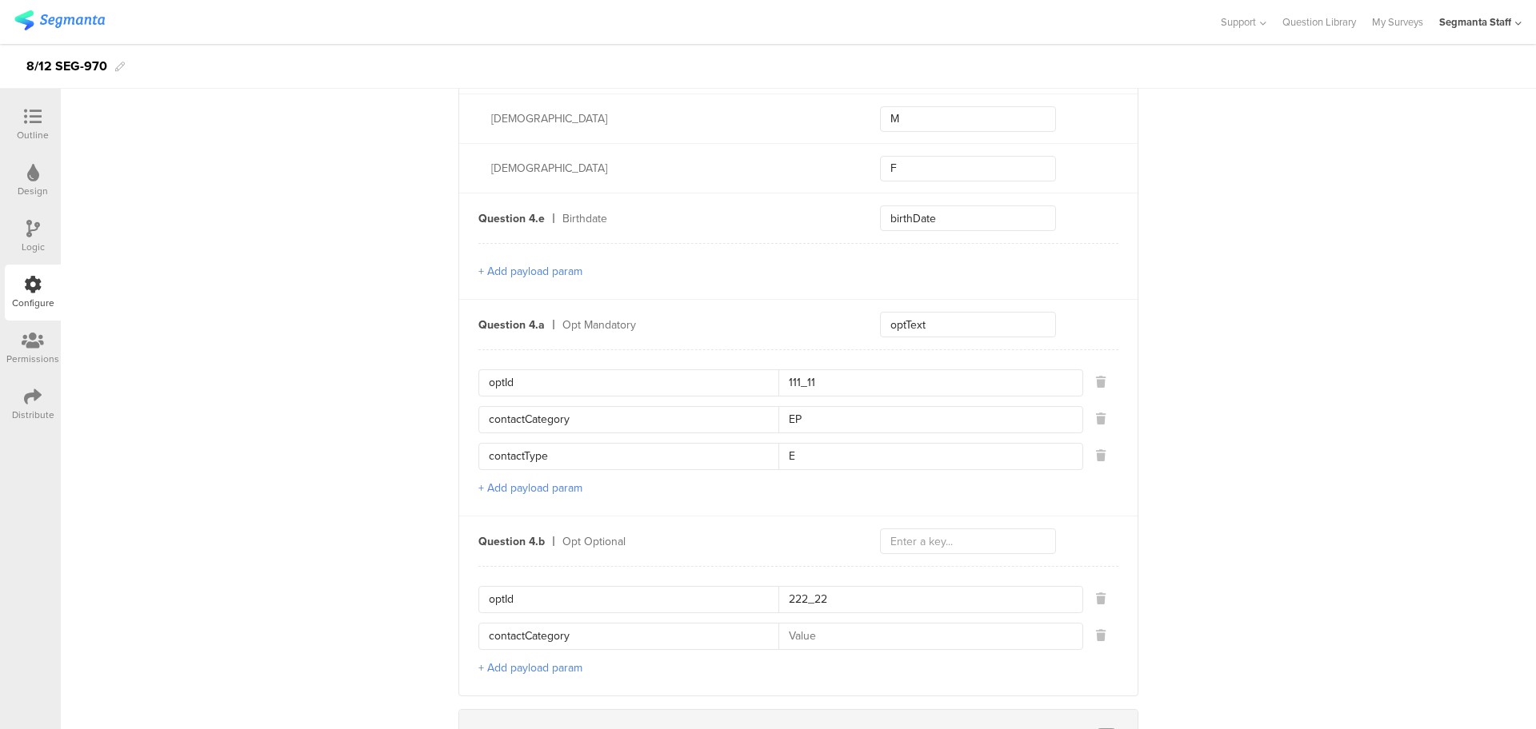
scroll to position [1412, 0]
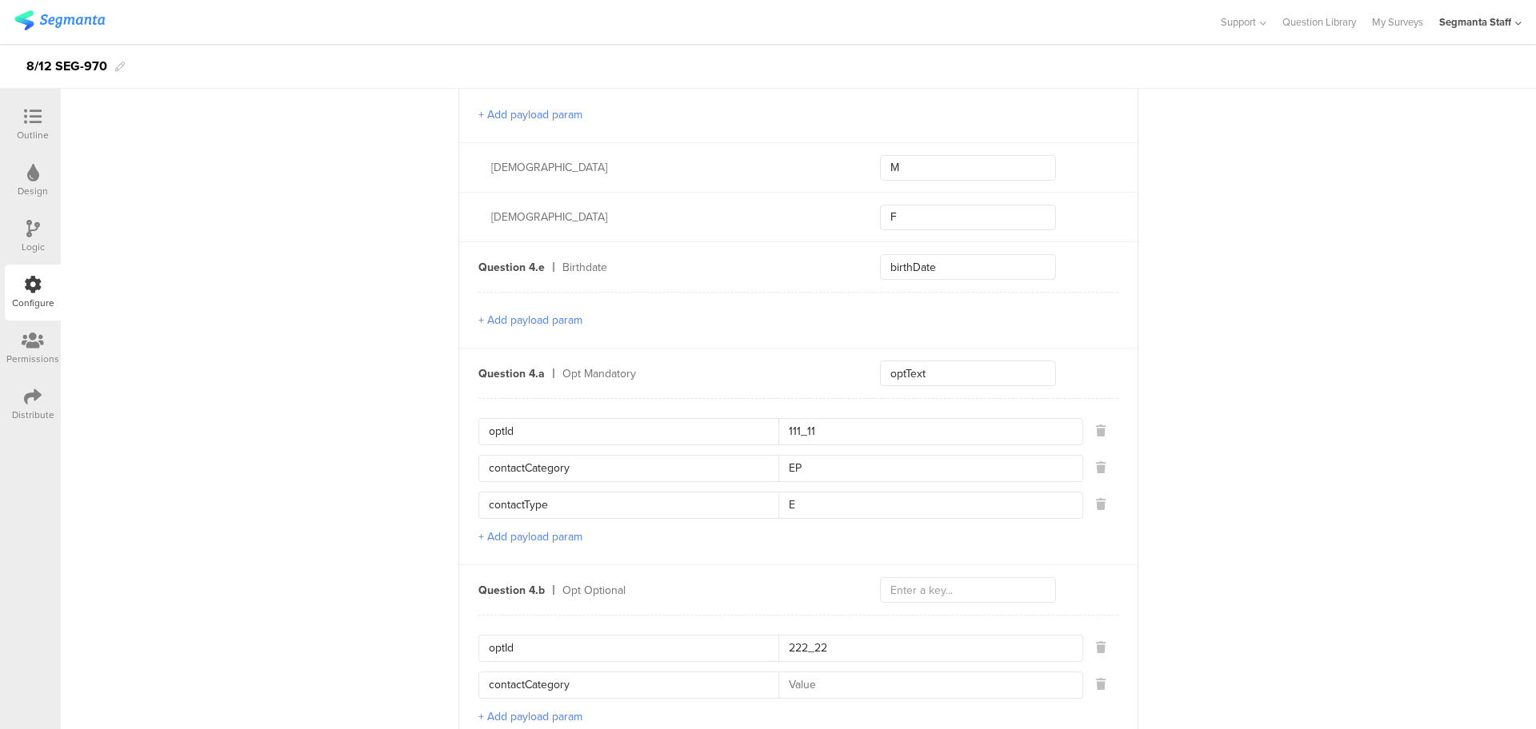
type input "contactCategory"
click at [832, 662] on div "optId 222_22 contactCategory" at bounding box center [798, 667] width 640 height 64
click at [829, 673] on input at bounding box center [925, 686] width 294 height 26
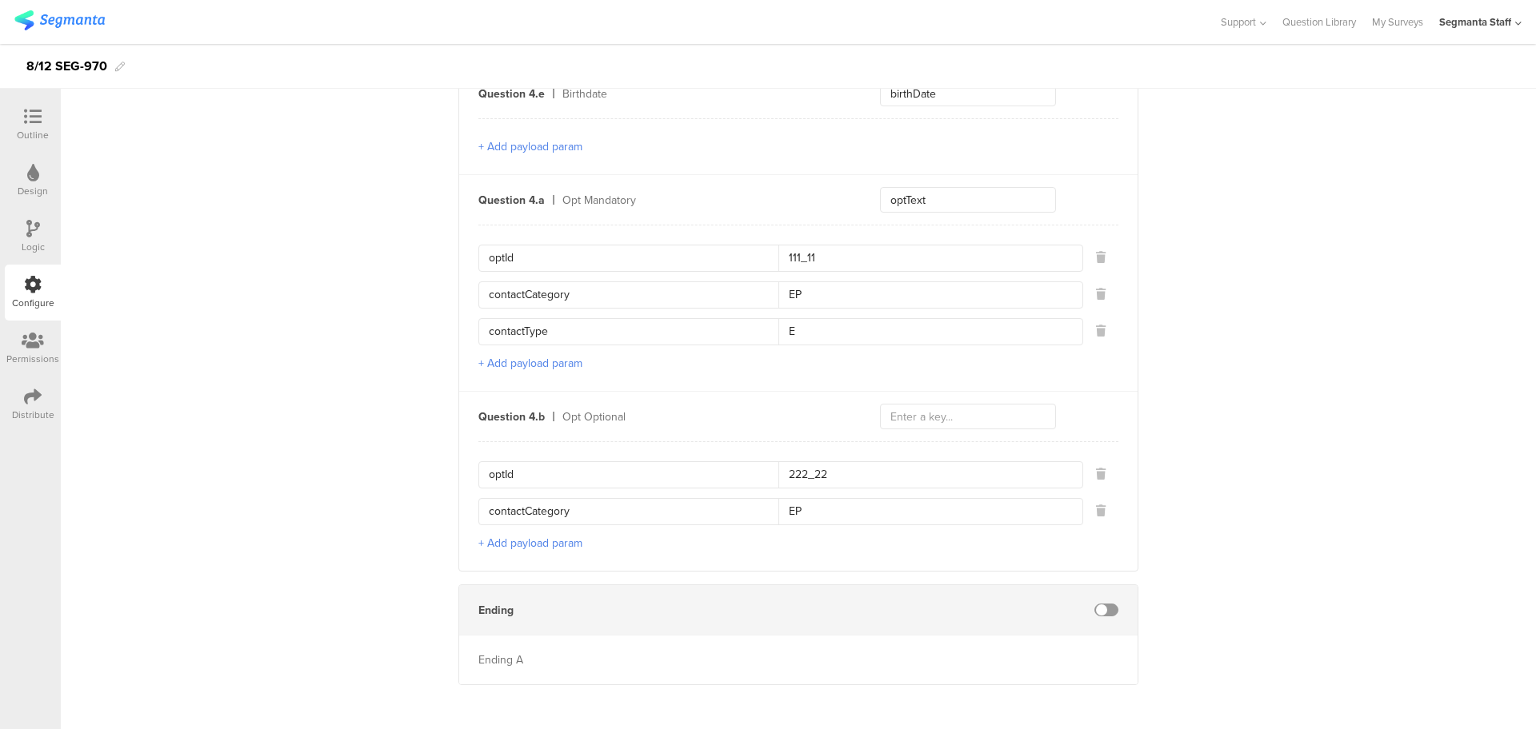
type input "EP"
click at [522, 535] on button "+ Add payload param" at bounding box center [530, 543] width 104 height 17
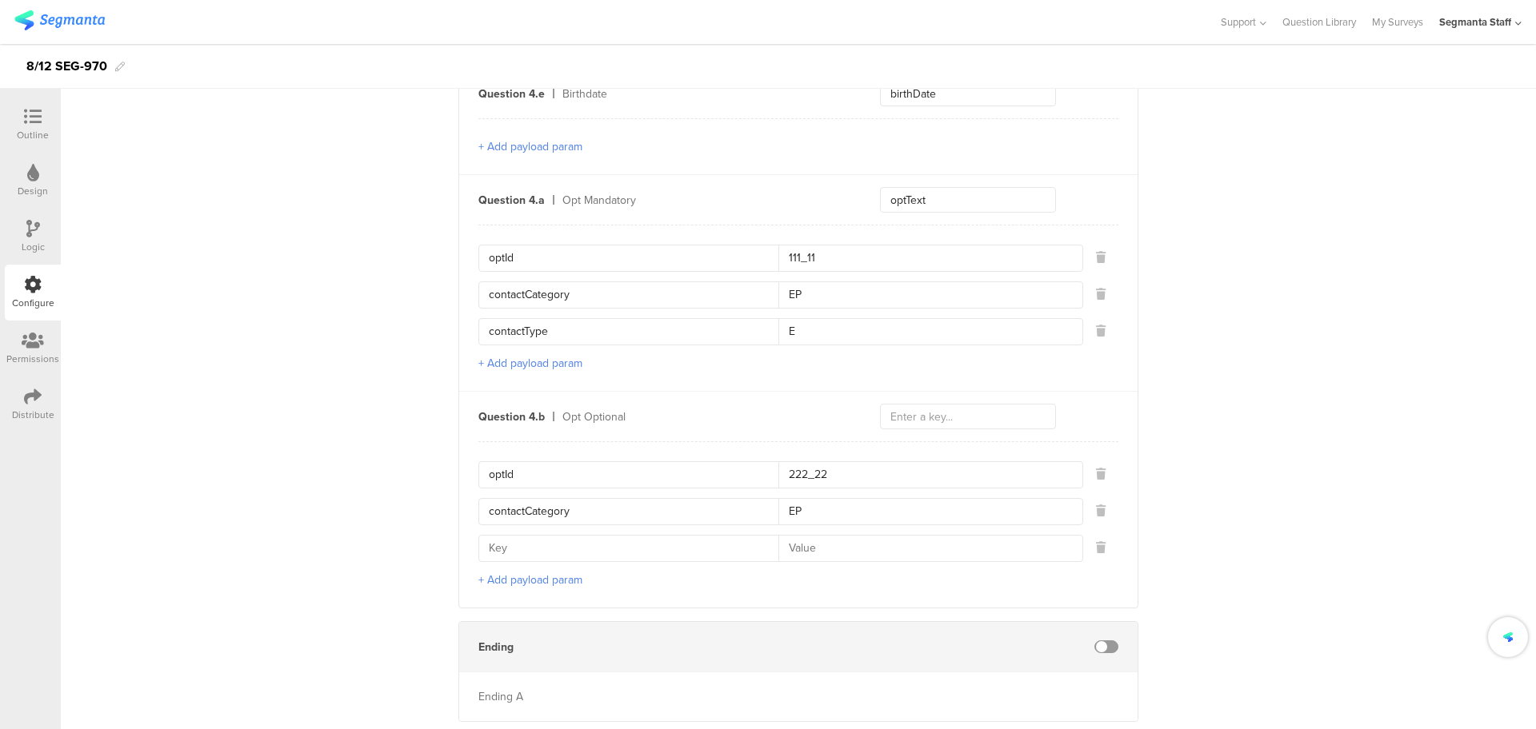
click at [522, 536] on input at bounding box center [634, 549] width 290 height 26
type input "contactType"
click at [805, 536] on input at bounding box center [925, 549] width 294 height 26
type input "E"
click at [528, 572] on button "+ Add payload param" at bounding box center [530, 580] width 104 height 17
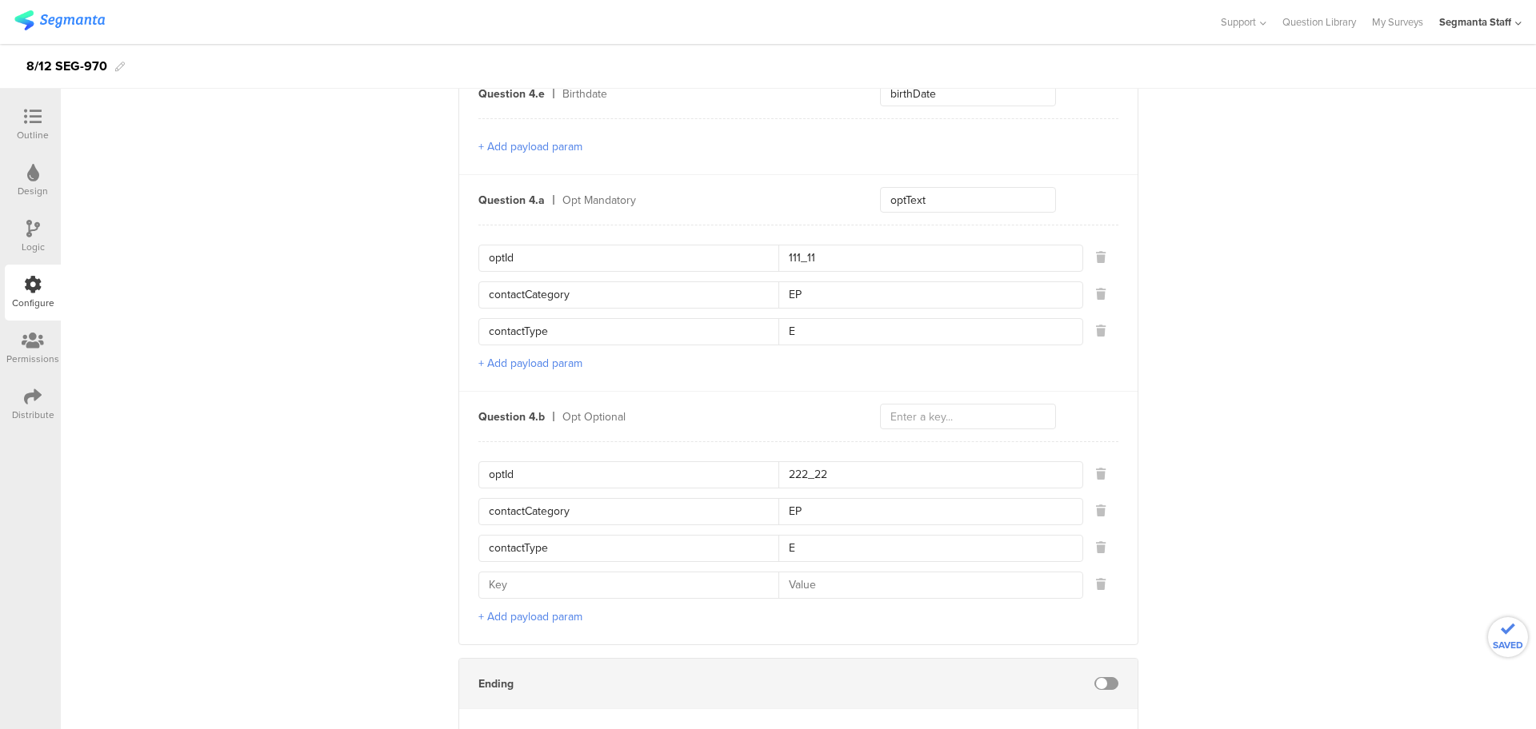
click at [535, 576] on input at bounding box center [634, 586] width 290 height 26
type input "optNumber"
click at [822, 582] on input at bounding box center [925, 586] width 294 height 26
type input "1"
click at [522, 358] on button "+ Add payload param" at bounding box center [530, 363] width 104 height 17
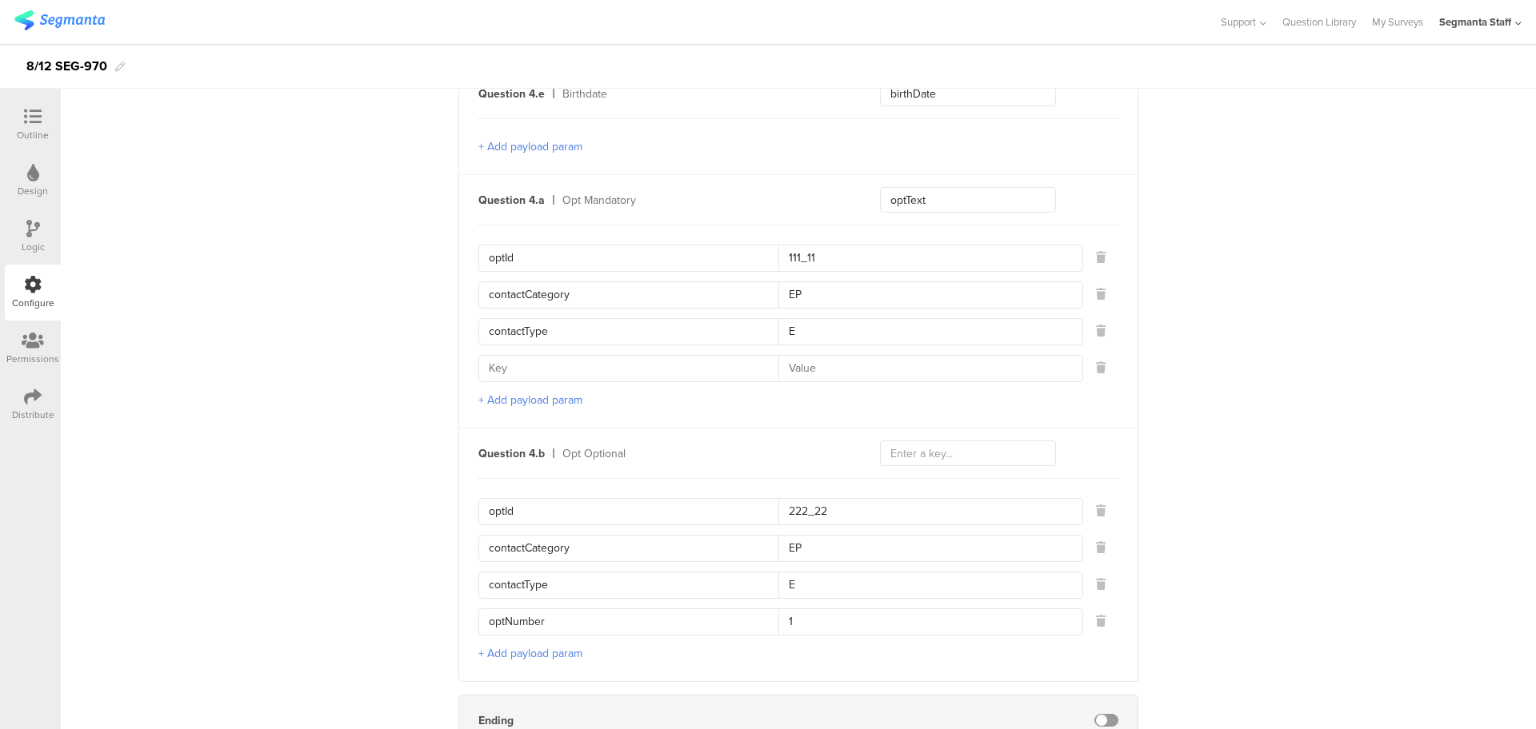
click at [567, 365] on input at bounding box center [634, 369] width 290 height 26
type input "O"
type input "optNumber"
click at [821, 367] on input at bounding box center [925, 369] width 294 height 26
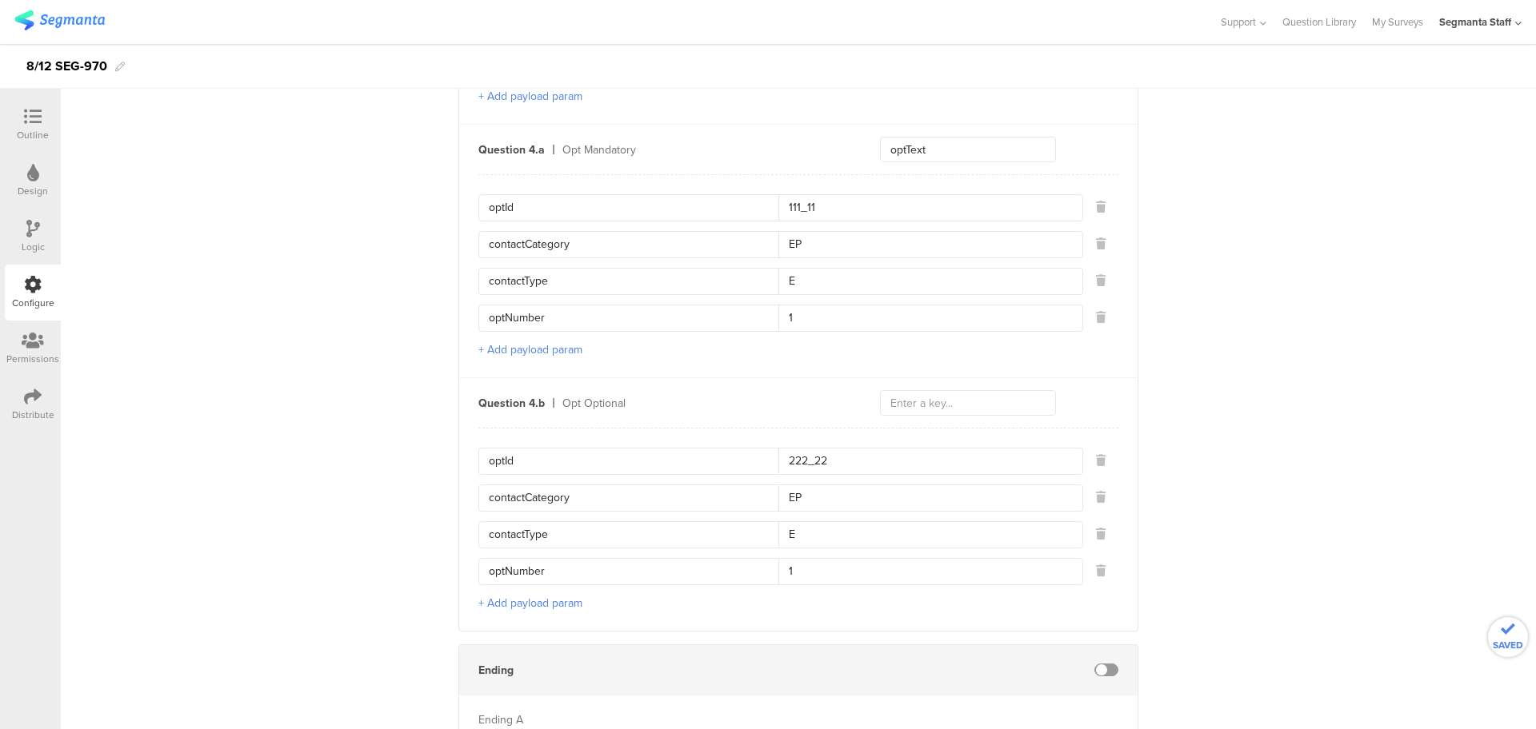
scroll to position [1695, 0]
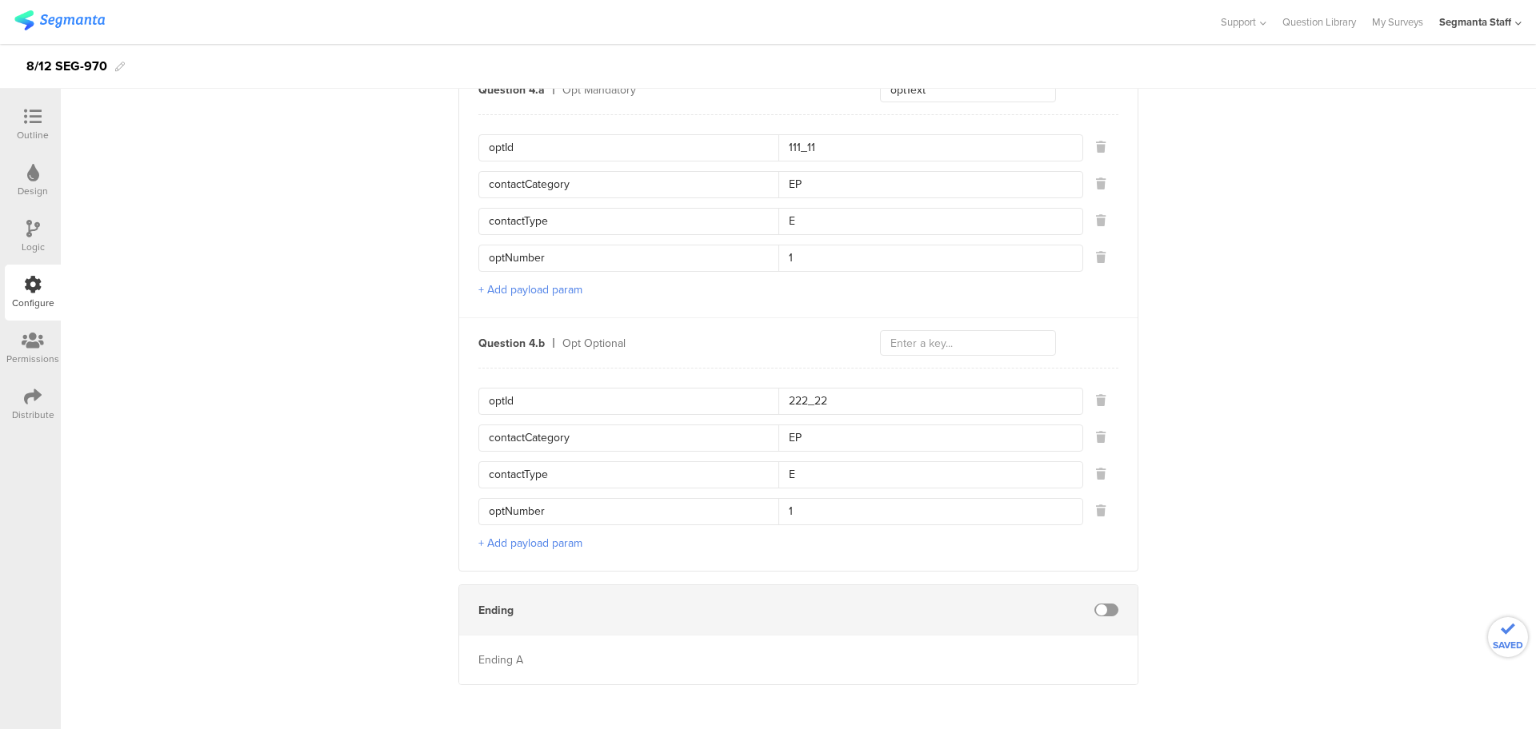
type input "1"
click at [947, 346] on input "text" at bounding box center [968, 343] width 176 height 26
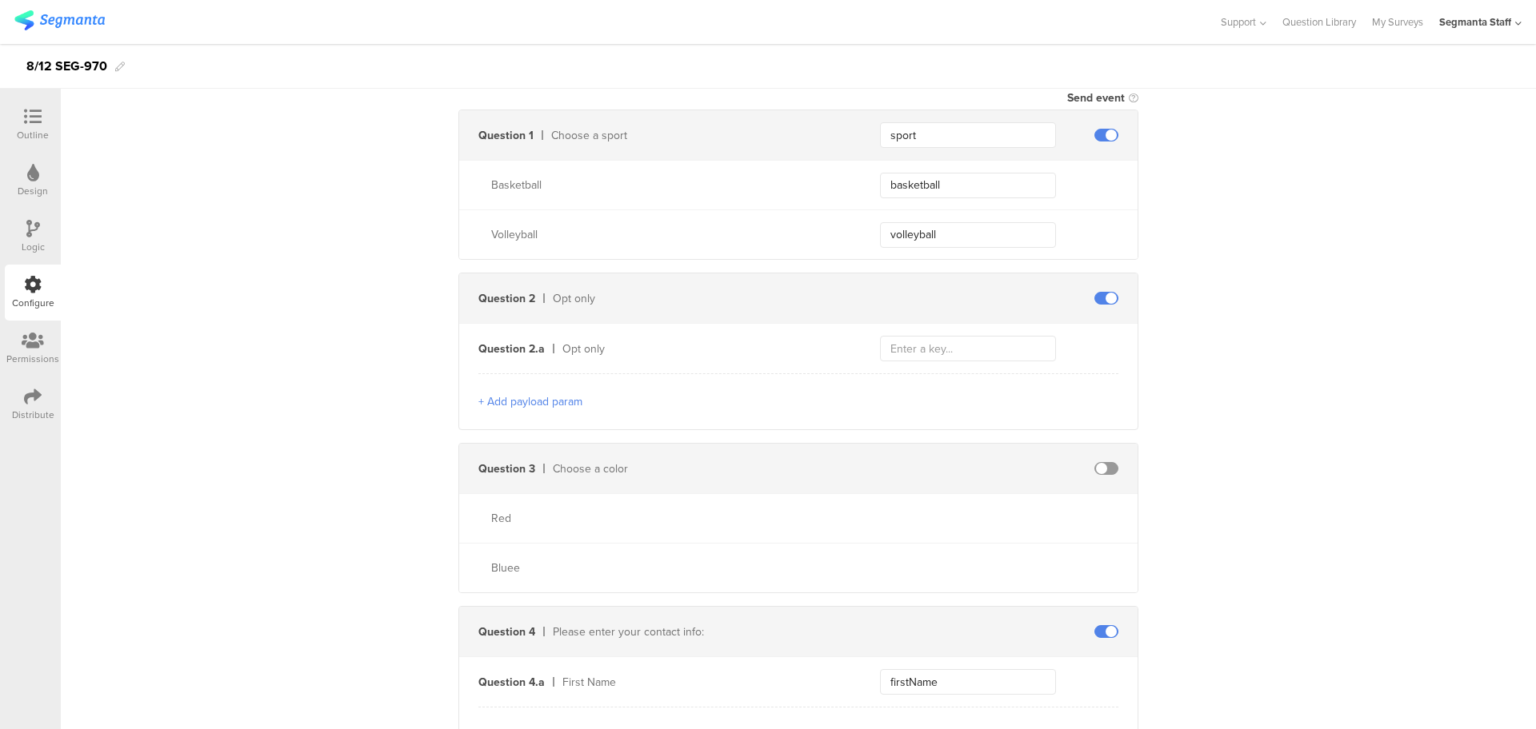
scroll to position [396, 0]
click at [494, 408] on button "+ Add payload param" at bounding box center [530, 404] width 104 height 17
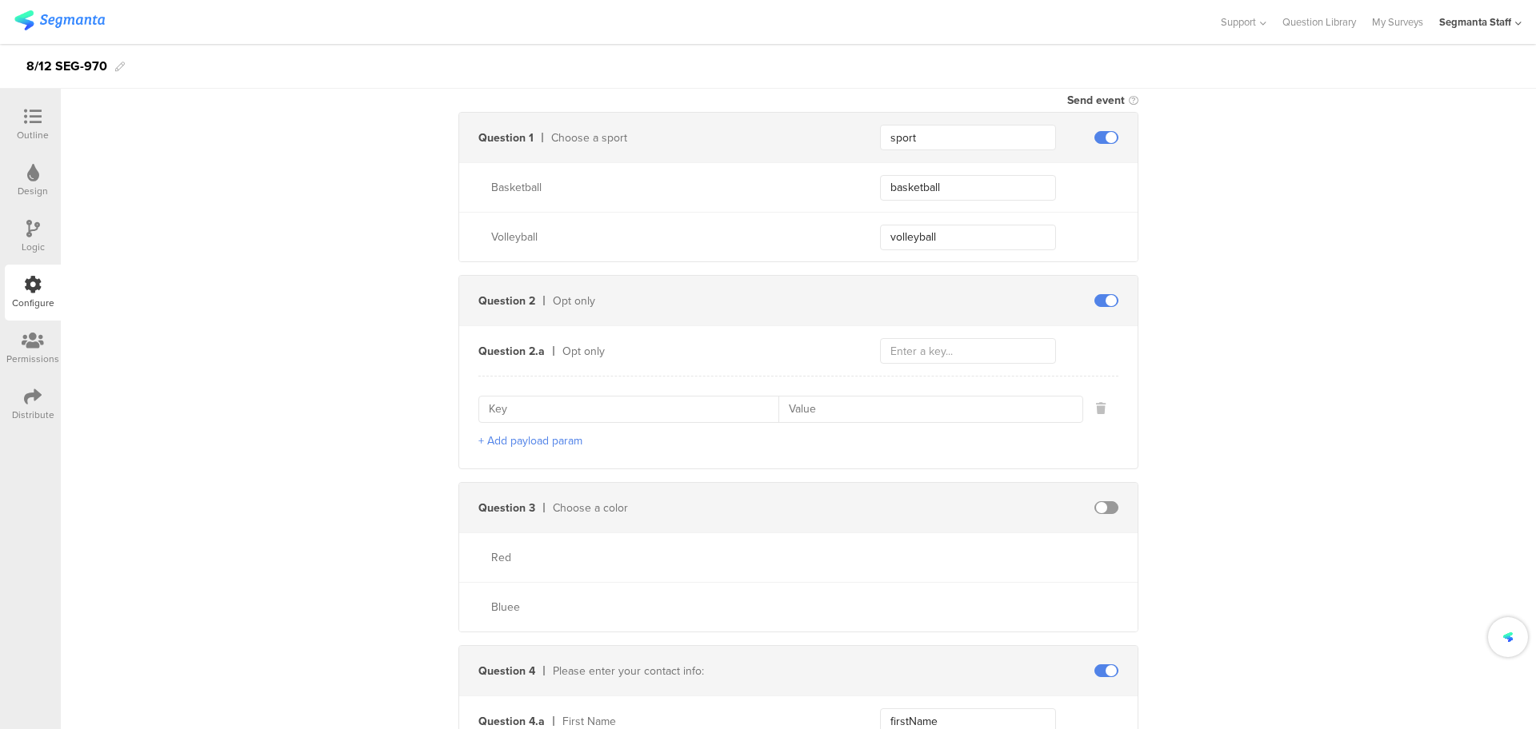
click at [551, 410] on input at bounding box center [634, 410] width 290 height 26
type input "optId"
click at [866, 401] on input at bounding box center [925, 410] width 294 height 26
paste input "321_98"
type input "321_98"
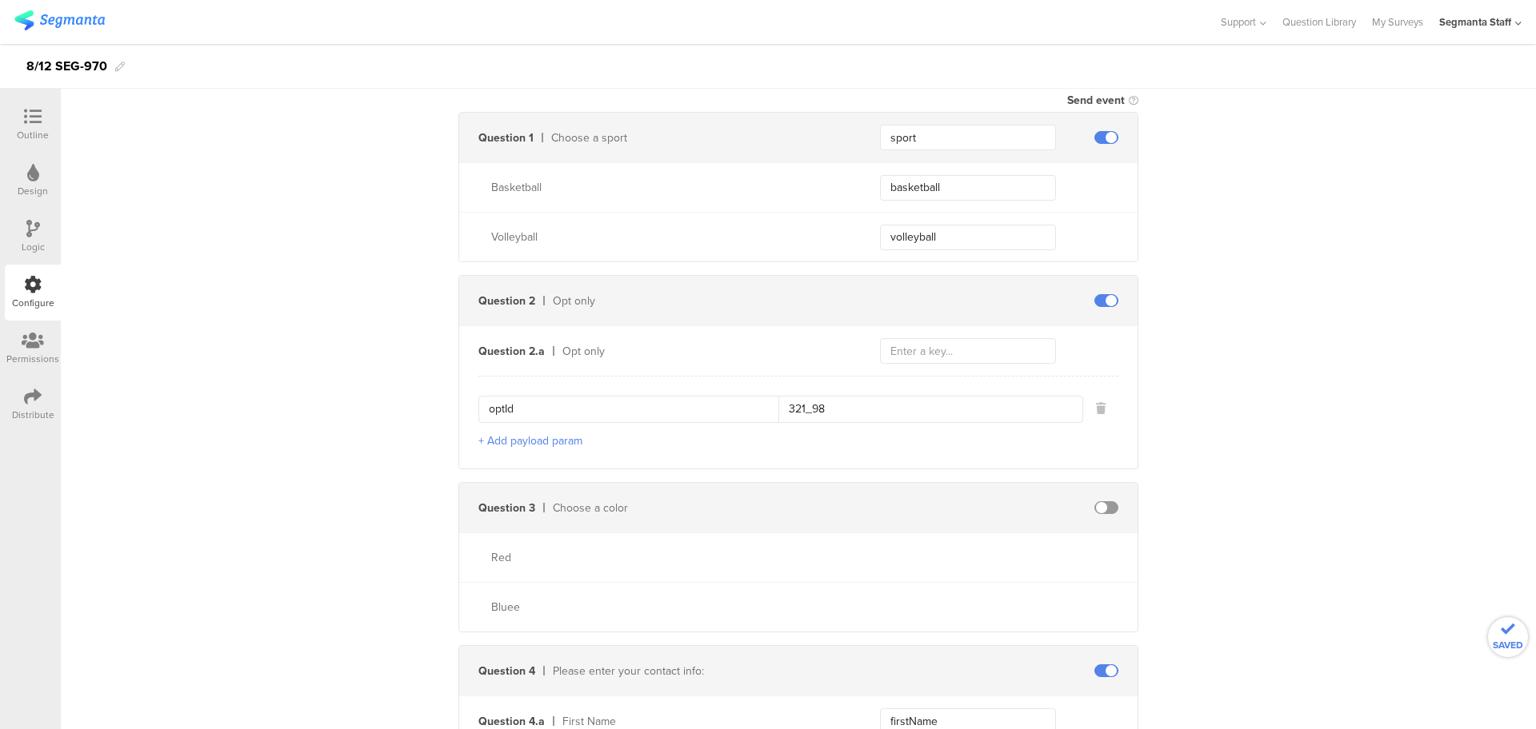
click at [541, 438] on button "+ Add payload param" at bounding box center [530, 441] width 104 height 17
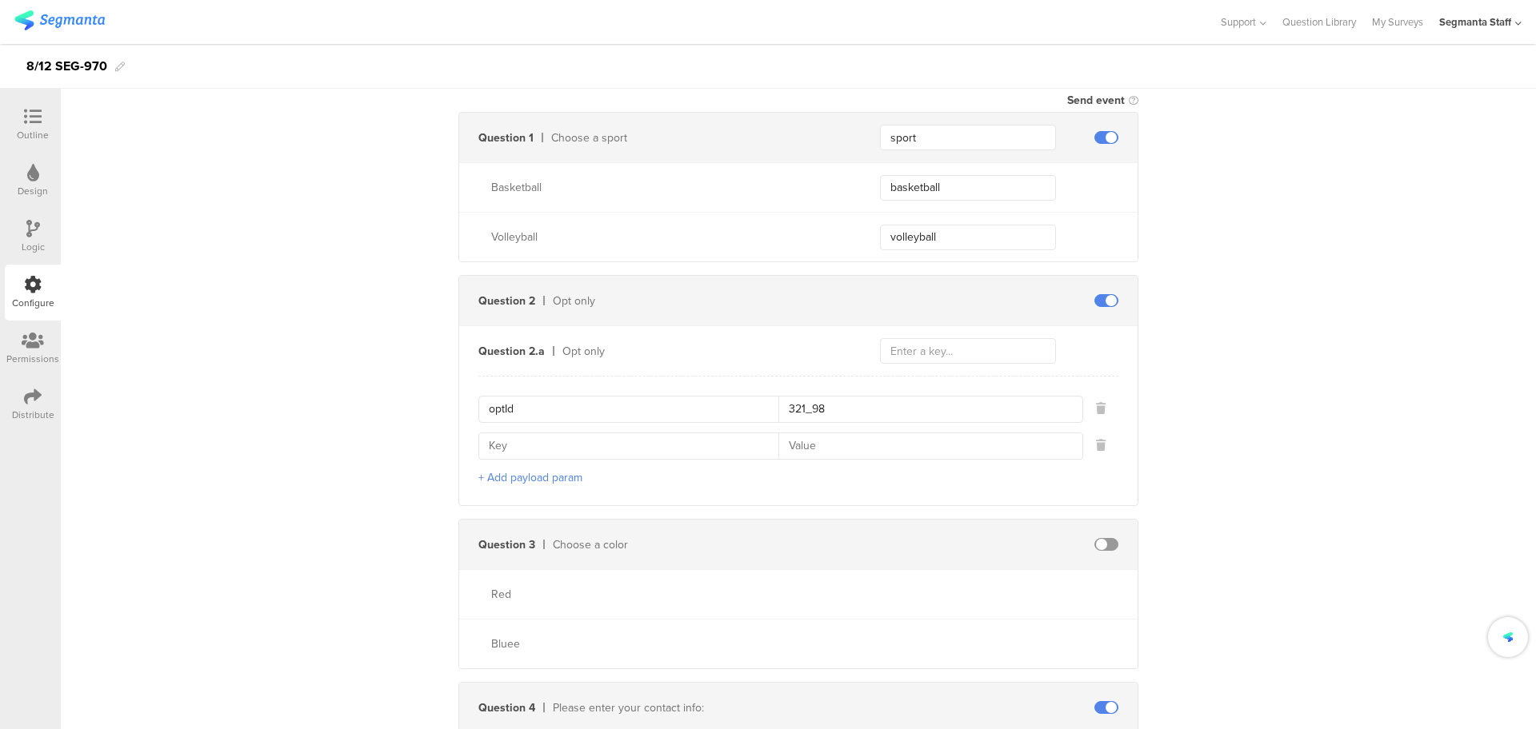
click at [541, 438] on input at bounding box center [634, 446] width 290 height 26
type input "channelIndicator"
click at [833, 441] on input at bounding box center [925, 446] width 294 height 26
type input "E"
click at [913, 355] on input "text" at bounding box center [968, 351] width 176 height 26
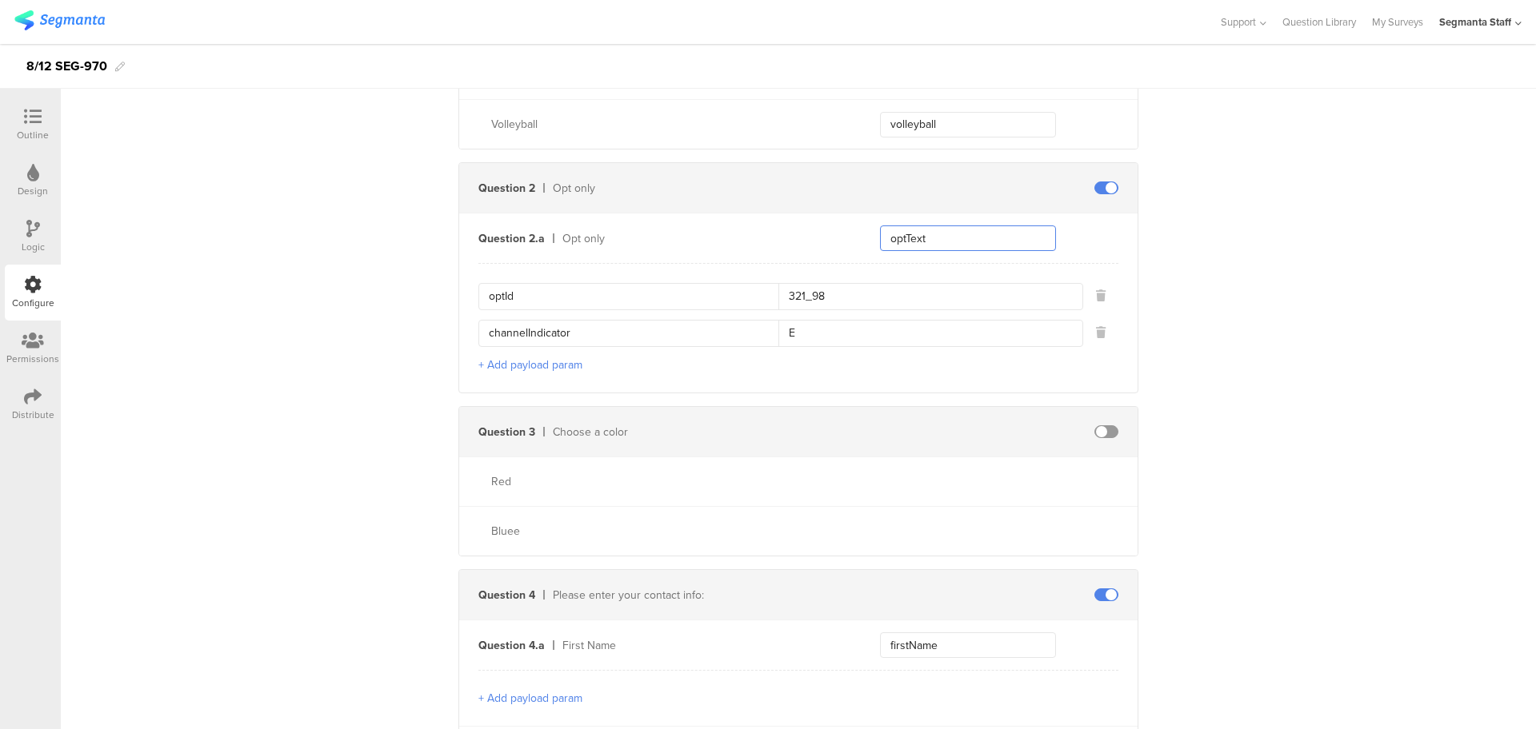
scroll to position [496, 0]
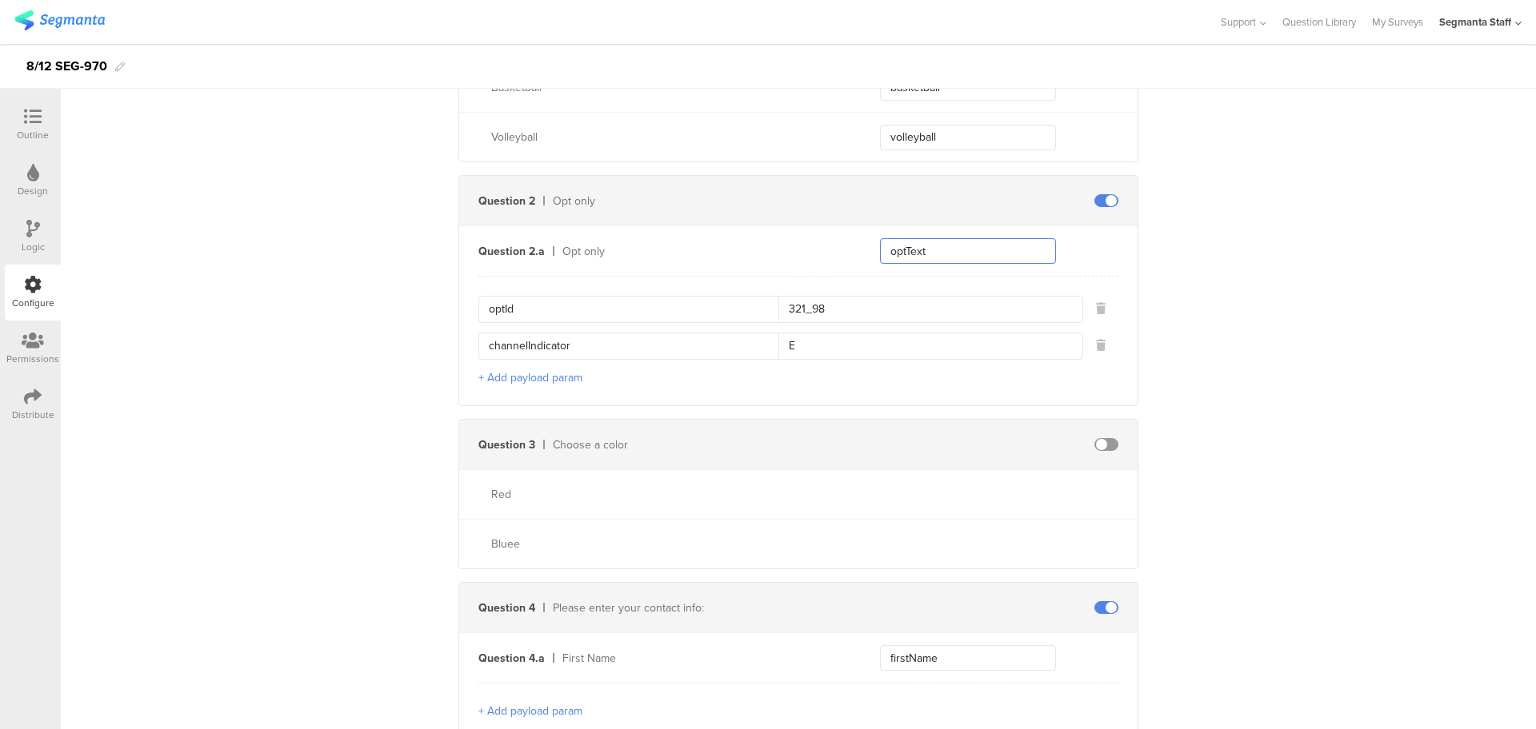
type input "optText"
click at [1100, 438] on span at bounding box center [1106, 444] width 24 height 13
click at [894, 437] on input "text" at bounding box center [968, 445] width 176 height 26
type input "color"
click at [909, 492] on input "text" at bounding box center [968, 495] width 176 height 26
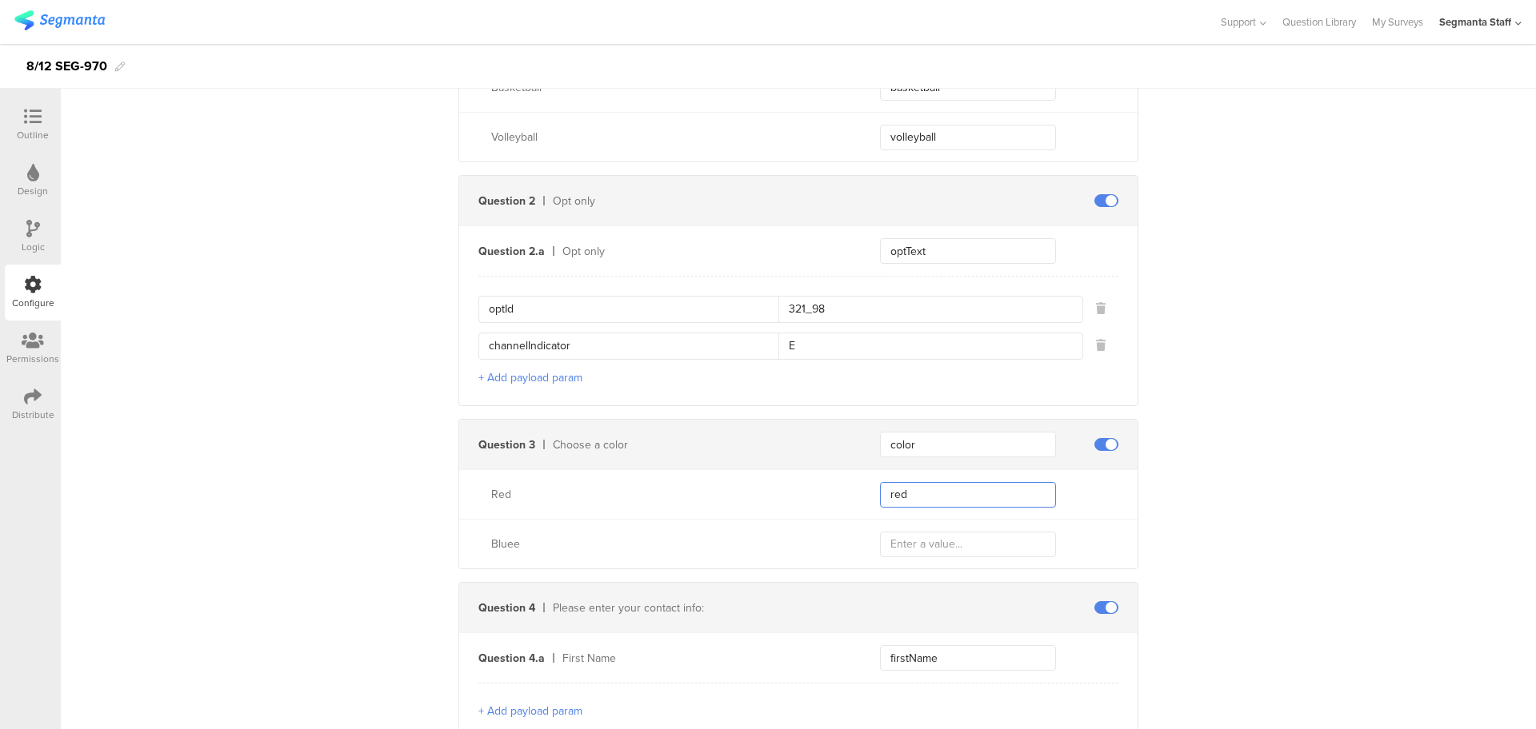
type input "red"
click at [911, 532] on input "text" at bounding box center [968, 545] width 176 height 26
type input "blue"
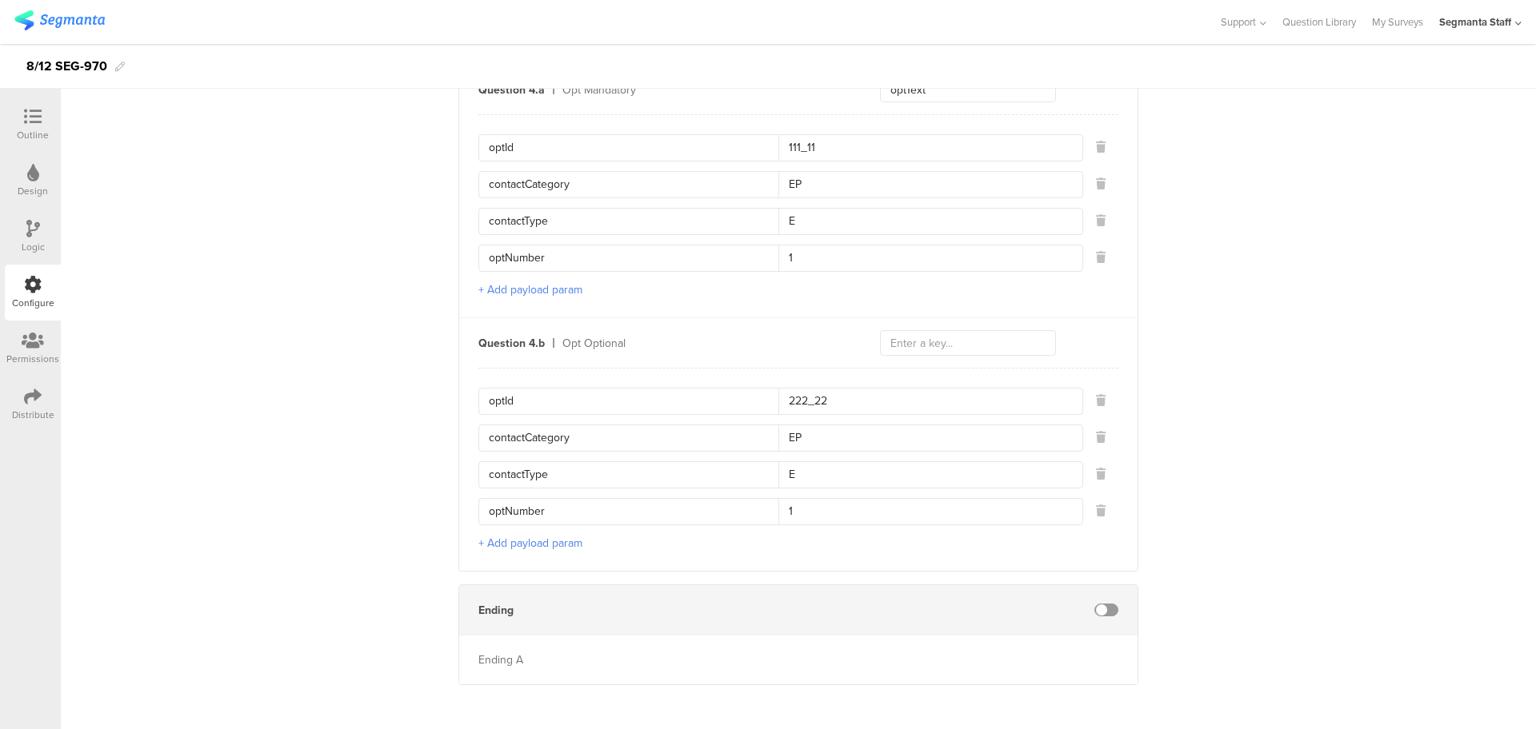
scroll to position [1769, 0]
click at [1096, 591] on div "Ending" at bounding box center [798, 610] width 678 height 50
click at [1098, 594] on div "Ending" at bounding box center [798, 610] width 678 height 50
click at [1100, 604] on span at bounding box center [1106, 610] width 24 height 13
click at [1095, 607] on span at bounding box center [1106, 610] width 24 height 13
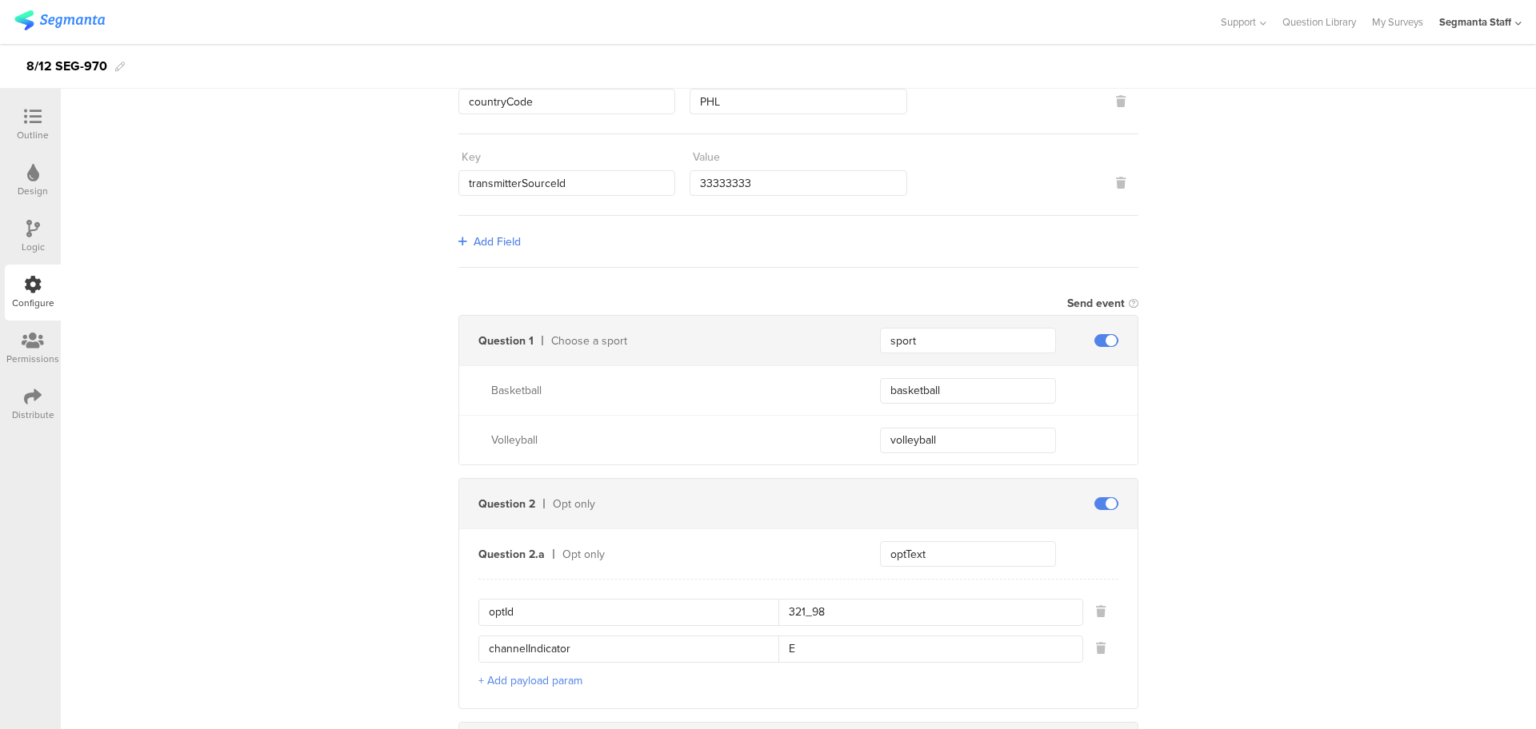
scroll to position [0, 0]
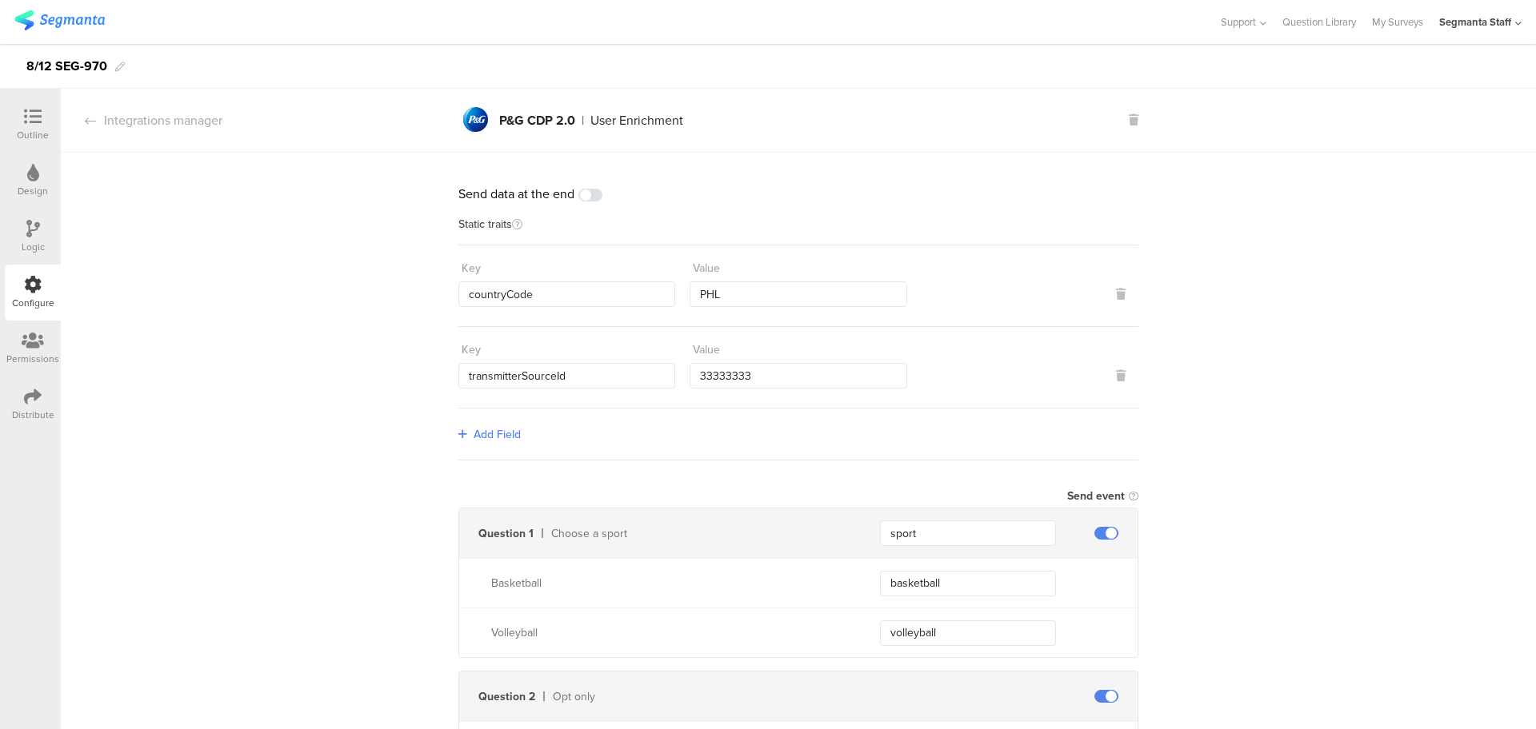
click at [477, 426] on span "Add Field" at bounding box center [496, 434] width 47 height 17
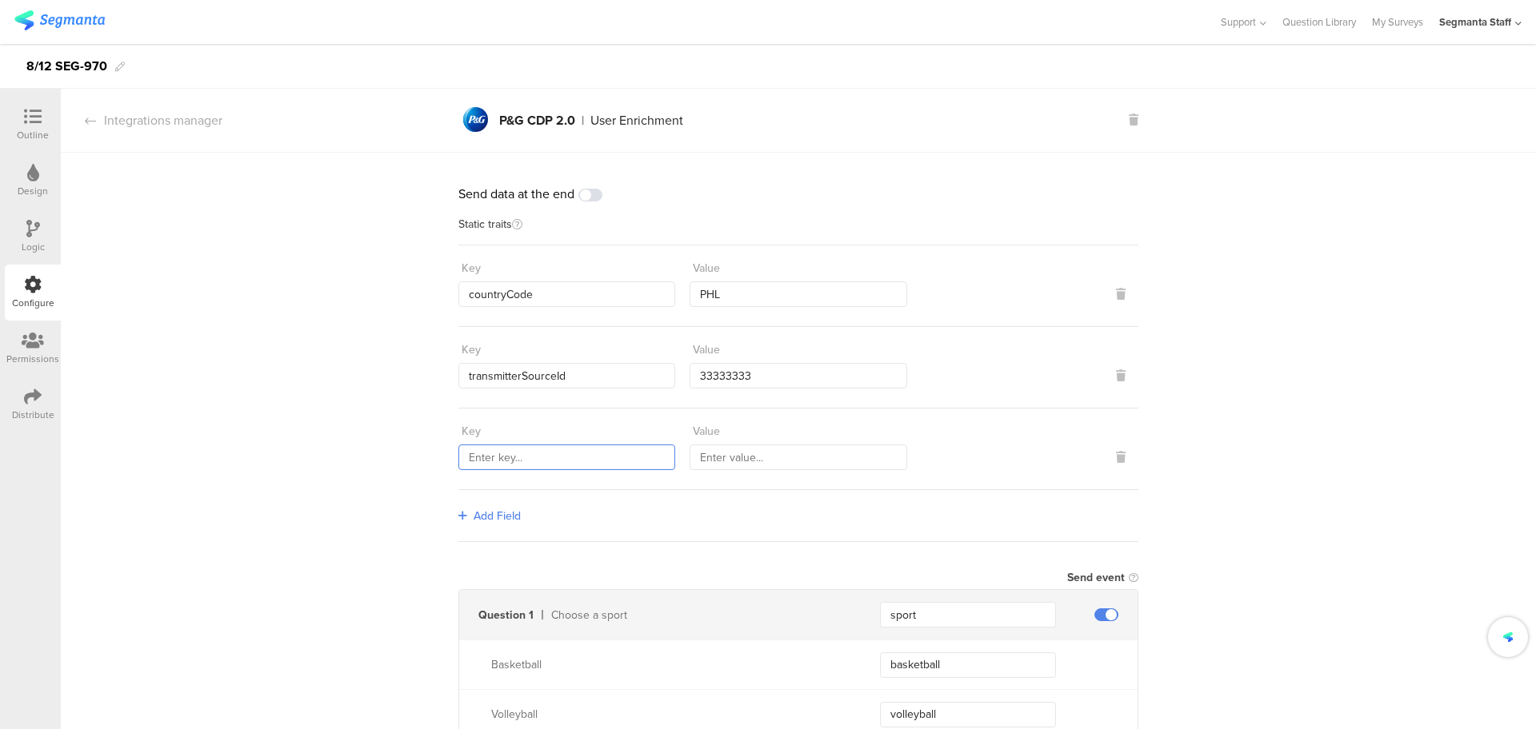
click at [493, 453] on input "text" at bounding box center [566, 458] width 217 height 26
paste input "sourceId"
type input "sourceId"
click at [753, 457] on input "text" at bounding box center [797, 458] width 217 height 26
type input "98765"
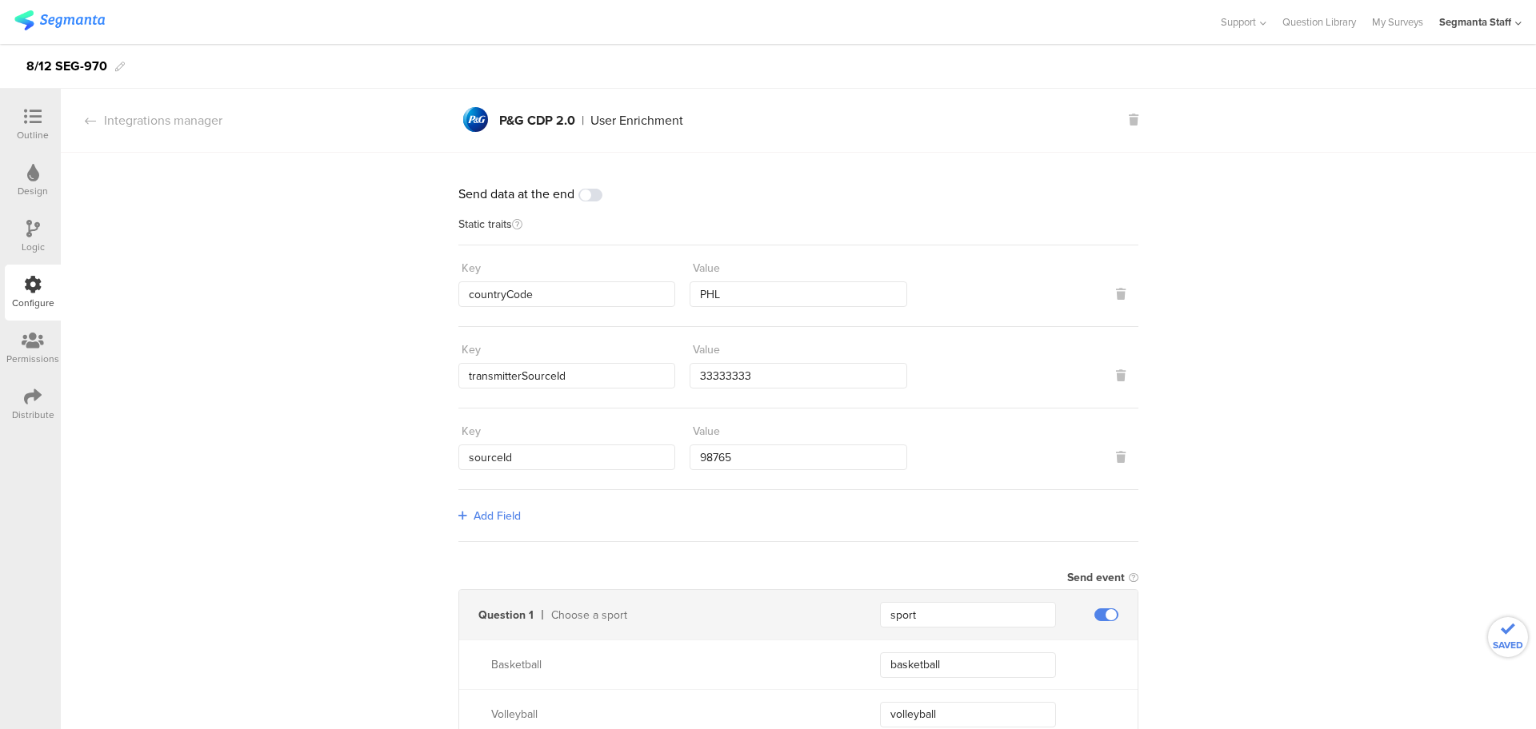
click at [473, 518] on span "Add Field" at bounding box center [496, 516] width 47 height 17
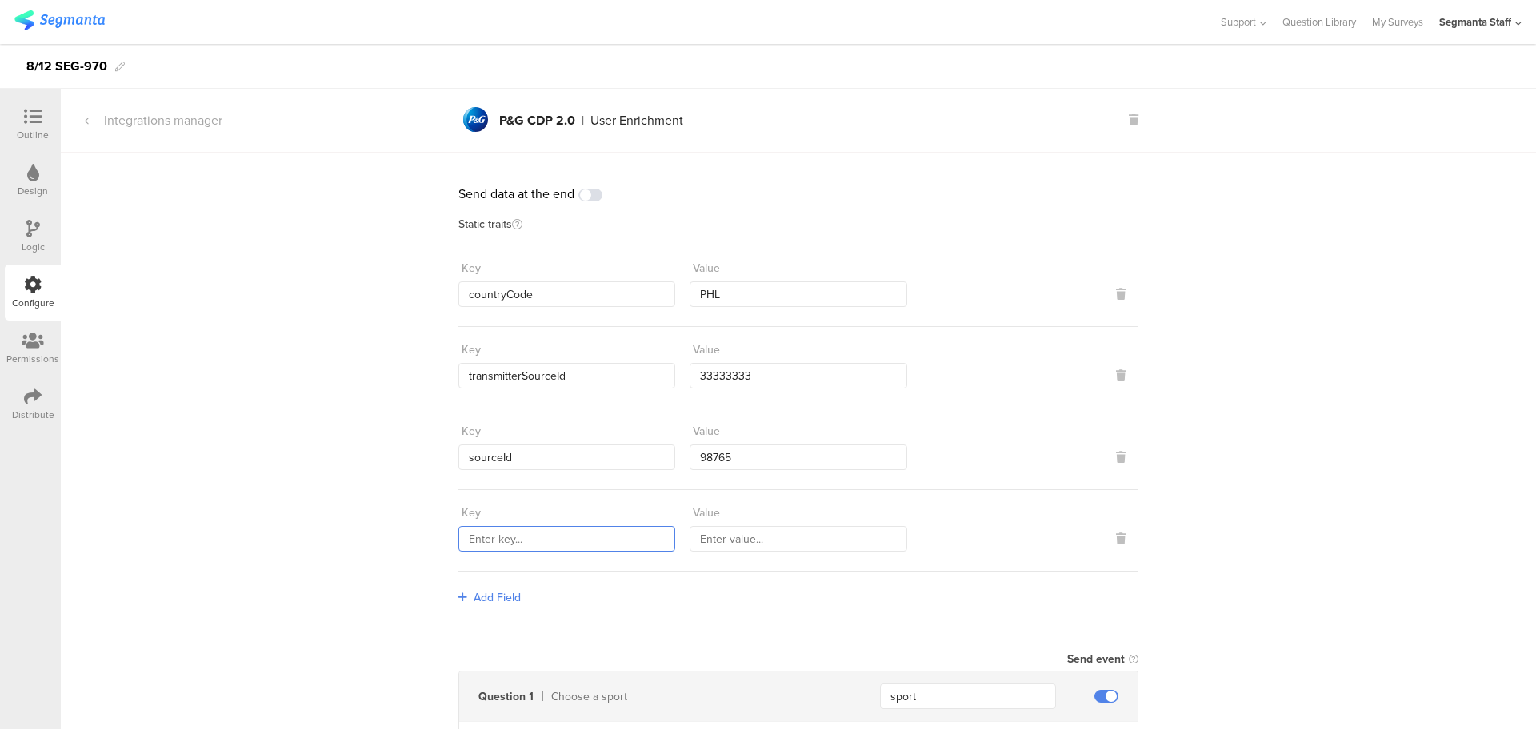
click at [540, 546] on input "text" at bounding box center [566, 539] width 217 height 26
paste input "marketingProgramNumber"
type input "marketingProgramNumber"
click at [742, 535] on input "text" at bounding box center [797, 539] width 217 height 26
type input "987"
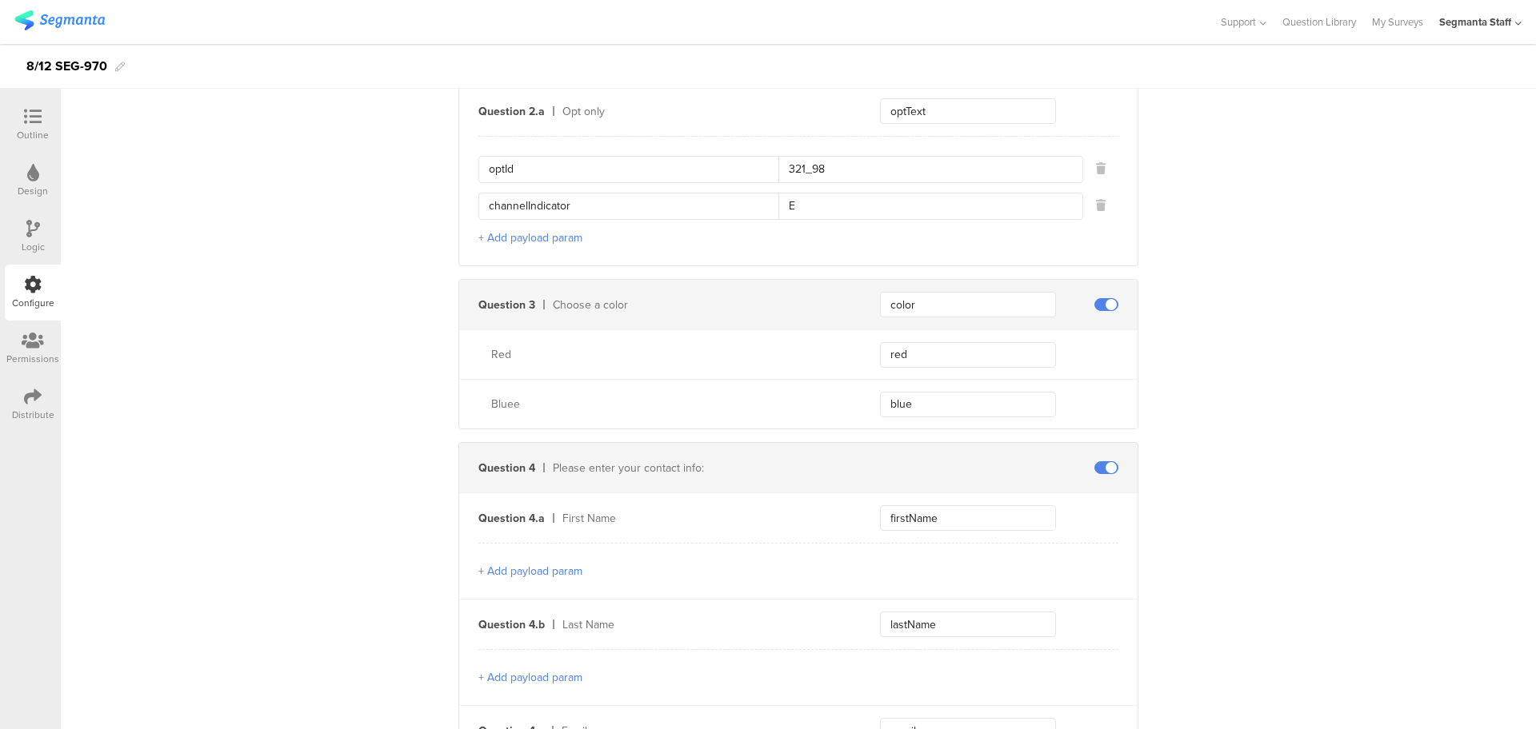
scroll to position [800, 0]
click at [34, 408] on div "Distribute" at bounding box center [33, 415] width 42 height 14
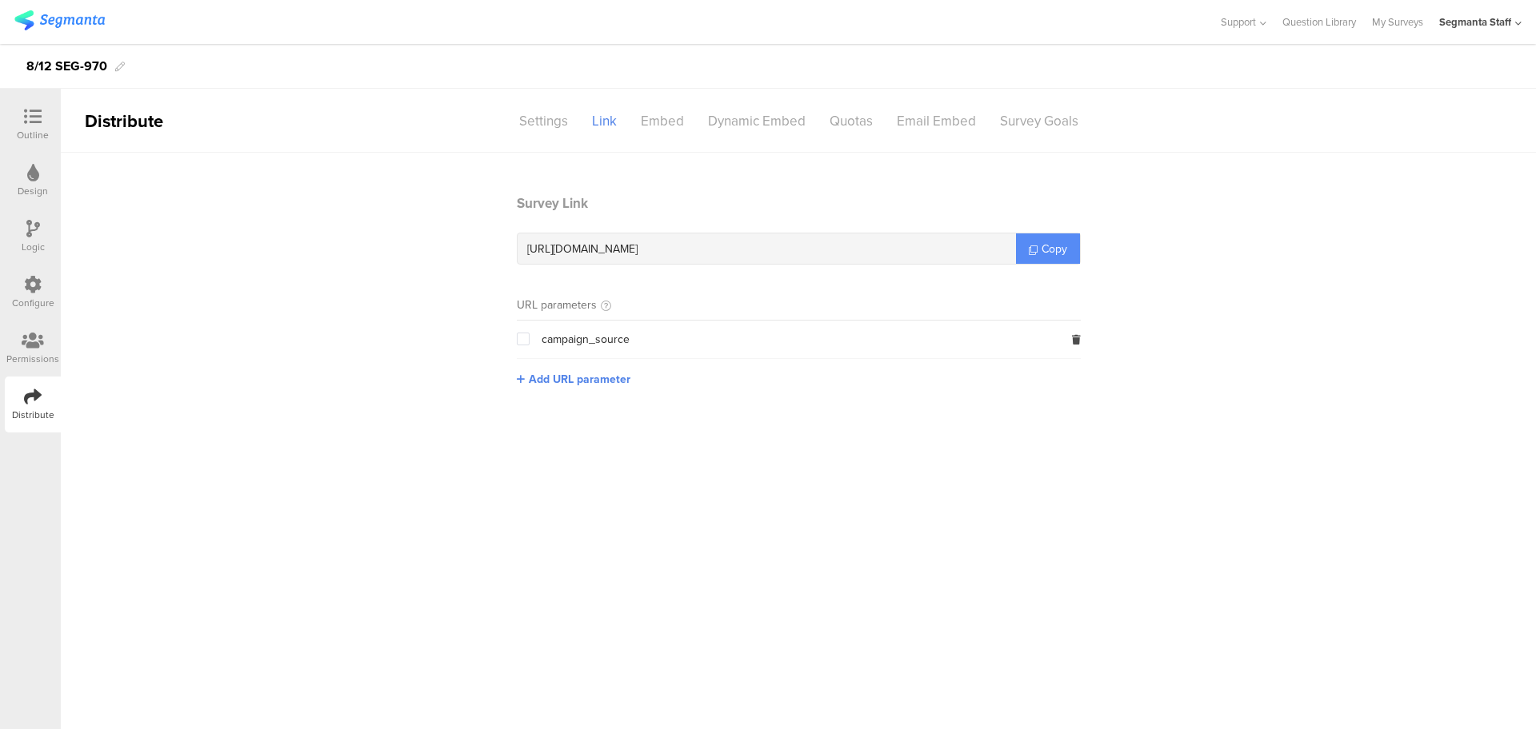
click at [1038, 251] on link "Copy" at bounding box center [1048, 249] width 64 height 30
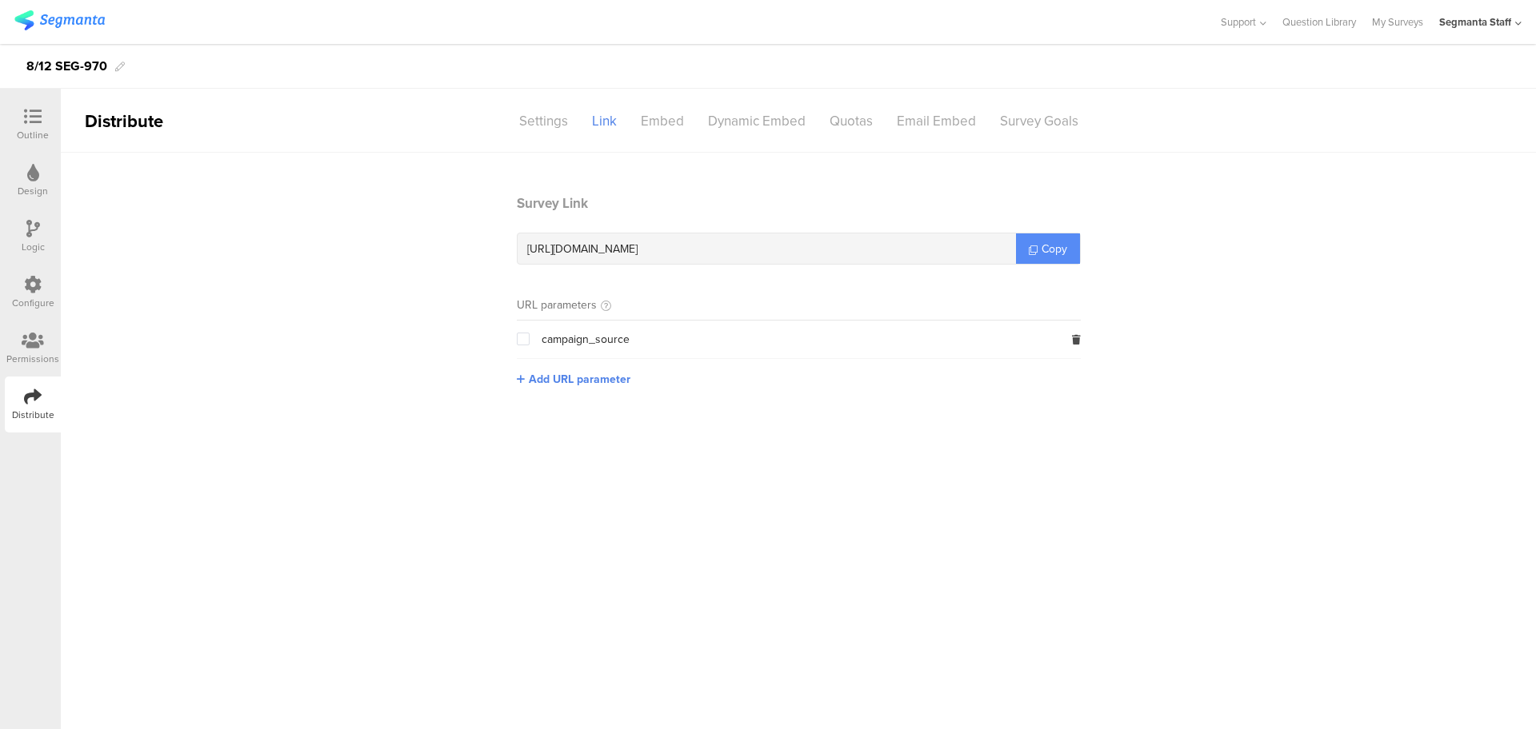
click at [1038, 251] on link "Copy" at bounding box center [1048, 249] width 64 height 30
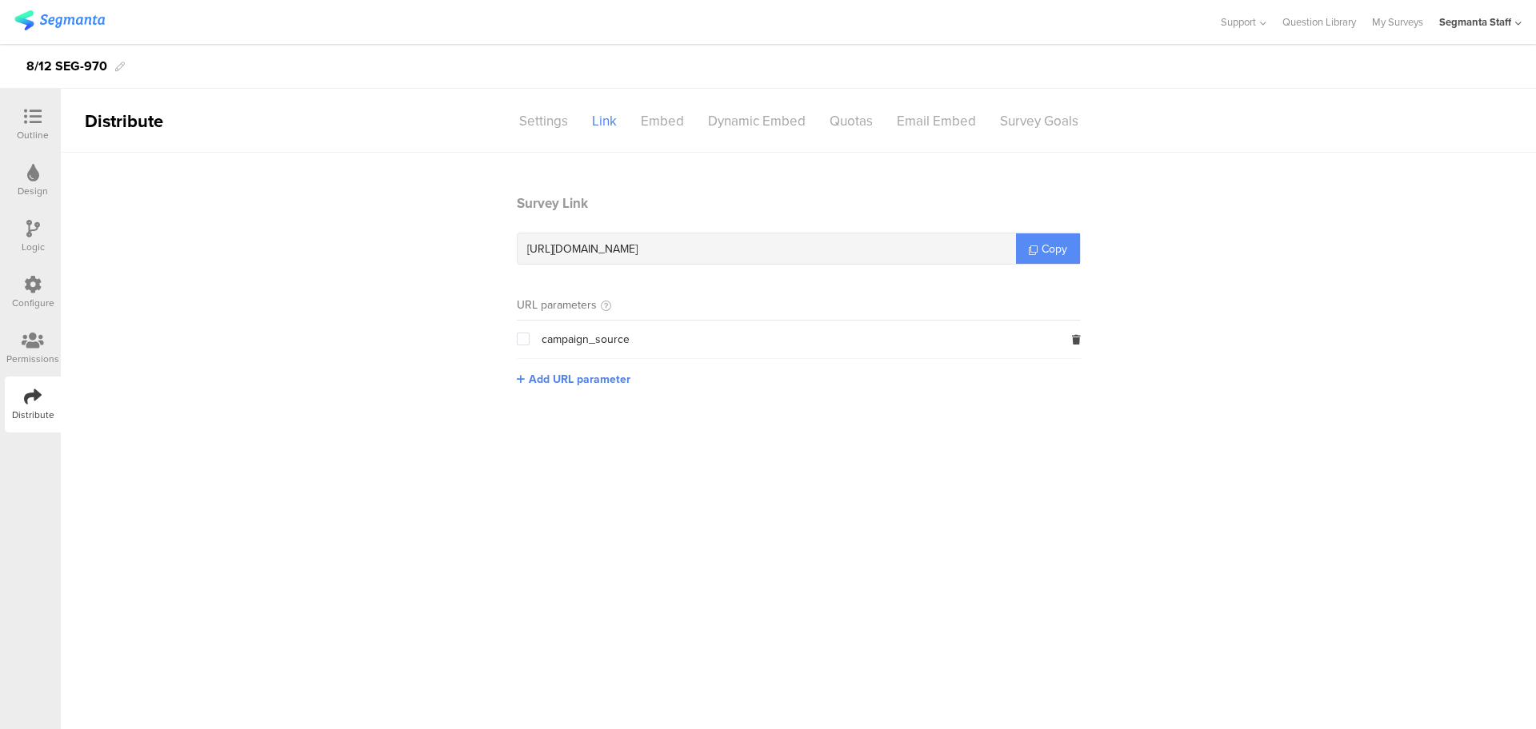
click at [1038, 251] on link "Copy" at bounding box center [1048, 249] width 64 height 30
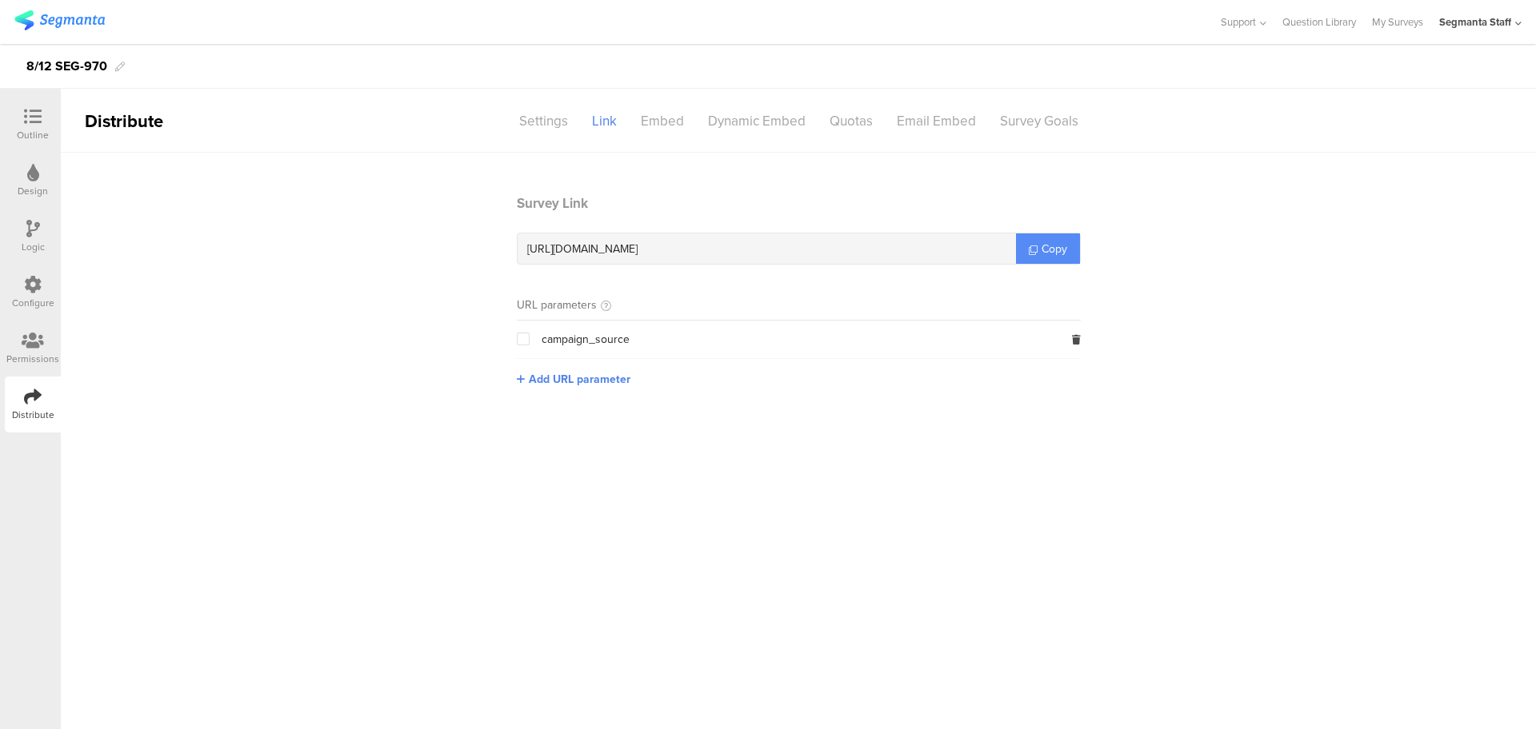
click at [1064, 254] on span "Copy" at bounding box center [1054, 249] width 26 height 17
click at [1514, 20] on div "Segmanta Staff" at bounding box center [1480, 22] width 82 height 44
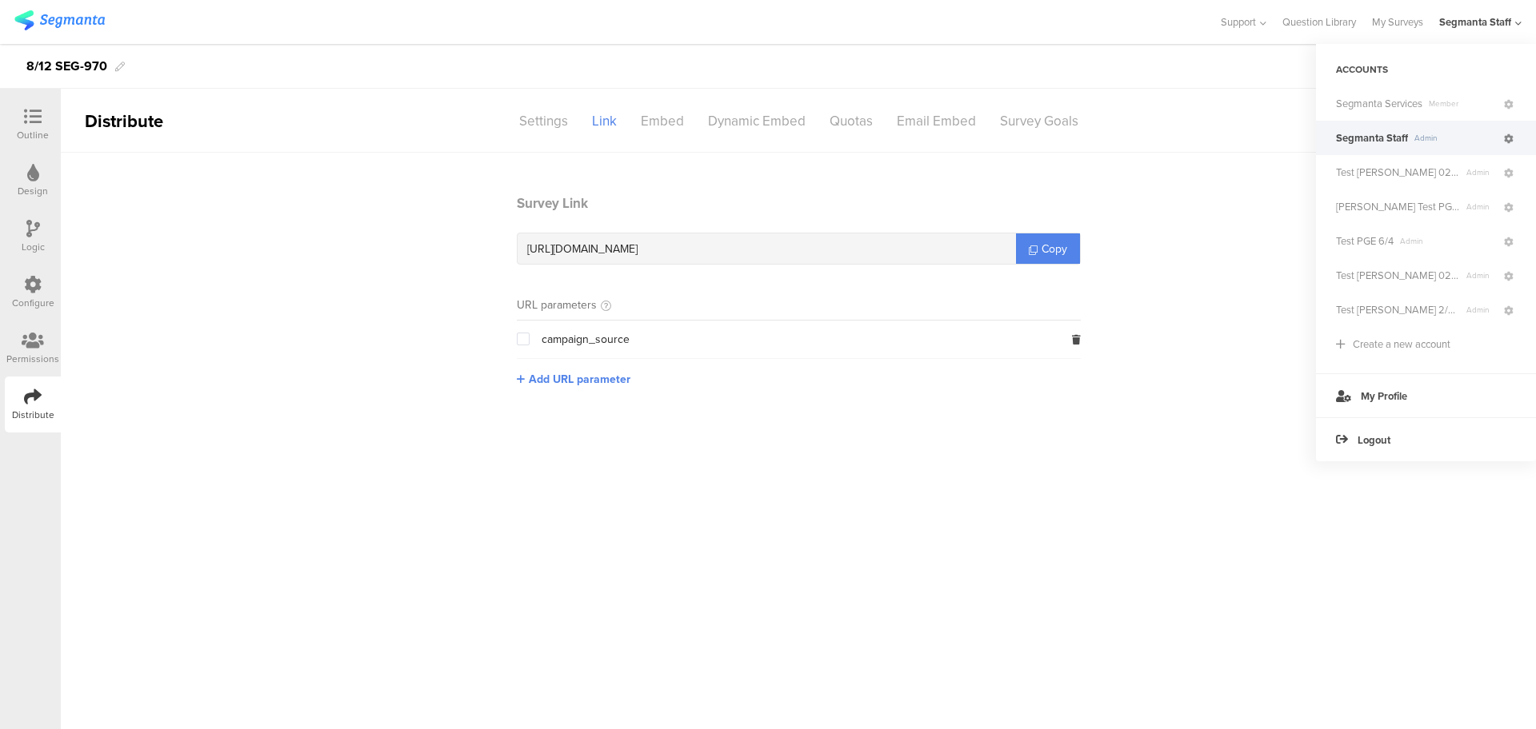
click at [1510, 142] on icon at bounding box center [1509, 139] width 10 height 10
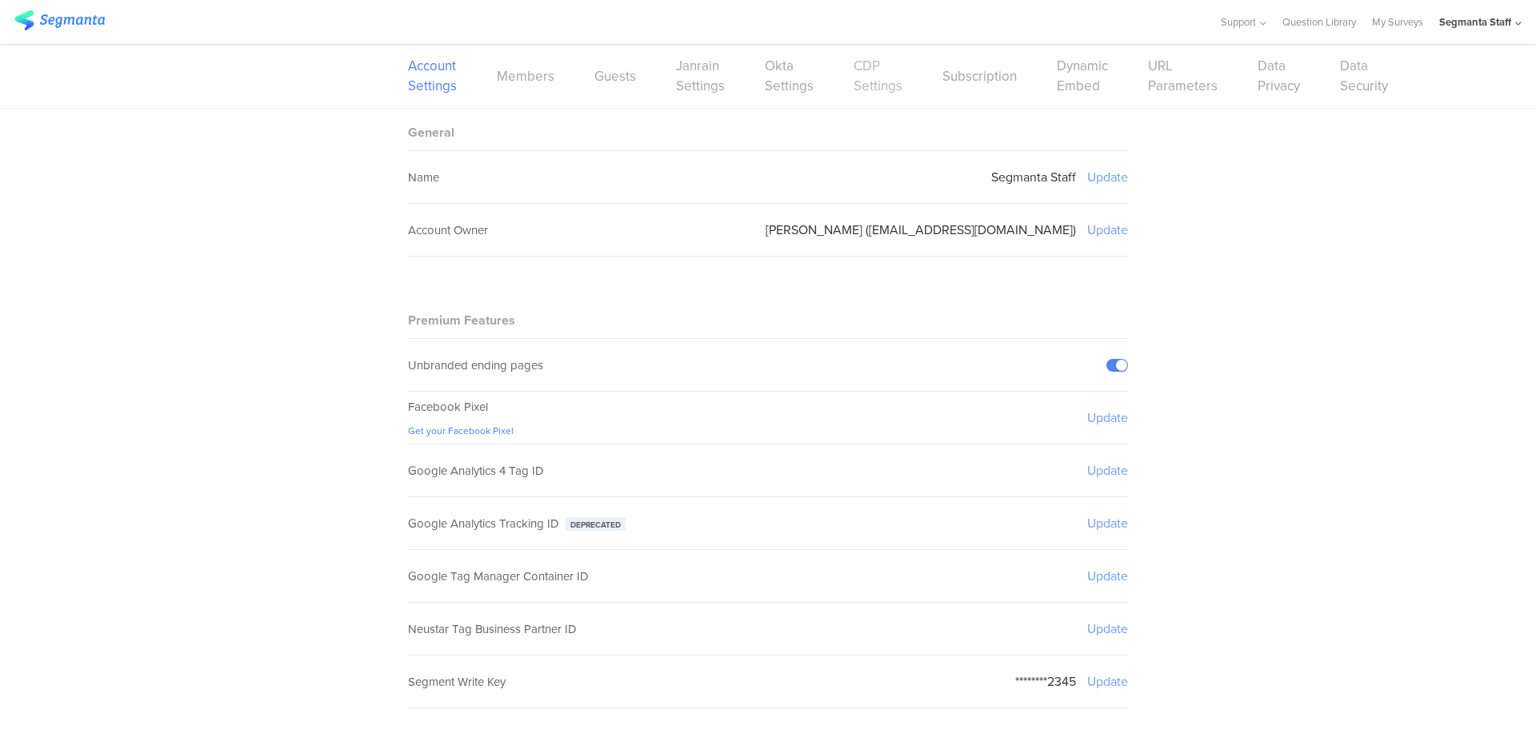
click at [858, 93] on link "CDP Settings" at bounding box center [877, 76] width 49 height 40
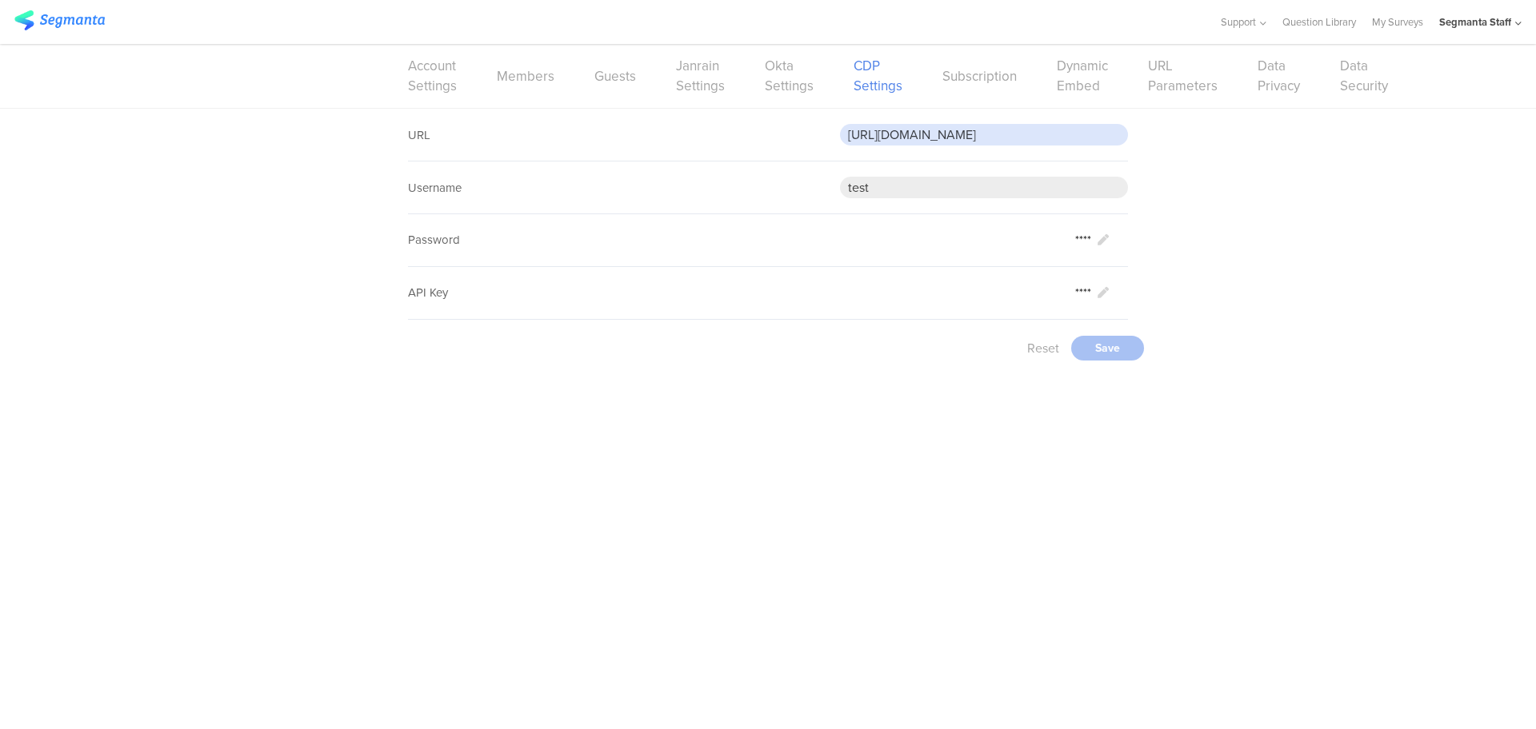
drag, startPoint x: 1096, startPoint y: 133, endPoint x: 845, endPoint y: 132, distance: 251.1
click at [845, 132] on input "https://eoc9msrrw03bdii.m.pipedream.net" at bounding box center [984, 135] width 288 height 22
paste input "7gy4ktvuxdwv8"
type input "https://eo7gy4ktvuxdwv8.m.pipedream.net"
click at [1127, 341] on div "Save" at bounding box center [1107, 348] width 73 height 25
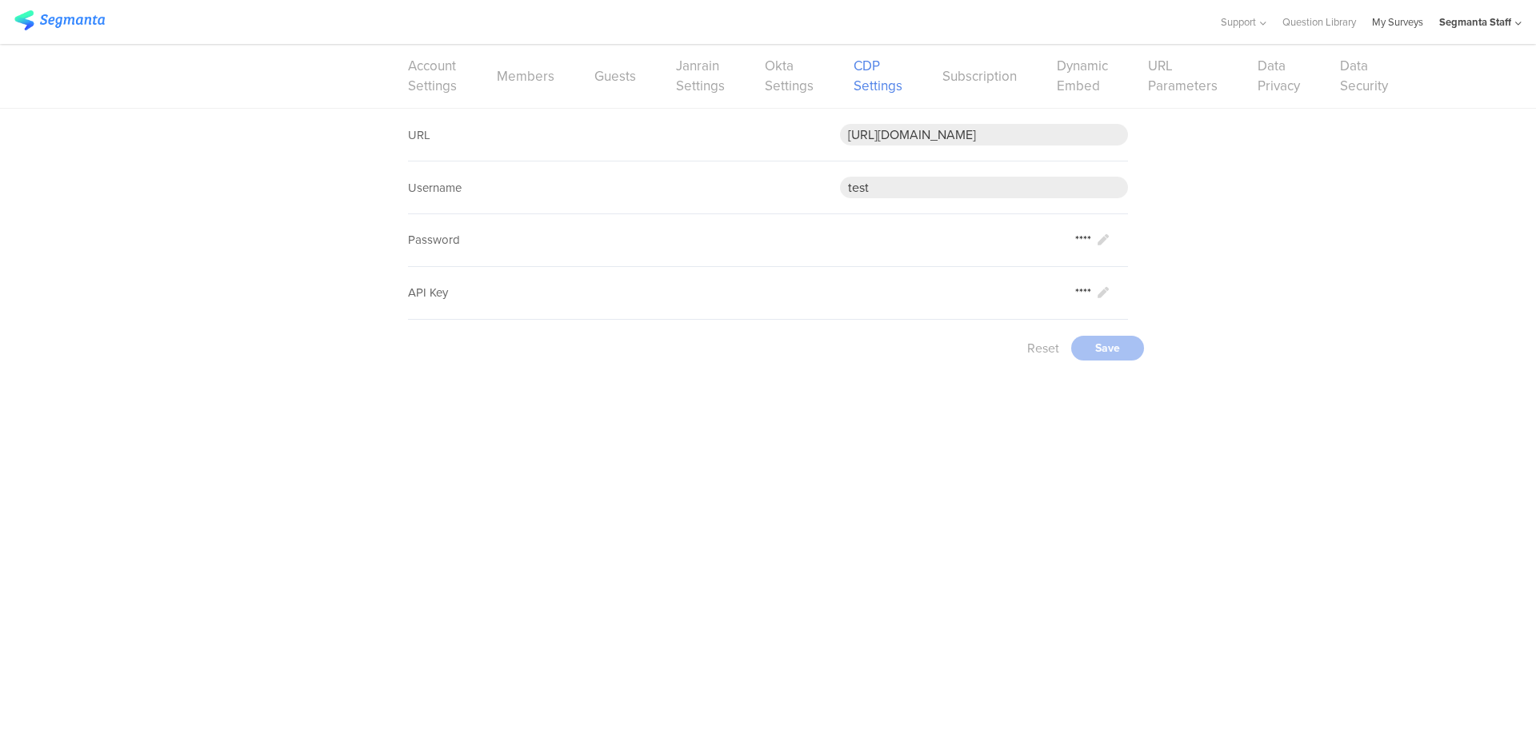
click at [1392, 21] on link "My Surveys" at bounding box center [1397, 22] width 51 height 44
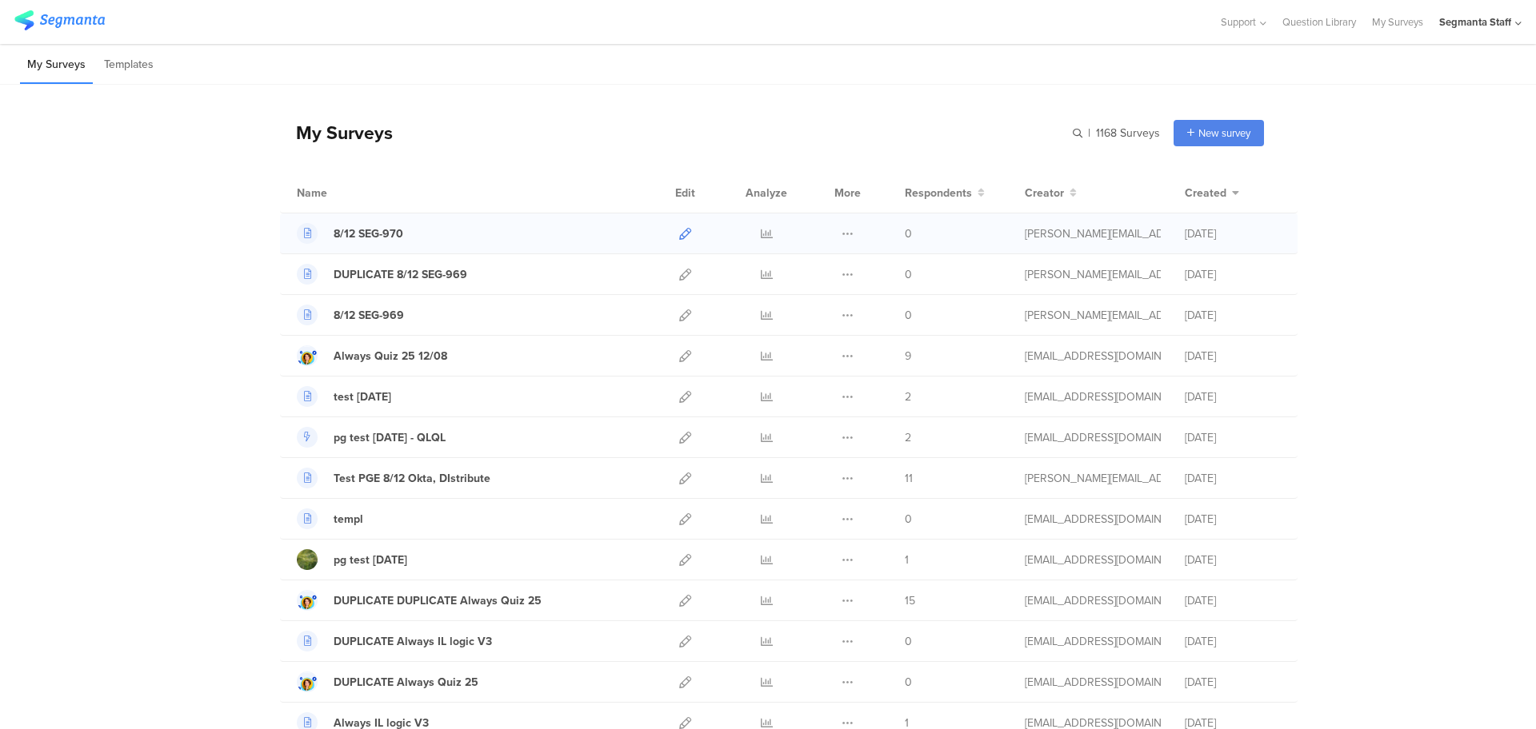
click at [680, 234] on icon at bounding box center [685, 234] width 12 height 12
